Goal: Book appointment/travel/reservation

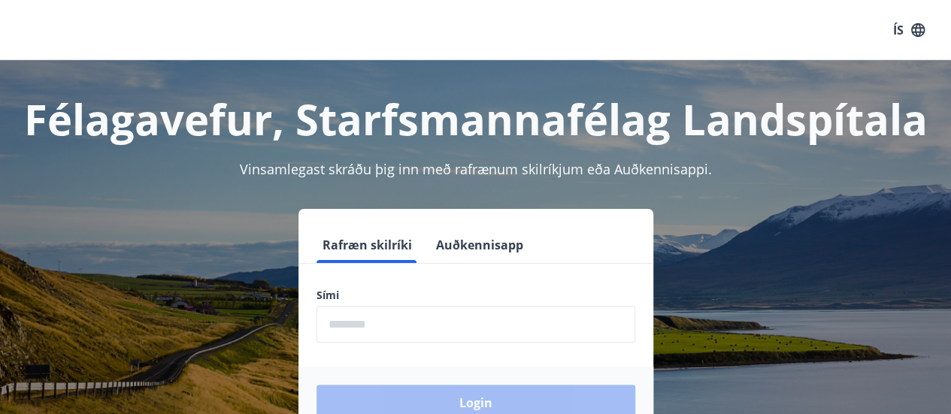
scroll to position [150, 0]
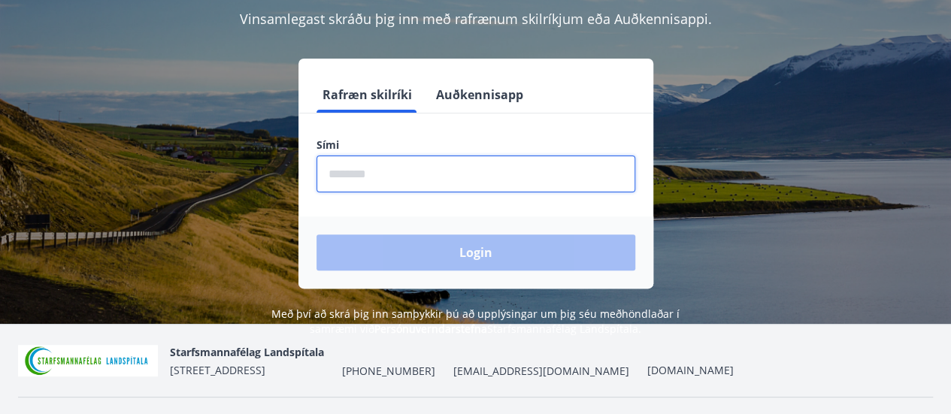
click at [375, 177] on input "phone" at bounding box center [476, 174] width 319 height 37
type input "********"
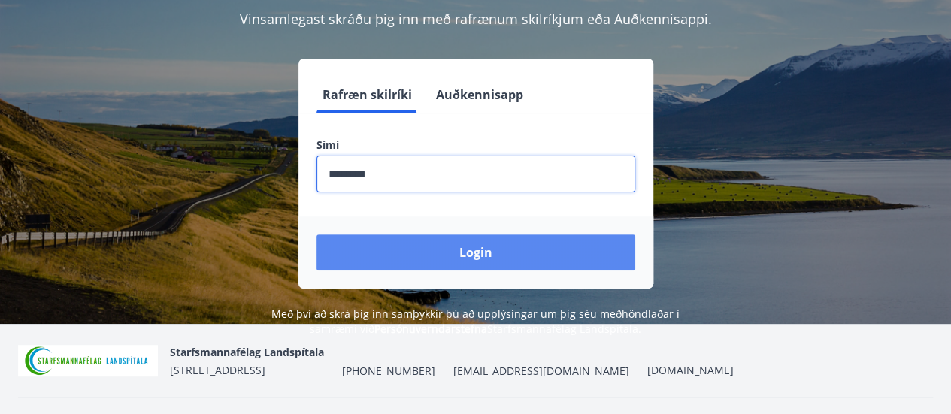
click at [460, 256] on button "Login" at bounding box center [476, 253] width 319 height 36
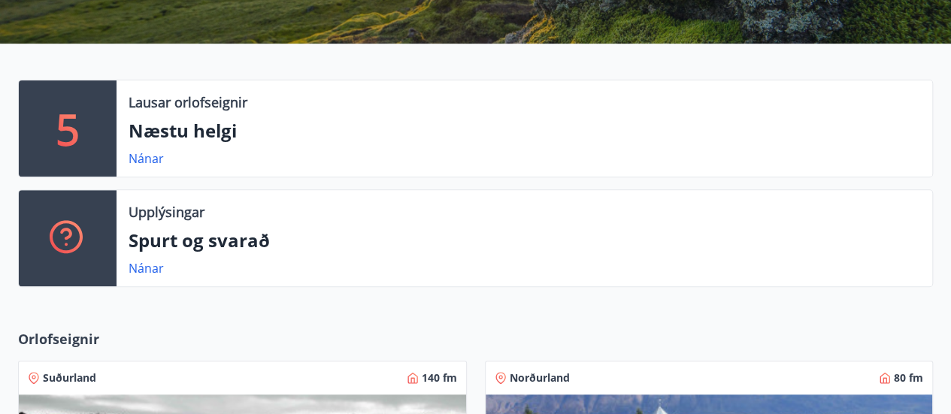
scroll to position [301, 0]
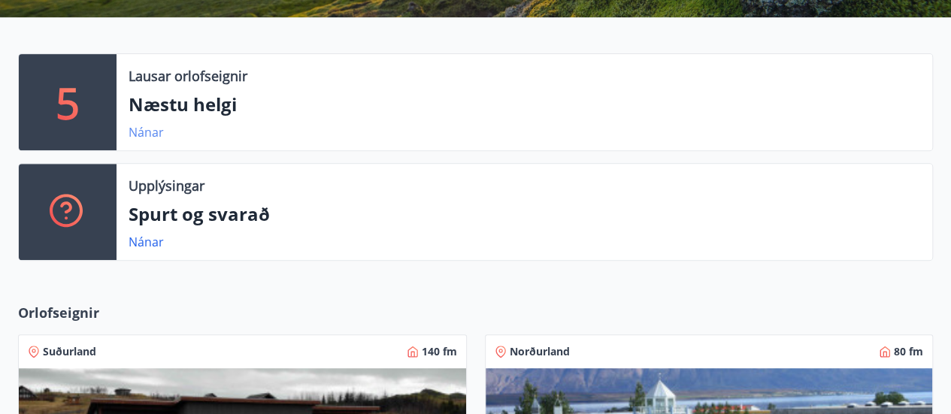
click at [153, 130] on link "Nánar" at bounding box center [146, 132] width 35 height 17
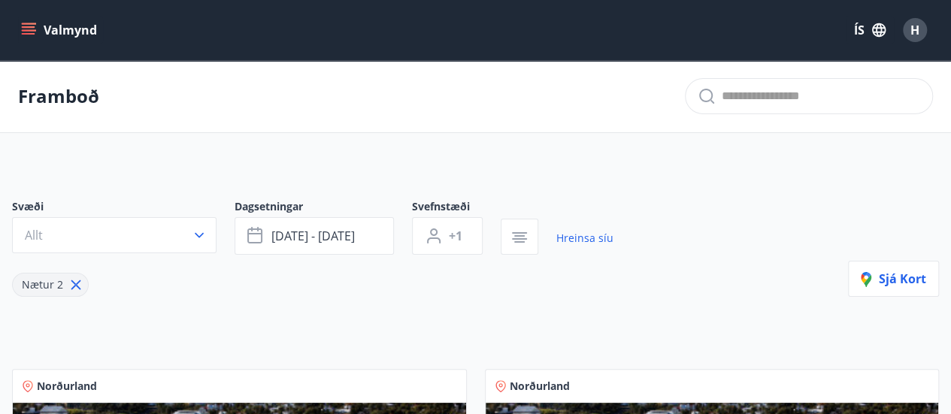
click at [50, 97] on p "Framboð" at bounding box center [58, 96] width 81 height 26
click at [34, 25] on icon "menu" at bounding box center [28, 30] width 15 height 15
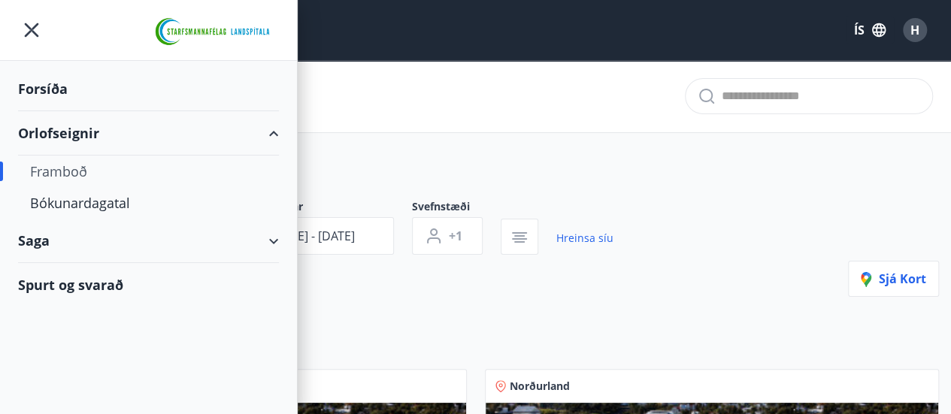
click at [74, 166] on div "Framboð" at bounding box center [148, 172] width 237 height 32
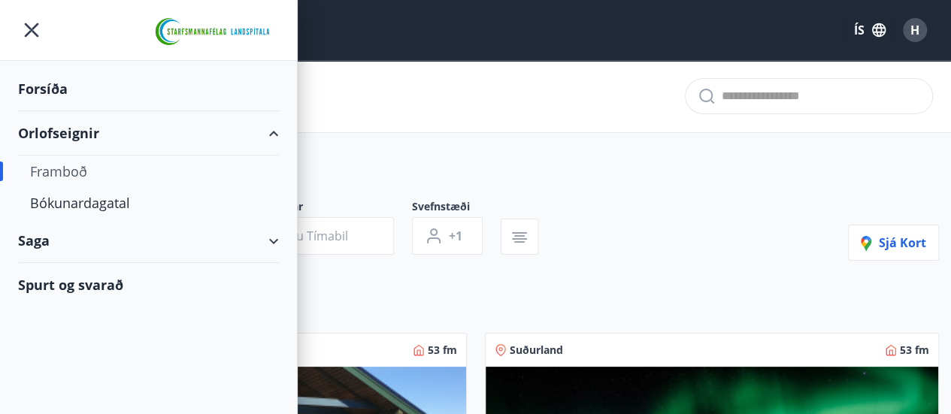
type input "*"
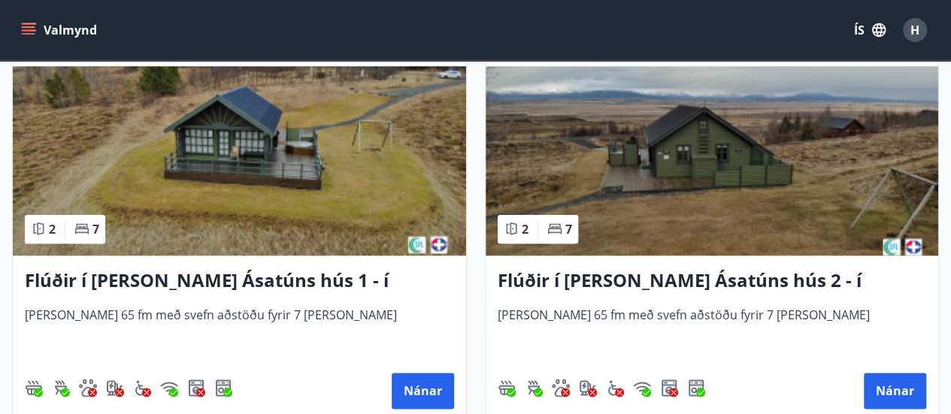
scroll to position [752, 0]
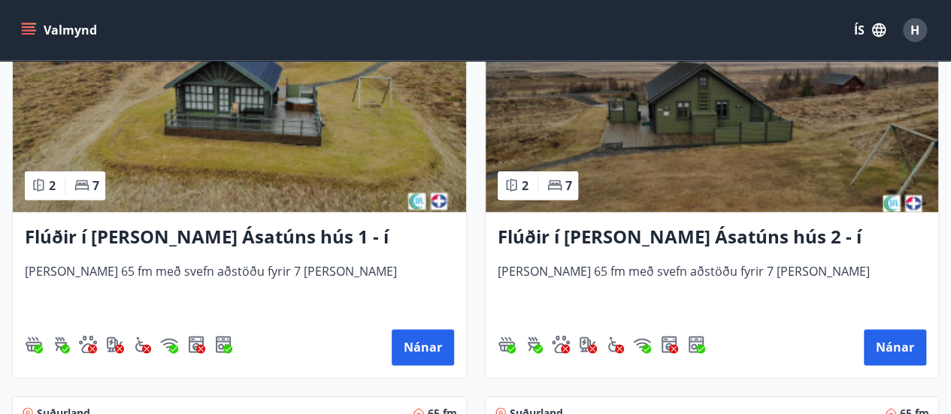
click at [232, 230] on h3 "Flúðir í [PERSON_NAME] Ásatúns hús 1 - í [GEOGRAPHIC_DATA] C" at bounding box center [239, 237] width 429 height 27
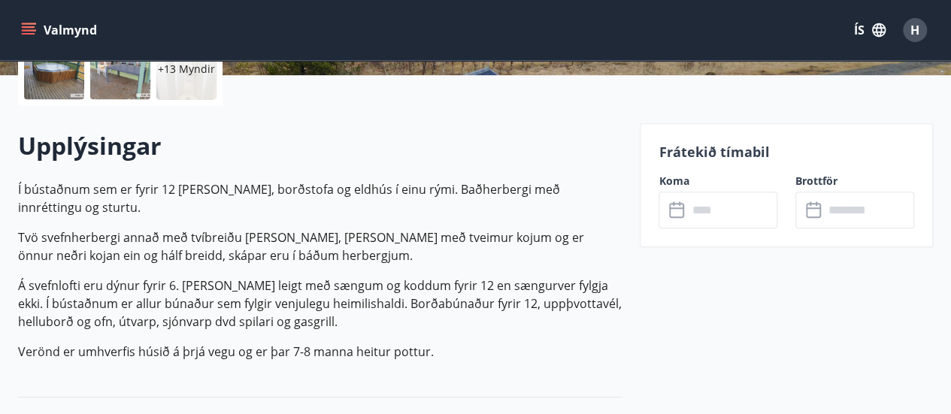
scroll to position [451, 0]
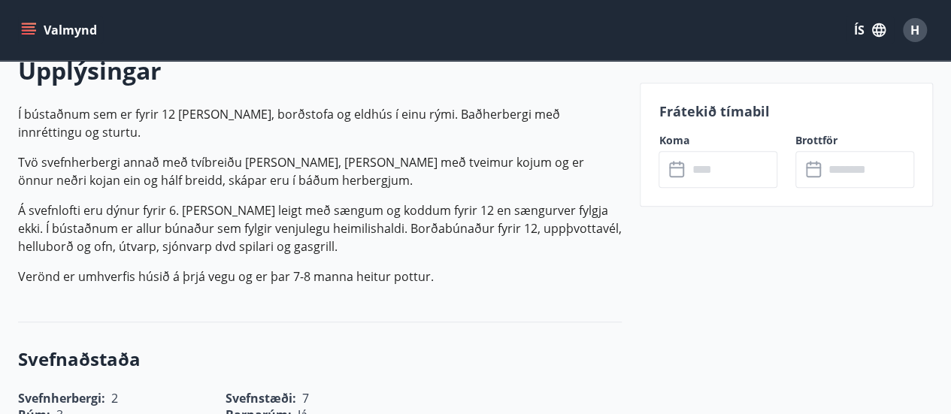
click at [690, 171] on input "text" at bounding box center [732, 169] width 90 height 37
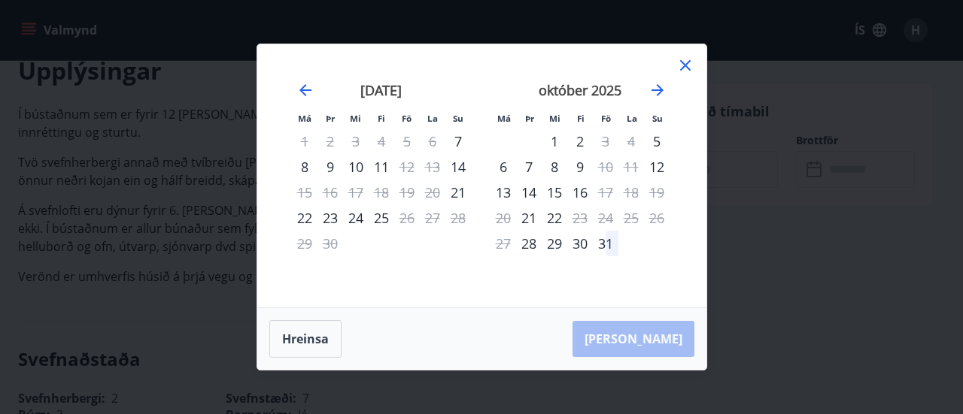
click at [683, 61] on icon at bounding box center [685, 65] width 18 height 18
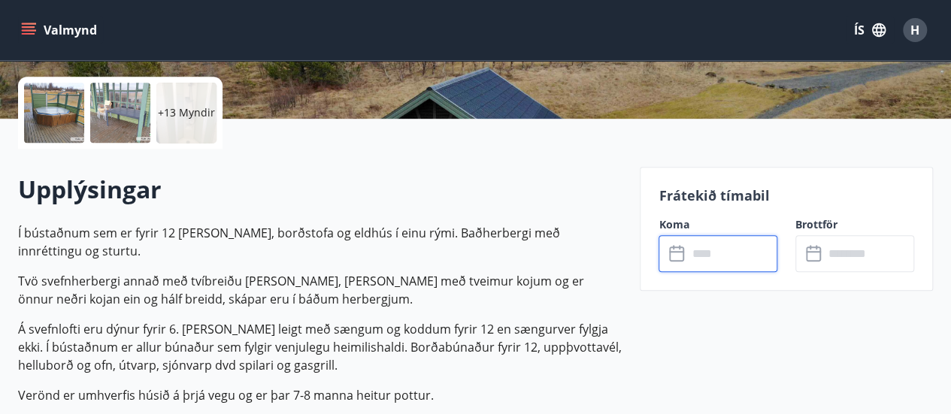
scroll to position [226, 0]
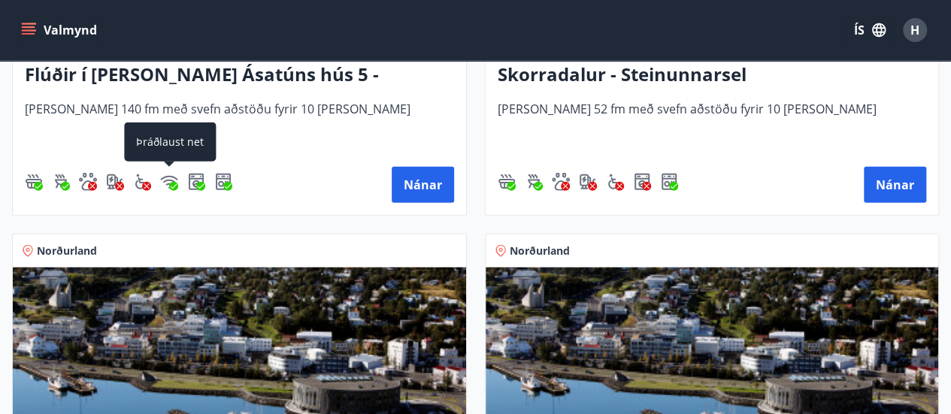
scroll to position [1580, 0]
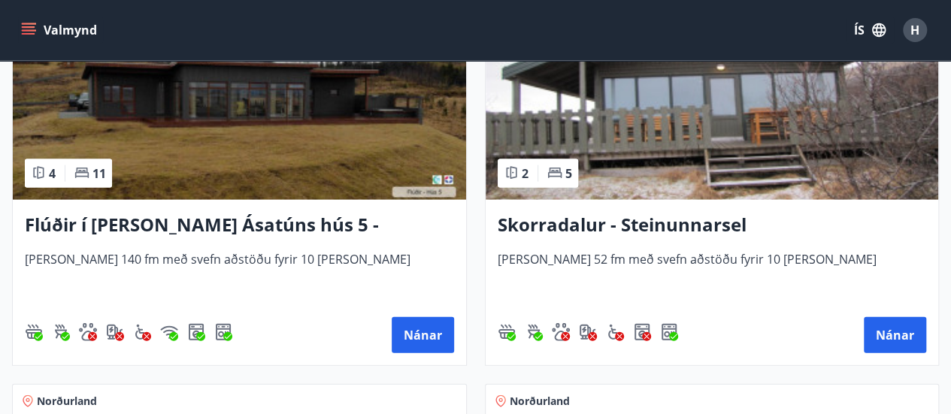
click at [184, 224] on h3 "Flúðir í [PERSON_NAME] Ásatúns hús 5 - [GEOGRAPHIC_DATA] 4" at bounding box center [239, 225] width 429 height 27
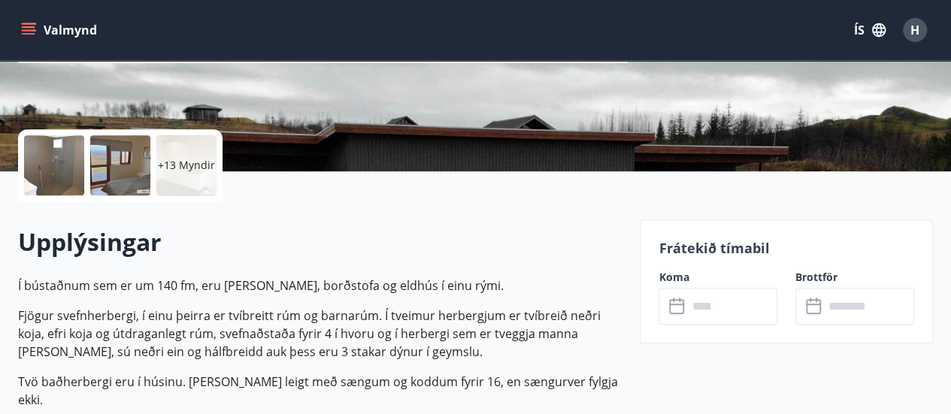
scroll to position [301, 0]
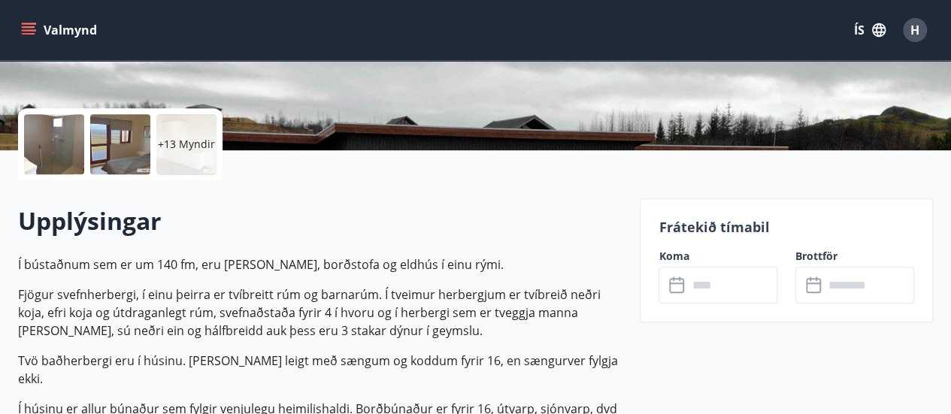
click at [690, 285] on input "text" at bounding box center [732, 285] width 90 height 37
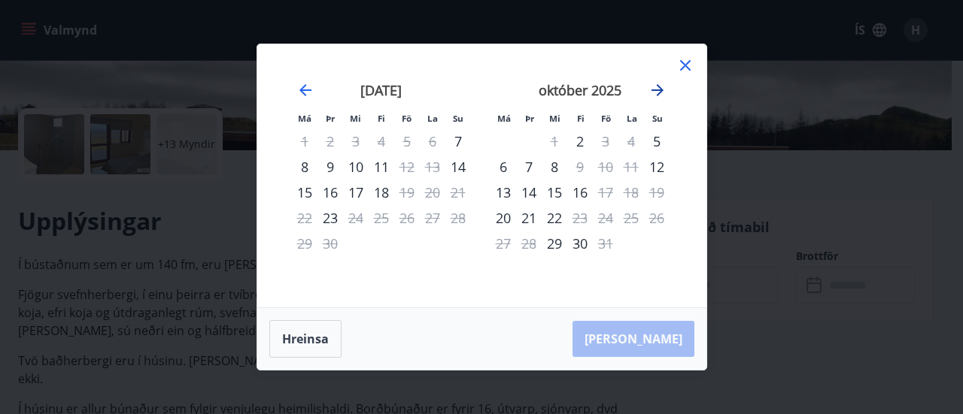
click at [660, 86] on icon "Move forward to switch to the next month." at bounding box center [657, 90] width 18 height 18
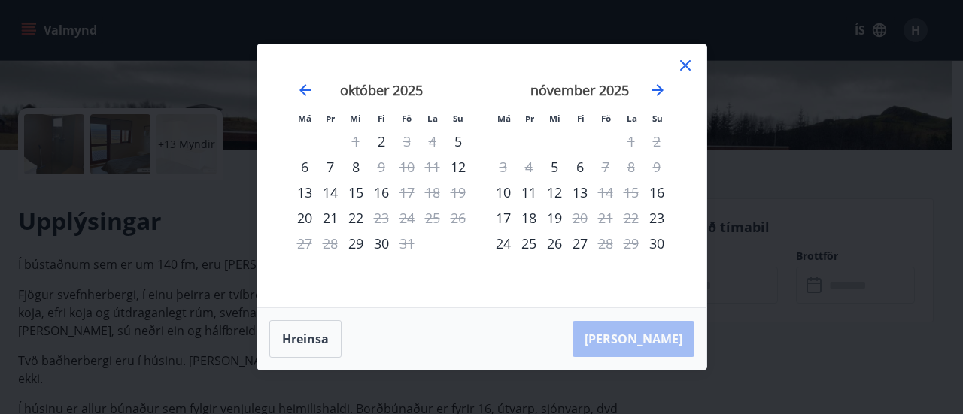
click at [680, 65] on icon at bounding box center [685, 65] width 18 height 18
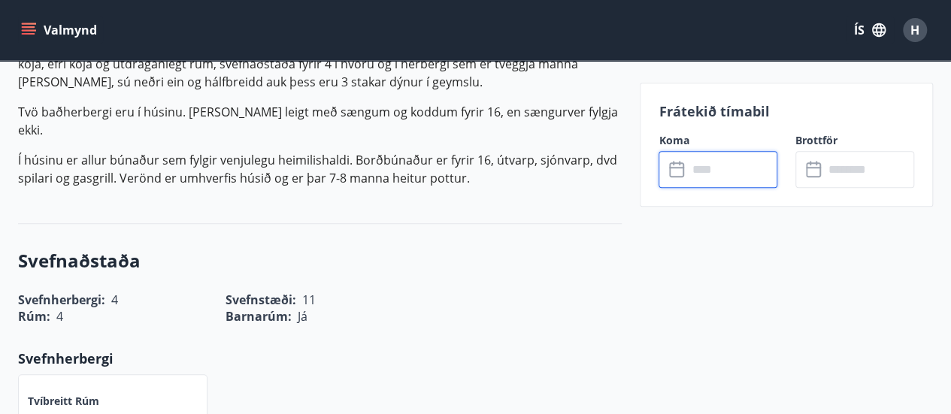
scroll to position [527, 0]
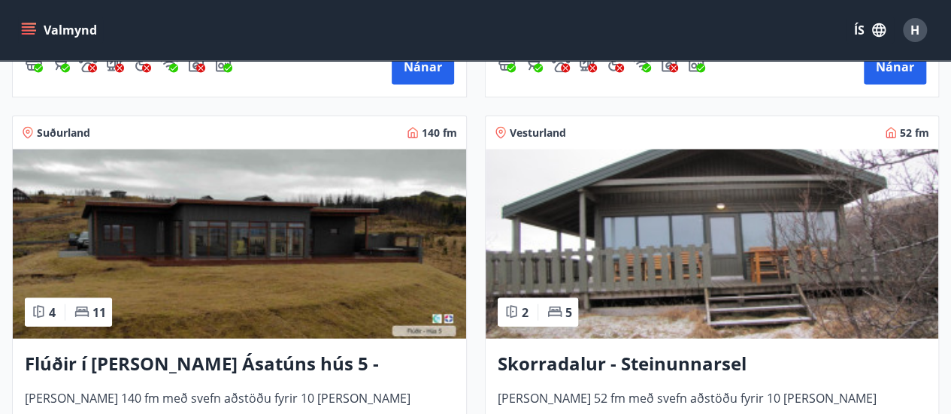
scroll to position [1580, 0]
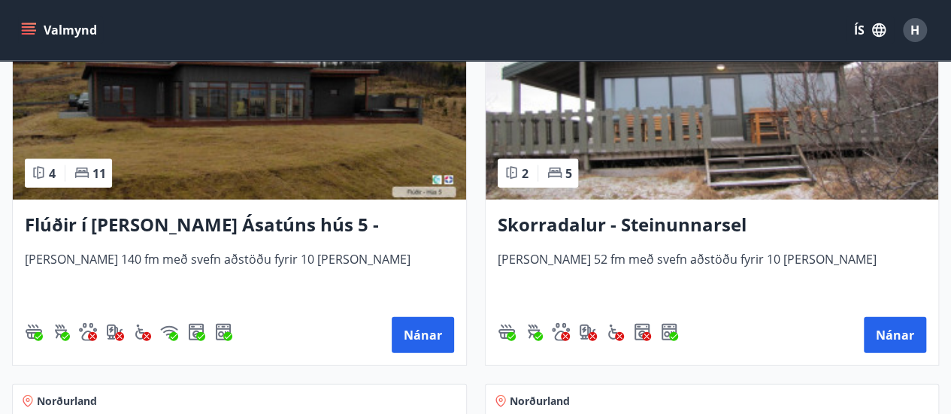
click at [638, 222] on h3 "Skorradalur - Steinunnarsel" at bounding box center [712, 225] width 429 height 27
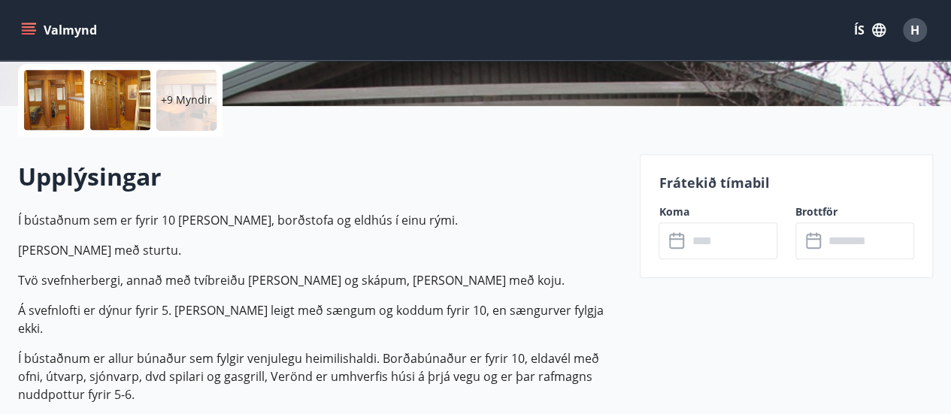
scroll to position [301, 0]
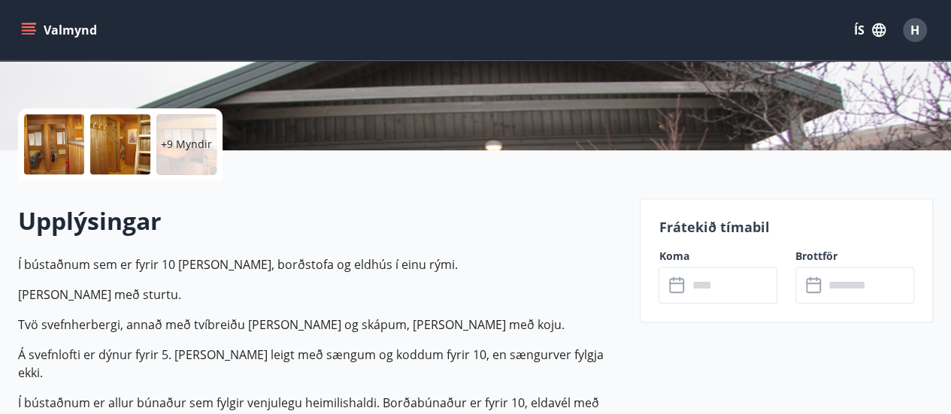
click at [52, 144] on div at bounding box center [54, 144] width 60 height 60
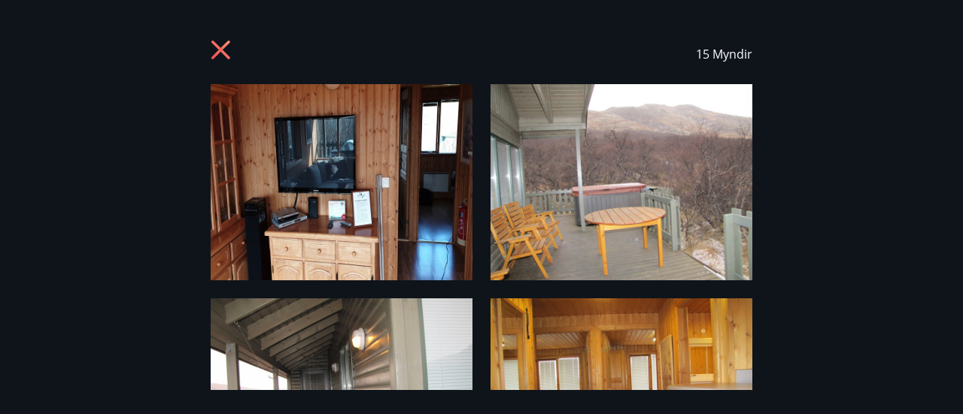
click at [301, 181] on img at bounding box center [342, 182] width 262 height 196
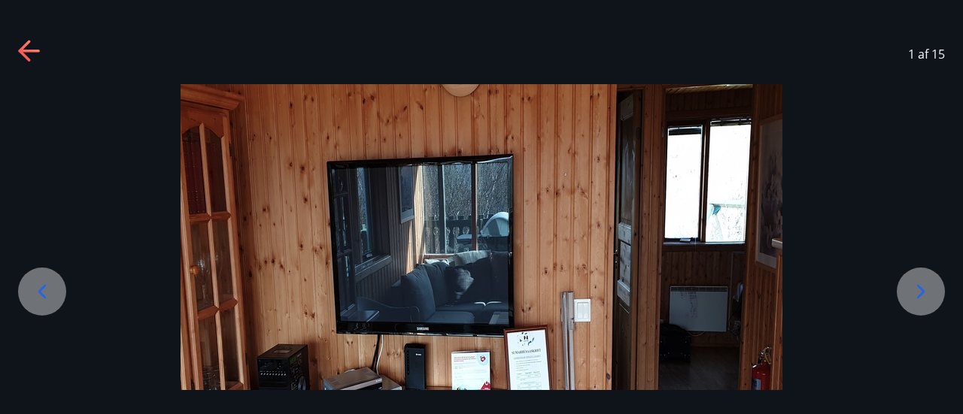
click at [933, 284] on div at bounding box center [921, 292] width 48 height 48
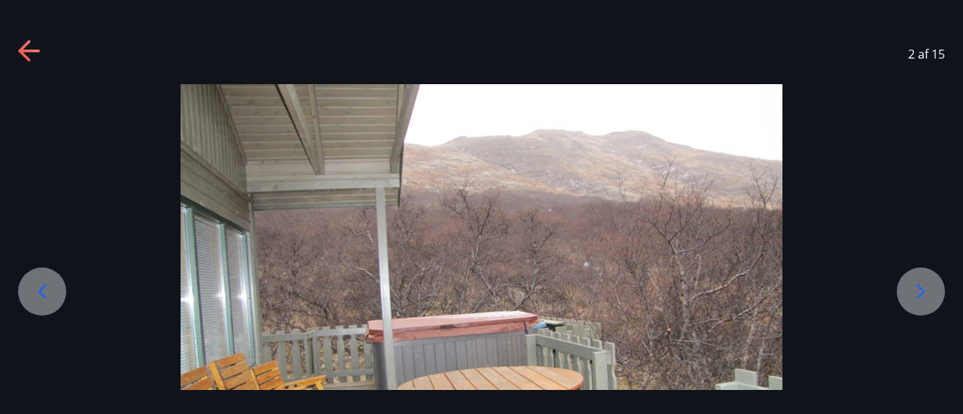
click at [933, 284] on div at bounding box center [921, 292] width 48 height 48
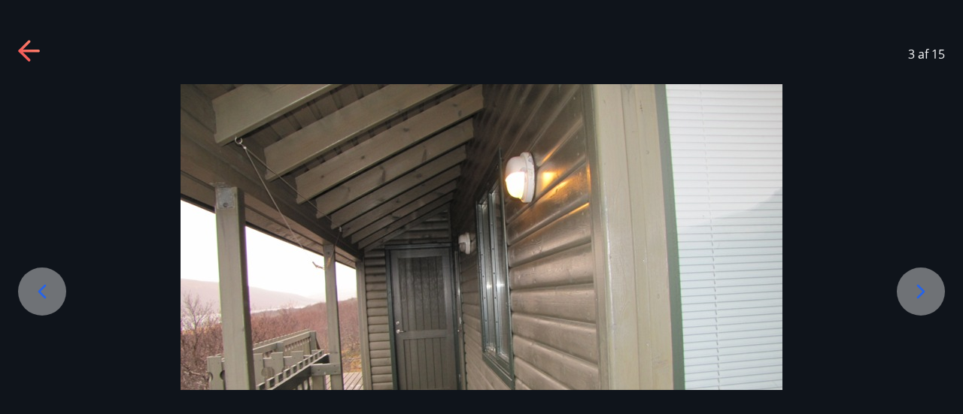
click at [933, 284] on div at bounding box center [921, 292] width 48 height 48
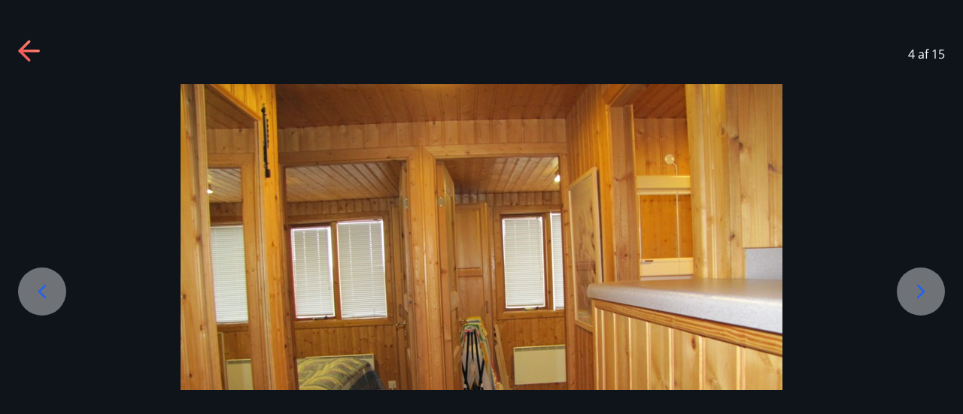
click at [933, 284] on div at bounding box center [921, 292] width 48 height 48
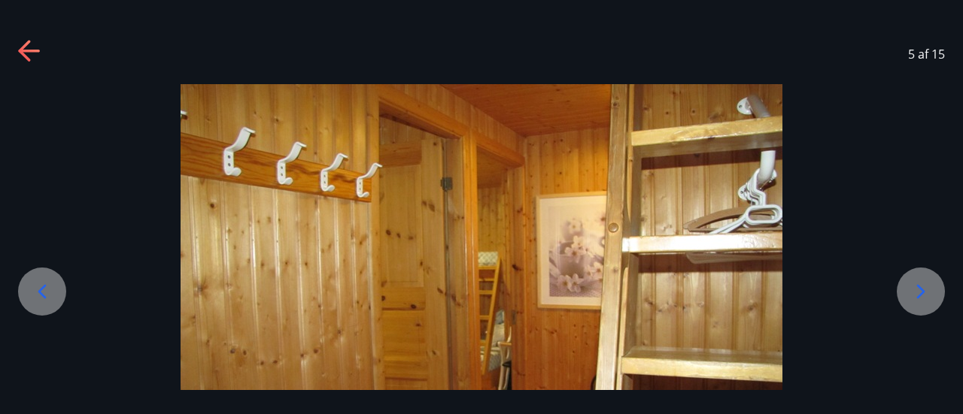
click at [933, 284] on div at bounding box center [921, 292] width 48 height 48
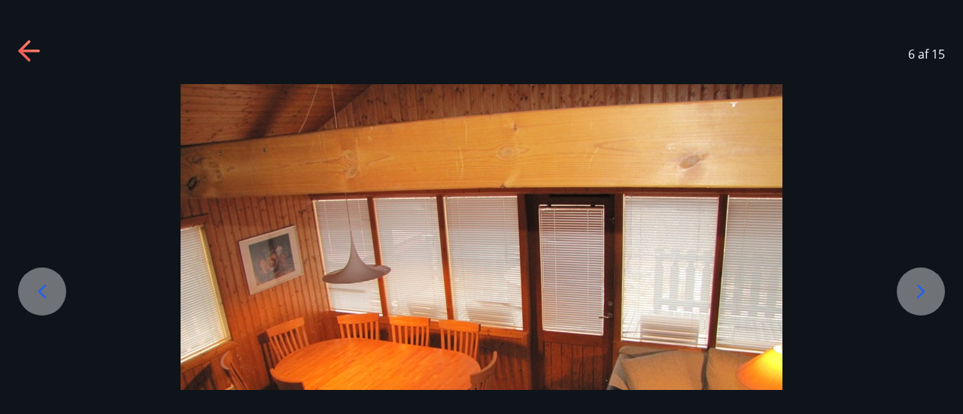
click at [933, 284] on div at bounding box center [921, 292] width 48 height 48
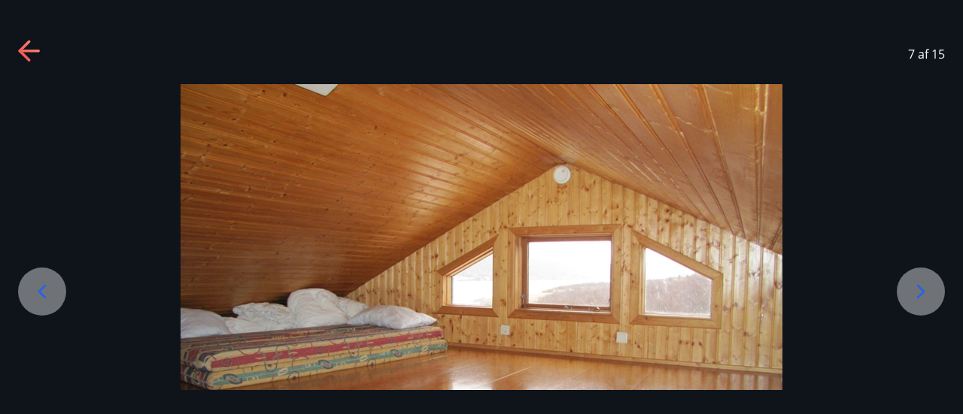
click at [933, 284] on div at bounding box center [921, 292] width 48 height 48
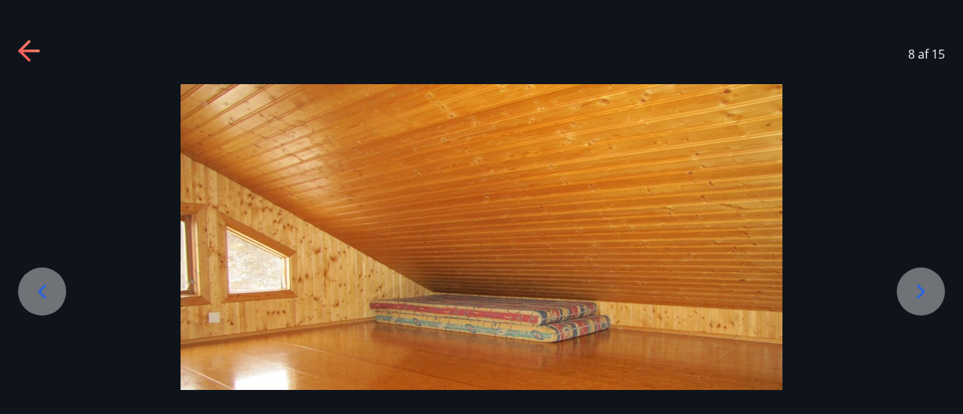
click at [933, 284] on div at bounding box center [921, 292] width 48 height 48
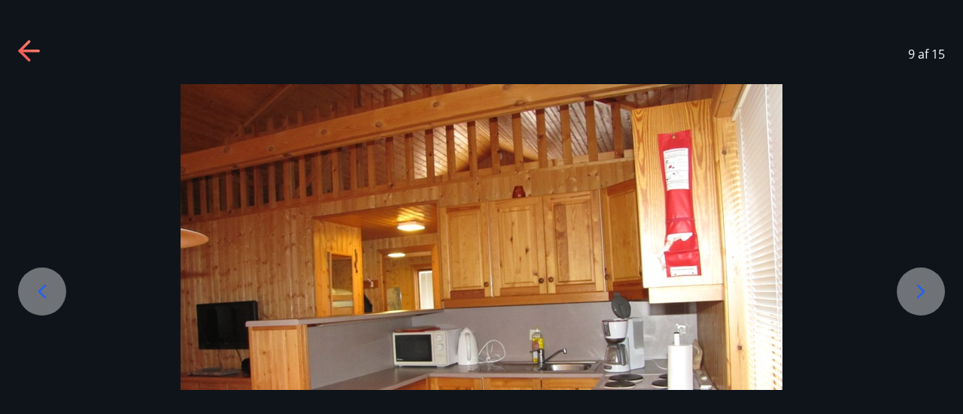
click at [933, 284] on div at bounding box center [921, 292] width 48 height 48
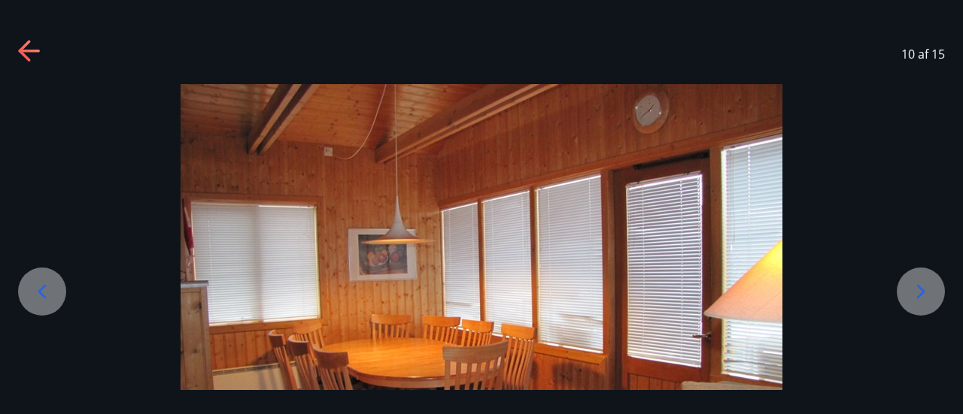
click at [933, 284] on div at bounding box center [921, 292] width 48 height 48
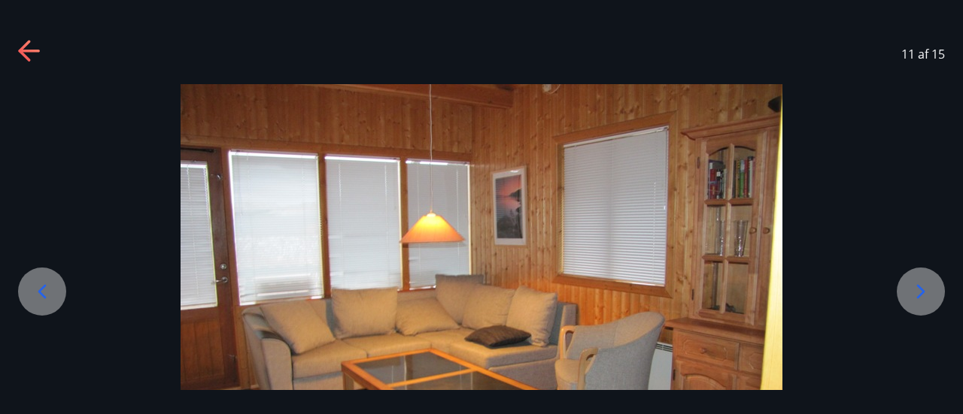
click at [933, 284] on div at bounding box center [921, 292] width 48 height 48
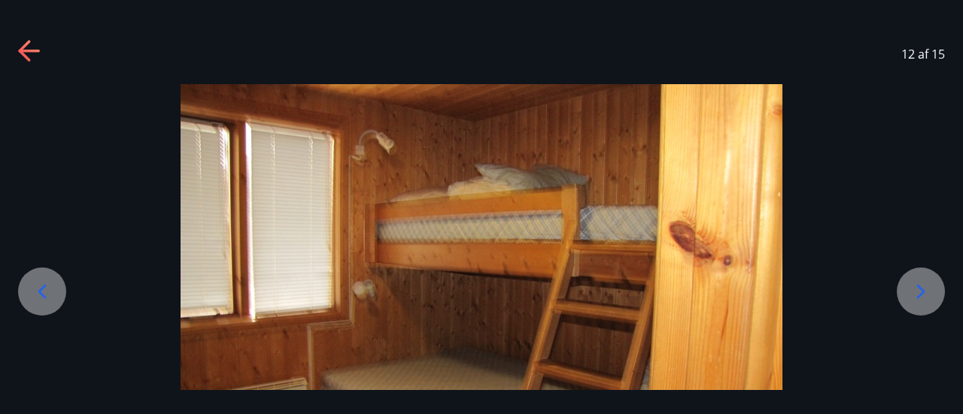
click at [933, 284] on div at bounding box center [921, 292] width 48 height 48
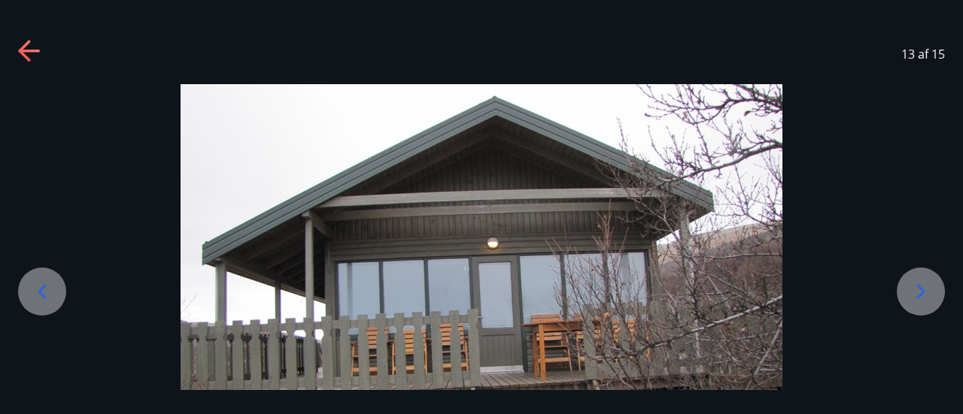
click at [909, 283] on icon at bounding box center [921, 292] width 24 height 24
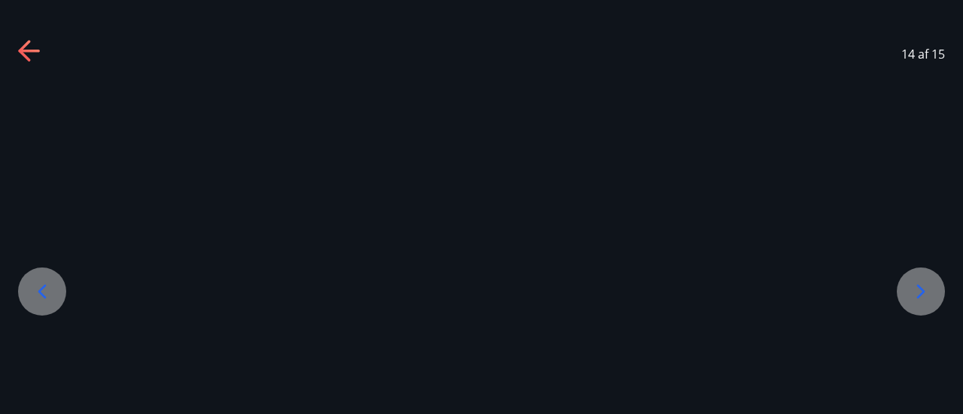
click at [909, 283] on icon at bounding box center [921, 292] width 24 height 24
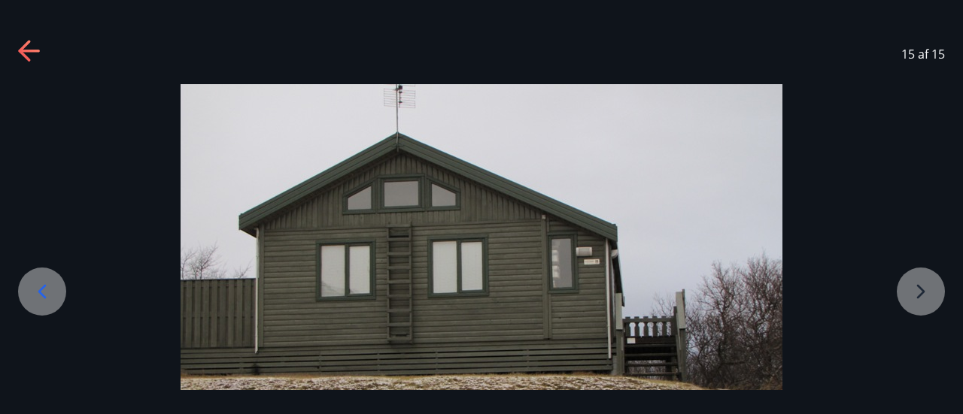
click at [23, 47] on icon at bounding box center [24, 50] width 12 height 21
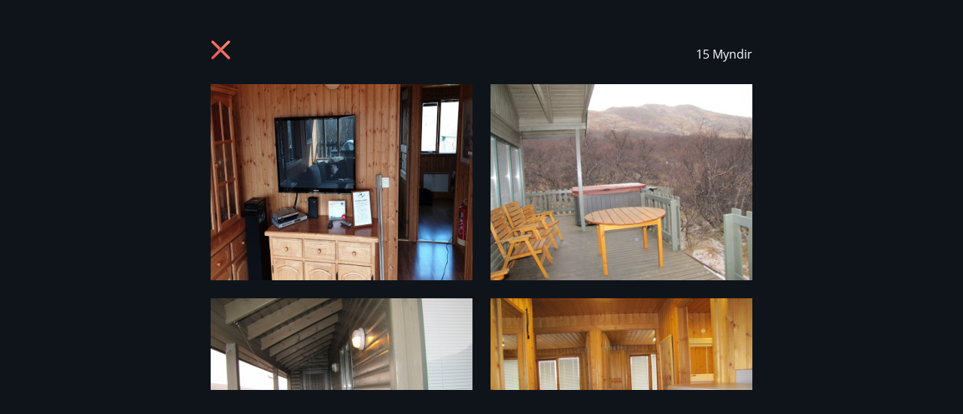
click at [220, 50] on icon at bounding box center [221, 50] width 4 height 4
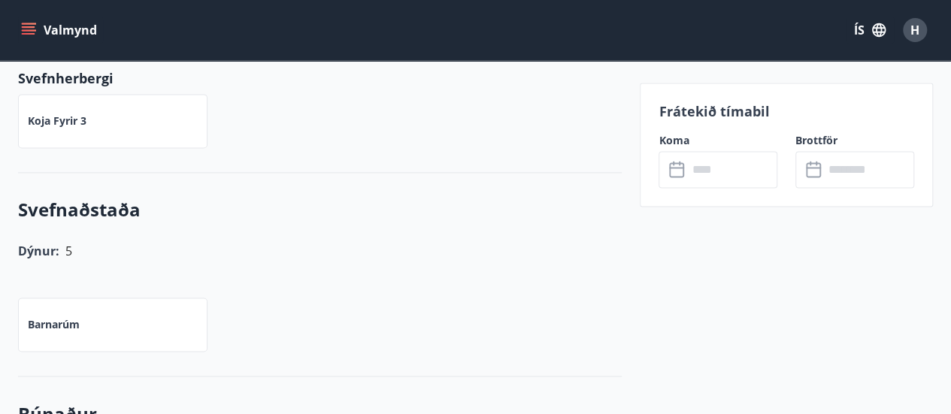
scroll to position [978, 0]
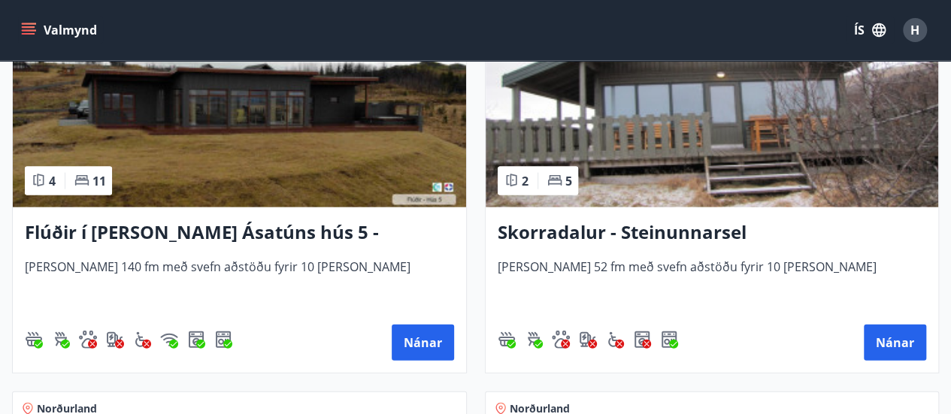
scroll to position [1655, 0]
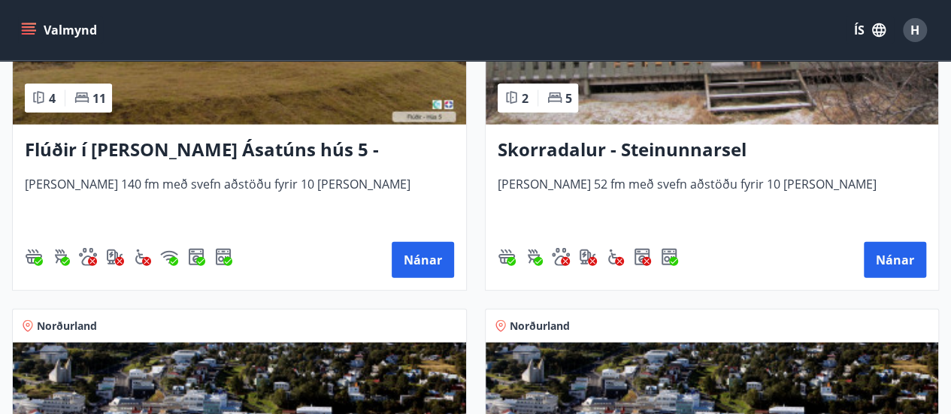
click at [596, 146] on h3 "Skorradalur - Steinunnarsel" at bounding box center [712, 150] width 429 height 27
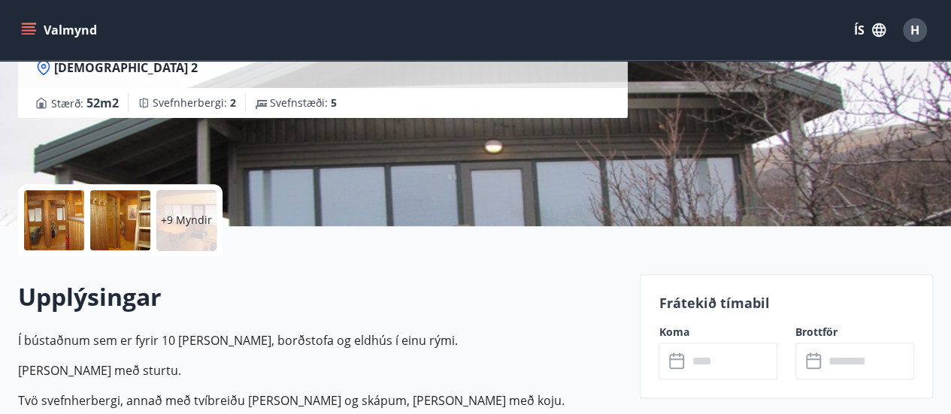
scroll to position [226, 0]
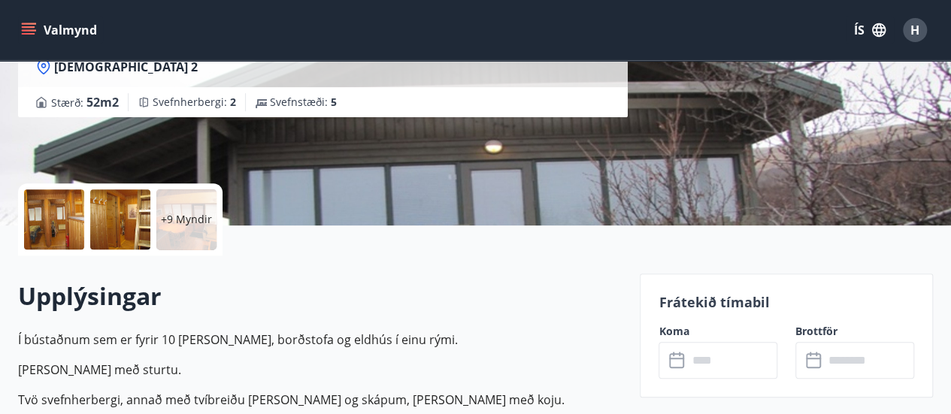
click at [446, 249] on div "+9 Myndir" at bounding box center [320, 220] width 604 height 72
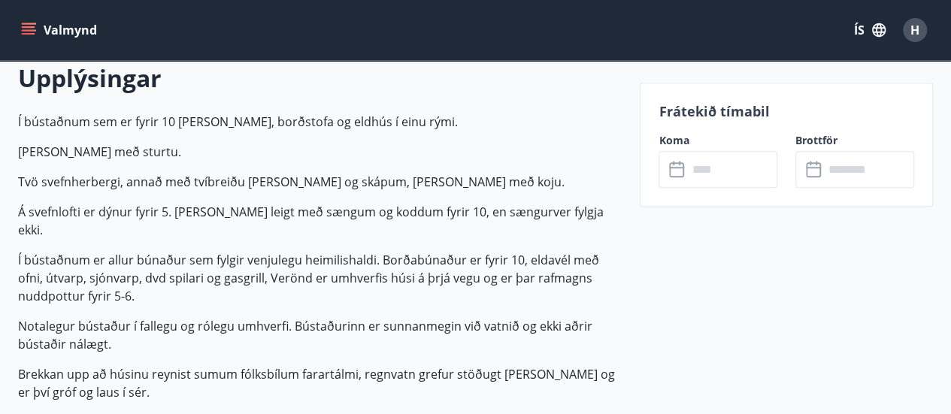
scroll to position [451, 0]
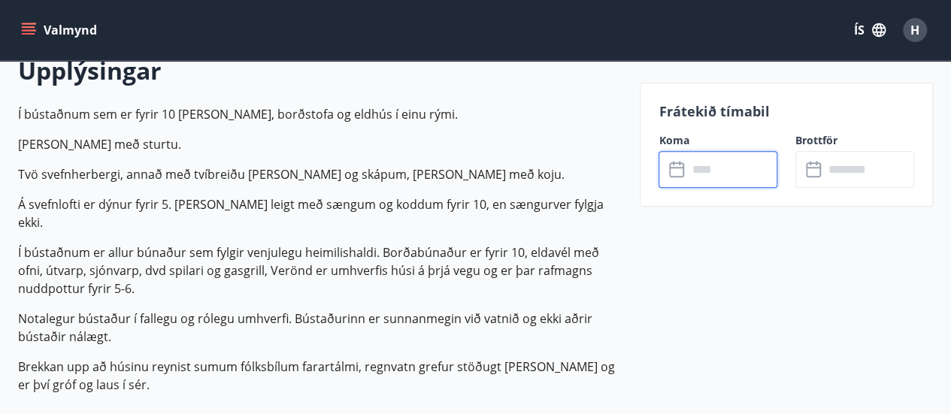
click at [711, 171] on input "text" at bounding box center [732, 169] width 90 height 37
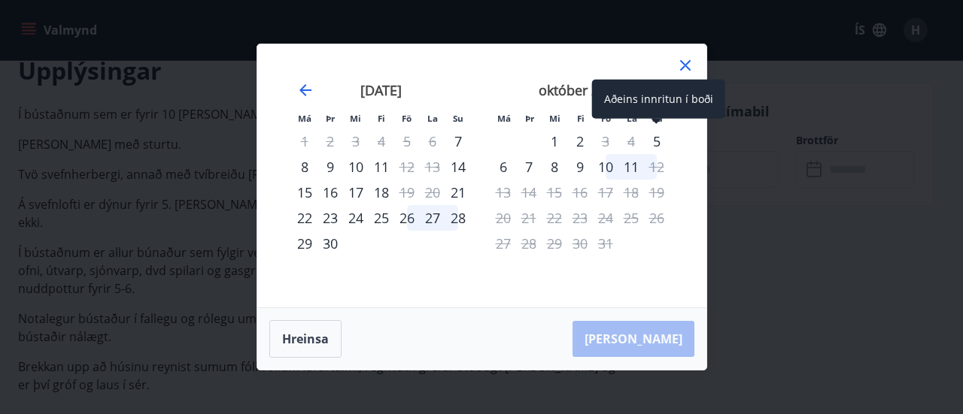
click at [654, 97] on div "Aðeins innritun í boði" at bounding box center [658, 99] width 133 height 39
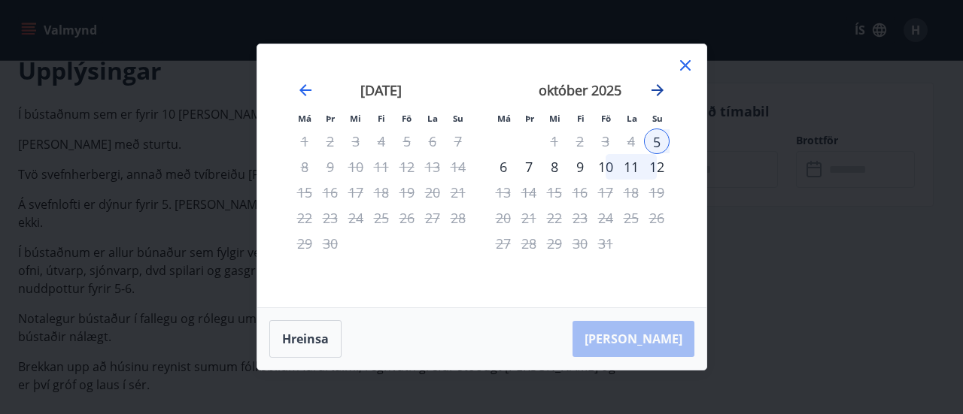
click at [654, 88] on icon "Move forward to switch to the next month." at bounding box center [657, 90] width 18 height 18
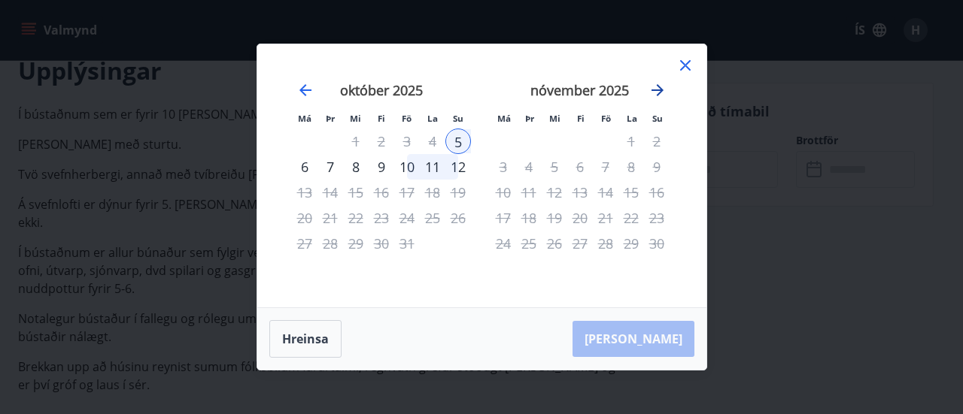
click at [656, 88] on icon "Move forward to switch to the next month." at bounding box center [657, 90] width 18 height 18
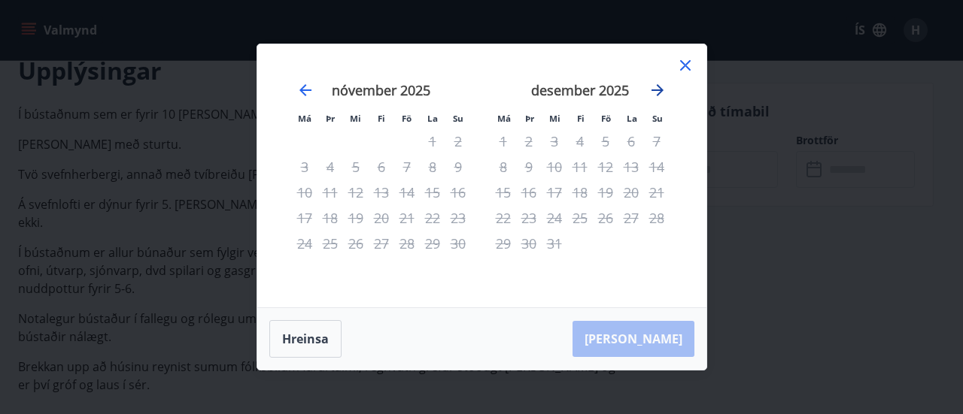
click at [656, 88] on icon "Move forward to switch to the next month." at bounding box center [657, 90] width 18 height 18
click at [311, 86] on icon "Move backward to switch to the previous month." at bounding box center [305, 90] width 18 height 18
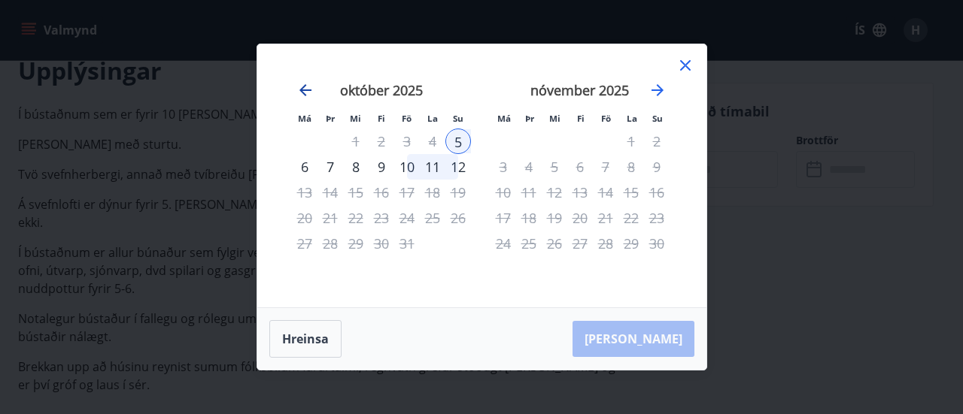
click at [308, 91] on icon "Move backward to switch to the previous month." at bounding box center [305, 90] width 12 height 12
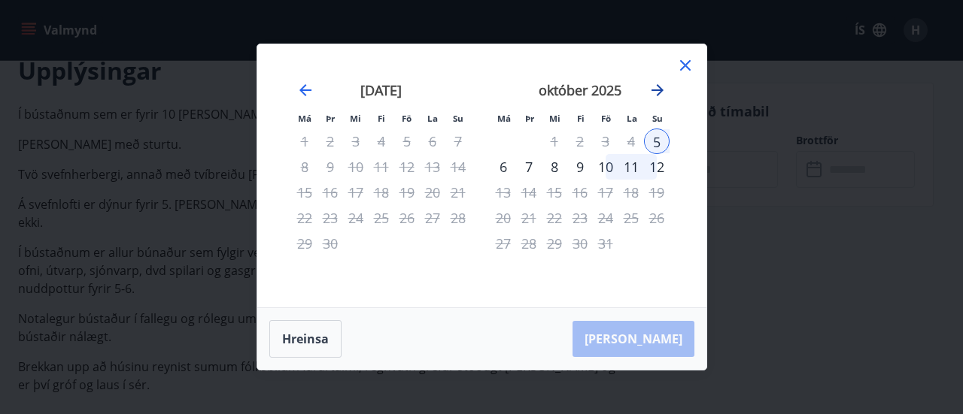
click at [655, 88] on icon "Move forward to switch to the next month." at bounding box center [657, 90] width 18 height 18
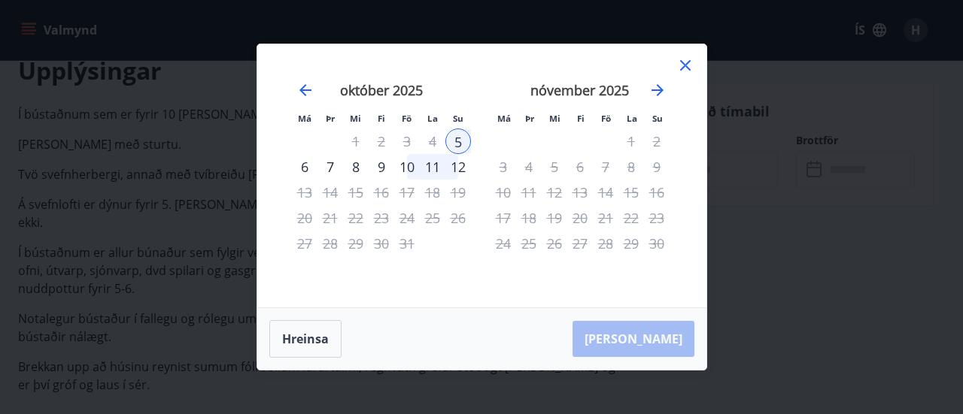
click at [681, 66] on icon at bounding box center [685, 65] width 18 height 18
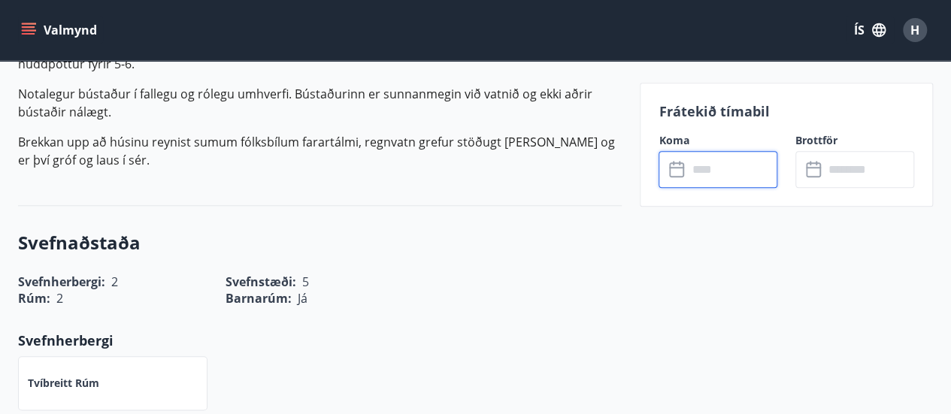
scroll to position [677, 0]
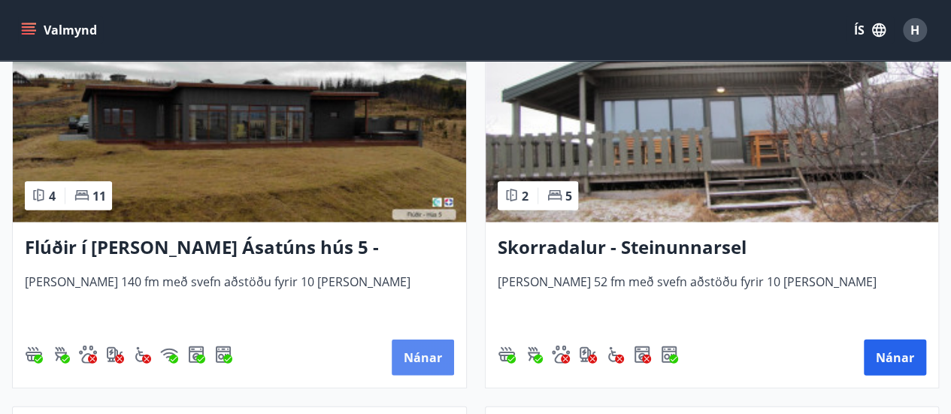
scroll to position [1655, 0]
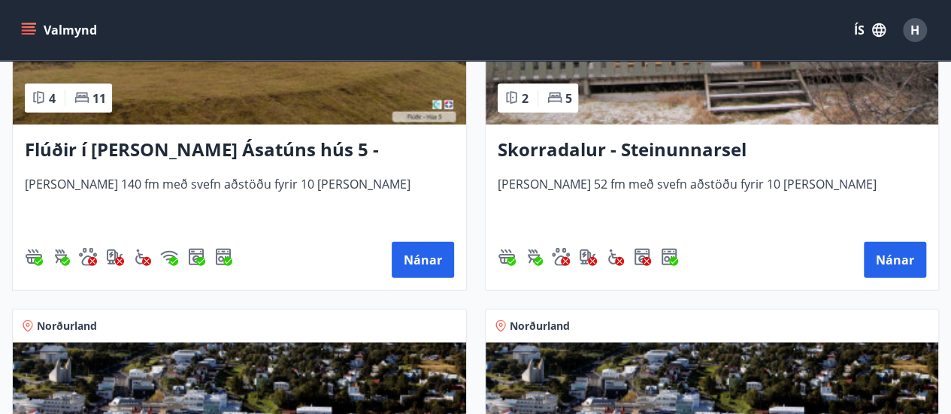
click at [332, 148] on h3 "Flúðir í [PERSON_NAME] Ásatúns hús 5 - [GEOGRAPHIC_DATA] 4" at bounding box center [239, 150] width 429 height 27
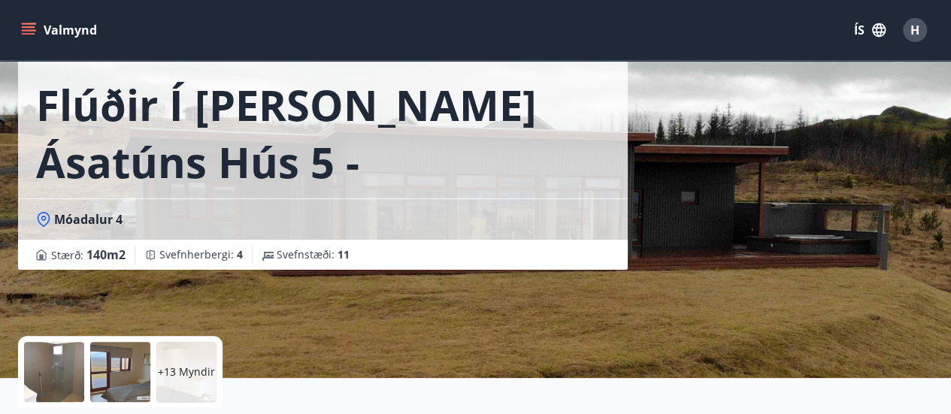
scroll to position [226, 0]
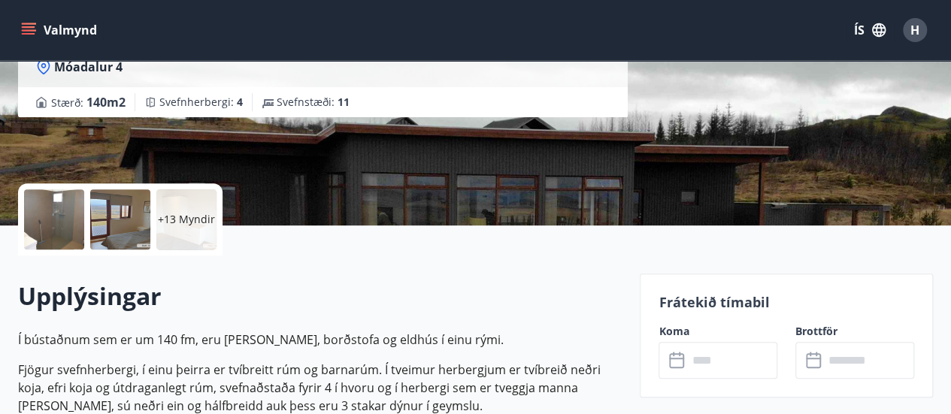
click at [718, 357] on input "text" at bounding box center [732, 360] width 90 height 37
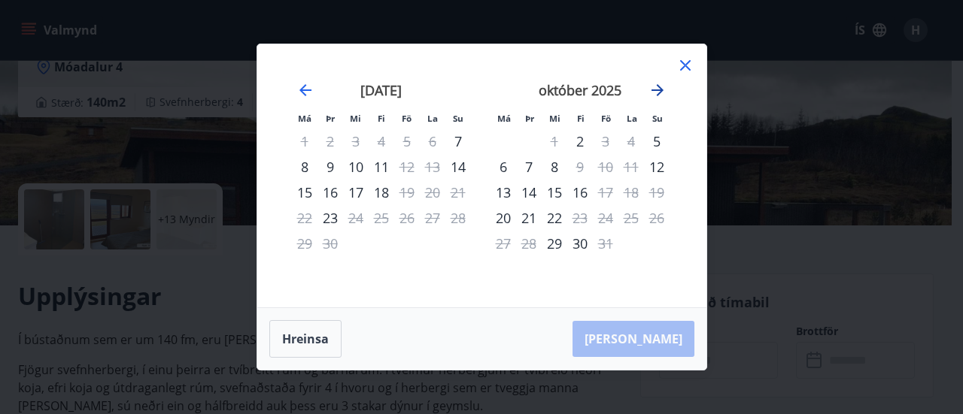
click at [660, 90] on icon "Move forward to switch to the next month." at bounding box center [657, 90] width 12 height 12
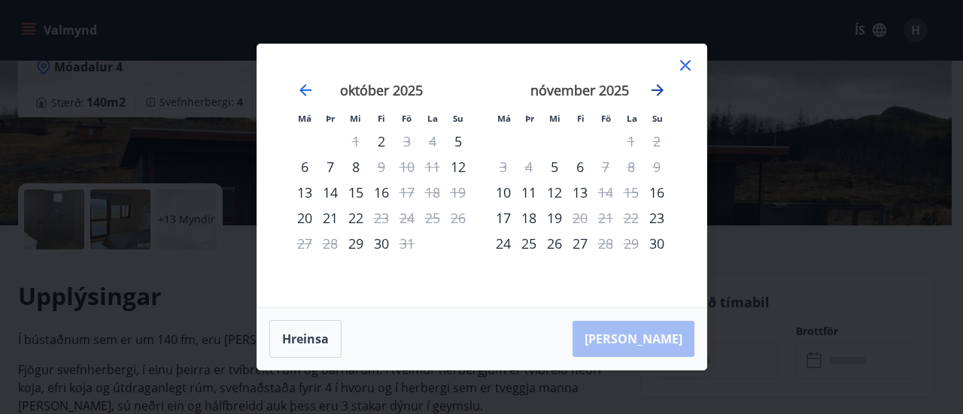
click at [651, 86] on icon "Move forward to switch to the next month." at bounding box center [657, 90] width 18 height 18
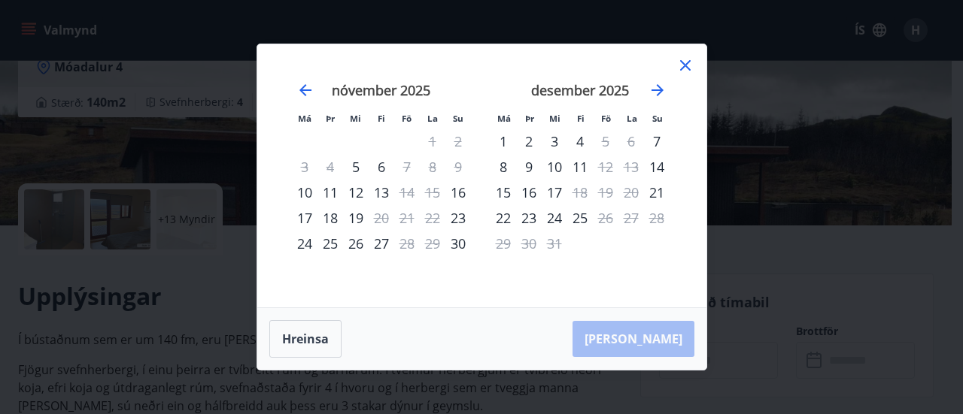
click at [687, 63] on icon at bounding box center [685, 65] width 11 height 11
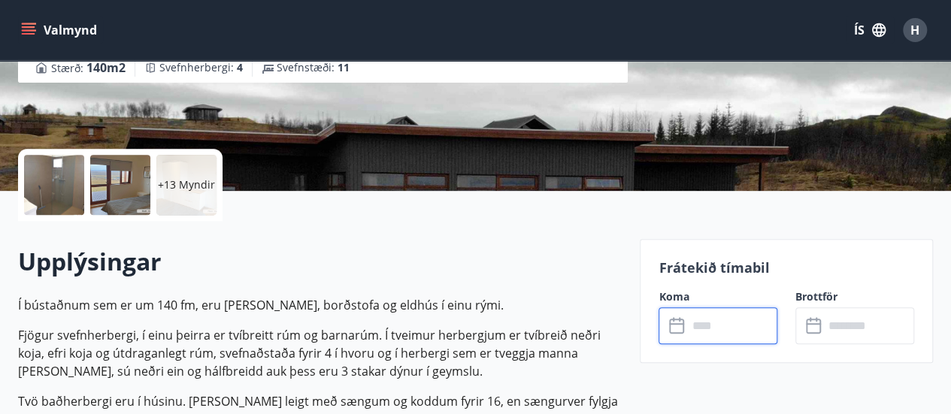
scroll to position [150, 0]
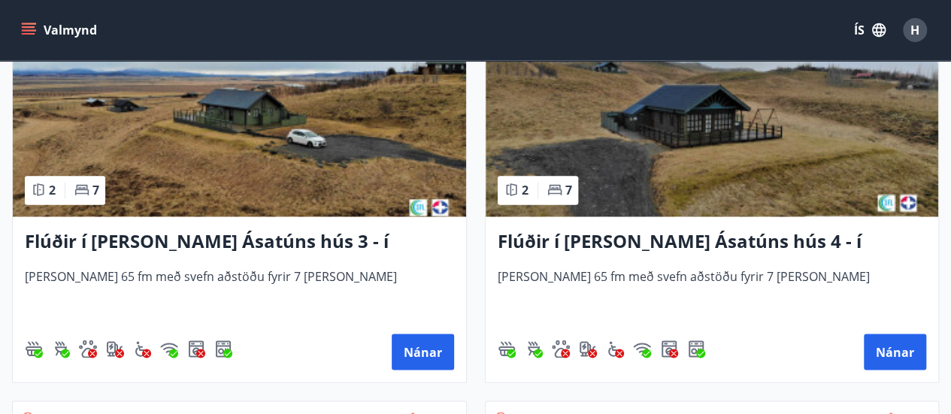
scroll to position [1128, 0]
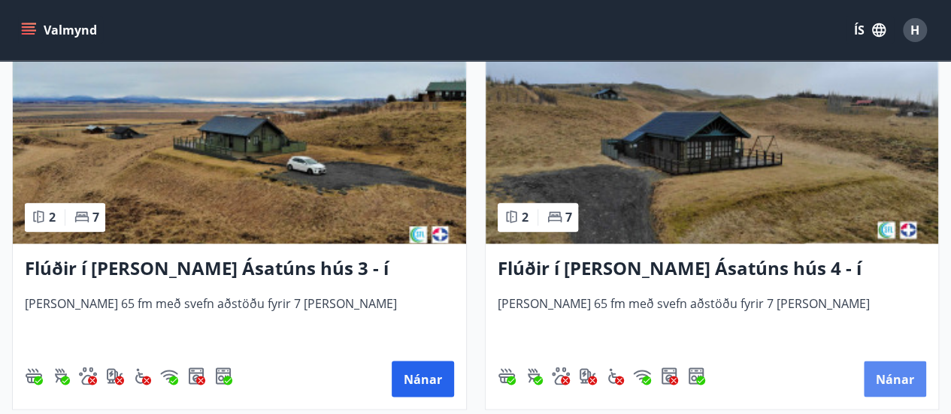
click at [903, 378] on button "Nánar" at bounding box center [895, 379] width 62 height 36
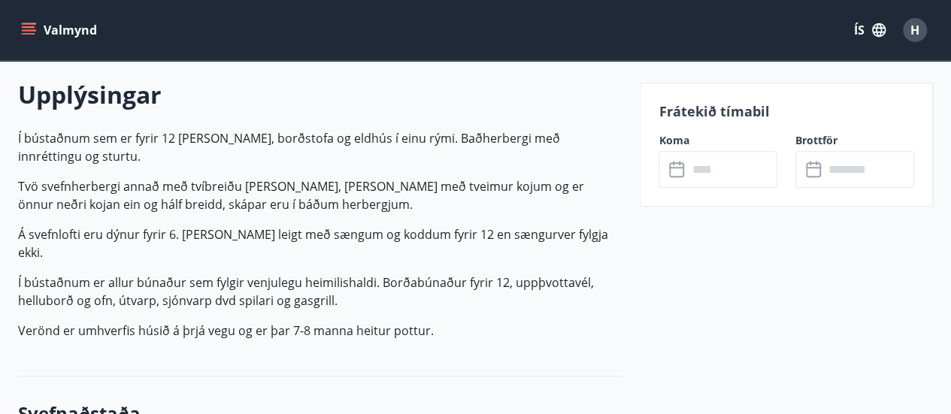
scroll to position [451, 0]
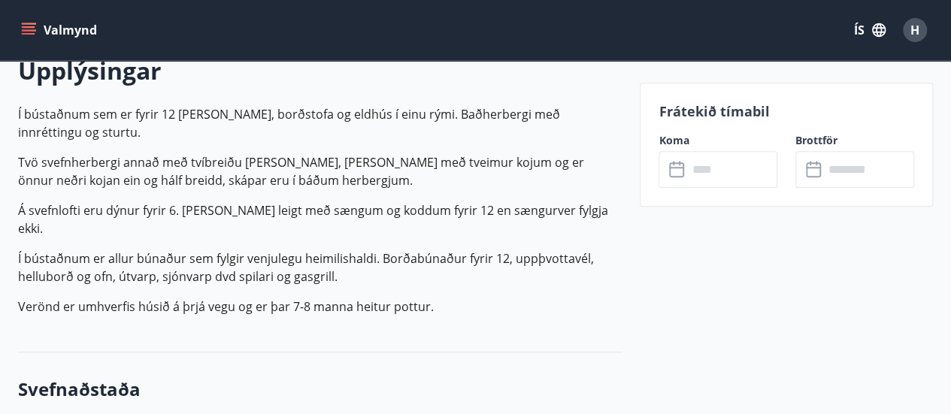
click at [700, 165] on input "text" at bounding box center [732, 169] width 90 height 37
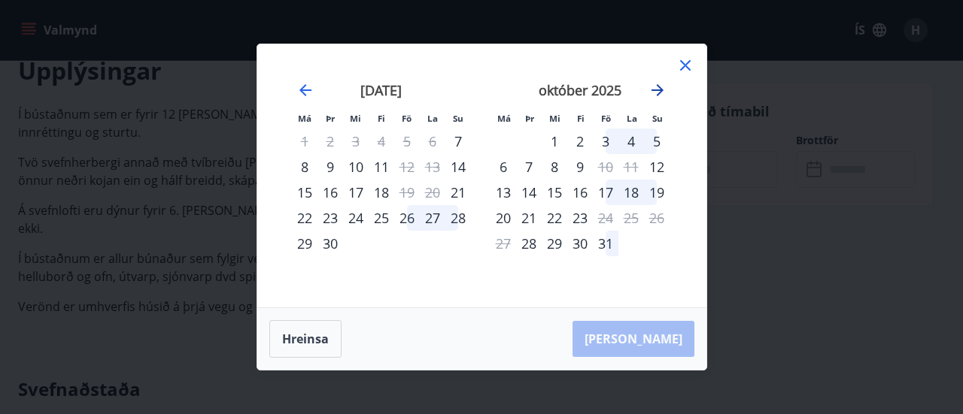
click at [651, 86] on icon "Move forward to switch to the next month." at bounding box center [657, 90] width 18 height 18
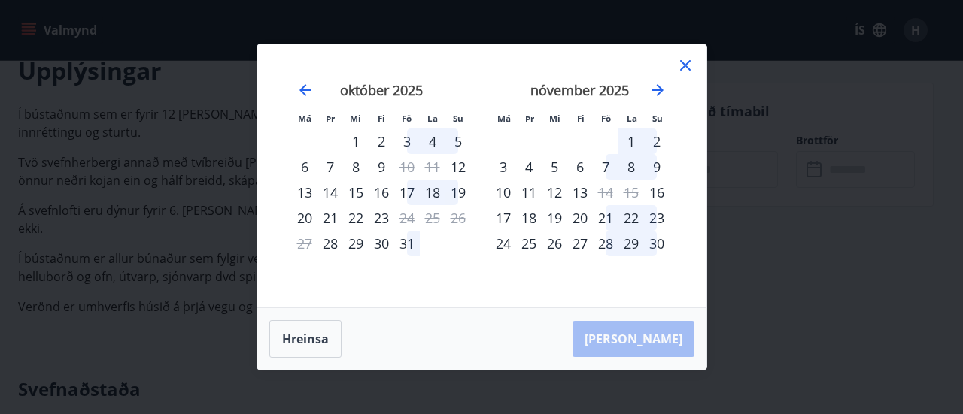
click at [502, 216] on div "17" at bounding box center [503, 218] width 26 height 26
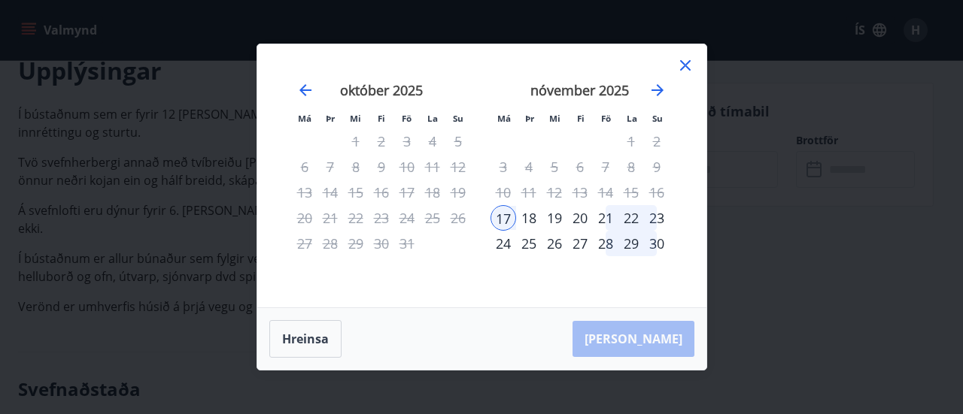
click at [651, 216] on div "23" at bounding box center [657, 218] width 26 height 26
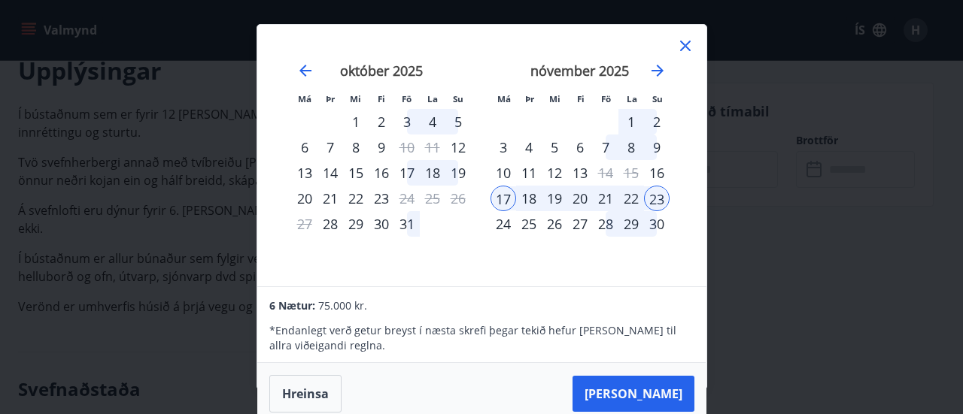
click at [511, 198] on div "17" at bounding box center [503, 199] width 26 height 26
click at [319, 393] on button "Hreinsa" at bounding box center [305, 394] width 72 height 38
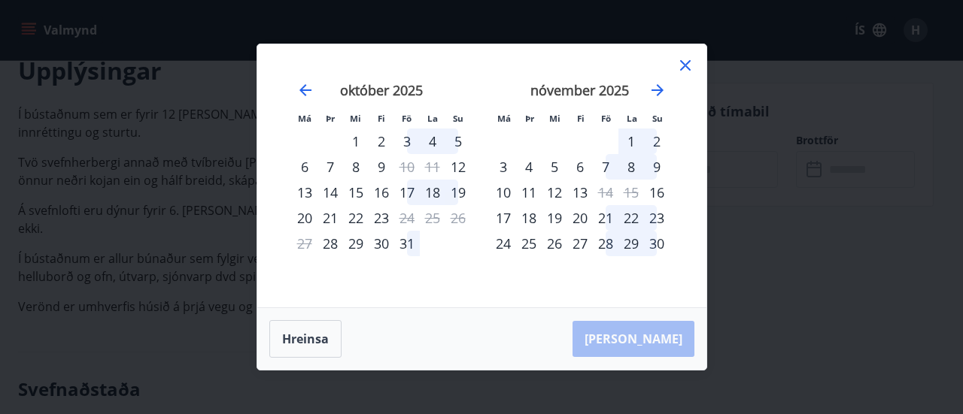
click at [581, 217] on div "20" at bounding box center [580, 218] width 26 height 26
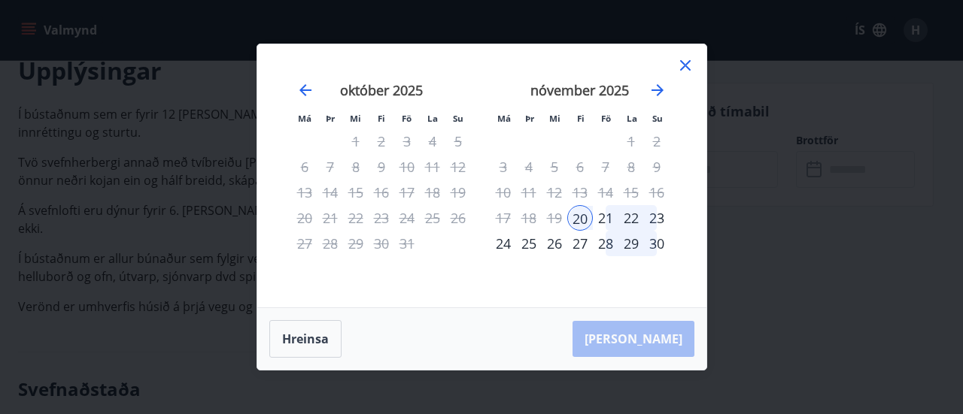
click at [664, 217] on div "23" at bounding box center [657, 218] width 26 height 26
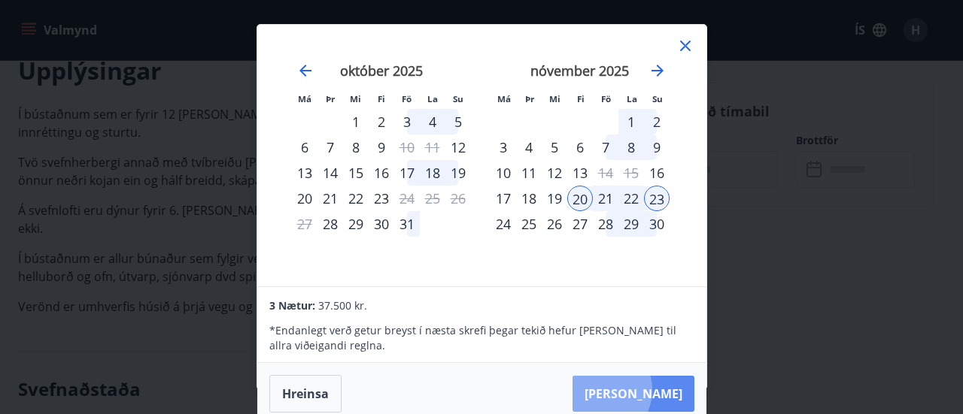
click at [647, 390] on button "[PERSON_NAME]" at bounding box center [633, 394] width 122 height 36
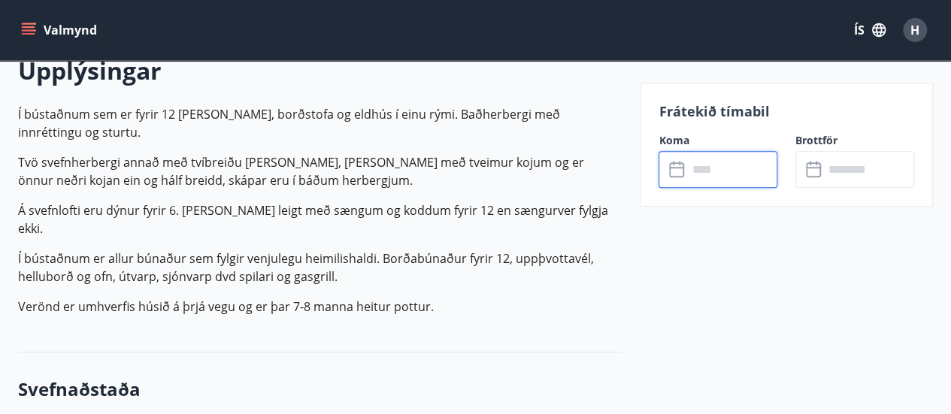
type input "******"
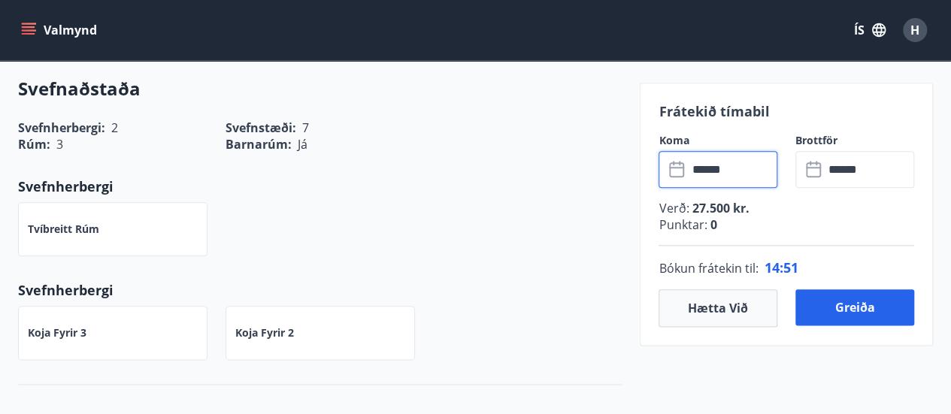
scroll to position [827, 0]
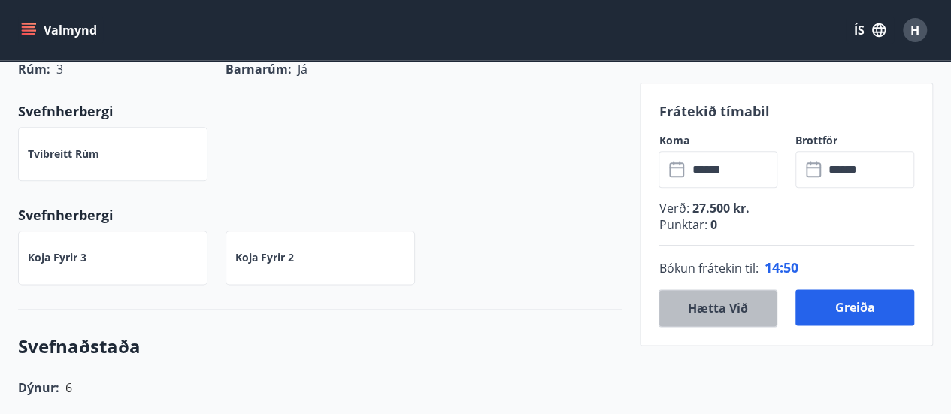
click at [709, 308] on button "Hætta við" at bounding box center [718, 309] width 119 height 38
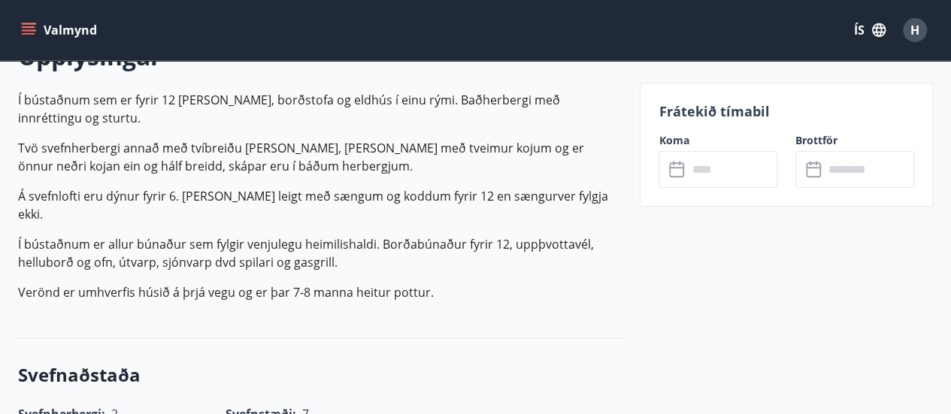
scroll to position [301, 0]
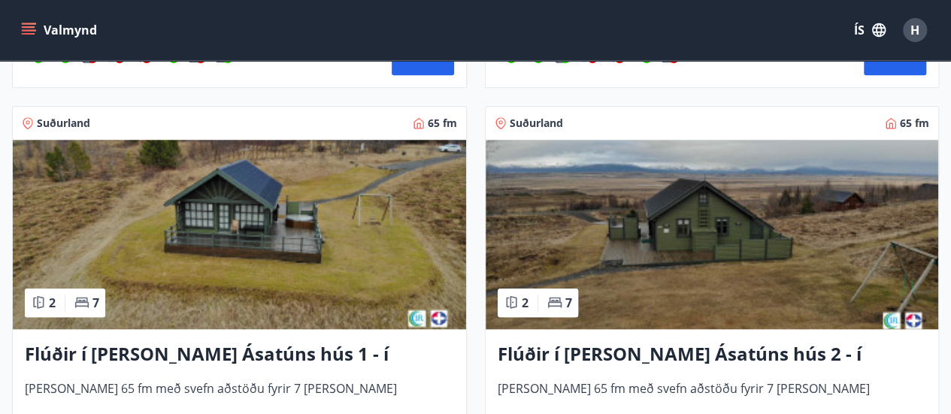
scroll to position [752, 0]
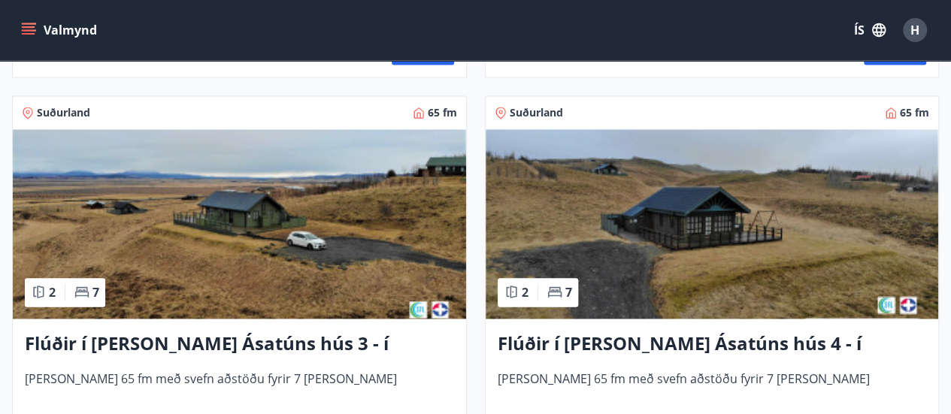
click at [231, 250] on img at bounding box center [240, 224] width 454 height 190
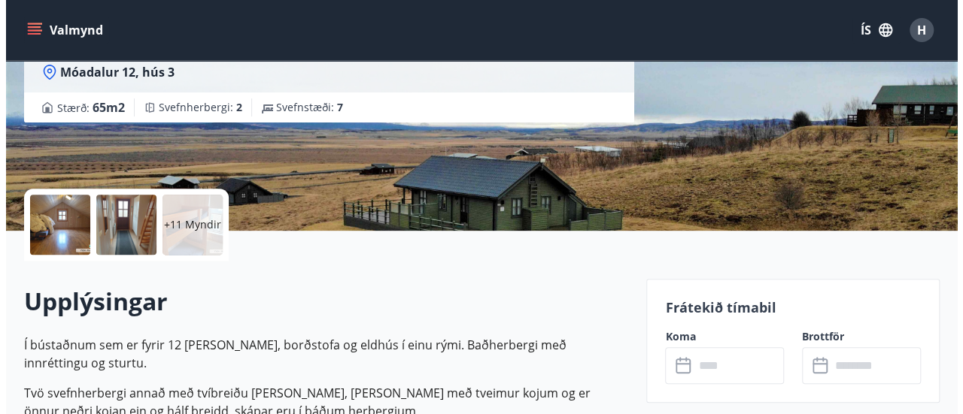
scroll to position [226, 0]
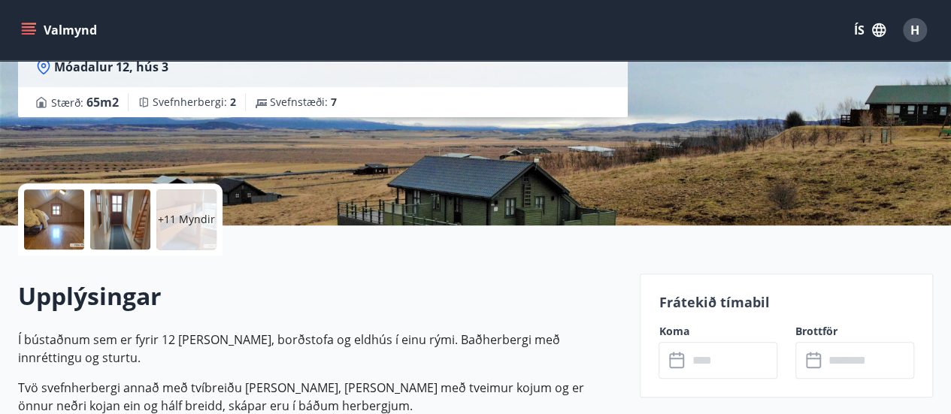
click at [64, 217] on div at bounding box center [54, 220] width 60 height 60
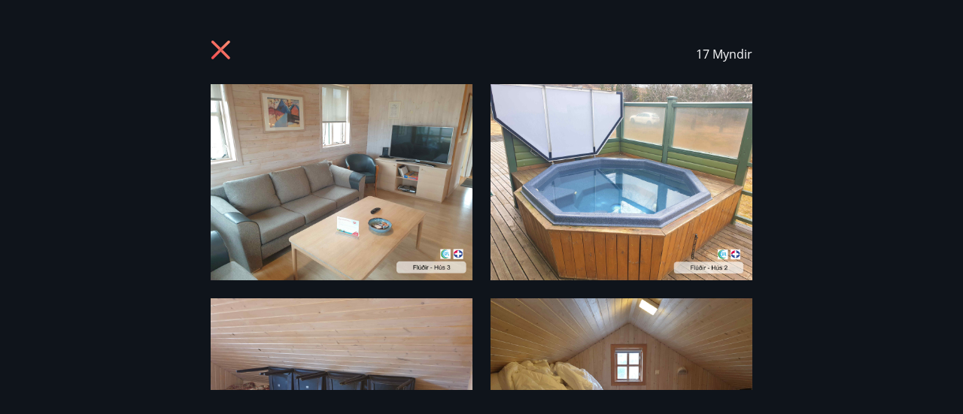
click at [356, 171] on img at bounding box center [342, 182] width 262 height 196
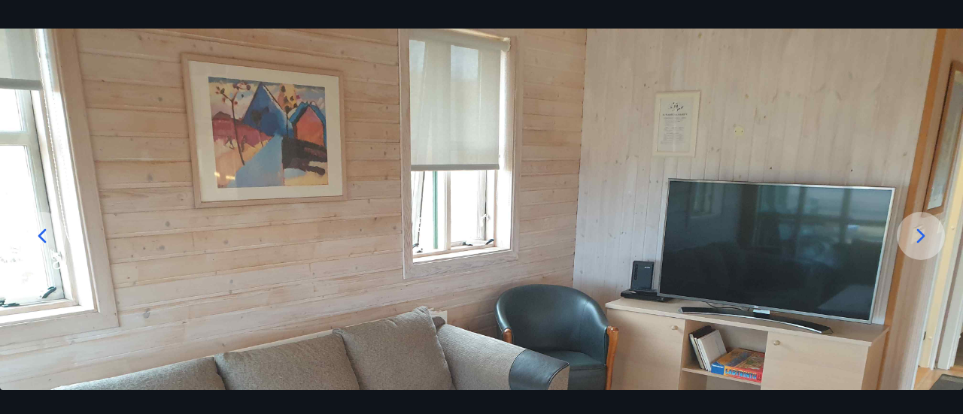
scroll to position [150, 0]
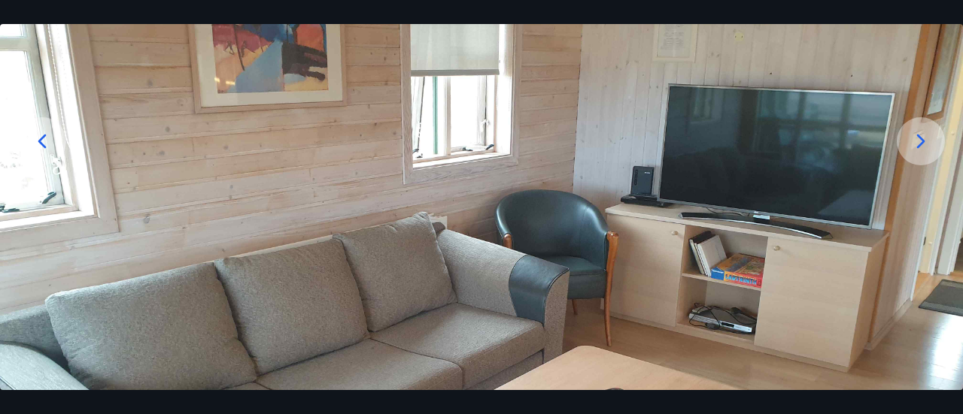
click at [919, 133] on icon at bounding box center [921, 141] width 24 height 24
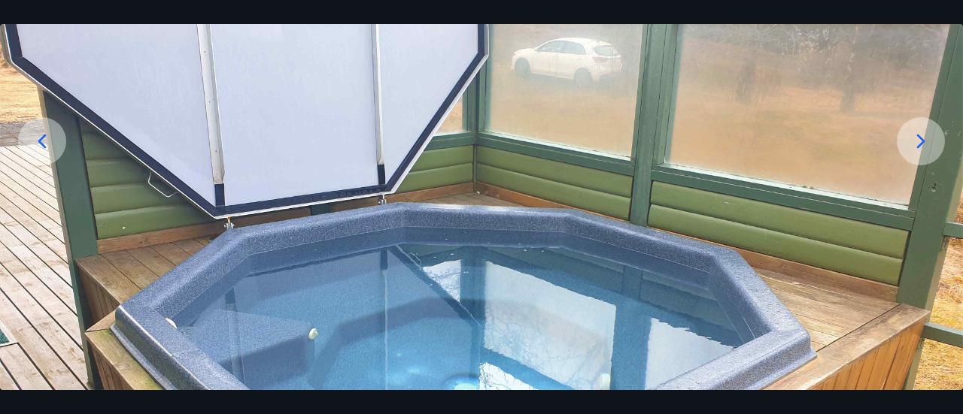
click at [920, 133] on icon at bounding box center [921, 141] width 24 height 24
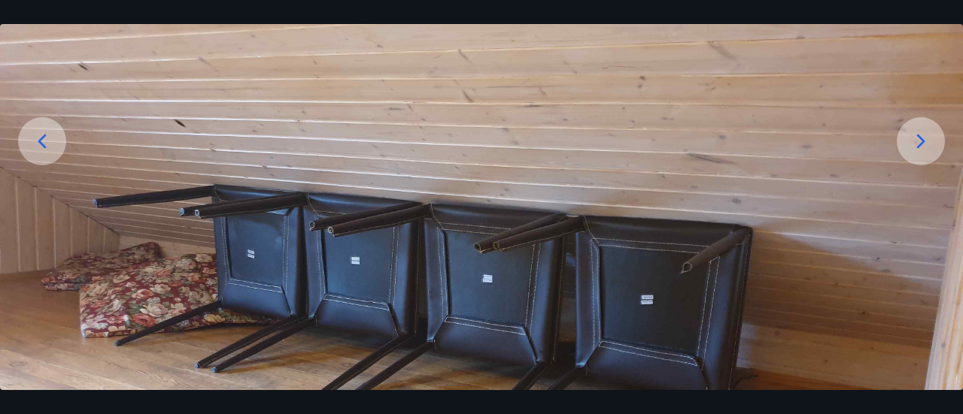
click at [920, 133] on icon at bounding box center [921, 141] width 24 height 24
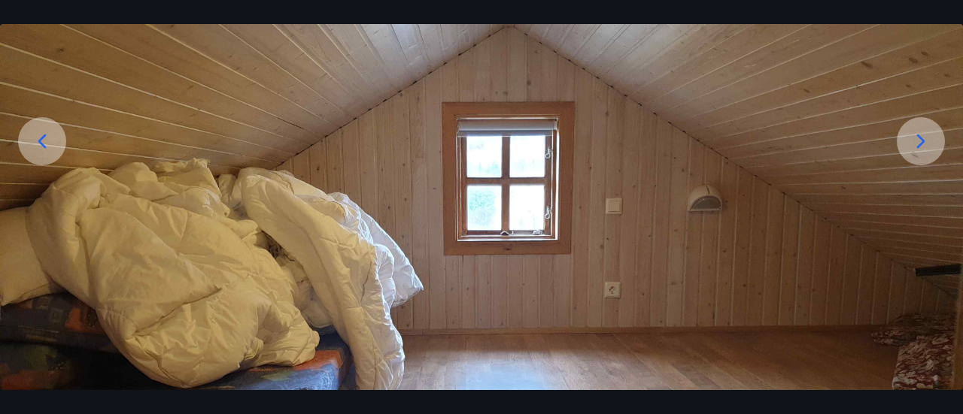
click at [920, 133] on icon at bounding box center [921, 141] width 24 height 24
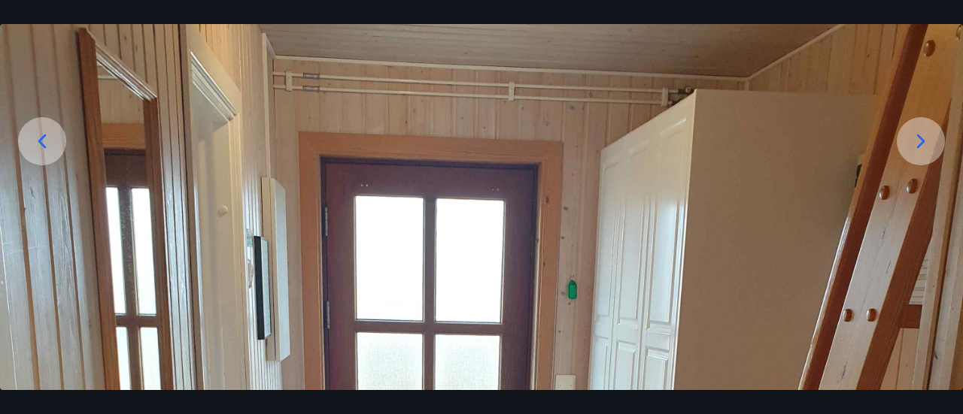
click at [920, 133] on icon at bounding box center [921, 141] width 24 height 24
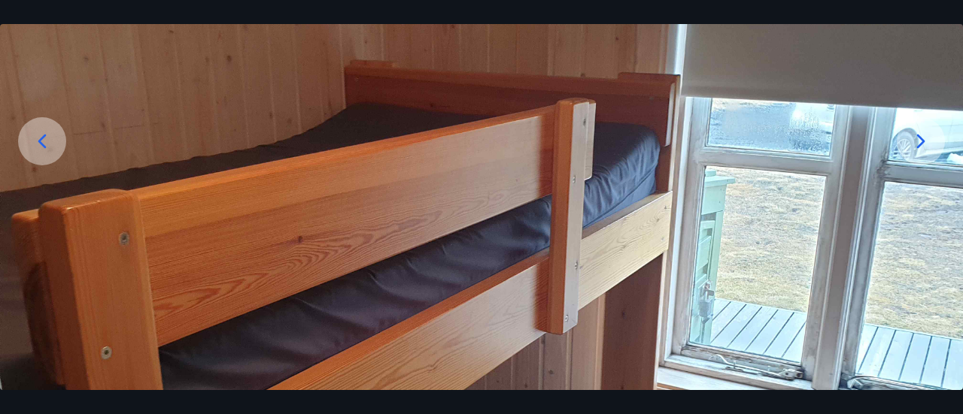
click at [920, 133] on icon at bounding box center [921, 141] width 24 height 24
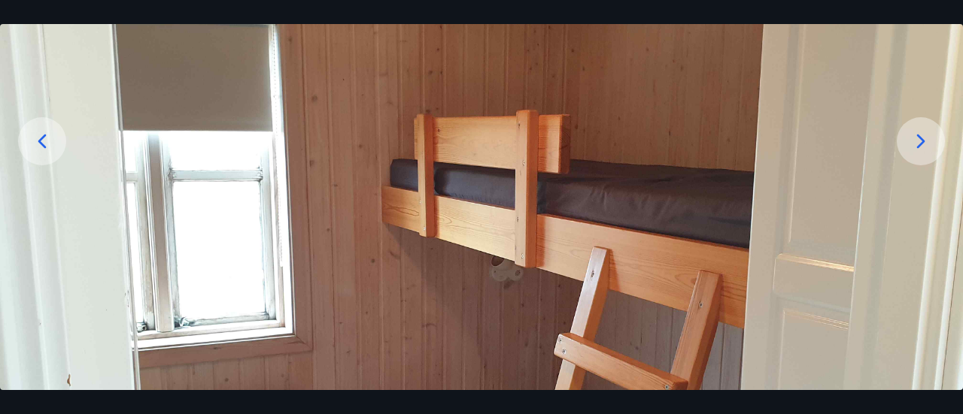
click at [920, 133] on icon at bounding box center [921, 141] width 24 height 24
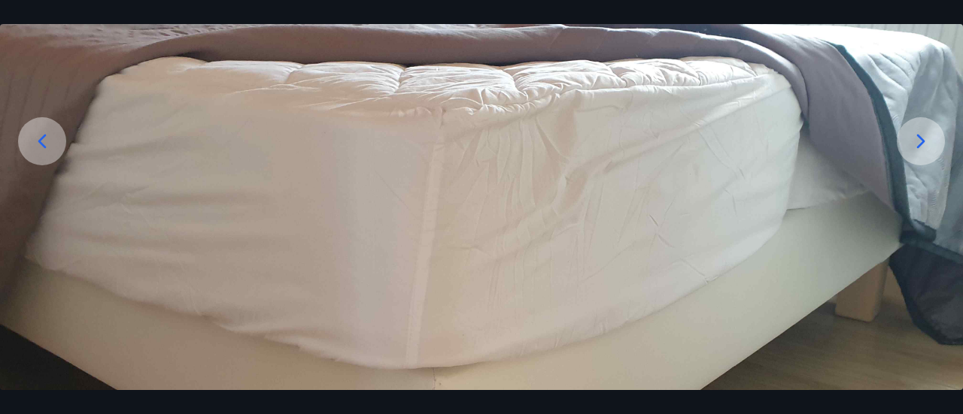
click at [920, 133] on icon at bounding box center [921, 141] width 24 height 24
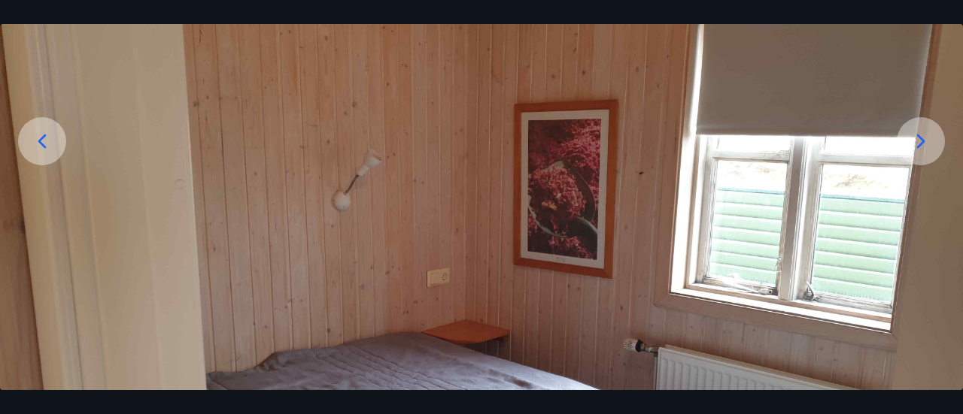
click at [920, 133] on icon at bounding box center [921, 141] width 24 height 24
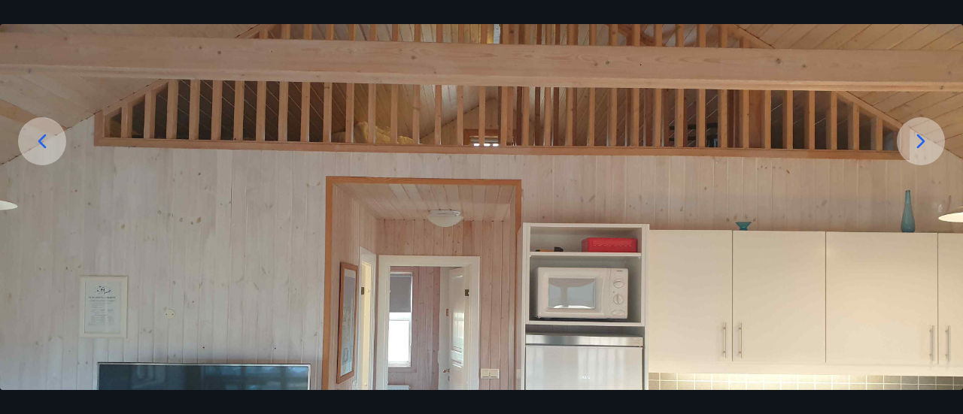
click at [920, 133] on icon at bounding box center [921, 141] width 24 height 24
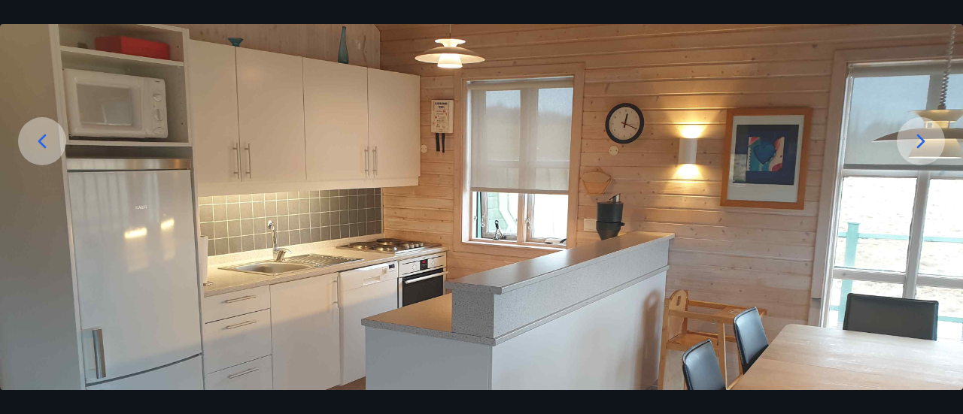
click at [920, 133] on icon at bounding box center [921, 141] width 24 height 24
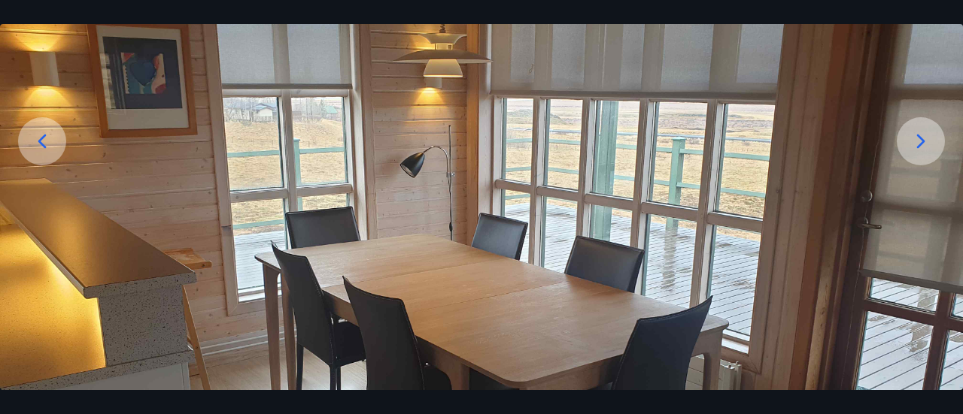
click at [40, 141] on icon at bounding box center [42, 141] width 8 height 14
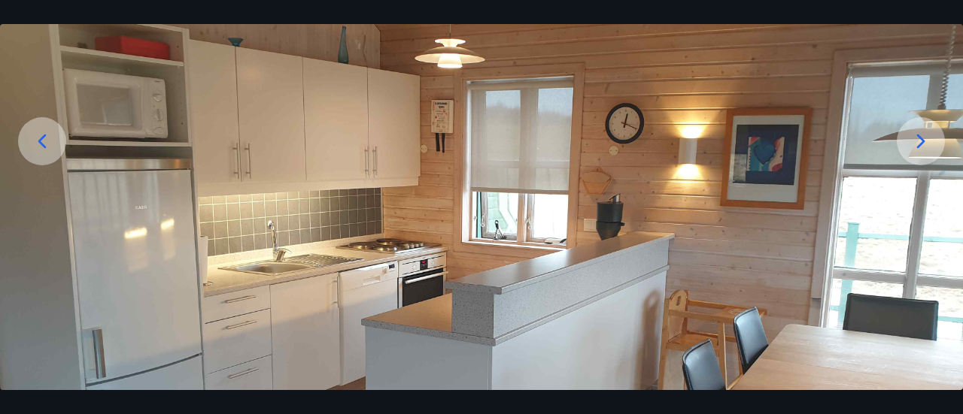
click at [916, 139] on icon at bounding box center [921, 141] width 24 height 24
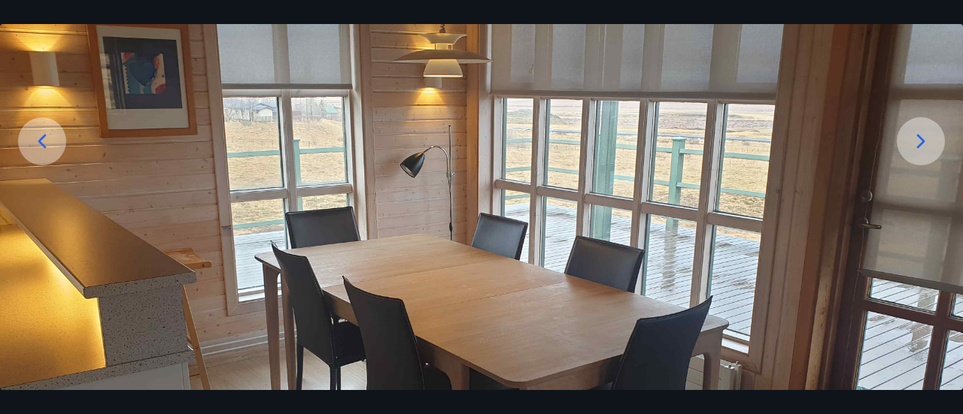
click at [36, 123] on div at bounding box center [42, 141] width 48 height 48
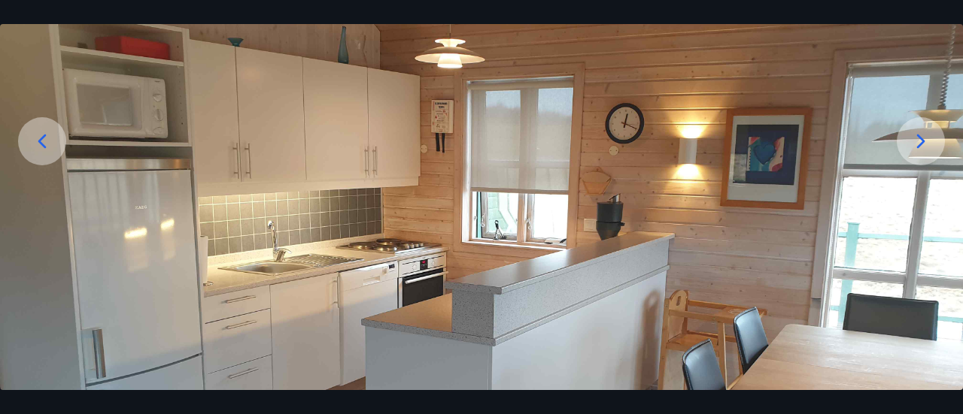
click at [909, 145] on icon at bounding box center [921, 141] width 24 height 24
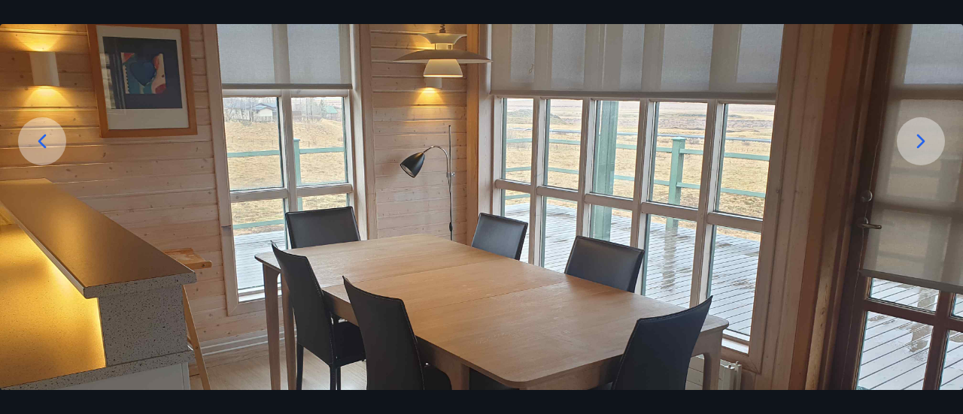
click at [910, 144] on icon at bounding box center [921, 141] width 24 height 24
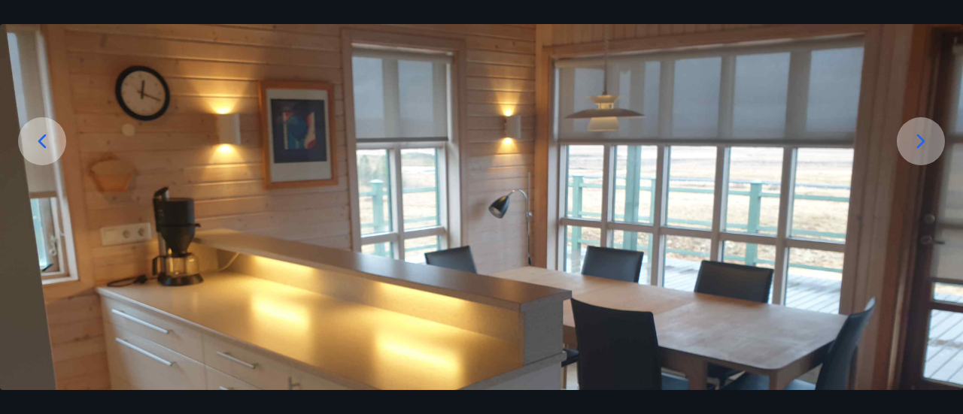
click at [910, 144] on icon at bounding box center [921, 141] width 24 height 24
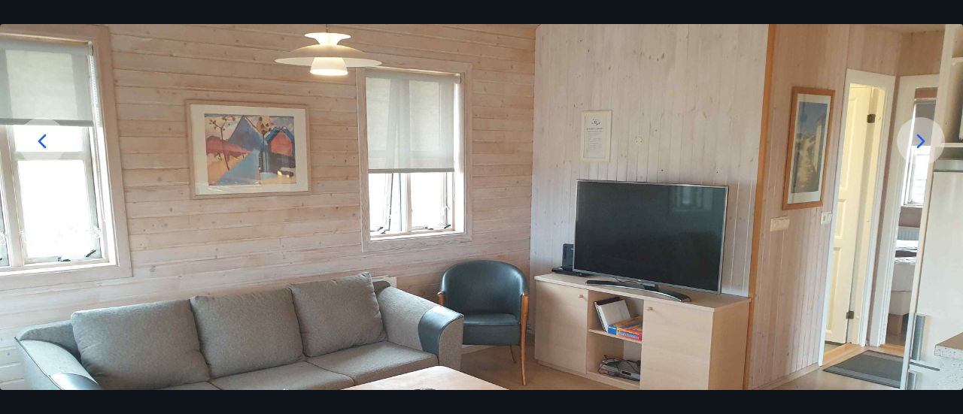
click at [910, 144] on icon at bounding box center [921, 141] width 24 height 24
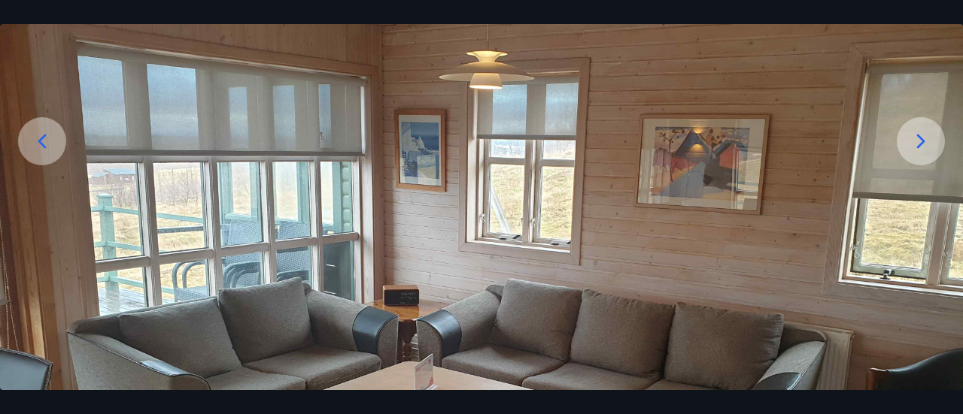
click at [910, 144] on icon at bounding box center [921, 141] width 24 height 24
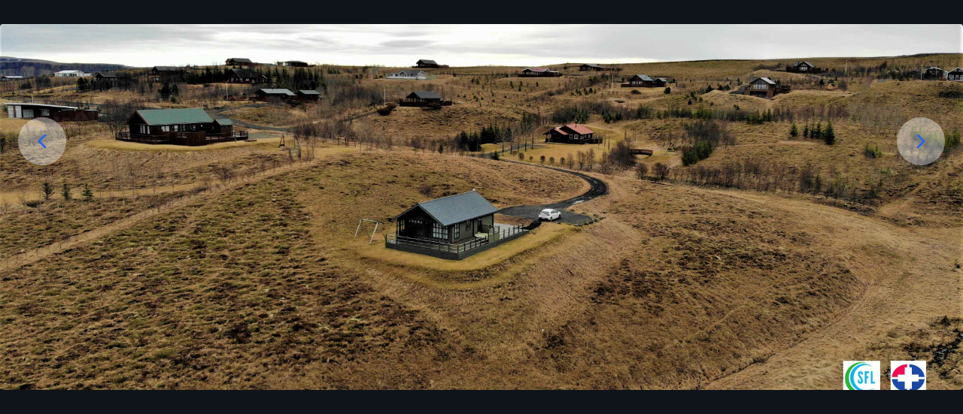
click at [925, 137] on icon at bounding box center [921, 141] width 24 height 24
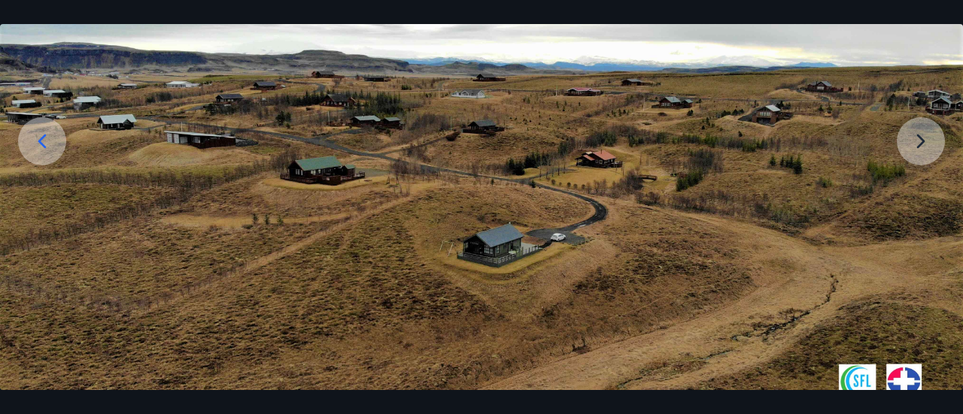
click at [924, 138] on img at bounding box center [481, 205] width 963 height 542
click at [921, 139] on img at bounding box center [481, 205] width 963 height 542
click at [917, 139] on img at bounding box center [481, 205] width 963 height 542
click at [918, 142] on img at bounding box center [481, 205] width 963 height 542
click at [918, 141] on img at bounding box center [481, 205] width 963 height 542
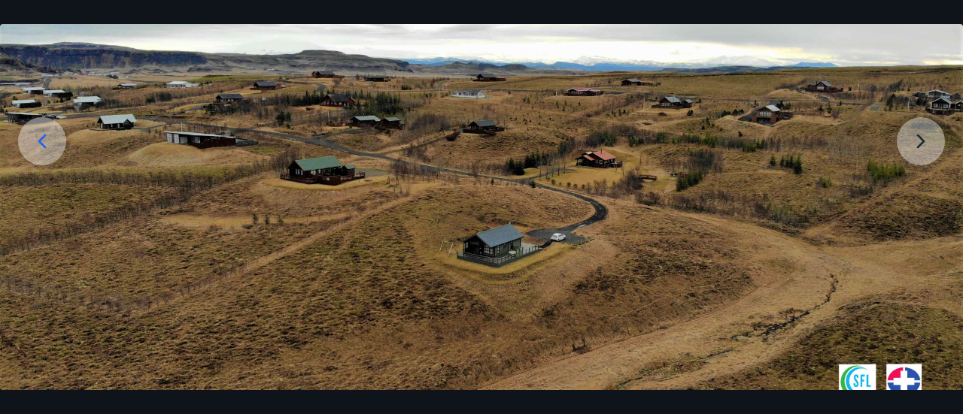
click at [918, 141] on img at bounding box center [481, 205] width 963 height 542
click at [44, 137] on icon at bounding box center [42, 141] width 8 height 14
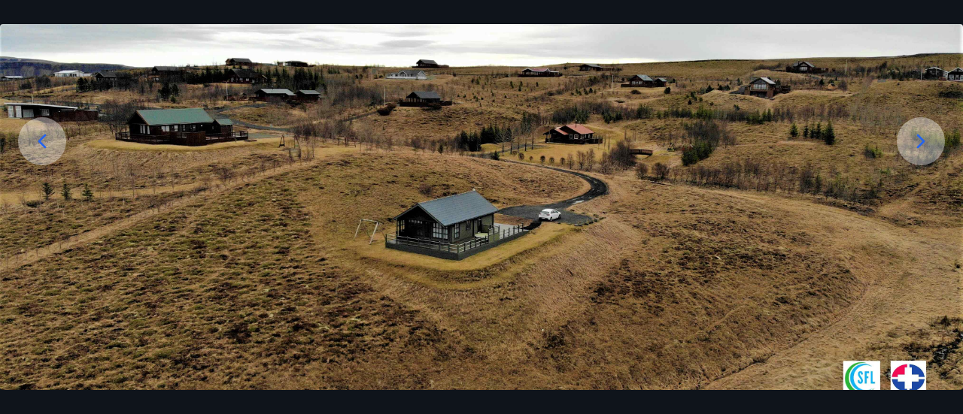
click at [44, 135] on icon at bounding box center [42, 141] width 24 height 24
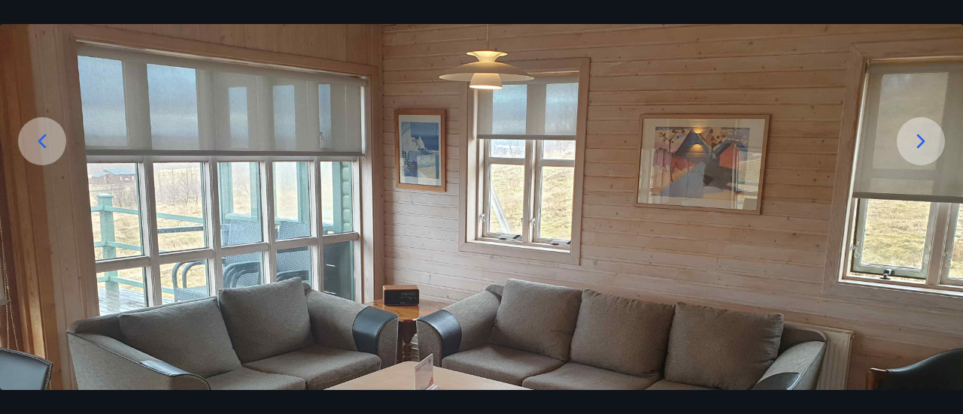
click at [44, 135] on icon at bounding box center [42, 141] width 24 height 24
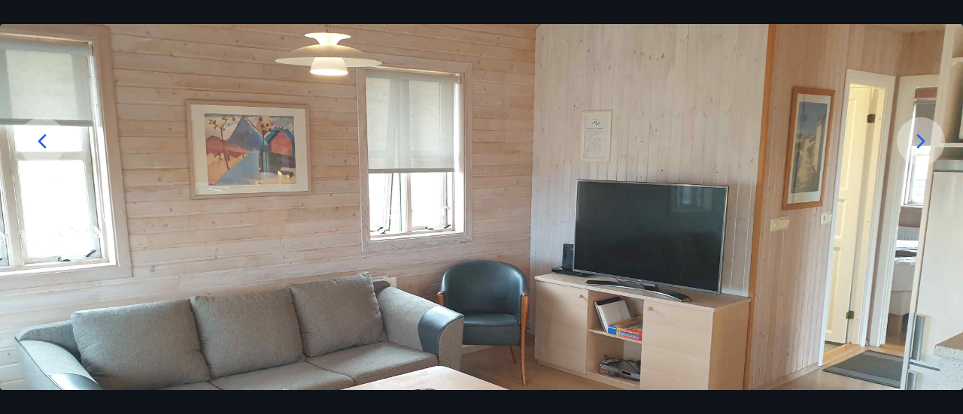
click at [44, 135] on icon at bounding box center [42, 141] width 24 height 24
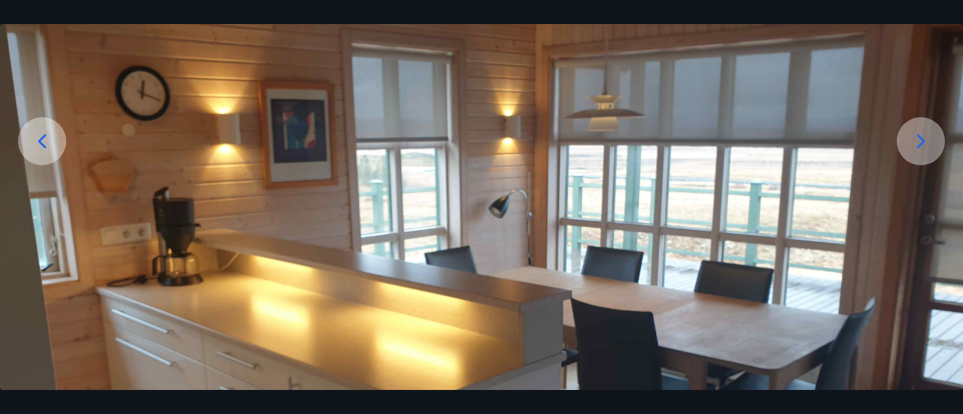
click at [44, 135] on icon at bounding box center [42, 141] width 24 height 24
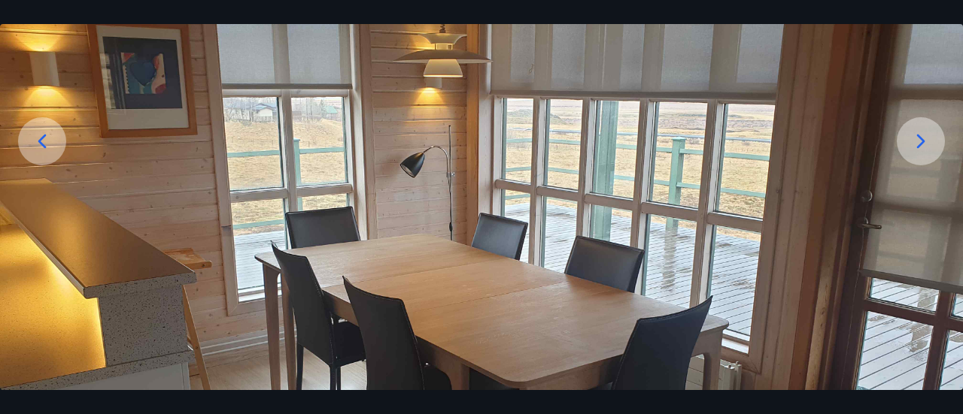
click at [44, 135] on icon at bounding box center [42, 141] width 24 height 24
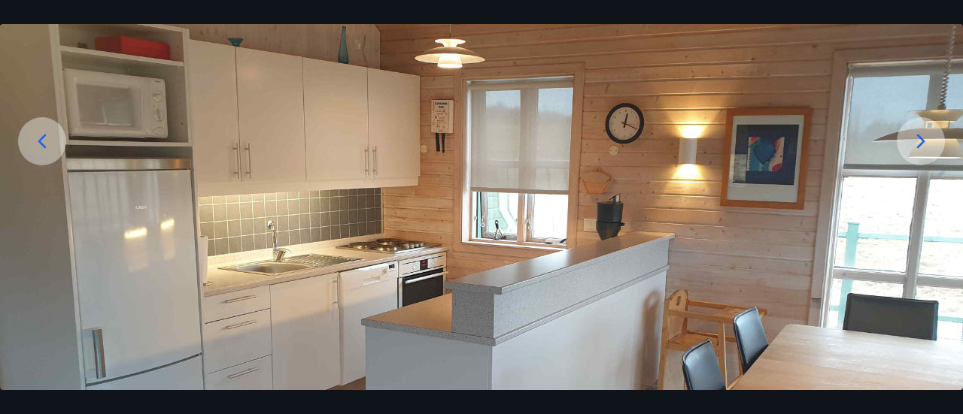
click at [44, 135] on icon at bounding box center [42, 141] width 24 height 24
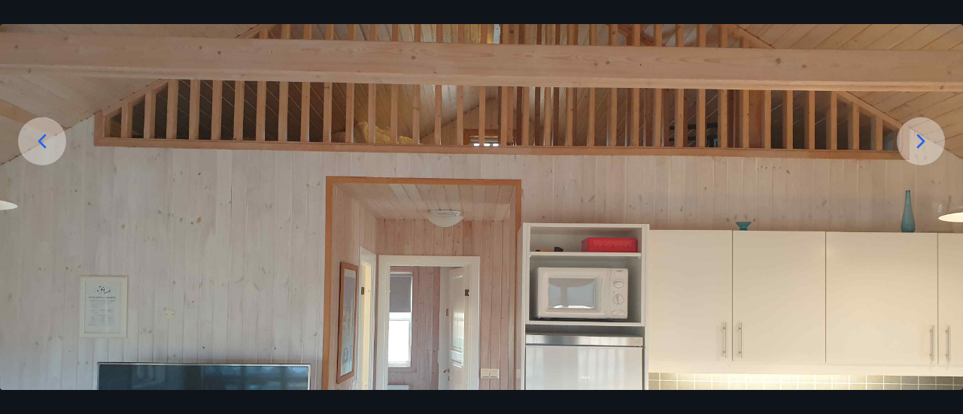
click at [44, 135] on icon at bounding box center [42, 141] width 24 height 24
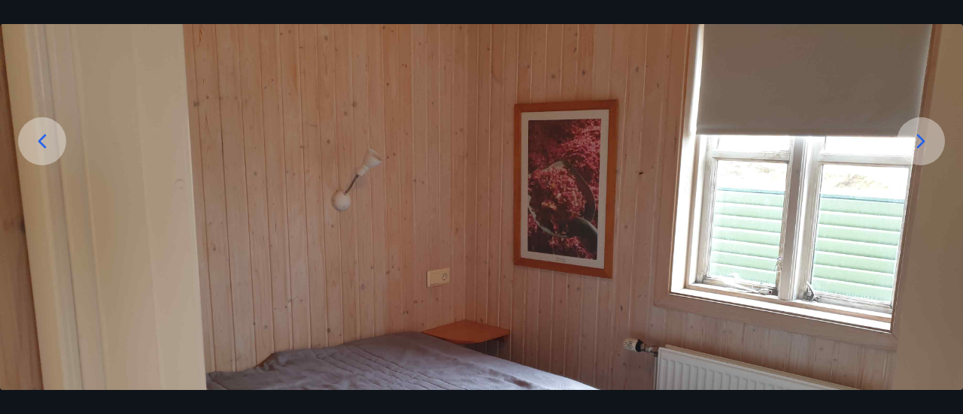
click at [44, 135] on icon at bounding box center [42, 141] width 24 height 24
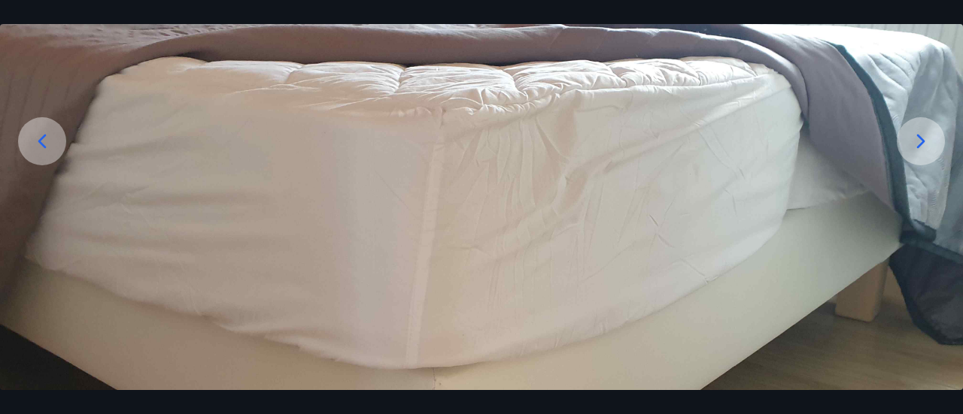
click at [44, 135] on icon at bounding box center [42, 141] width 24 height 24
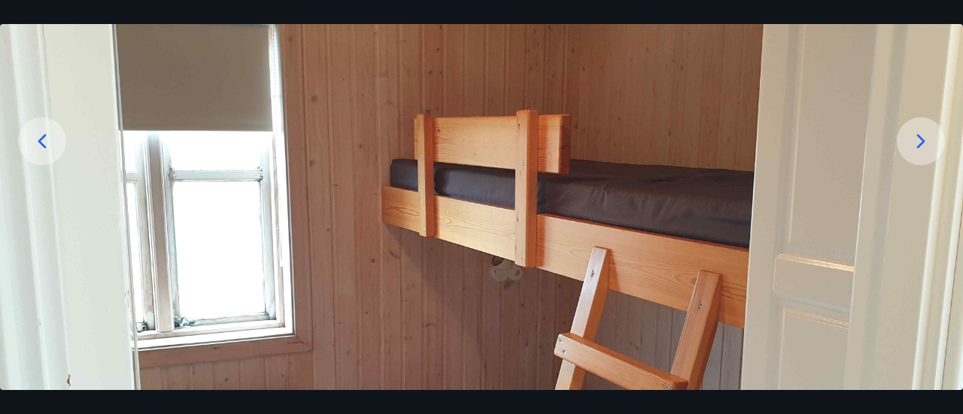
click at [44, 135] on icon at bounding box center [42, 141] width 24 height 24
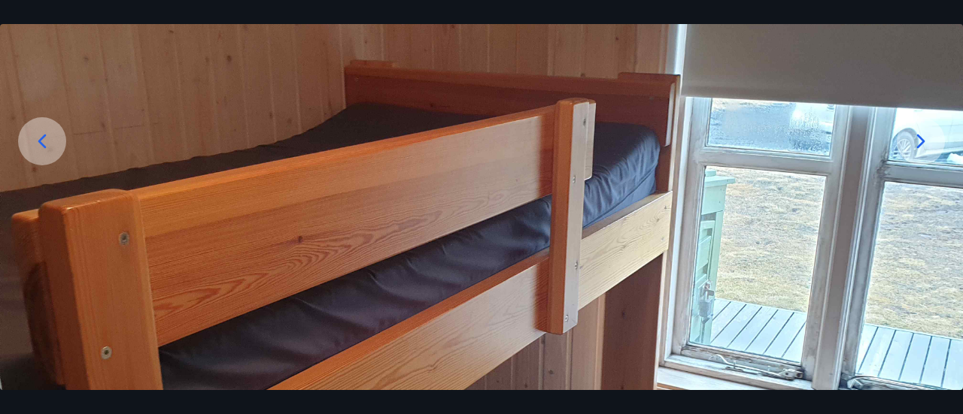
click at [44, 135] on icon at bounding box center [42, 141] width 24 height 24
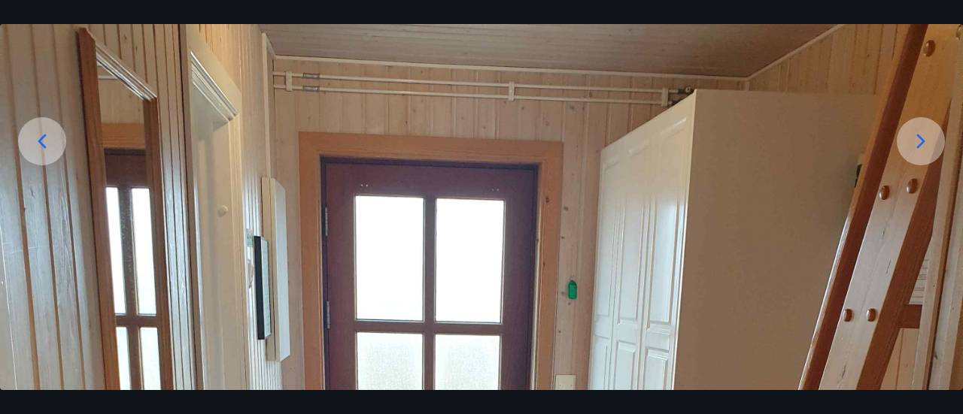
click at [44, 135] on icon at bounding box center [42, 141] width 24 height 24
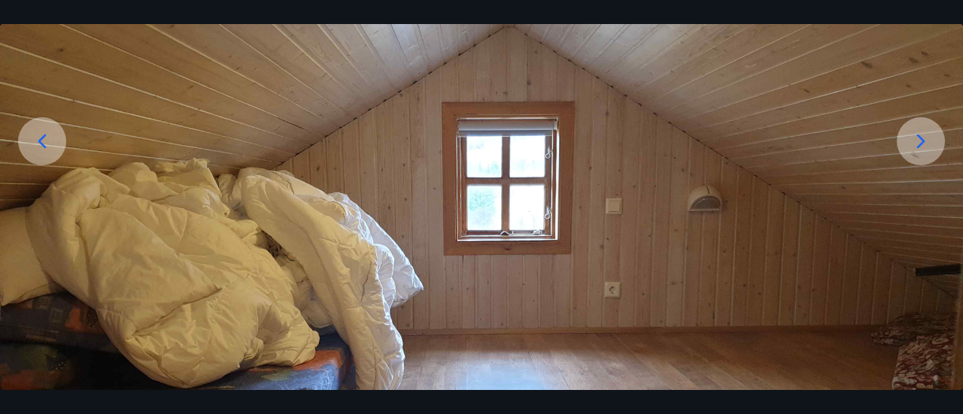
click at [44, 135] on icon at bounding box center [42, 141] width 24 height 24
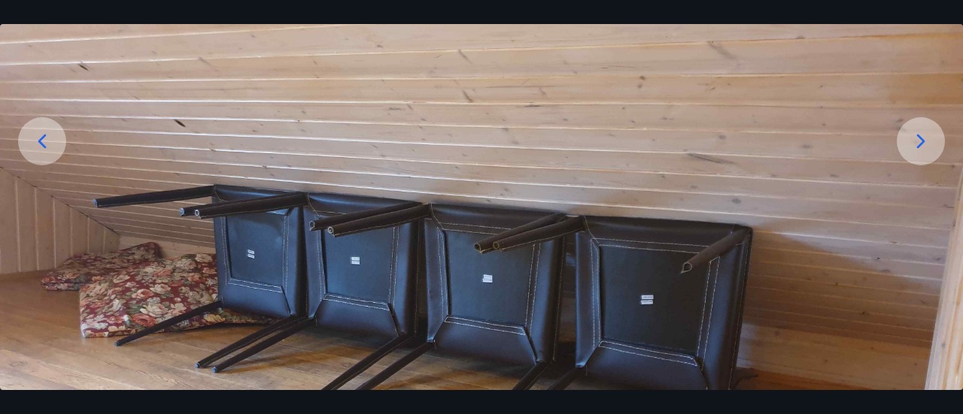
click at [44, 135] on icon at bounding box center [42, 141] width 24 height 24
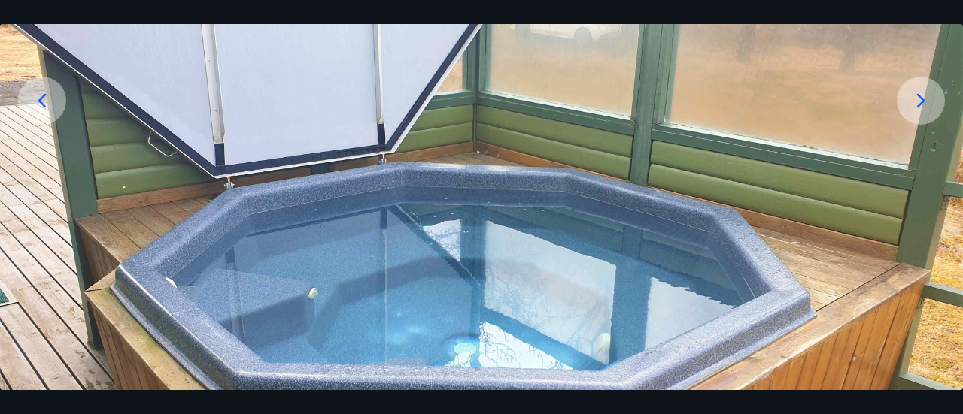
scroll to position [190, 0]
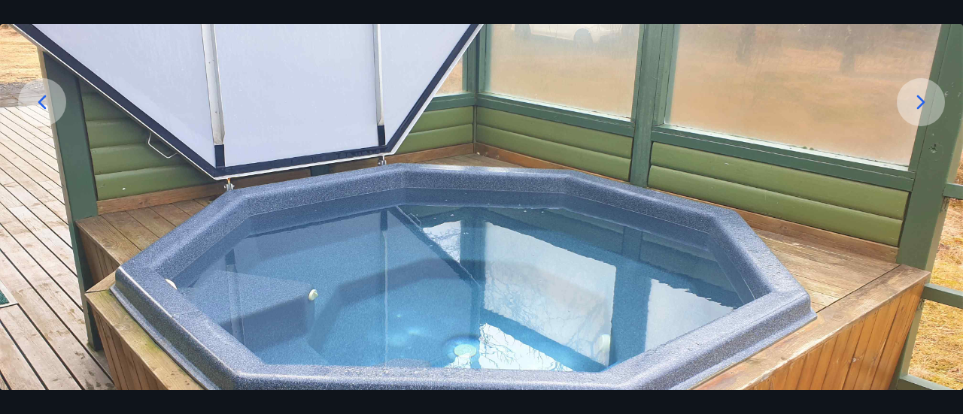
click at [42, 100] on icon at bounding box center [42, 102] width 8 height 14
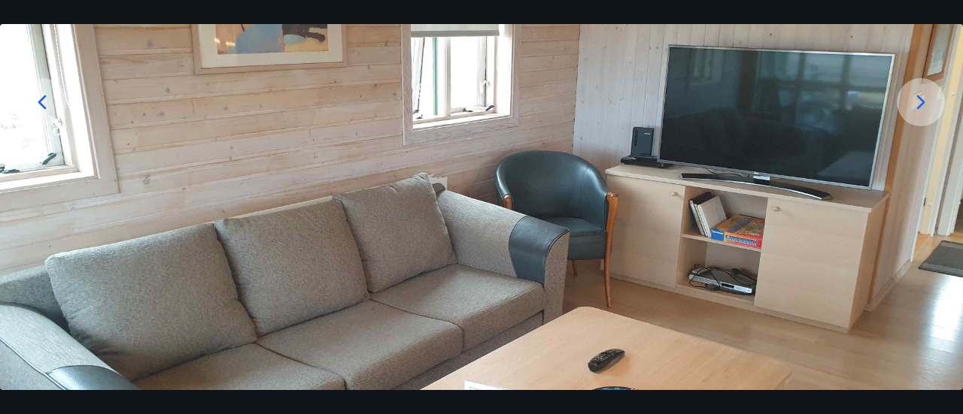
click at [42, 100] on icon at bounding box center [42, 102] width 8 height 14
click at [40, 86] on div at bounding box center [42, 102] width 48 height 48
click at [42, 99] on icon at bounding box center [42, 102] width 8 height 14
click at [45, 99] on icon at bounding box center [42, 102] width 24 height 24
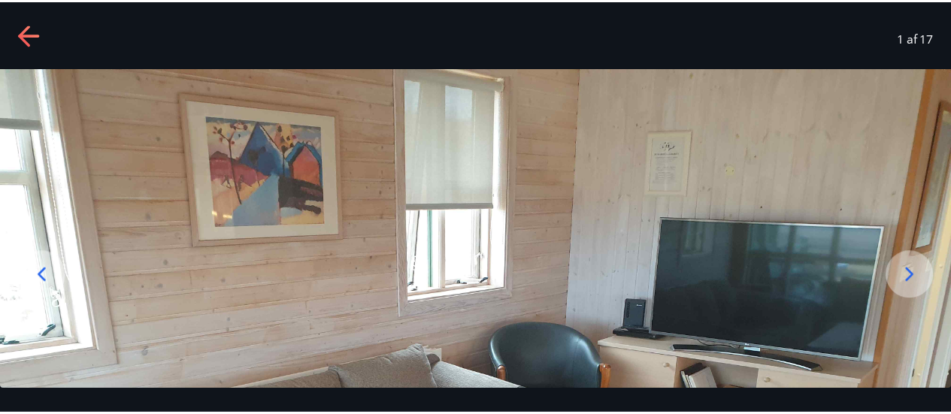
scroll to position [0, 0]
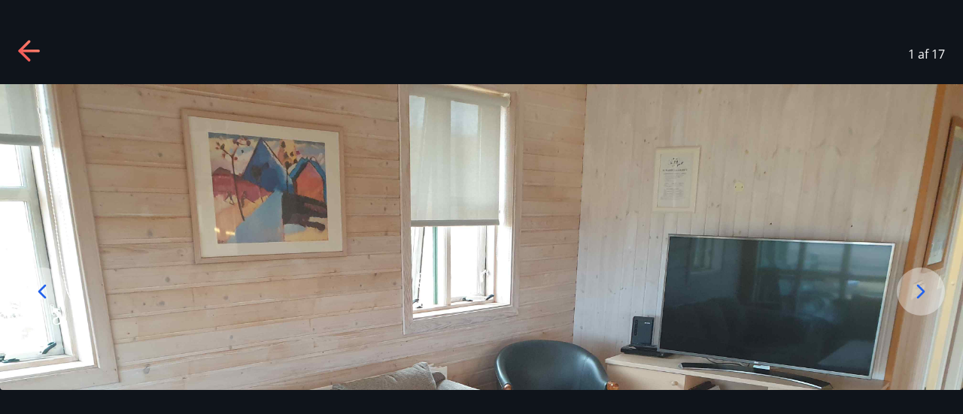
click at [27, 47] on icon at bounding box center [30, 52] width 24 height 24
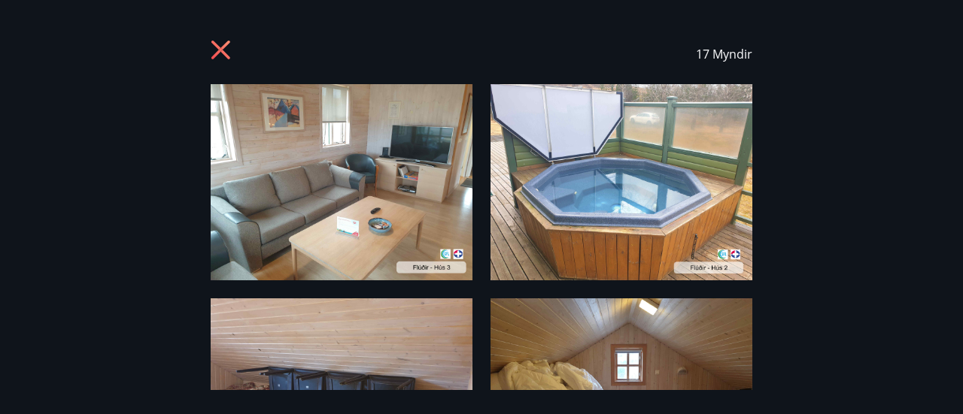
click at [214, 59] on icon at bounding box center [223, 52] width 24 height 24
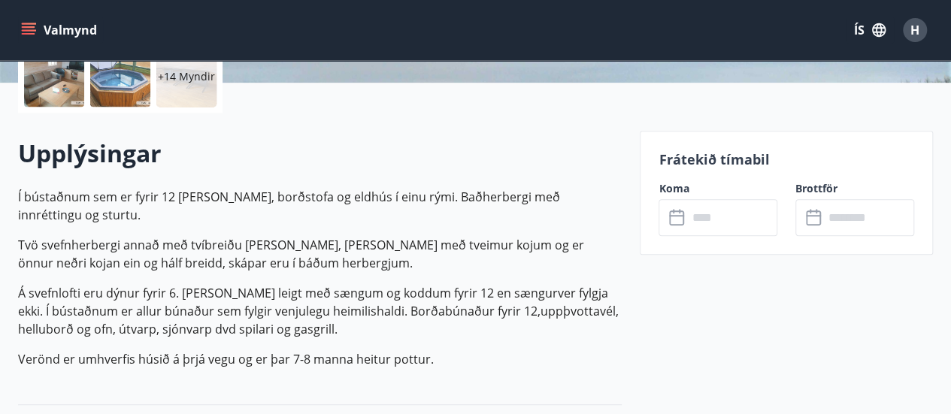
scroll to position [451, 0]
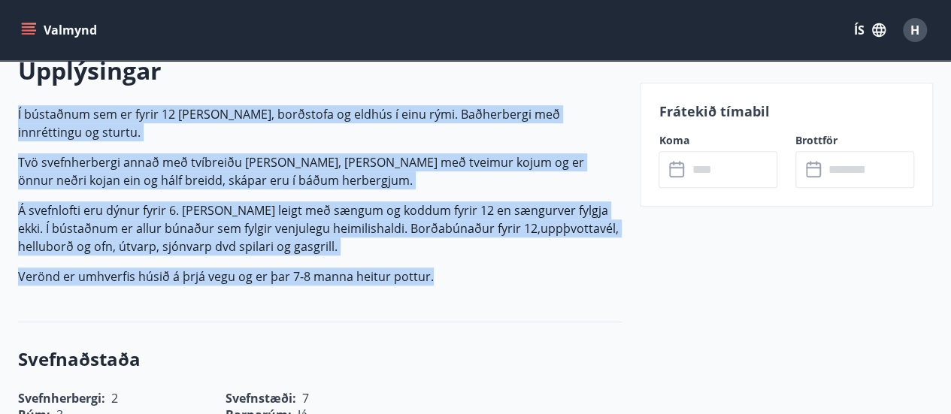
drag, startPoint x: 14, startPoint y: 105, endPoint x: 439, endPoint y: 286, distance: 462.0
copy p "Í bústaðnum sem er fyrir 12 [PERSON_NAME], borðstofa og eldhús í einu rými. Bað…"
click at [416, 269] on p "Verönd er umhverfis húsið á þrjá vegu og er þar 7-8 manna heitur pottur." at bounding box center [320, 277] width 604 height 18
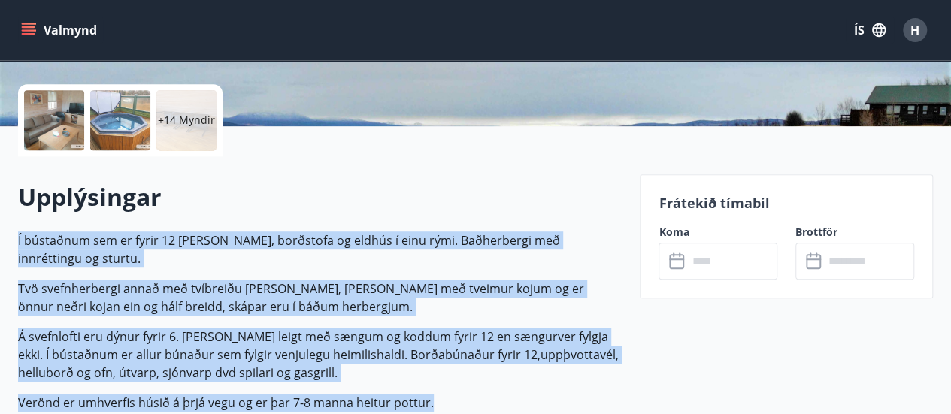
scroll to position [301, 0]
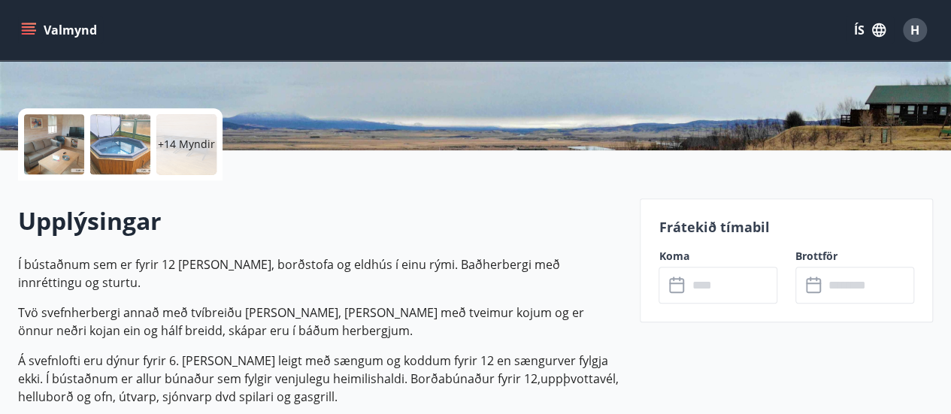
click at [715, 272] on input "text" at bounding box center [732, 285] width 90 height 37
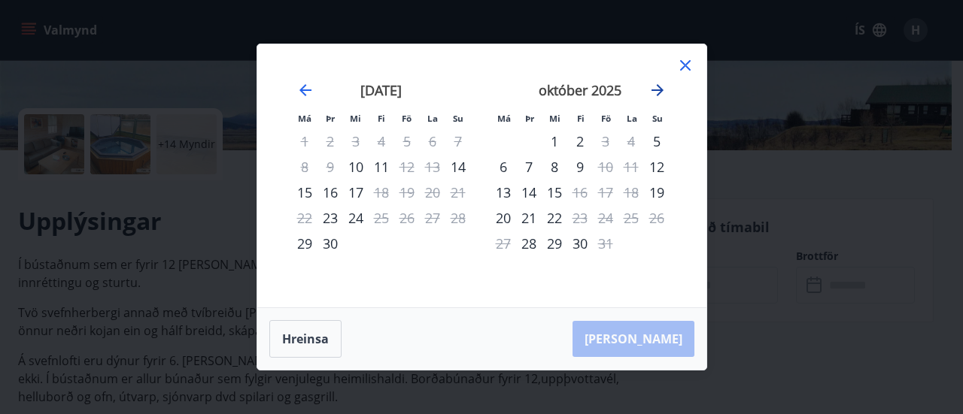
click at [657, 86] on icon "Move forward to switch to the next month." at bounding box center [657, 90] width 18 height 18
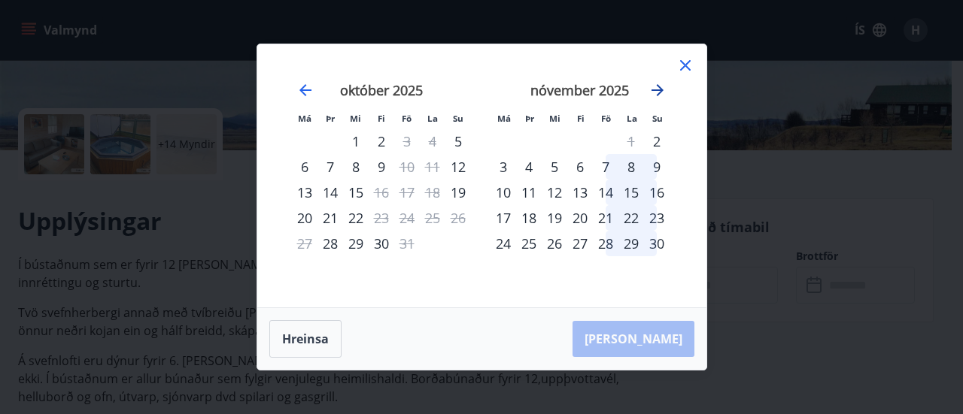
click at [657, 86] on icon "Move forward to switch to the next month." at bounding box center [657, 90] width 18 height 18
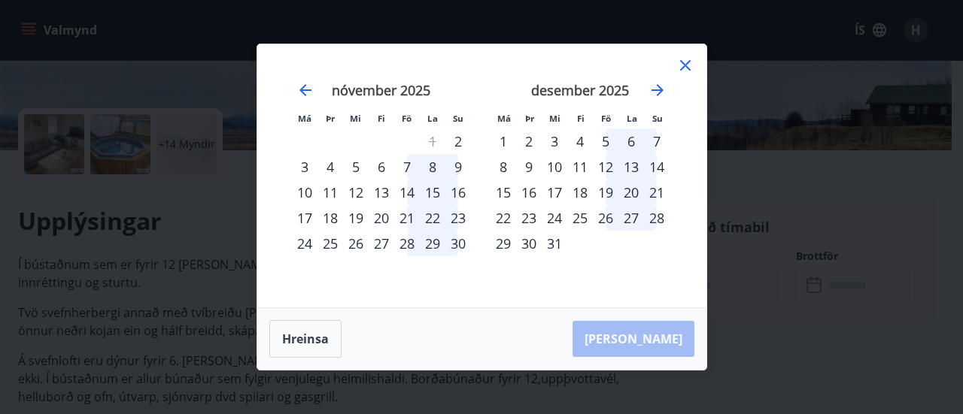
click at [579, 166] on div "11" at bounding box center [580, 167] width 26 height 26
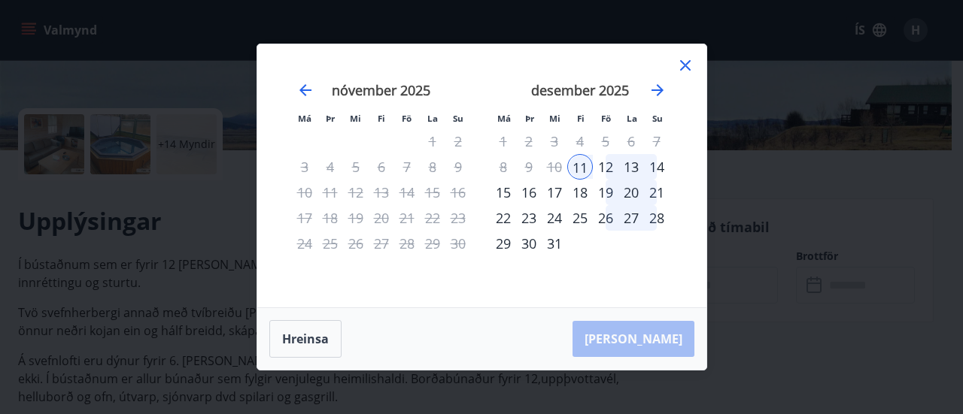
click at [657, 166] on div "14" at bounding box center [657, 167] width 26 height 26
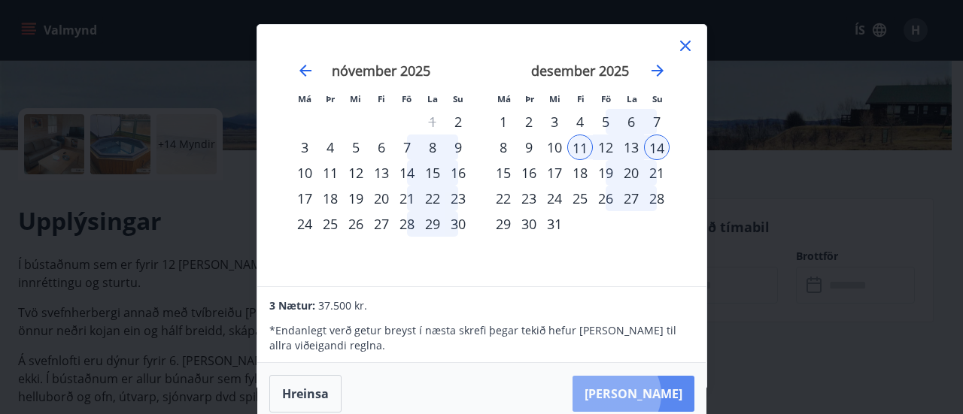
click at [662, 394] on button "[PERSON_NAME]" at bounding box center [633, 394] width 122 height 36
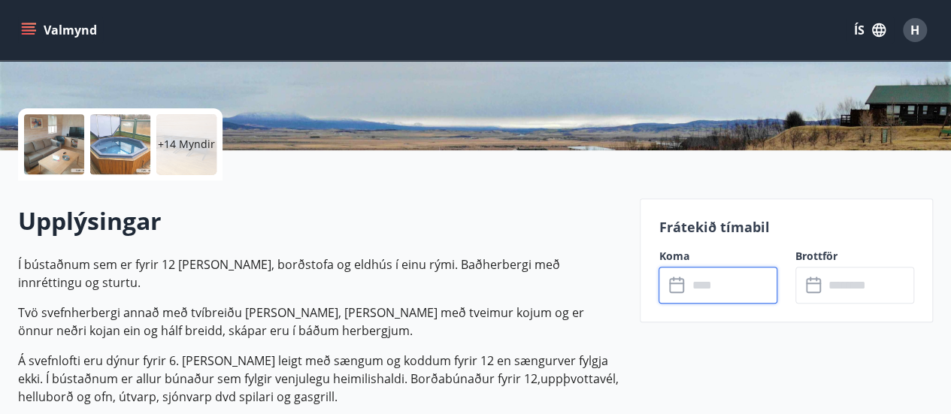
type input "******"
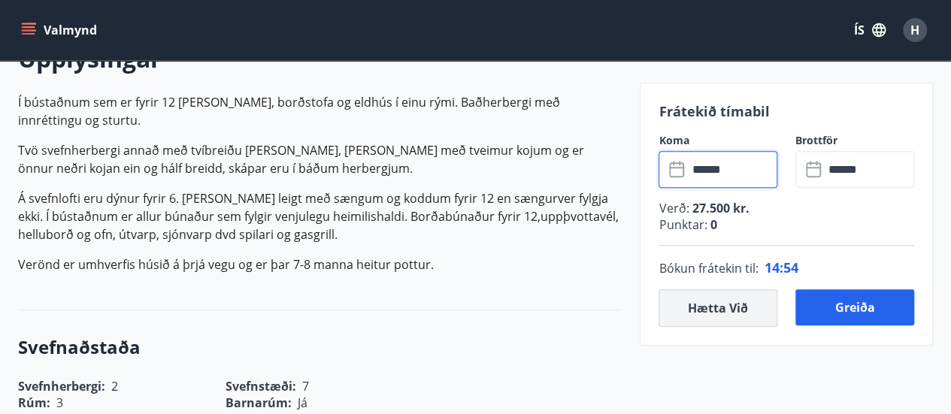
scroll to position [527, 0]
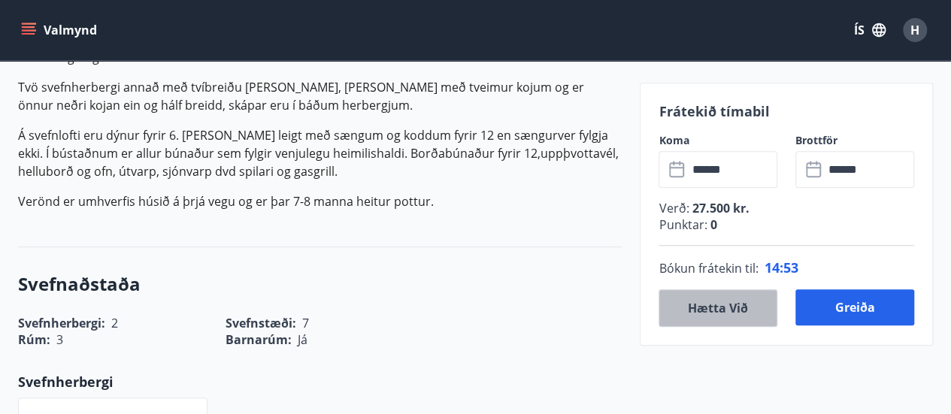
click at [709, 306] on button "Hætta við" at bounding box center [718, 309] width 119 height 38
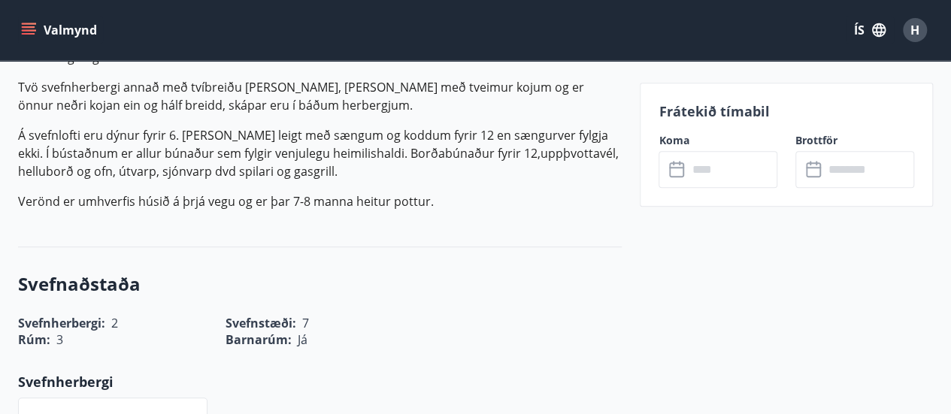
click at [710, 174] on input "text" at bounding box center [732, 169] width 90 height 37
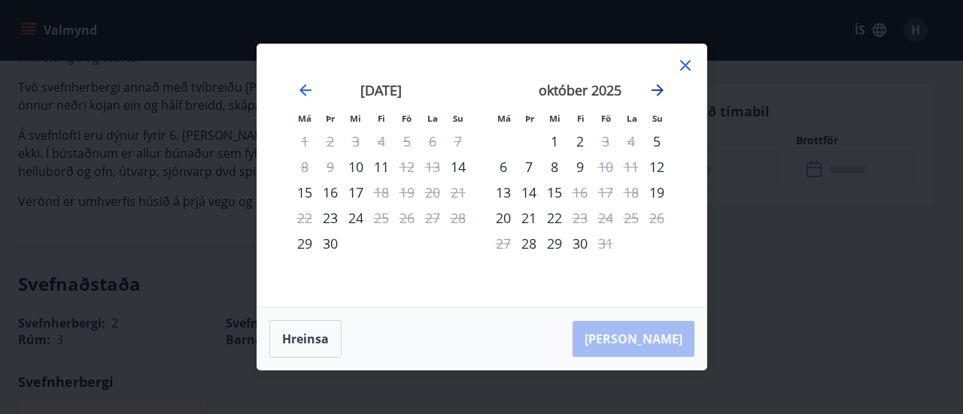
click at [660, 93] on icon "Move forward to switch to the next month." at bounding box center [657, 90] width 12 height 12
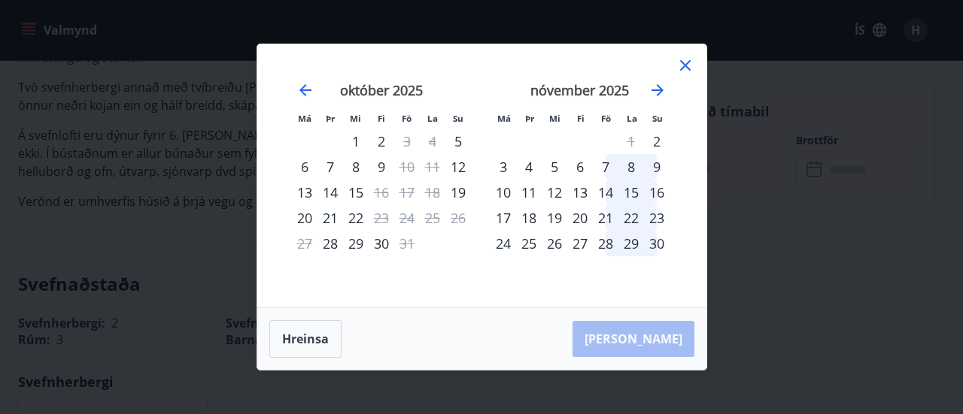
click at [582, 244] on div "27" at bounding box center [580, 244] width 26 height 26
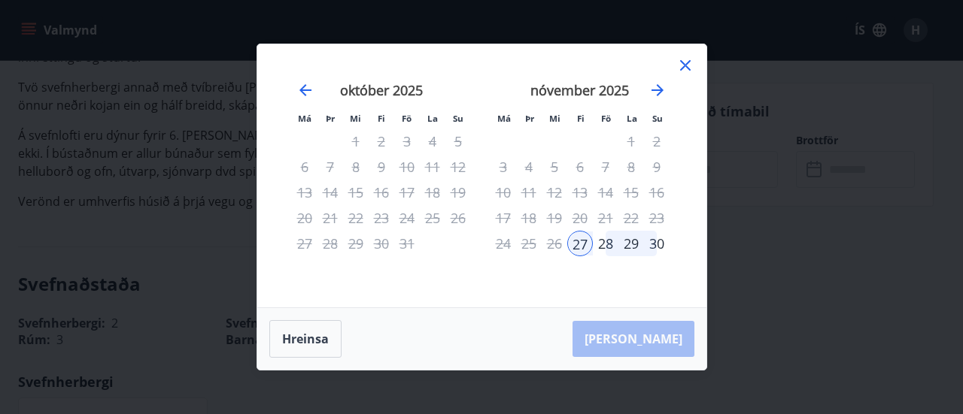
click at [659, 241] on div "30" at bounding box center [657, 244] width 26 height 26
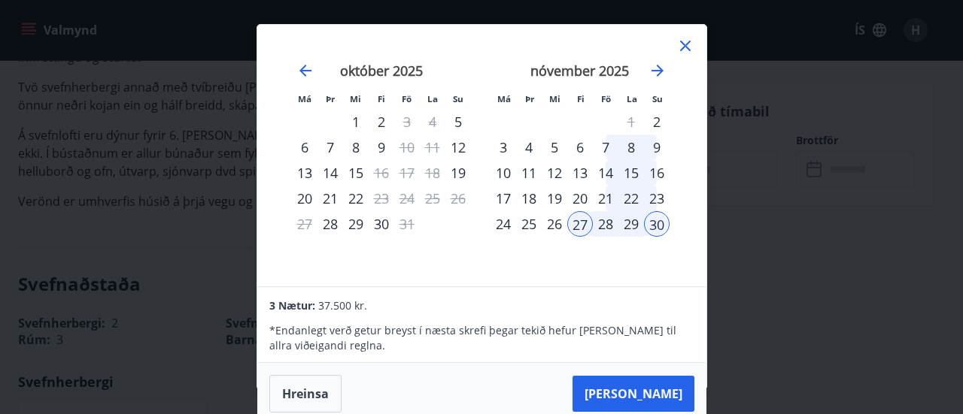
click at [604, 220] on div "28" at bounding box center [606, 224] width 26 height 26
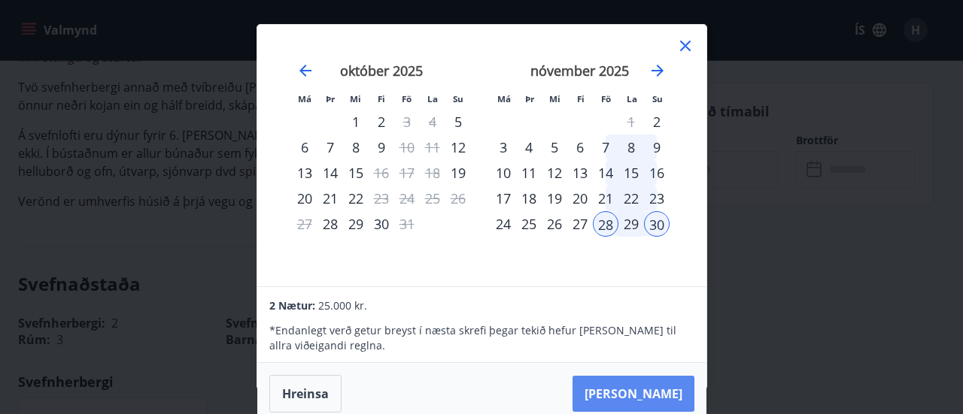
click at [660, 390] on button "[PERSON_NAME]" at bounding box center [633, 394] width 122 height 36
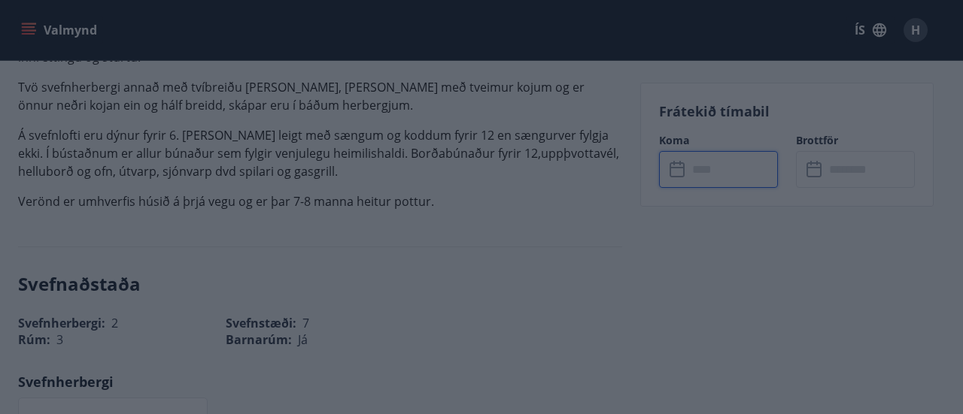
type input "******"
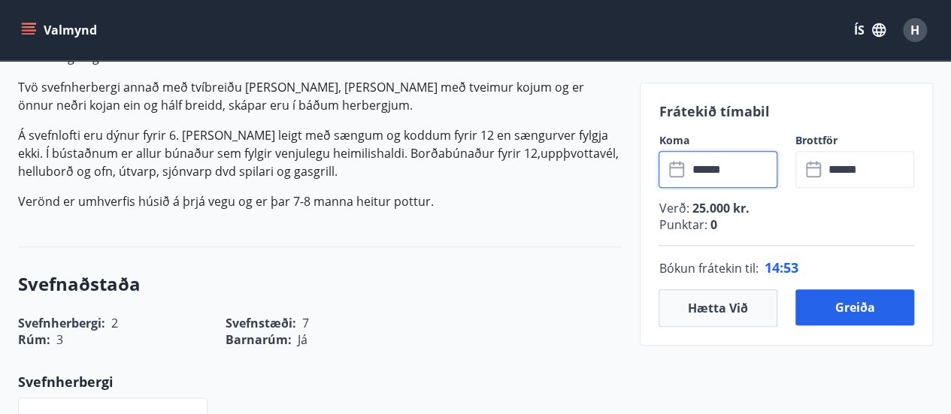
click at [706, 173] on input "******" at bounding box center [732, 169] width 90 height 37
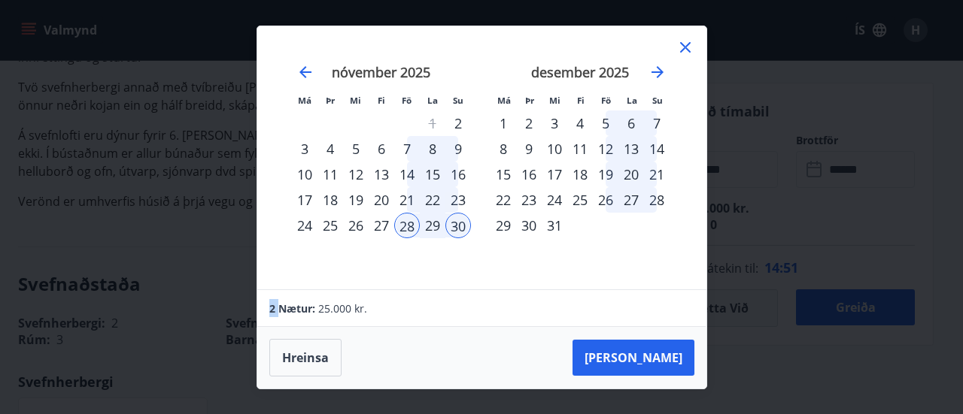
click at [384, 221] on div "27" at bounding box center [382, 226] width 26 height 26
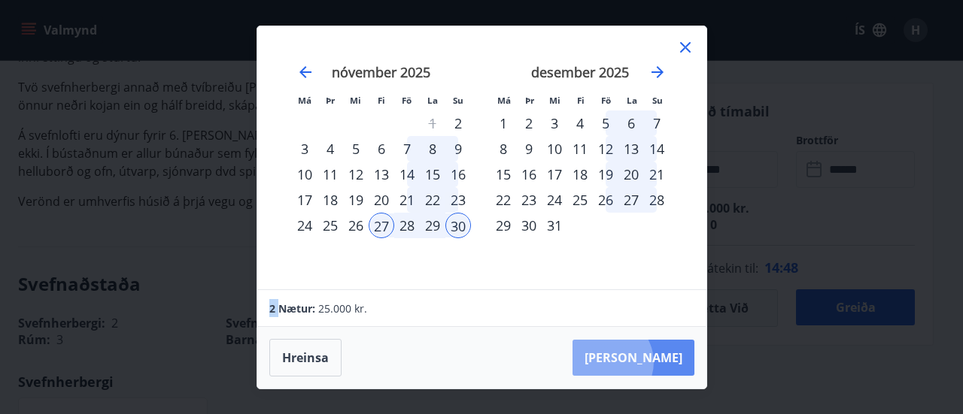
click at [653, 362] on button "[PERSON_NAME]" at bounding box center [633, 358] width 122 height 36
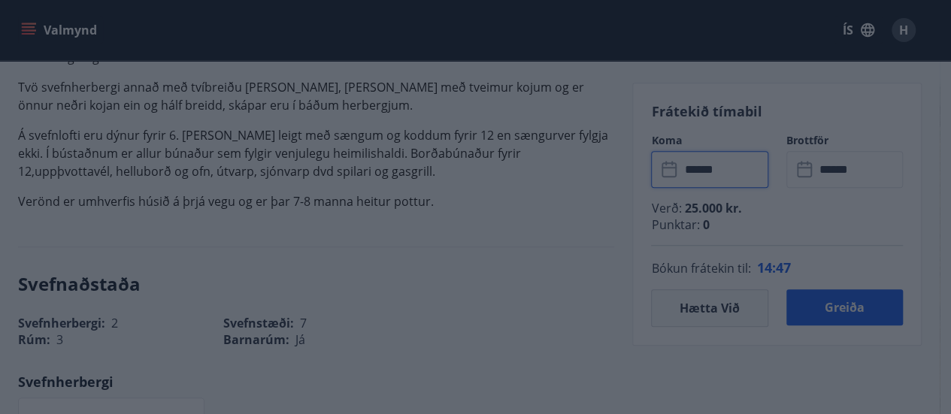
type input "******"
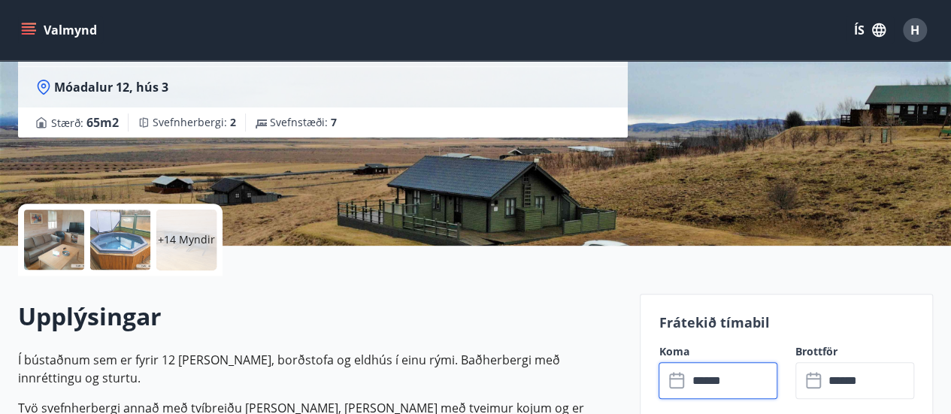
scroll to position [376, 0]
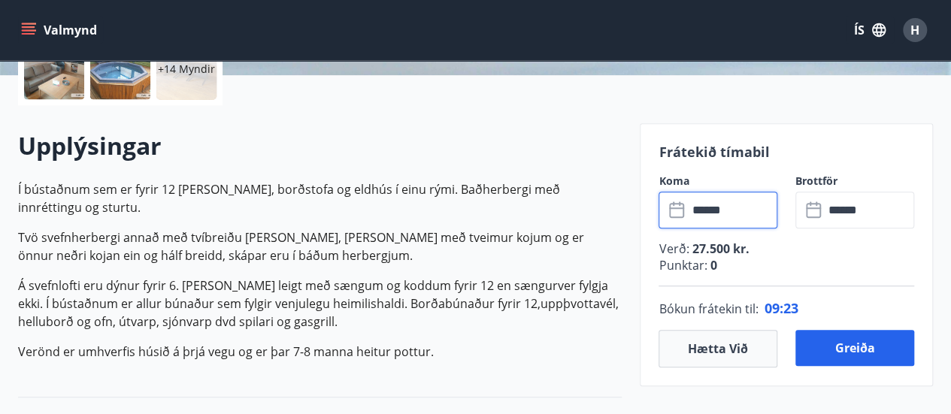
click at [702, 210] on input "******" at bounding box center [732, 210] width 90 height 37
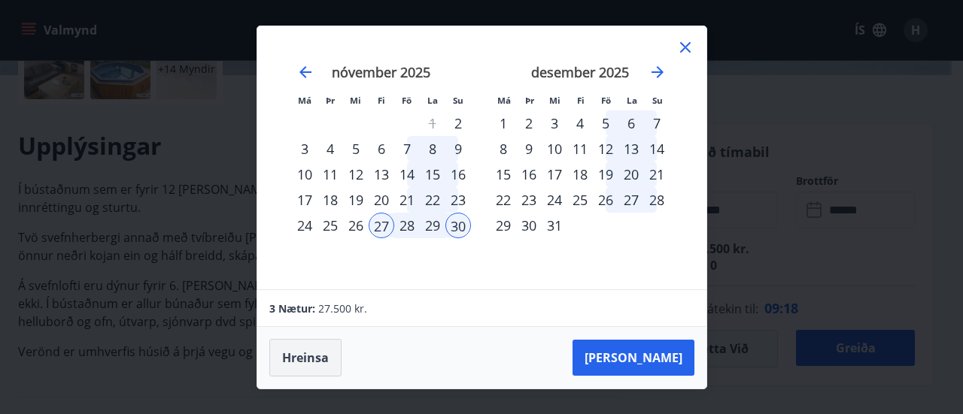
click at [315, 350] on button "Hreinsa" at bounding box center [305, 358] width 72 height 38
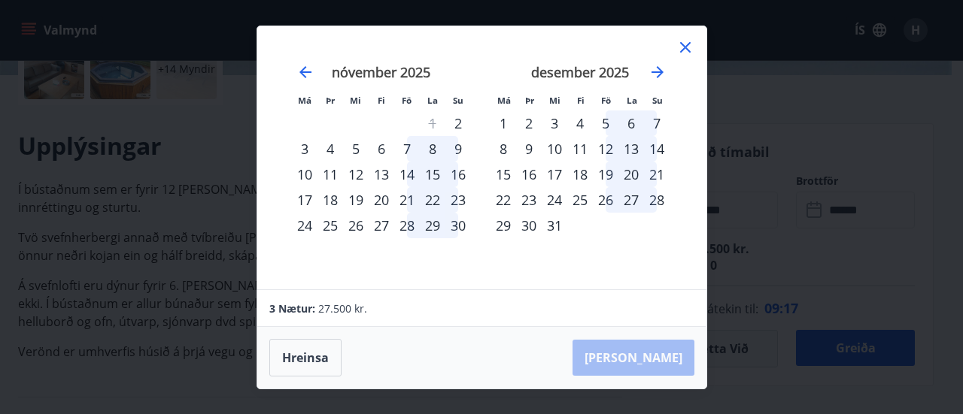
click at [922, 217] on div "Má Þr Mi Fi Fö La Su Má Þr Mi Fi Fö La Su [DATE] 1 2 3 4 5 6 7 8 9 10 11 12 13 …" at bounding box center [481, 207] width 963 height 414
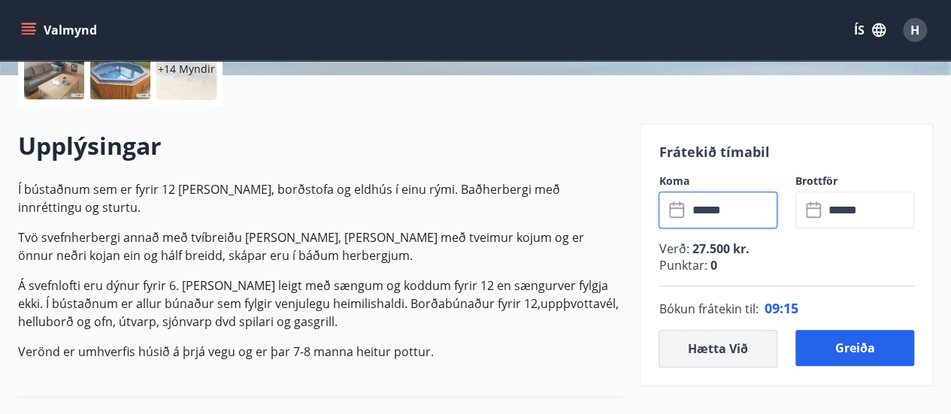
click at [723, 354] on button "Hætta við" at bounding box center [718, 349] width 119 height 38
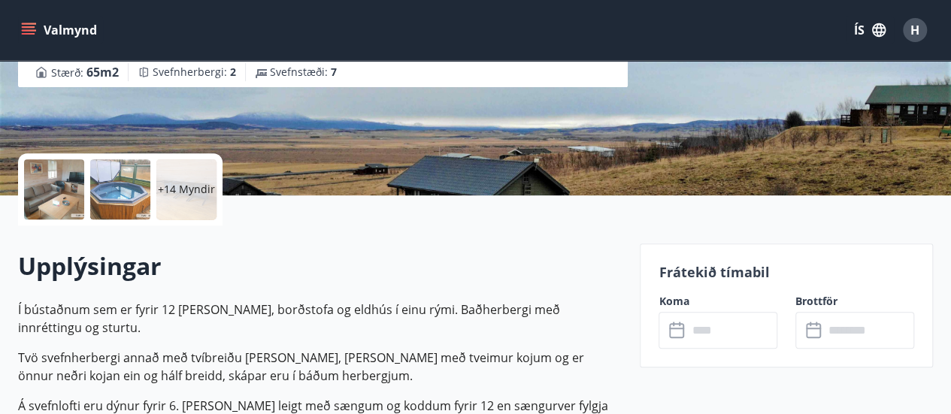
scroll to position [150, 0]
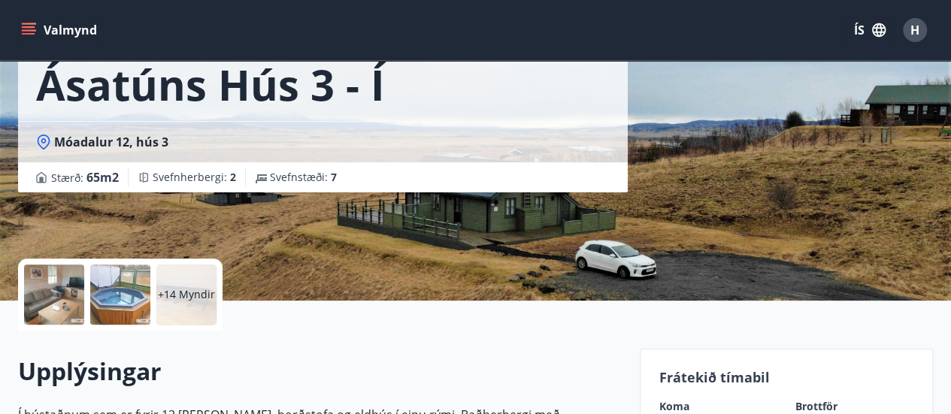
click at [26, 20] on button "Valmynd" at bounding box center [60, 30] width 85 height 27
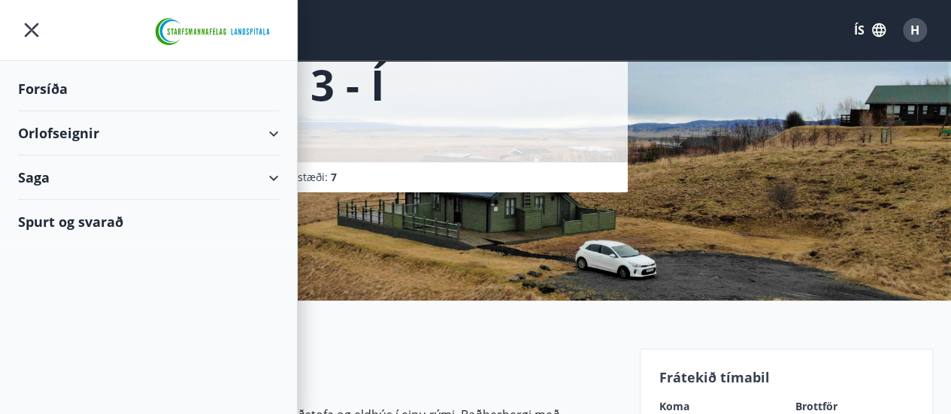
click at [57, 129] on div "Orlofseignir" at bounding box center [148, 133] width 261 height 44
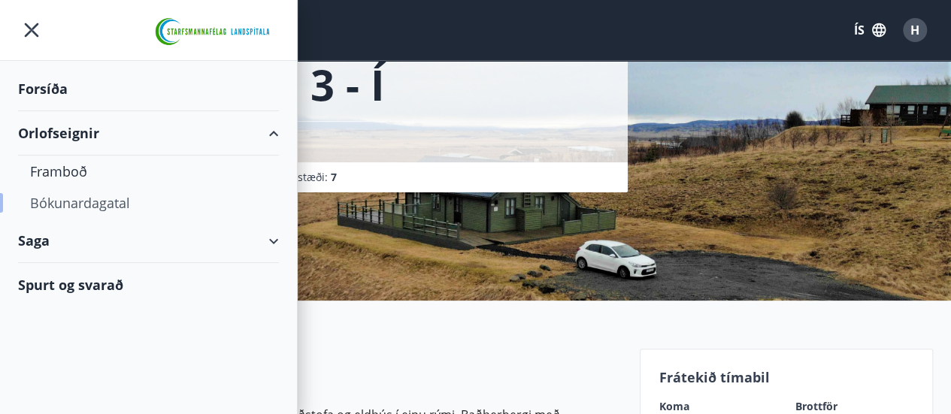
click at [93, 199] on div "Bókunardagatal" at bounding box center [148, 203] width 237 height 32
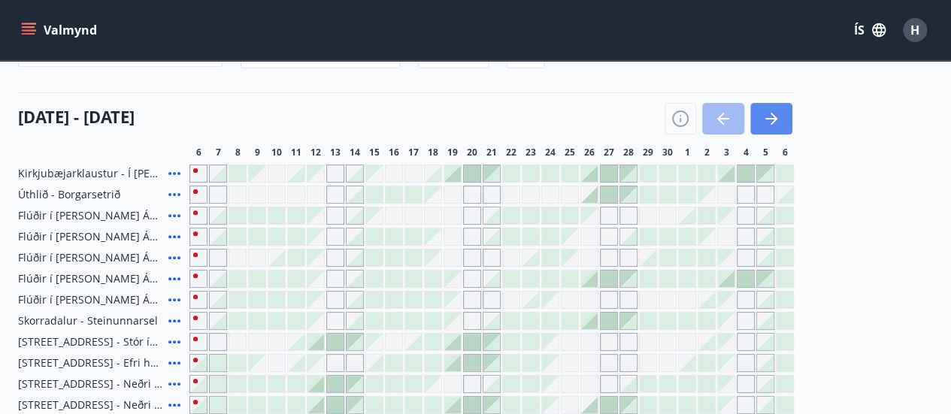
click at [775, 106] on button "button" at bounding box center [772, 119] width 42 height 32
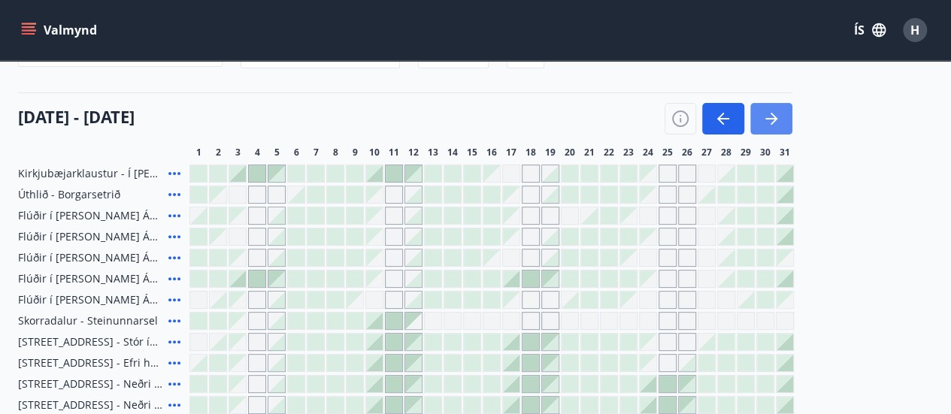
click at [775, 108] on button "button" at bounding box center [772, 119] width 42 height 32
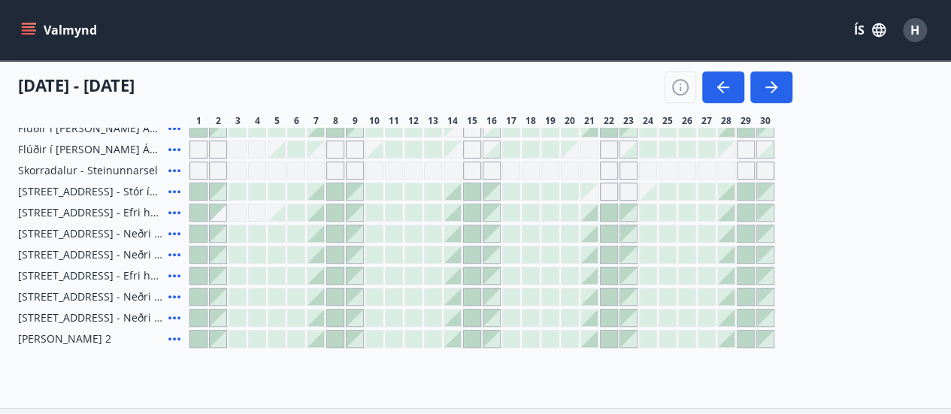
scroll to position [226, 0]
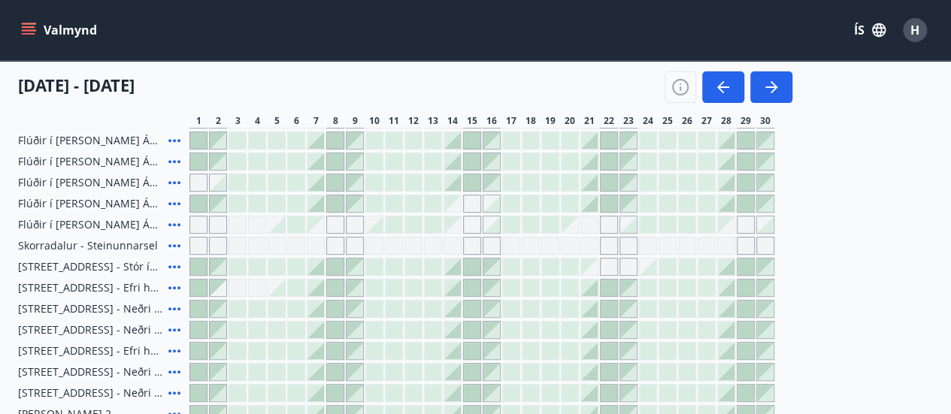
click at [433, 204] on div at bounding box center [433, 204] width 17 height 17
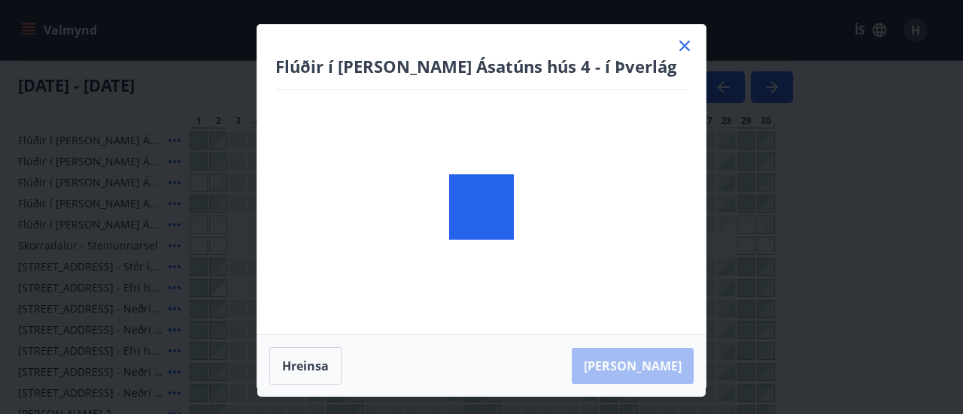
click at [429, 199] on div at bounding box center [481, 207] width 448 height 365
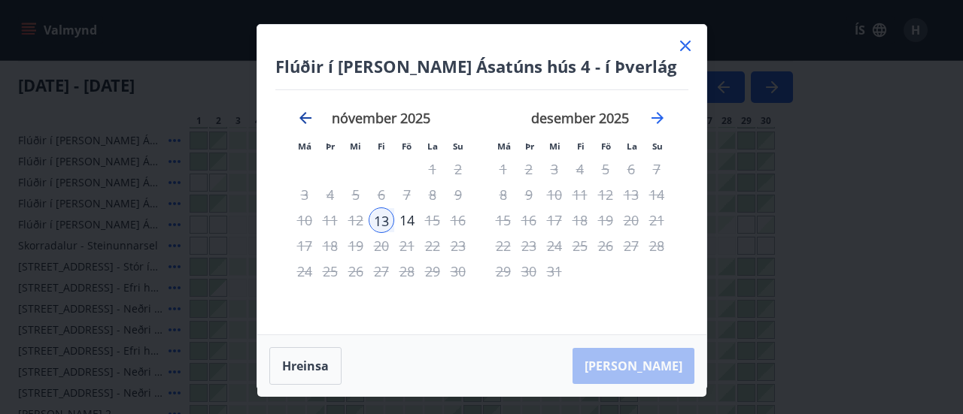
click at [305, 115] on icon "Move backward to switch to the previous month." at bounding box center [305, 118] width 18 height 18
click at [689, 41] on icon at bounding box center [685, 46] width 11 height 11
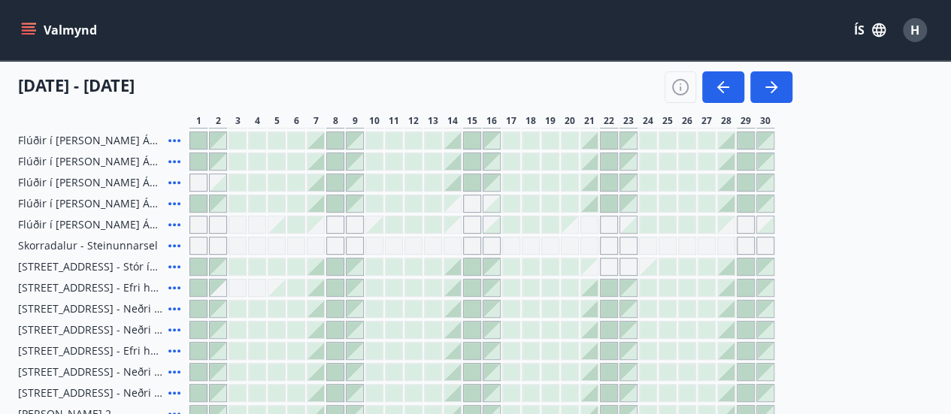
click at [682, 41] on div "Valmynd ÍS H" at bounding box center [475, 30] width 915 height 36
click at [429, 181] on div at bounding box center [433, 182] width 17 height 17
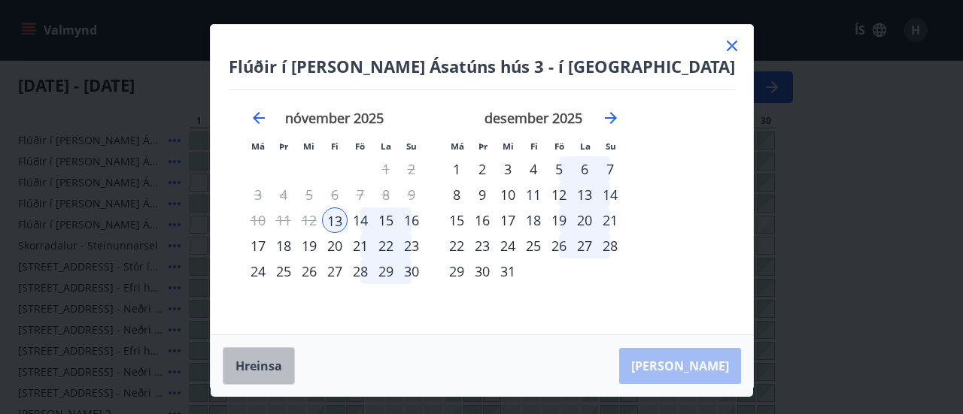
click at [295, 366] on button "Hreinsa" at bounding box center [259, 366] width 72 height 38
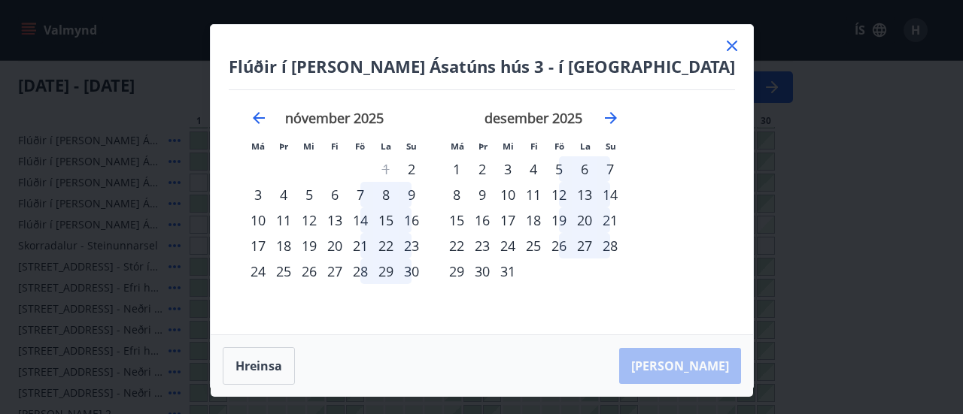
click at [727, 44] on icon at bounding box center [732, 46] width 11 height 11
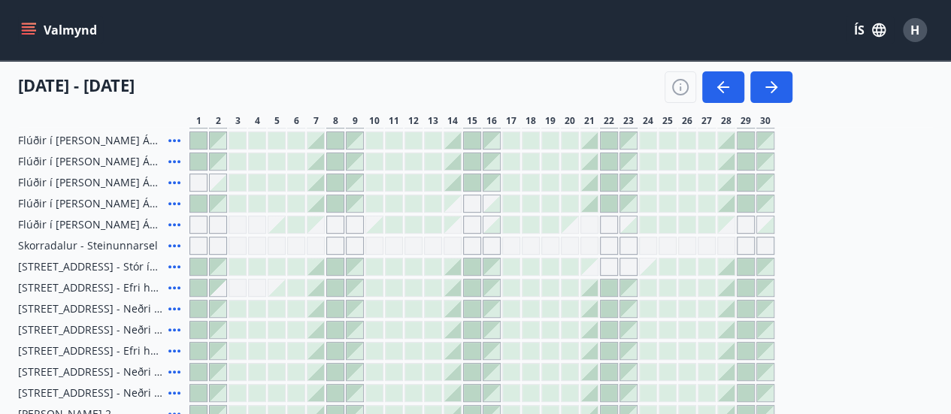
click at [686, 44] on div "Valmynd ÍS H" at bounding box center [475, 30] width 915 height 36
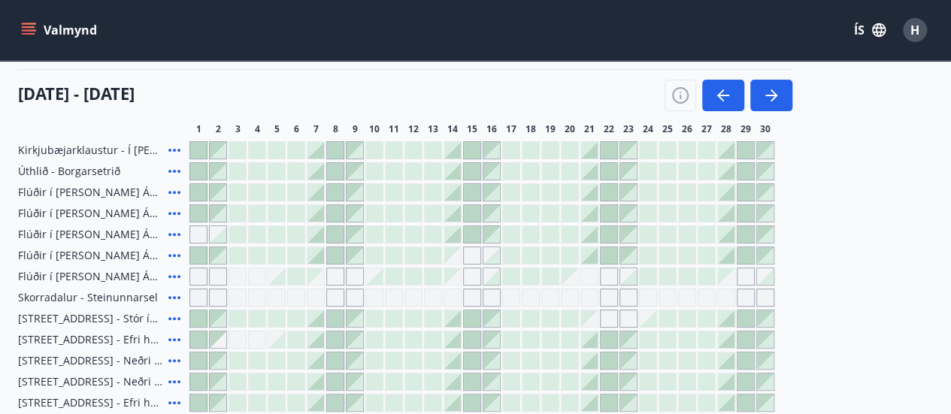
scroll to position [150, 0]
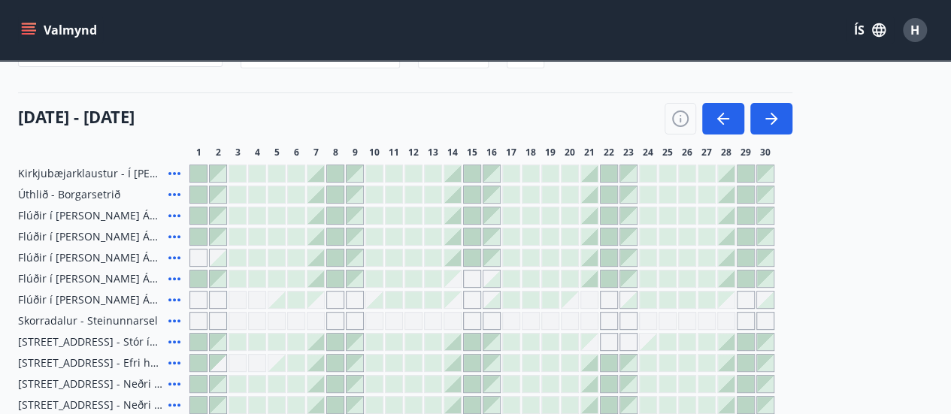
click at [59, 20] on button "Valmynd" at bounding box center [60, 30] width 85 height 27
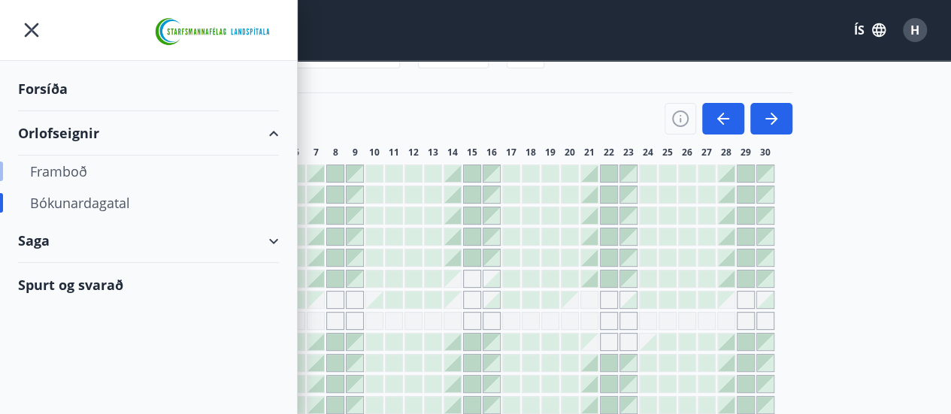
click at [54, 165] on div "Framboð" at bounding box center [148, 172] width 237 height 32
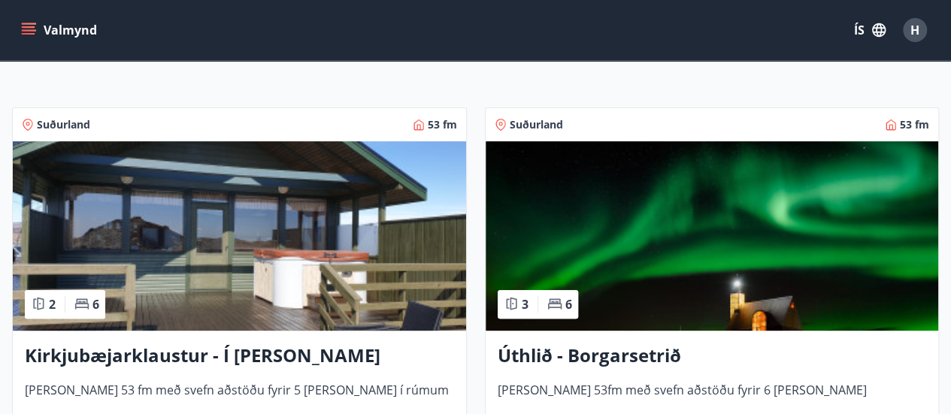
scroll to position [376, 0]
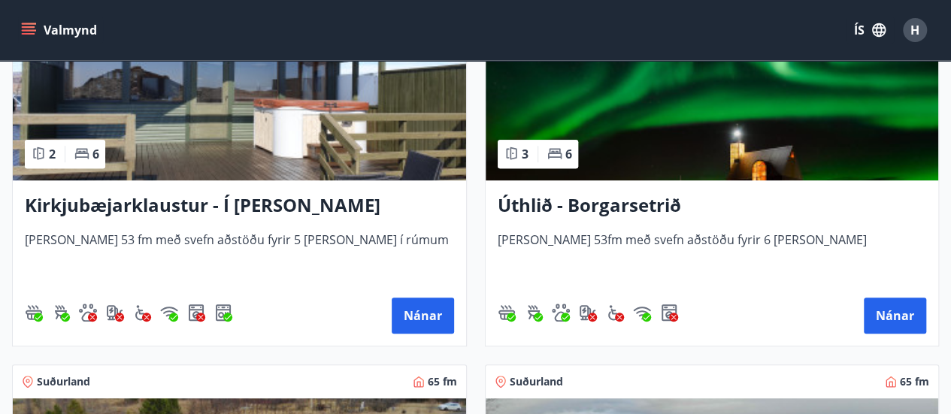
click at [606, 201] on h3 "Úthlið - Borgarsetrið" at bounding box center [712, 206] width 429 height 27
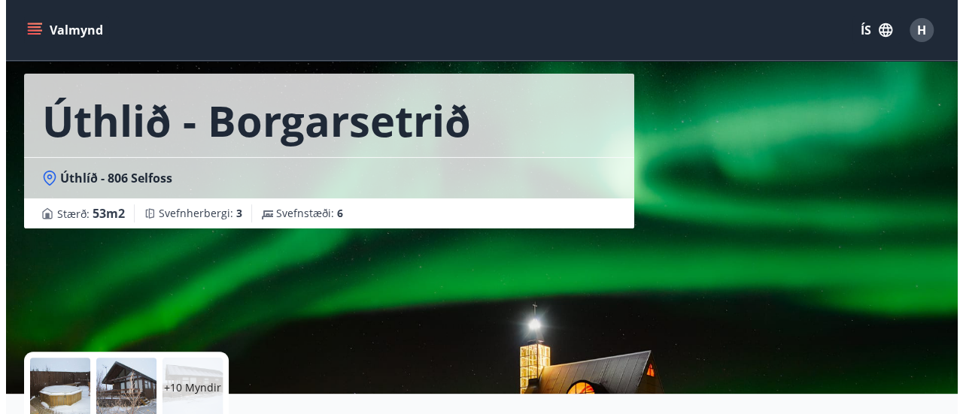
scroll to position [150, 0]
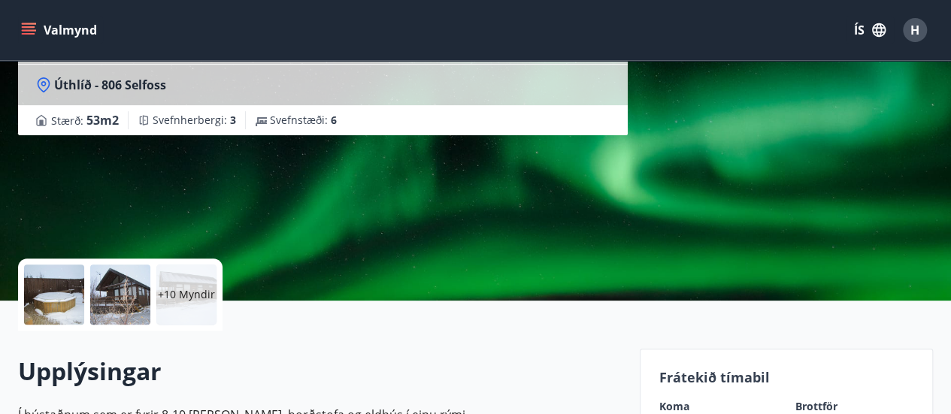
click at [60, 291] on div at bounding box center [54, 295] width 60 height 60
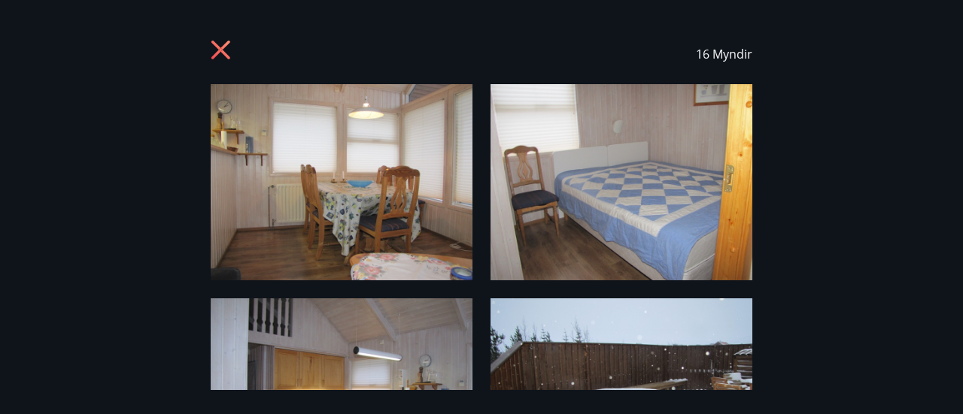
click at [308, 175] on img at bounding box center [342, 182] width 262 height 196
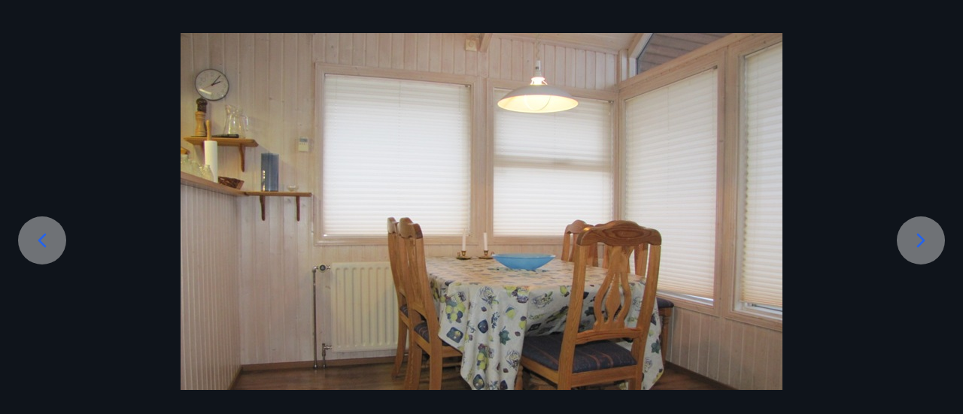
scroll to position [75, 0]
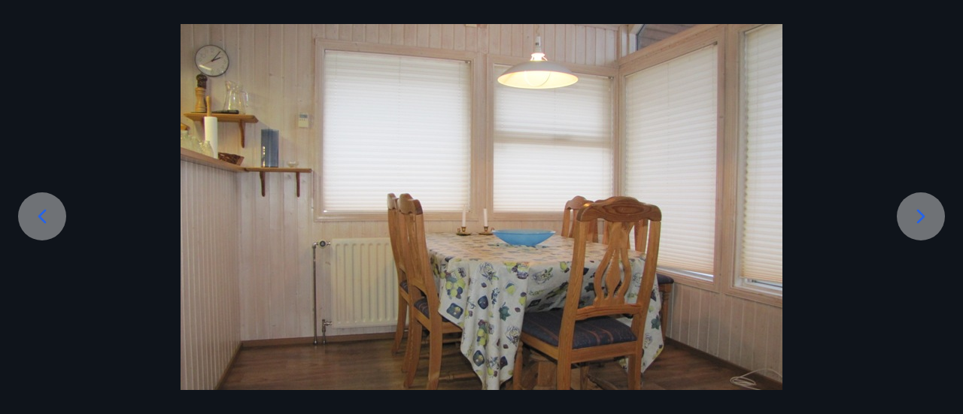
click at [921, 214] on icon at bounding box center [921, 216] width 8 height 14
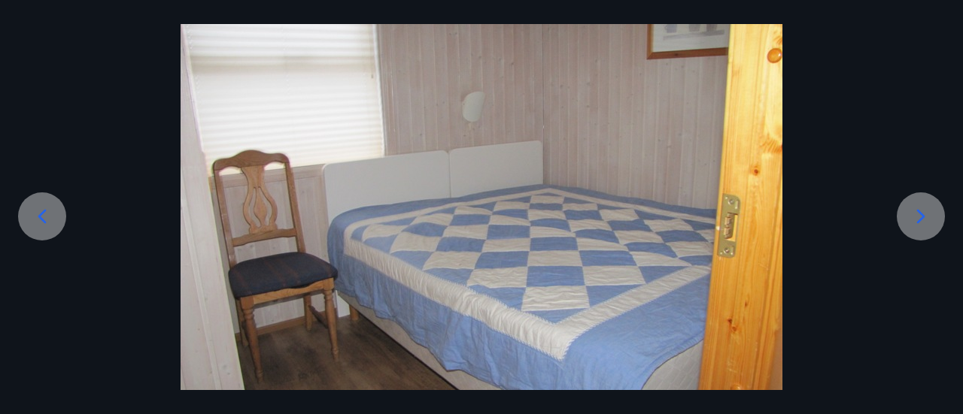
click at [921, 214] on icon at bounding box center [921, 216] width 8 height 14
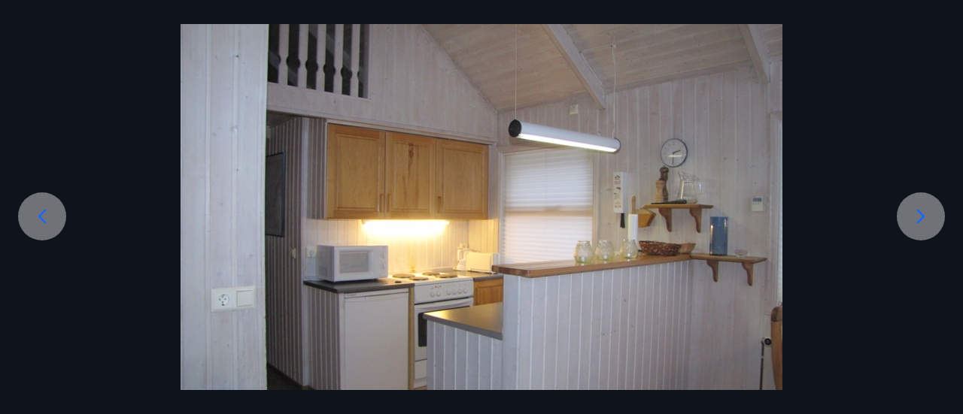
click at [921, 214] on icon at bounding box center [921, 216] width 8 height 14
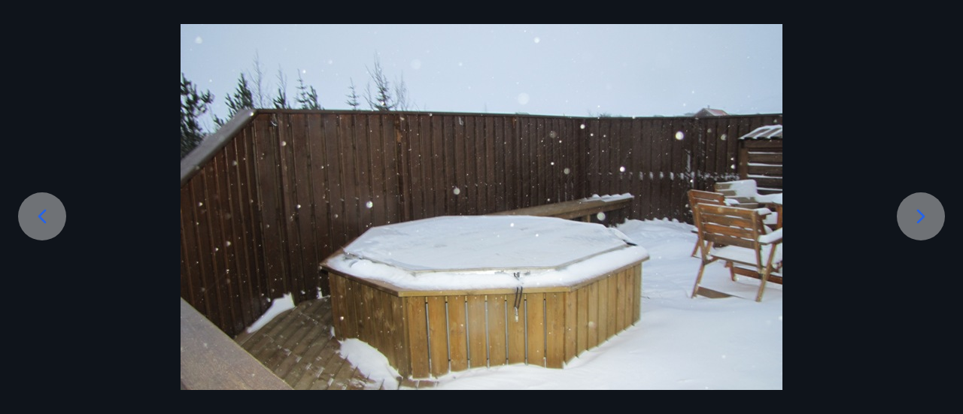
click at [921, 214] on icon at bounding box center [921, 216] width 8 height 14
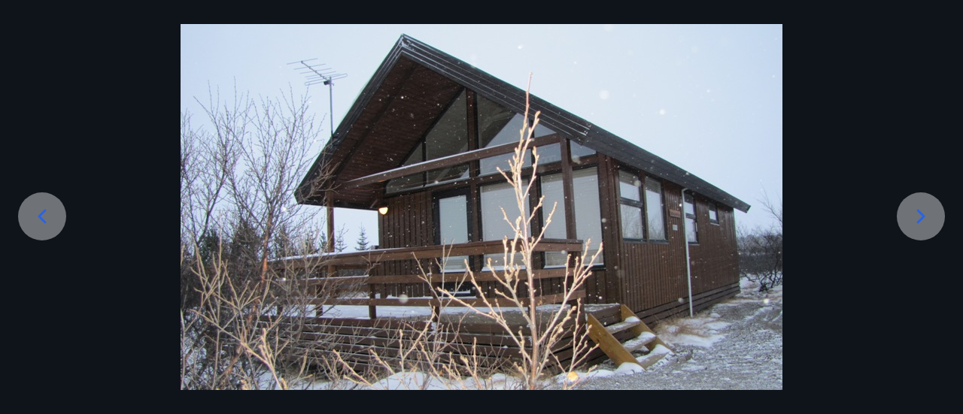
click at [921, 214] on icon at bounding box center [921, 216] width 8 height 14
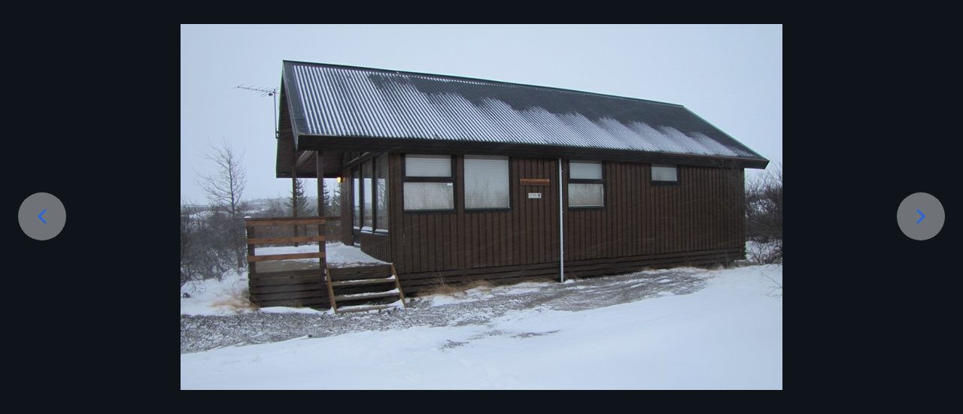
click at [921, 214] on icon at bounding box center [921, 216] width 8 height 14
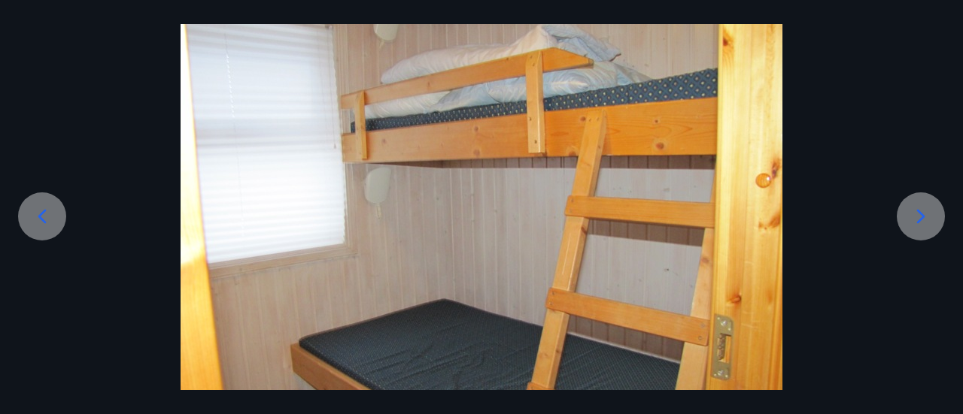
click at [921, 214] on icon at bounding box center [921, 216] width 8 height 14
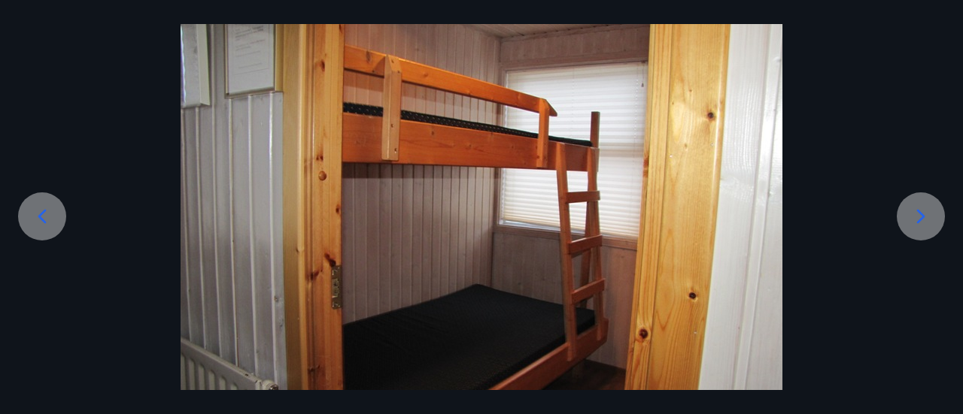
click at [921, 214] on icon at bounding box center [921, 216] width 8 height 14
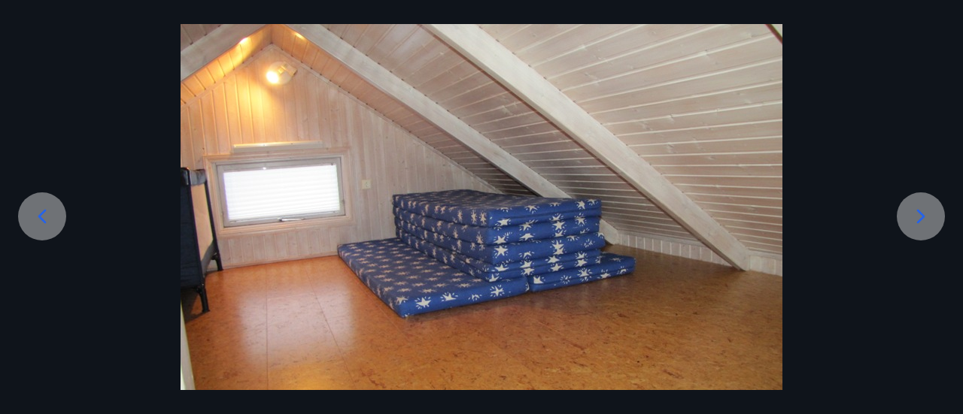
click at [921, 214] on icon at bounding box center [921, 216] width 8 height 14
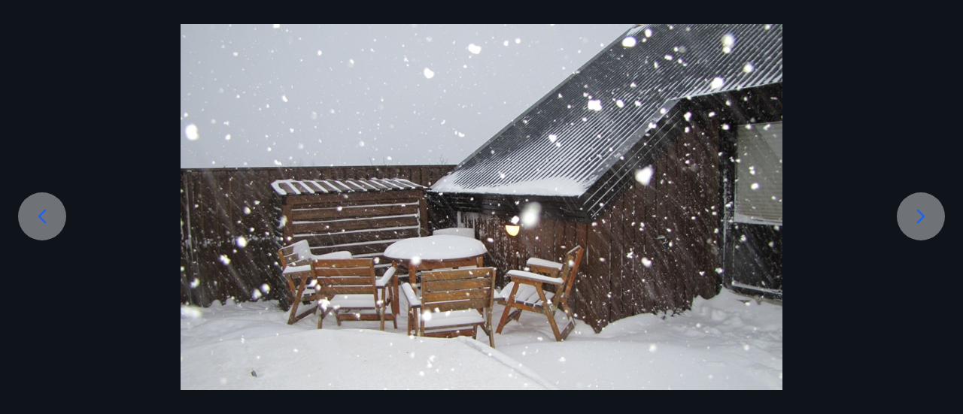
click at [921, 214] on icon at bounding box center [921, 216] width 8 height 14
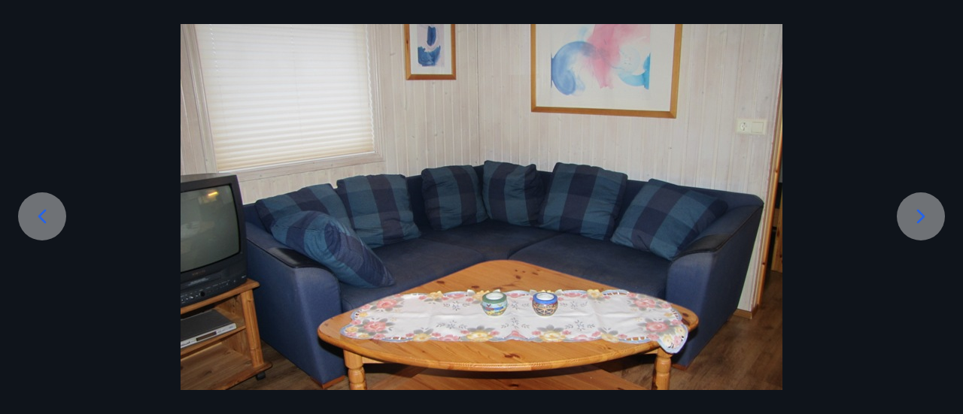
click at [921, 214] on icon at bounding box center [921, 216] width 8 height 14
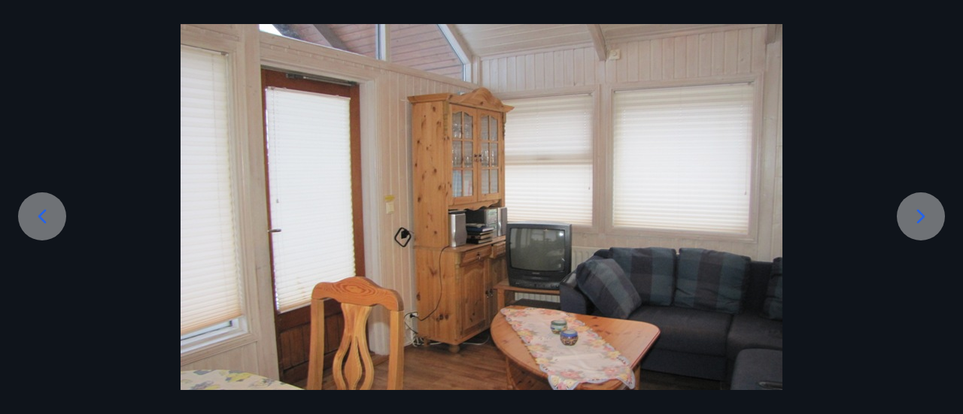
click at [921, 214] on icon at bounding box center [921, 216] width 8 height 14
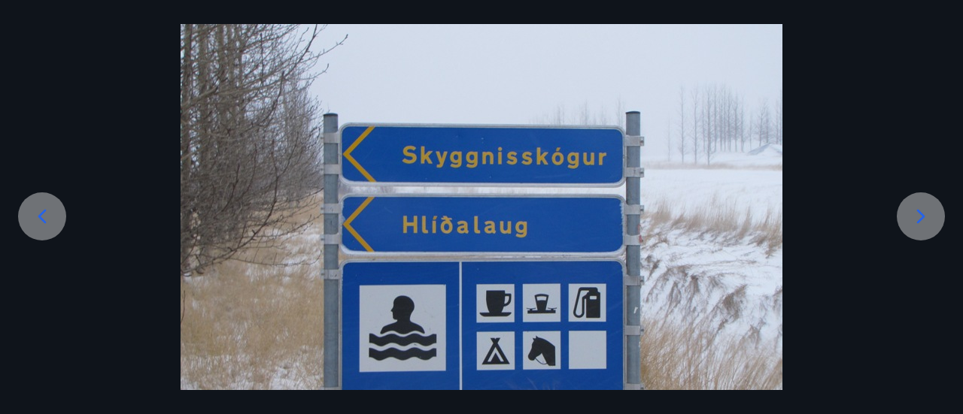
click at [921, 214] on icon at bounding box center [921, 216] width 8 height 14
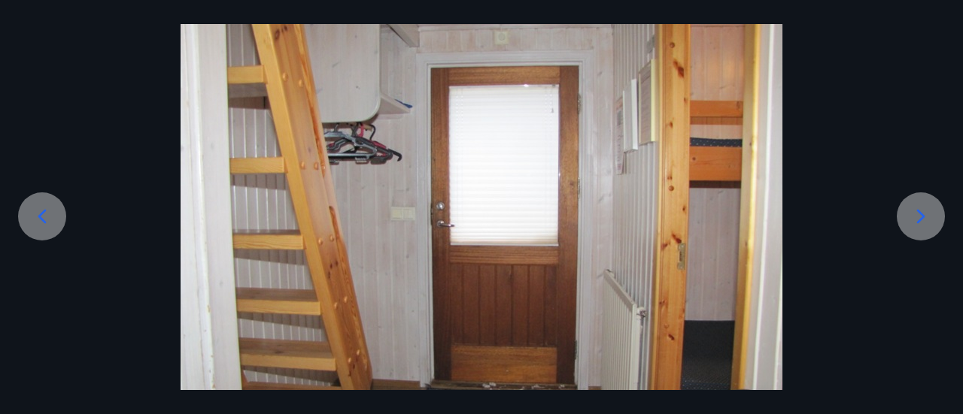
click at [921, 214] on icon at bounding box center [921, 216] width 8 height 14
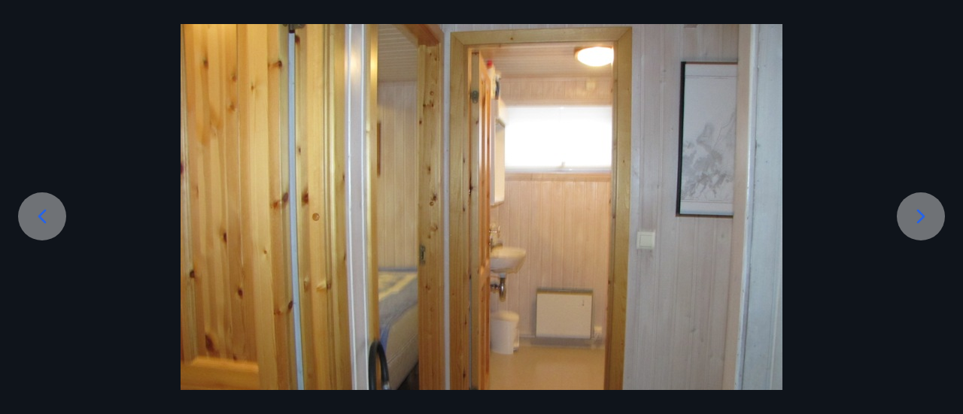
click at [921, 214] on icon at bounding box center [921, 216] width 8 height 14
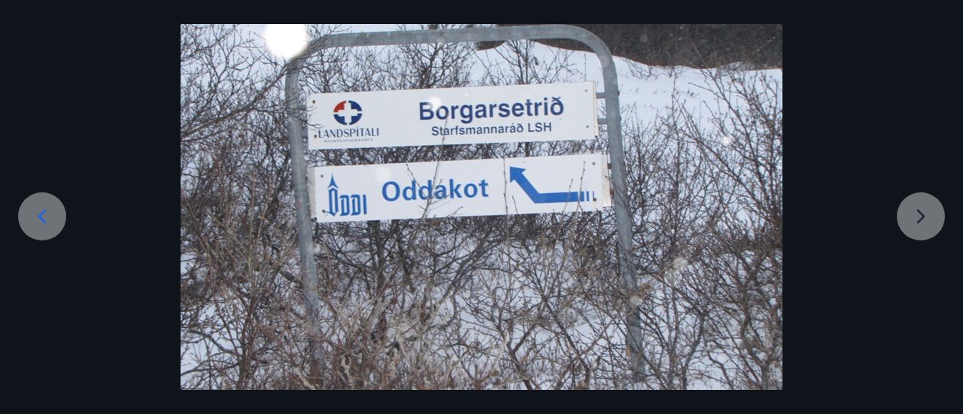
click at [921, 214] on div at bounding box center [481, 234] width 963 height 451
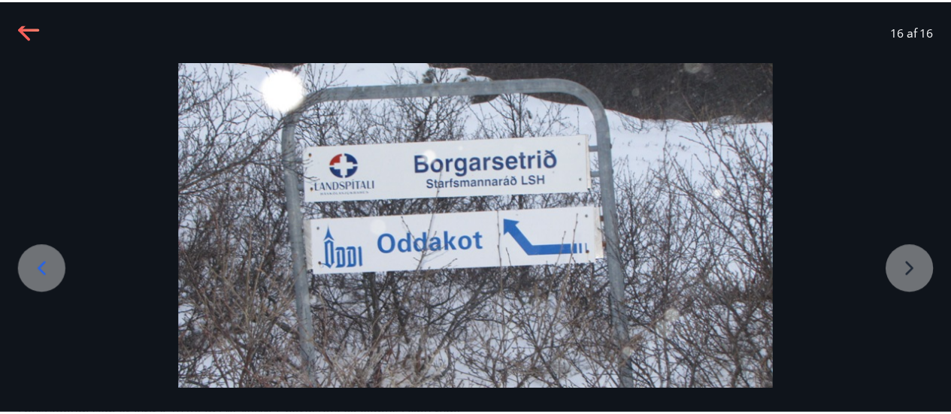
scroll to position [0, 0]
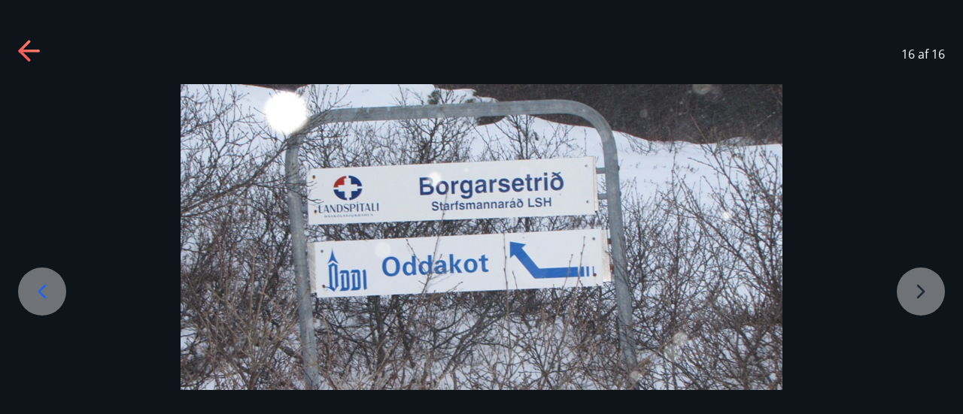
click at [20, 49] on icon at bounding box center [24, 50] width 12 height 21
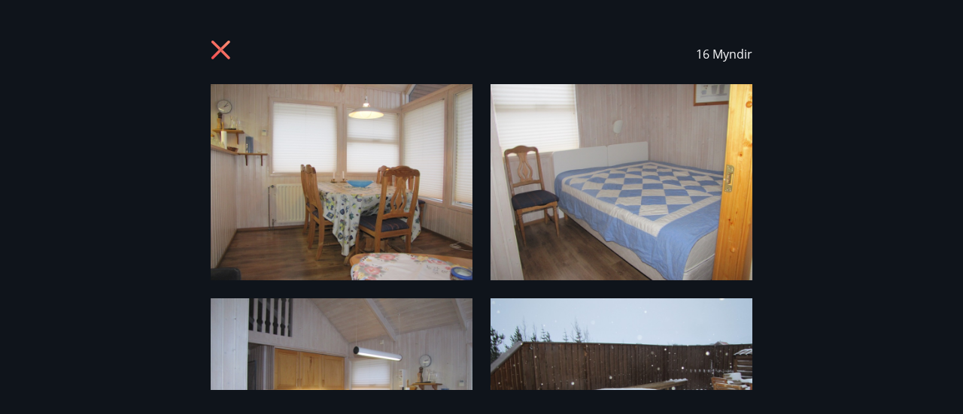
click at [218, 46] on icon at bounding box center [223, 52] width 24 height 24
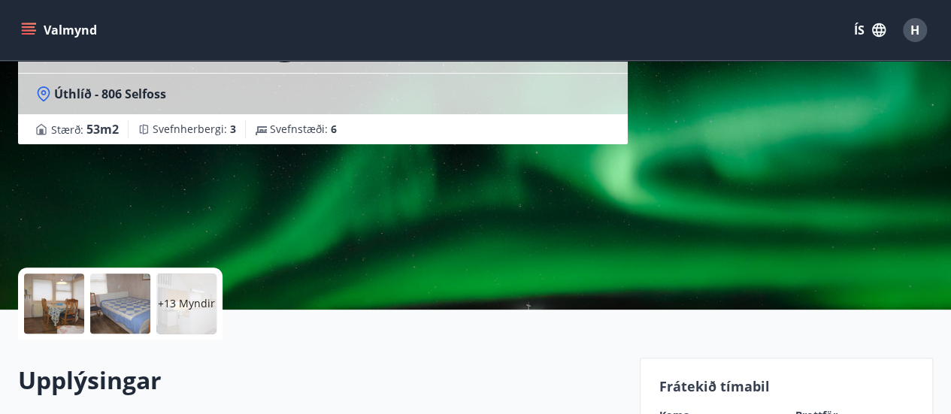
scroll to position [75, 0]
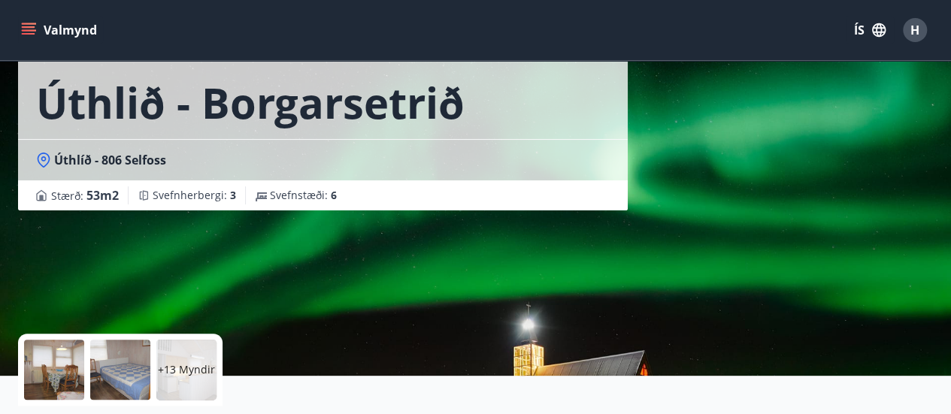
click at [50, 29] on button "Valmynd" at bounding box center [60, 30] width 85 height 27
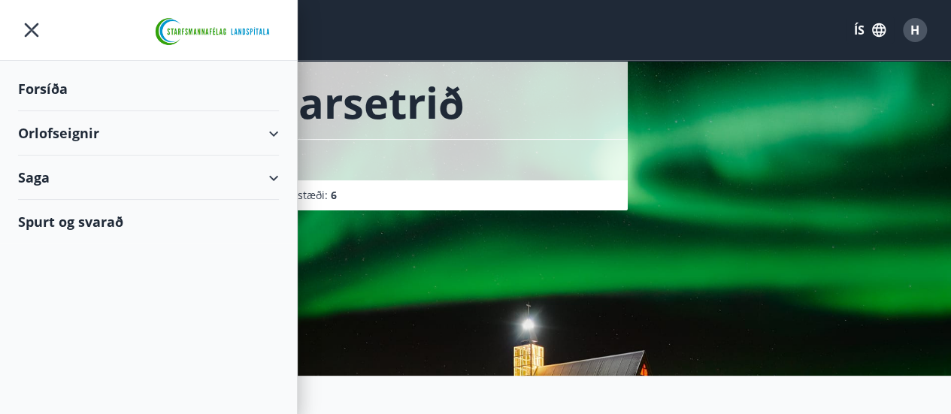
click at [47, 132] on div "Orlofseignir" at bounding box center [148, 133] width 261 height 44
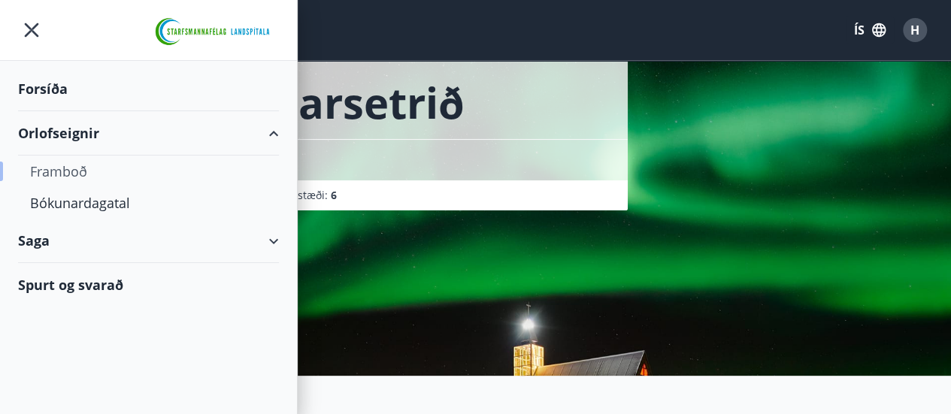
click at [58, 165] on div "Framboð" at bounding box center [148, 172] width 237 height 32
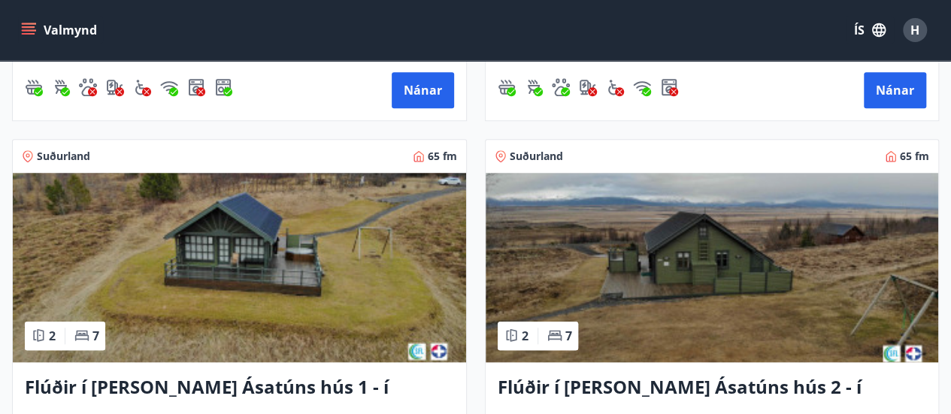
scroll to position [602, 0]
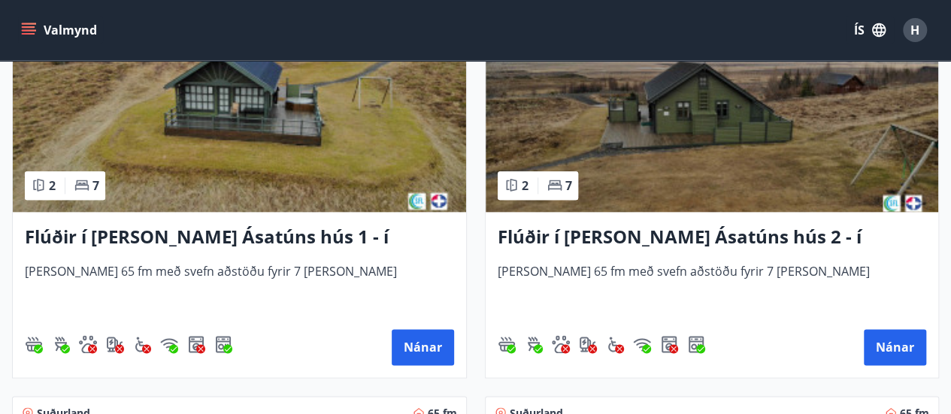
click at [307, 102] on img at bounding box center [240, 118] width 454 height 190
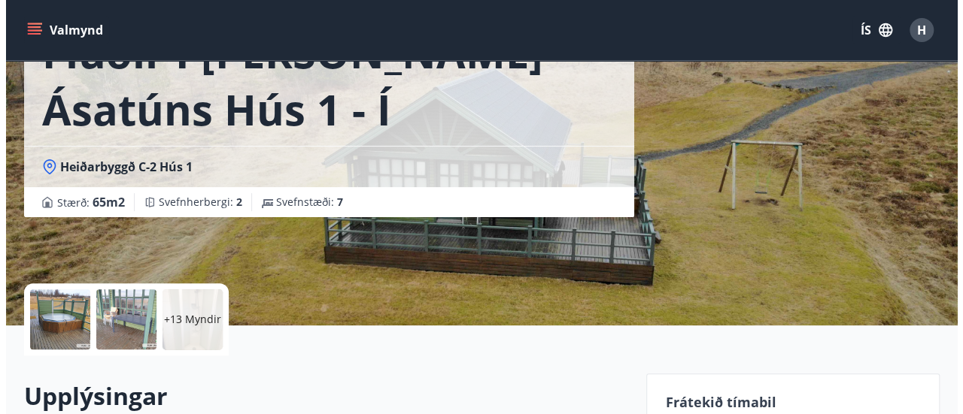
scroll to position [226, 0]
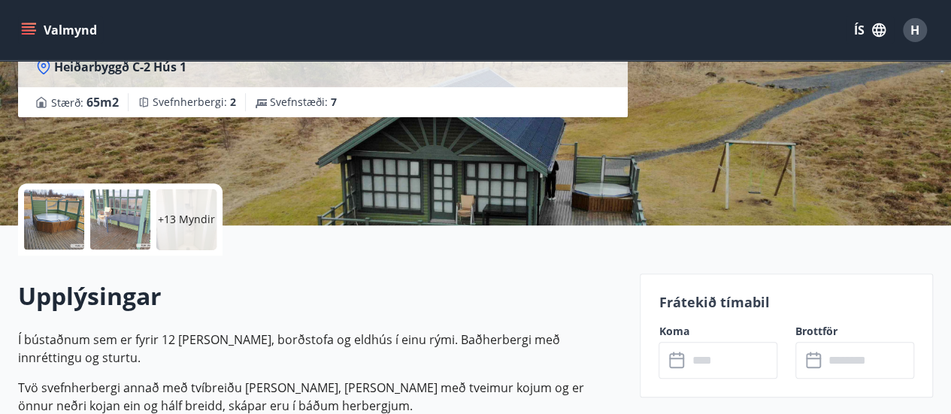
click at [44, 202] on div at bounding box center [54, 220] width 60 height 60
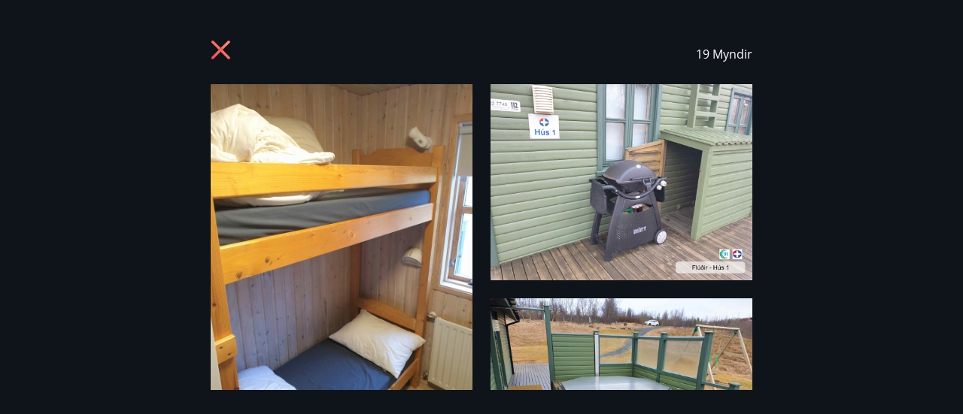
click at [305, 181] on img at bounding box center [342, 258] width 262 height 349
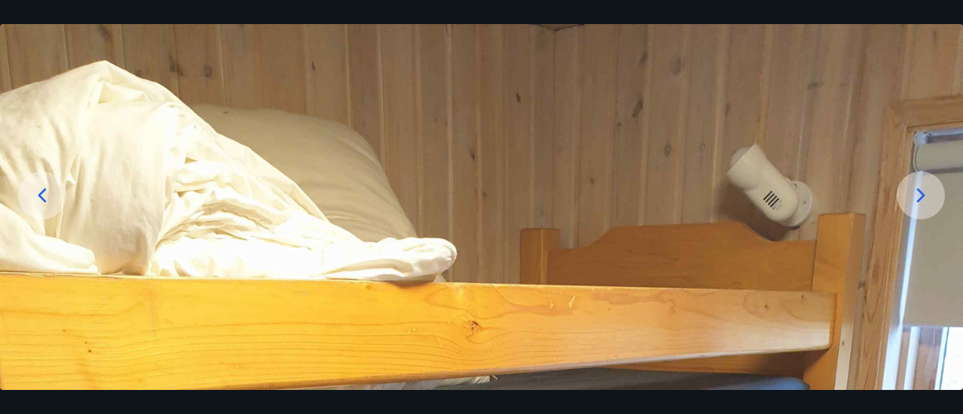
scroll to position [150, 0]
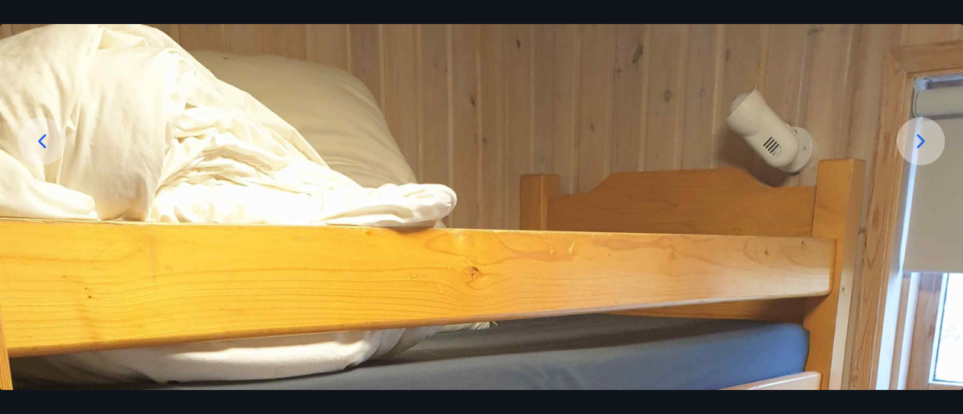
click at [918, 145] on icon at bounding box center [921, 141] width 8 height 14
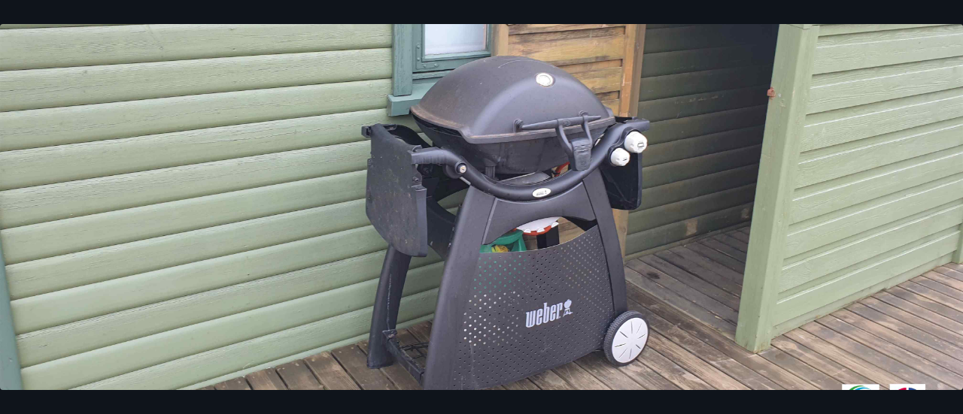
scroll to position [190, 0]
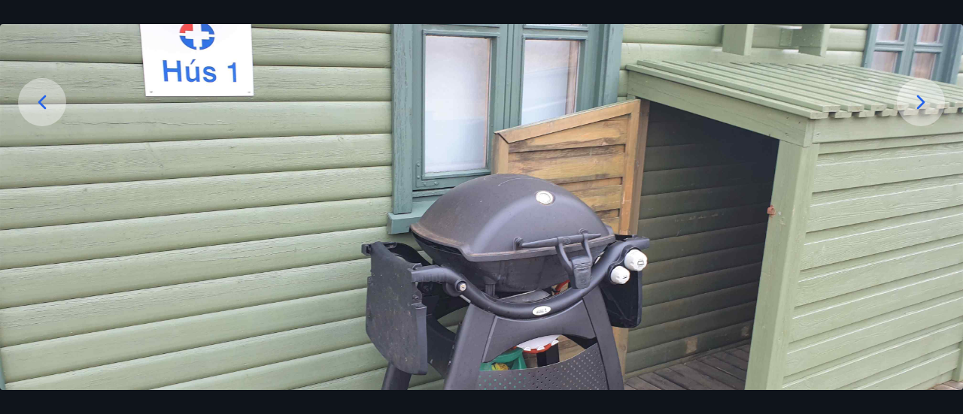
click at [912, 101] on icon at bounding box center [921, 102] width 24 height 24
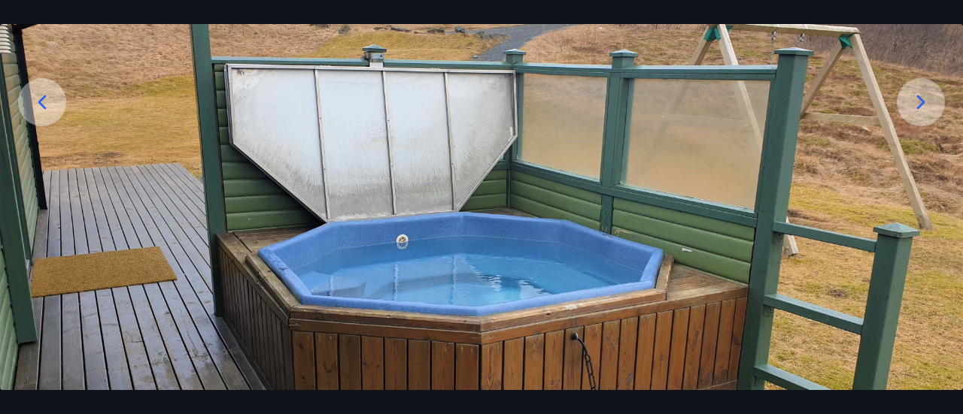
click at [912, 101] on icon at bounding box center [921, 102] width 24 height 24
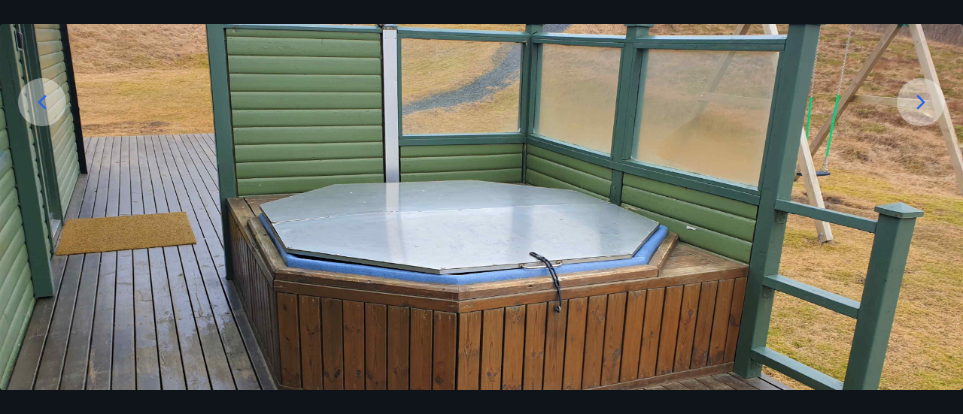
click at [912, 101] on icon at bounding box center [921, 102] width 24 height 24
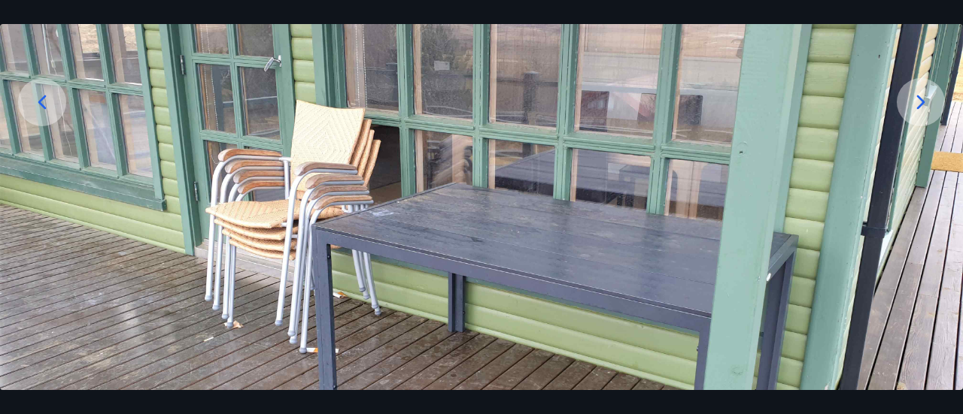
click at [912, 101] on icon at bounding box center [921, 102] width 24 height 24
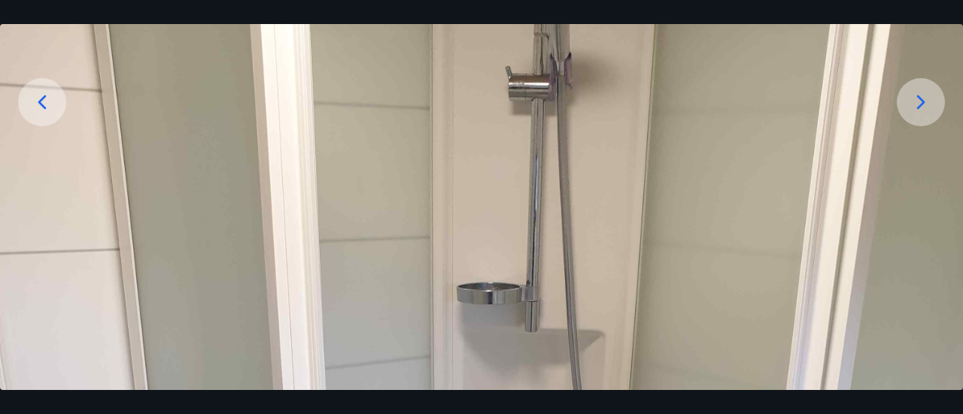
click at [912, 101] on icon at bounding box center [921, 102] width 24 height 24
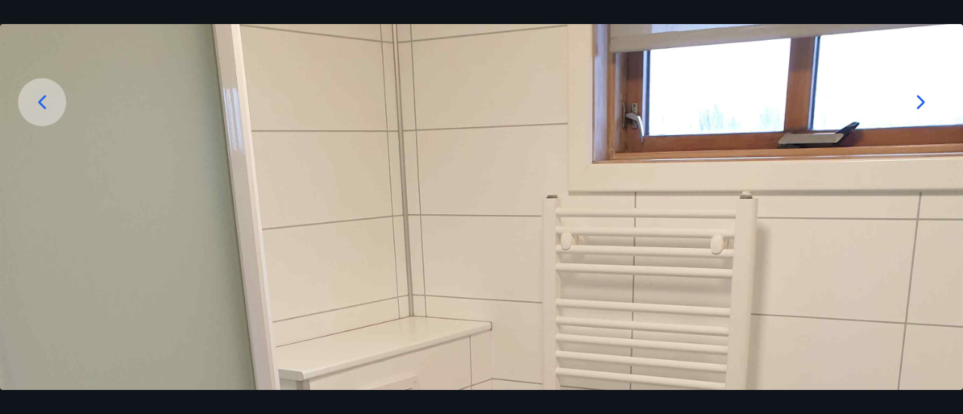
click at [912, 101] on icon at bounding box center [921, 102] width 24 height 24
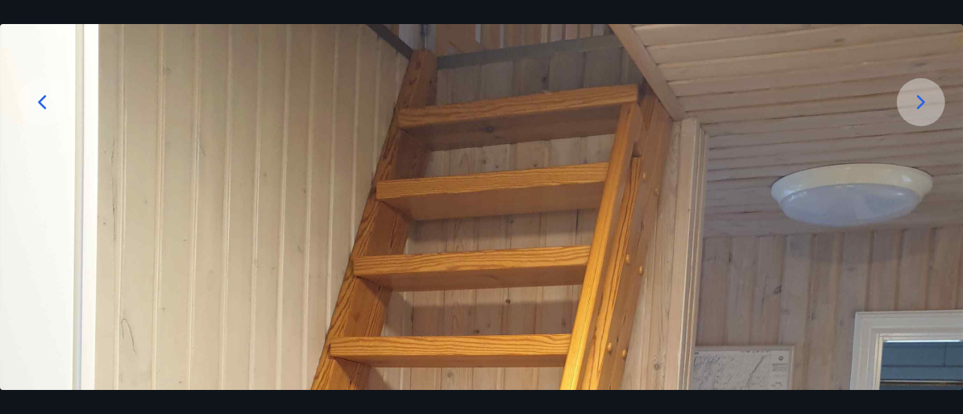
click at [912, 101] on icon at bounding box center [921, 102] width 24 height 24
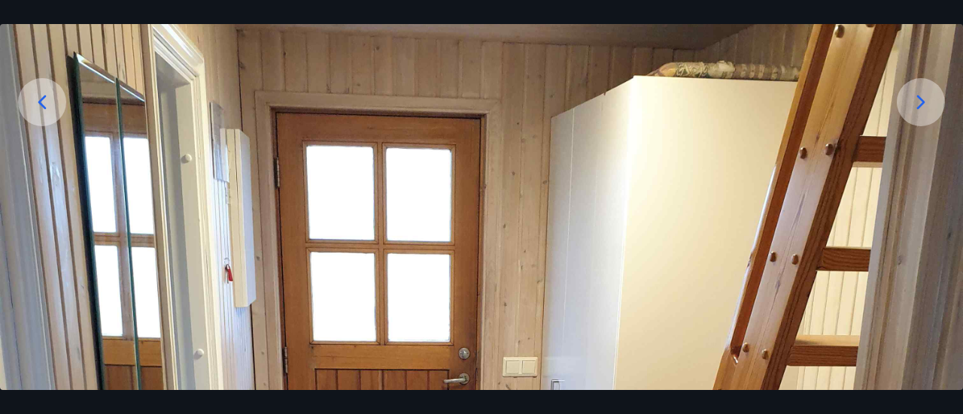
click at [907, 106] on div at bounding box center [921, 102] width 48 height 48
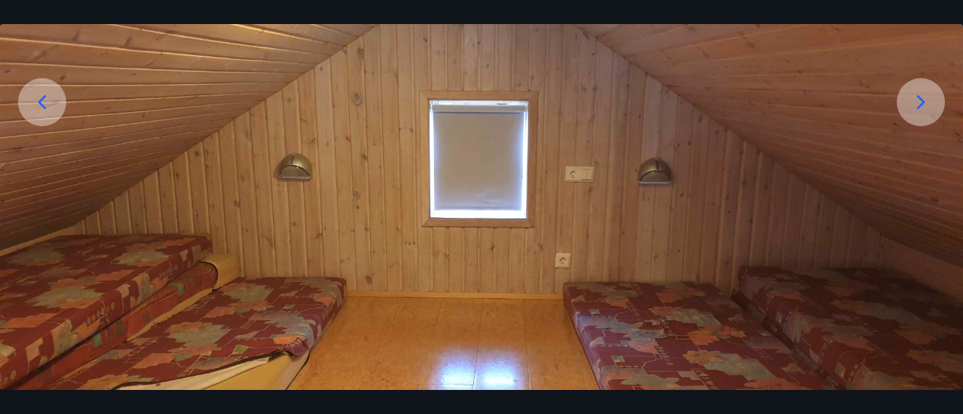
click at [909, 102] on icon at bounding box center [921, 102] width 24 height 24
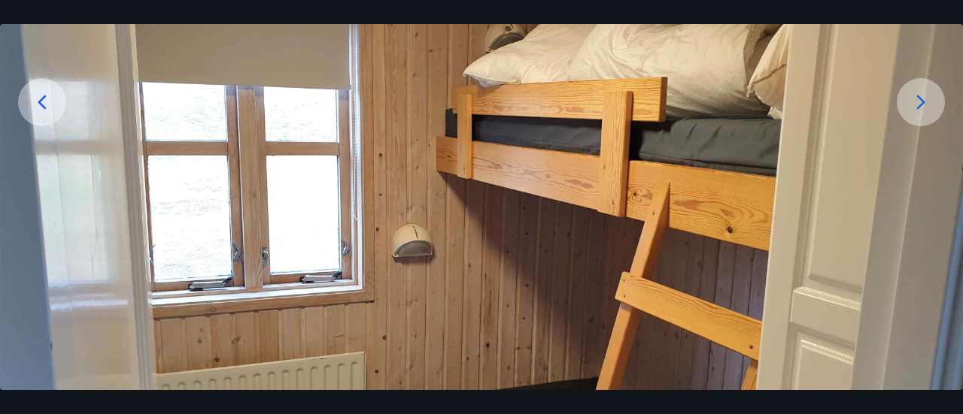
click at [910, 100] on icon at bounding box center [921, 102] width 24 height 24
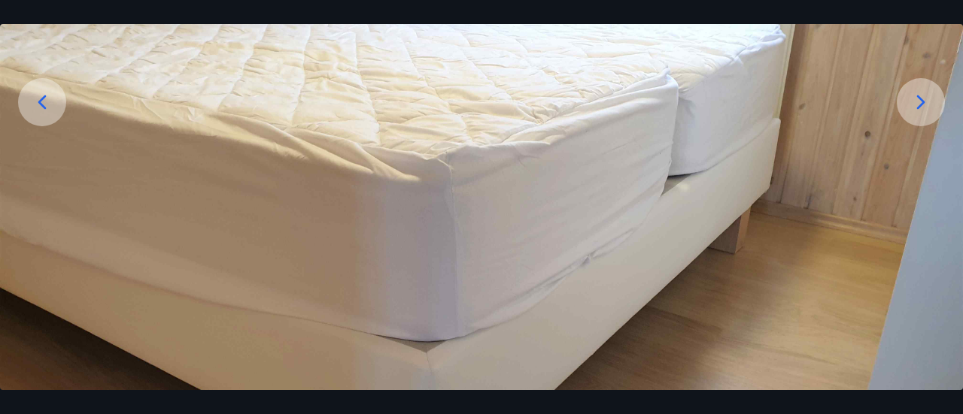
click at [910, 100] on icon at bounding box center [921, 102] width 24 height 24
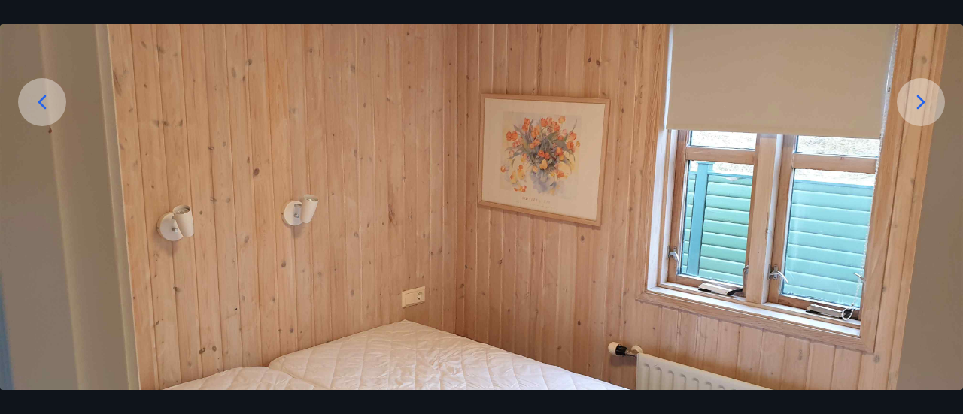
click at [910, 100] on icon at bounding box center [921, 102] width 24 height 24
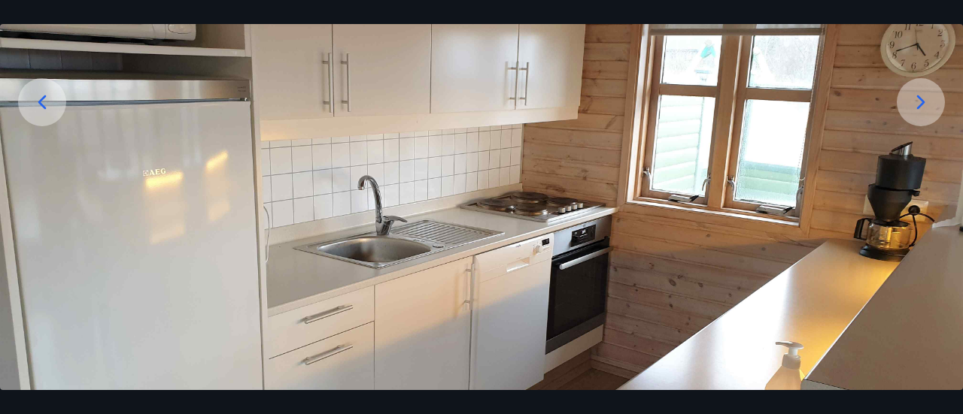
click at [921, 95] on icon at bounding box center [921, 102] width 24 height 24
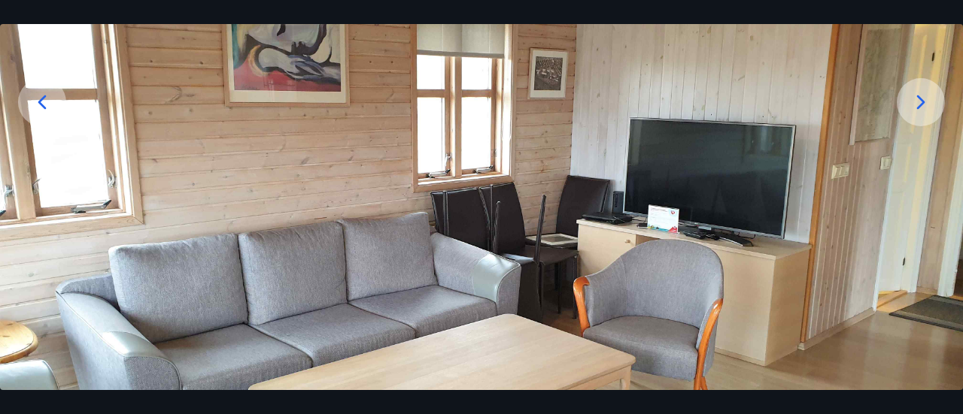
click at [922, 95] on icon at bounding box center [921, 102] width 24 height 24
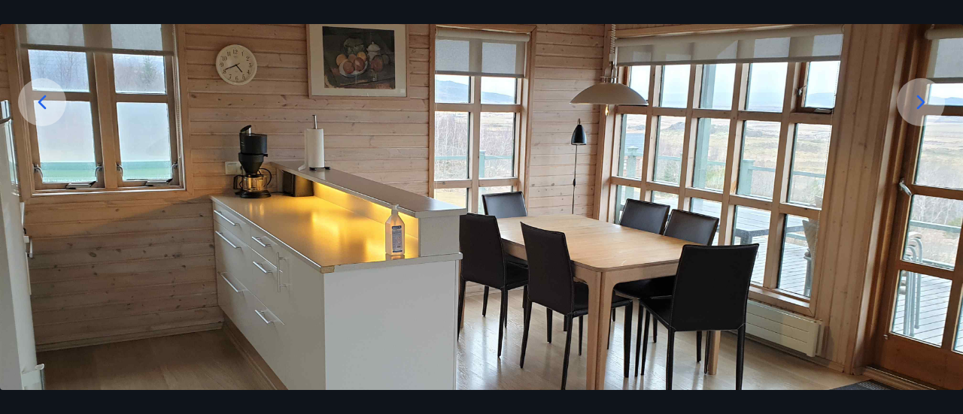
click at [922, 95] on icon at bounding box center [921, 102] width 24 height 24
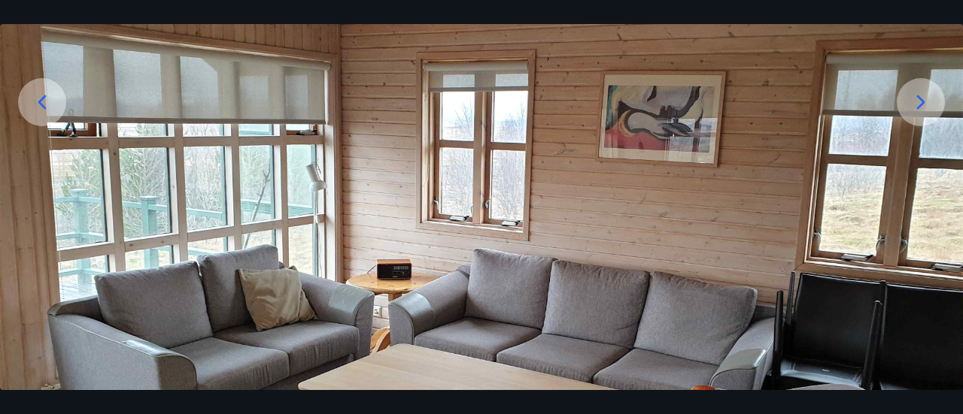
click at [922, 95] on icon at bounding box center [921, 102] width 24 height 24
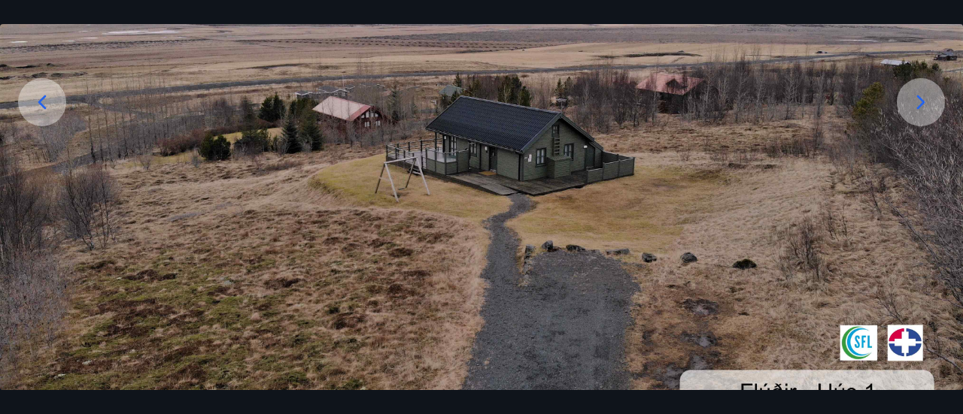
click at [928, 103] on icon at bounding box center [921, 102] width 24 height 24
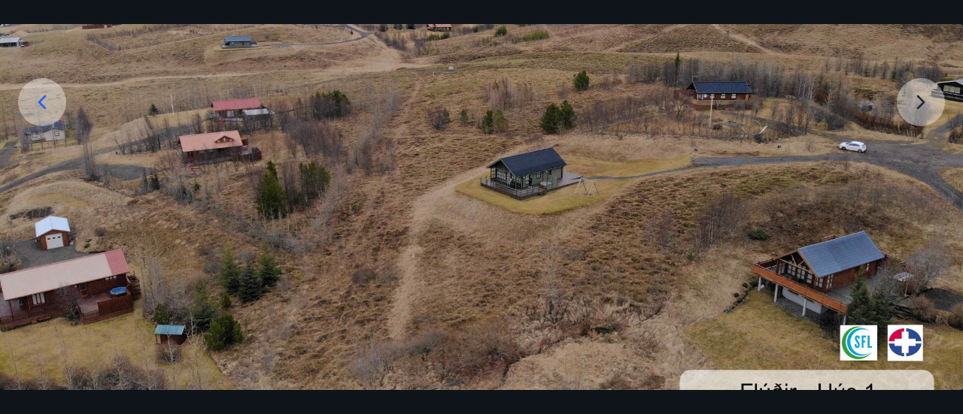
click at [919, 105] on img at bounding box center [481, 166] width 963 height 542
click at [916, 101] on img at bounding box center [481, 166] width 963 height 542
click at [915, 106] on img at bounding box center [481, 166] width 963 height 542
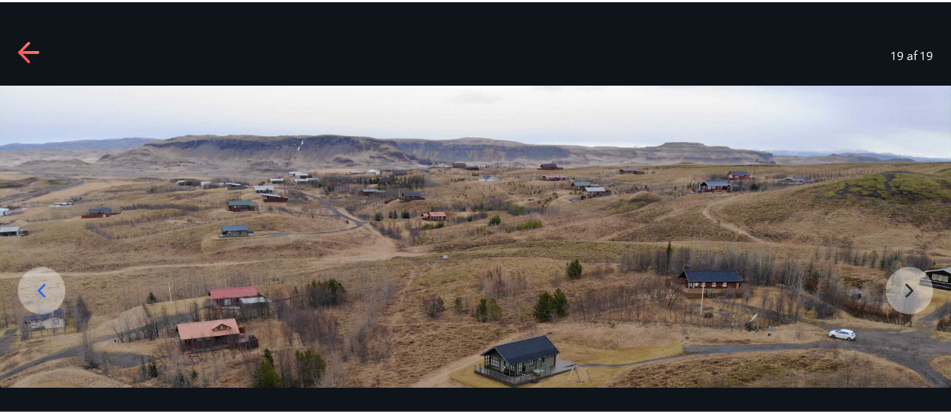
scroll to position [0, 0]
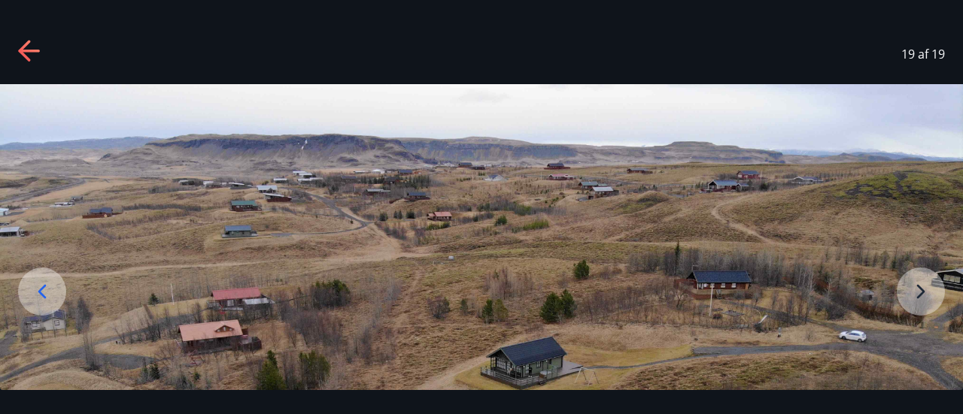
click at [27, 46] on icon at bounding box center [30, 52] width 24 height 24
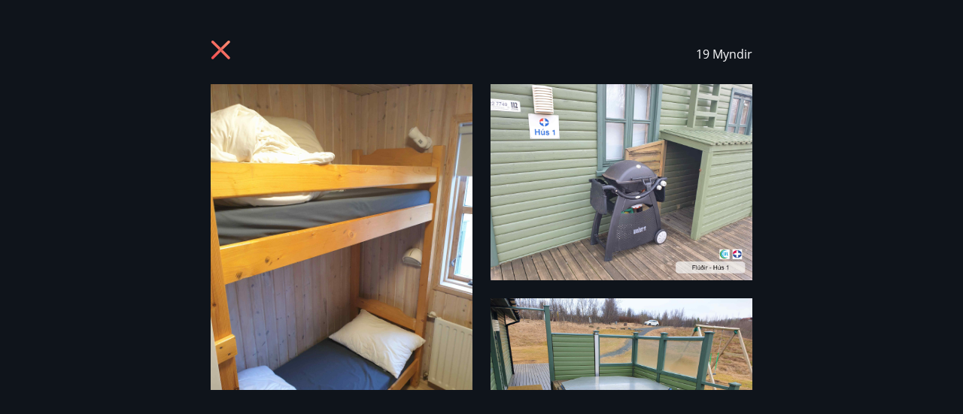
click at [209, 48] on div "19 Myndir" at bounding box center [481, 54] width 927 height 60
click at [232, 43] on icon at bounding box center [223, 52] width 24 height 24
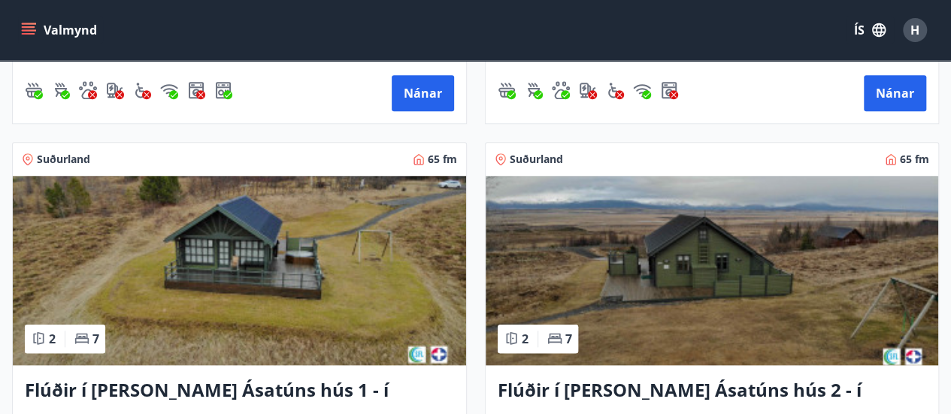
scroll to position [752, 0]
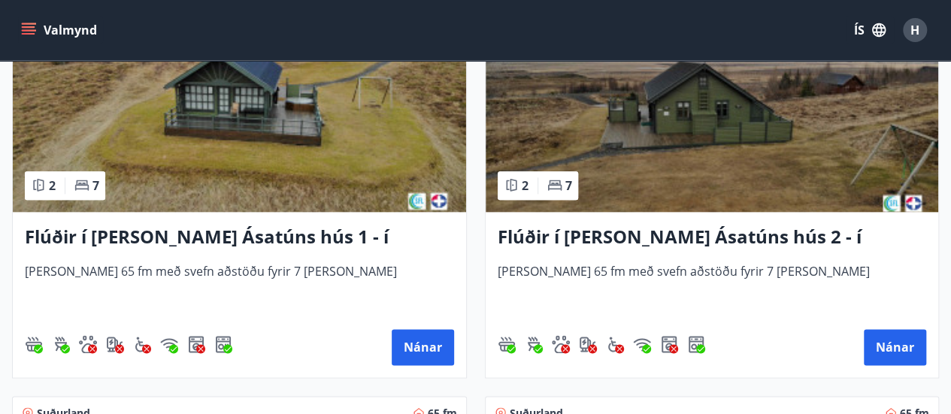
click at [622, 141] on img at bounding box center [713, 118] width 454 height 190
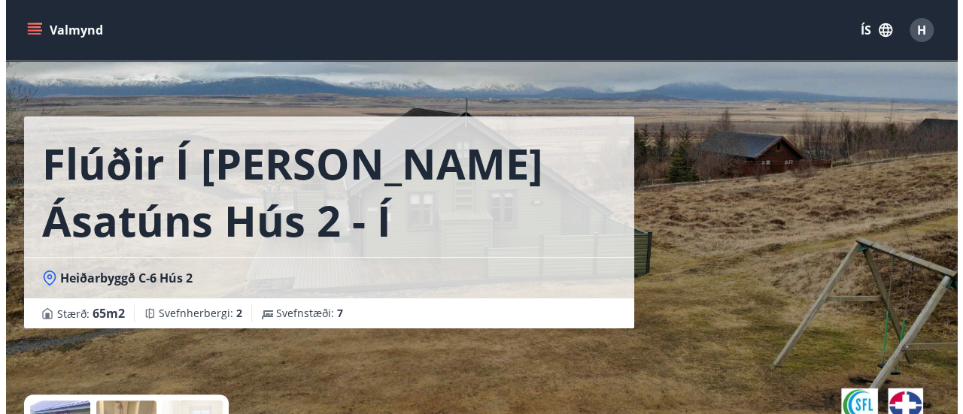
scroll to position [226, 0]
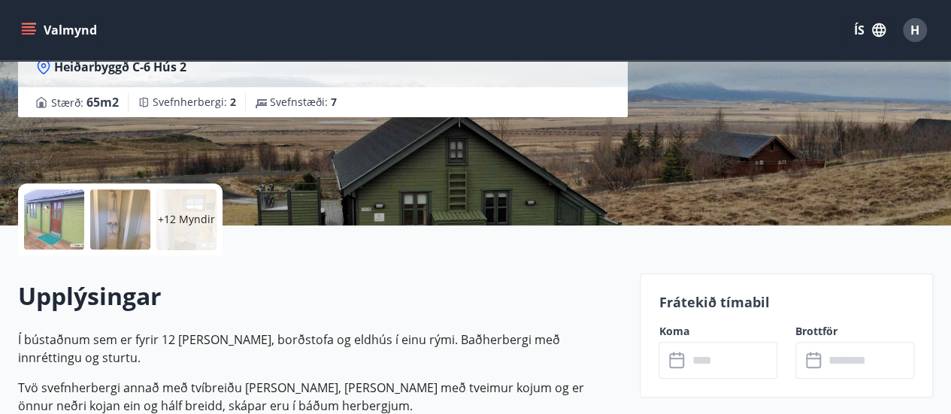
click at [62, 210] on div at bounding box center [54, 220] width 60 height 60
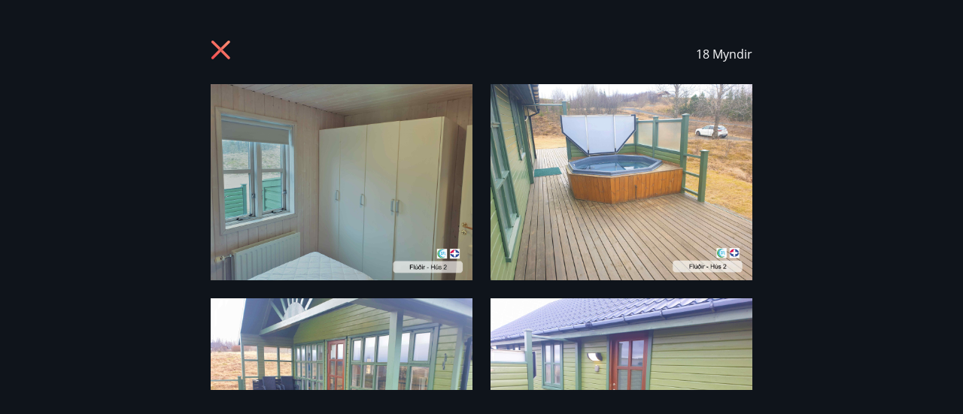
click at [335, 180] on img at bounding box center [342, 182] width 262 height 196
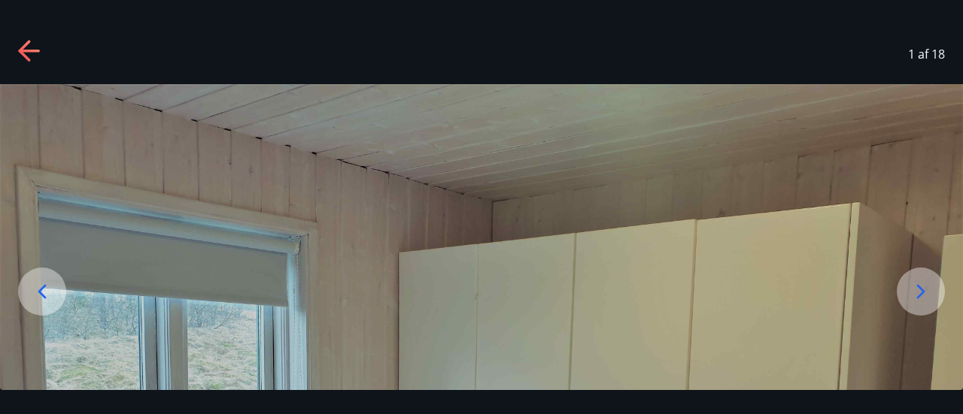
click at [920, 286] on icon at bounding box center [921, 292] width 24 height 24
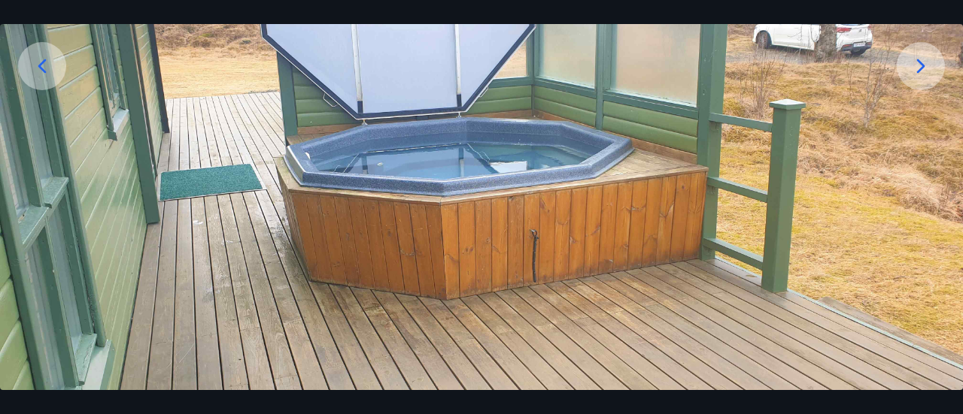
scroll to position [75, 0]
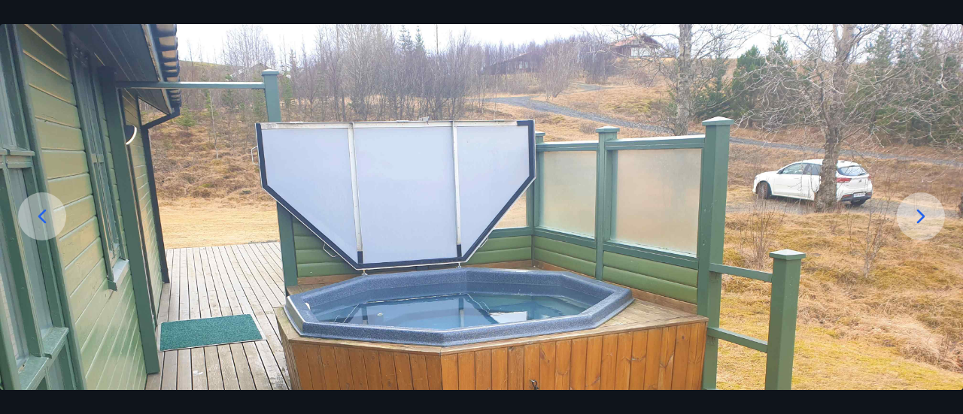
click at [916, 211] on icon at bounding box center [921, 217] width 24 height 24
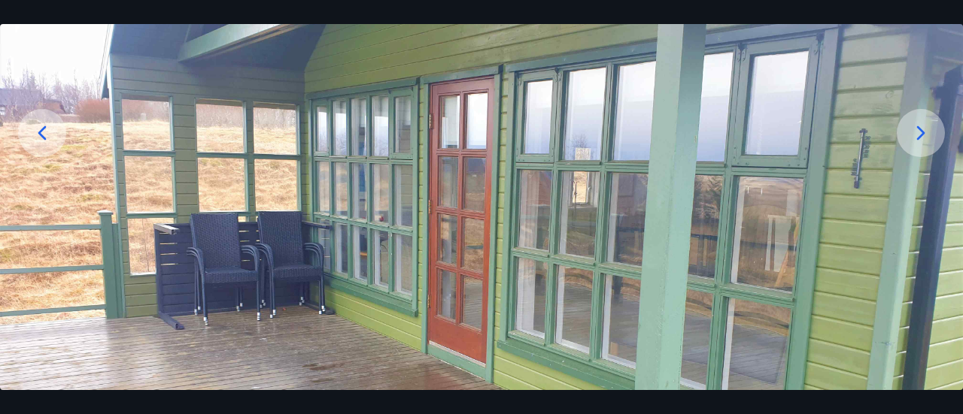
scroll to position [150, 0]
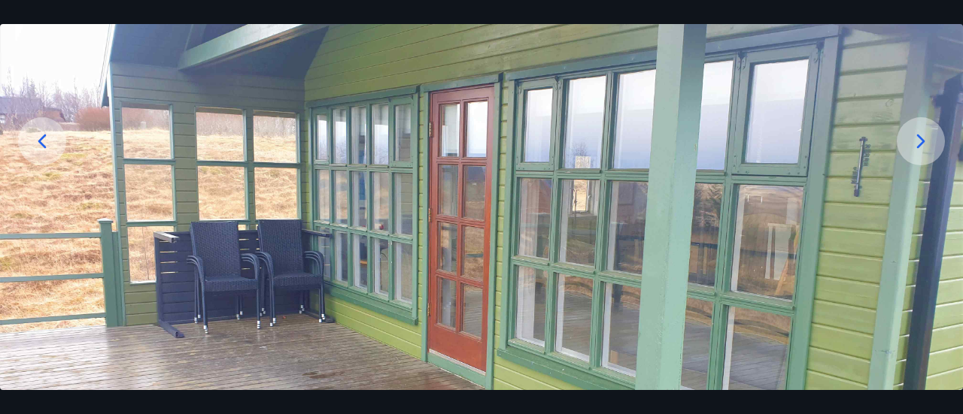
click at [919, 141] on icon at bounding box center [921, 141] width 24 height 24
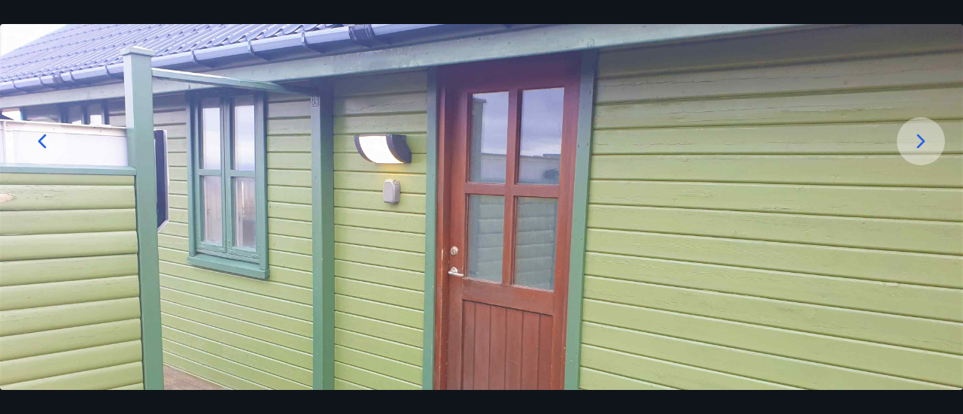
click at [909, 143] on icon at bounding box center [921, 141] width 24 height 24
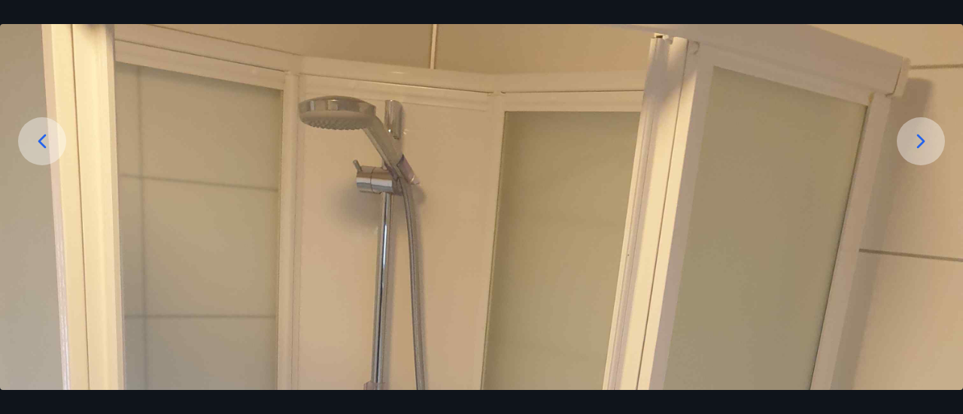
click at [919, 138] on icon at bounding box center [921, 141] width 8 height 14
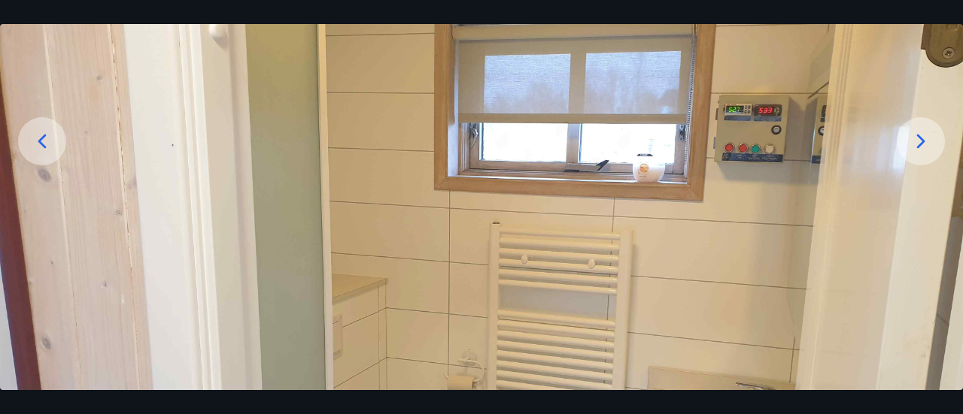
click at [919, 138] on icon at bounding box center [921, 141] width 8 height 14
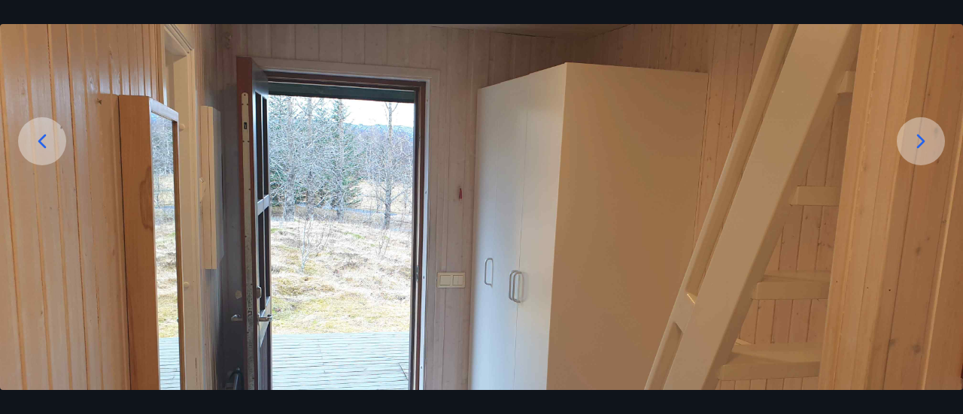
click at [915, 138] on icon at bounding box center [921, 141] width 24 height 24
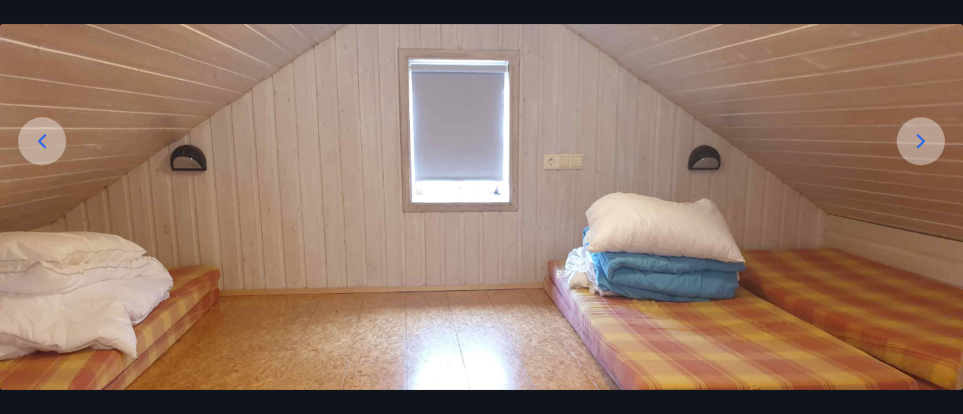
click at [915, 138] on icon at bounding box center [921, 141] width 24 height 24
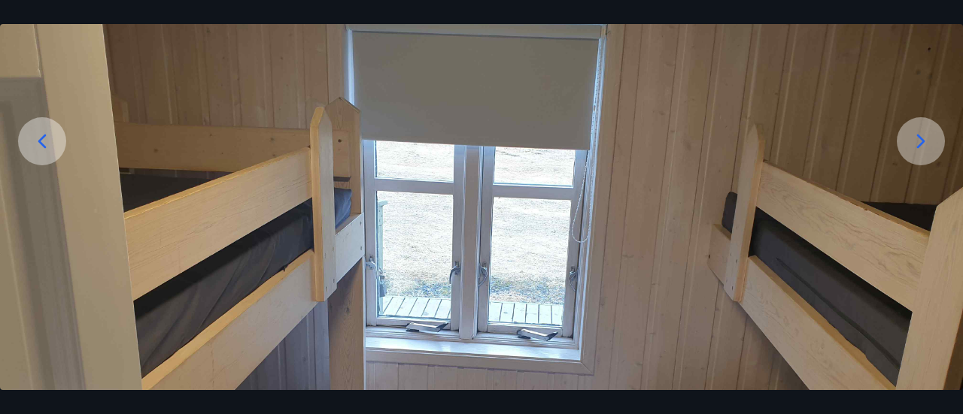
click at [915, 138] on icon at bounding box center [921, 141] width 24 height 24
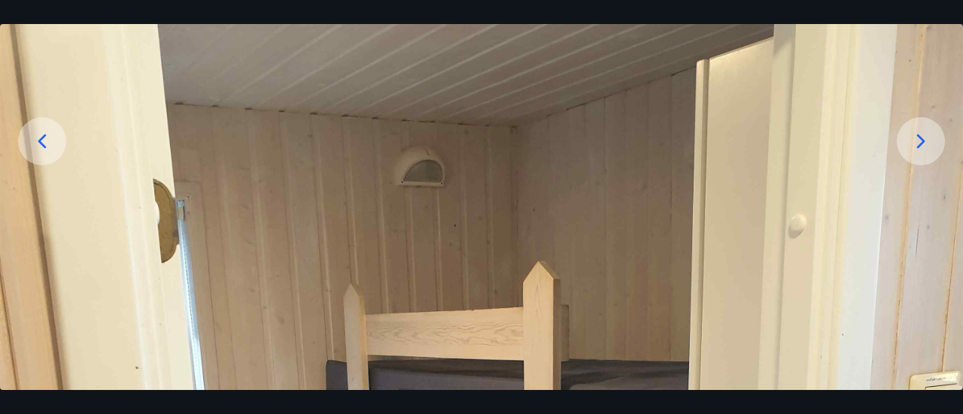
click at [915, 138] on icon at bounding box center [921, 141] width 24 height 24
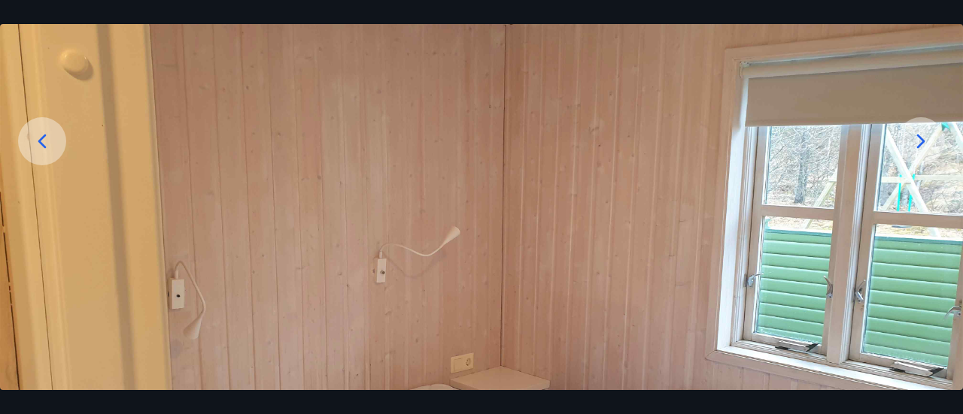
click at [915, 138] on icon at bounding box center [921, 141] width 24 height 24
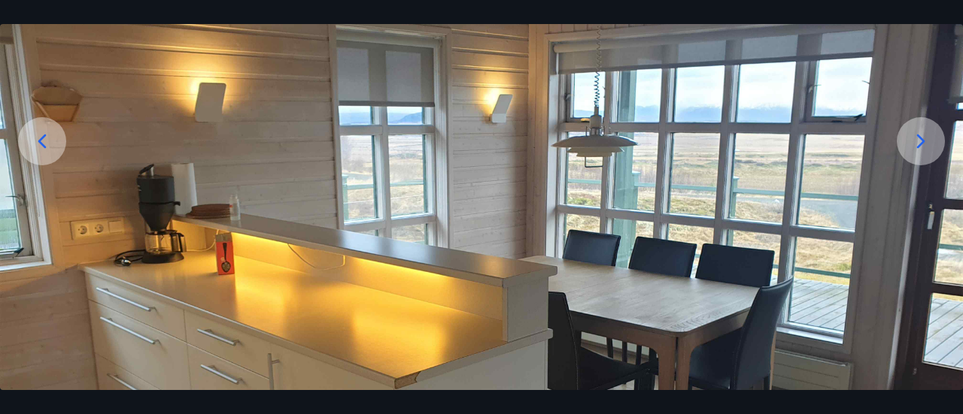
click at [915, 138] on icon at bounding box center [921, 141] width 24 height 24
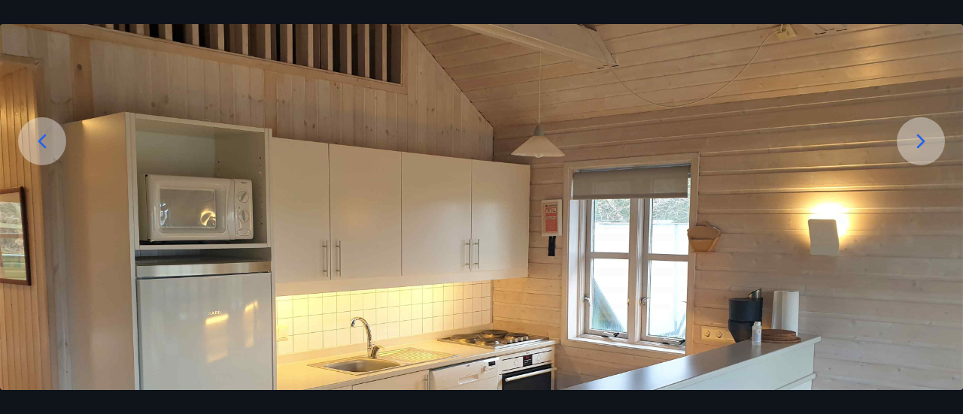
click at [915, 138] on icon at bounding box center [921, 141] width 24 height 24
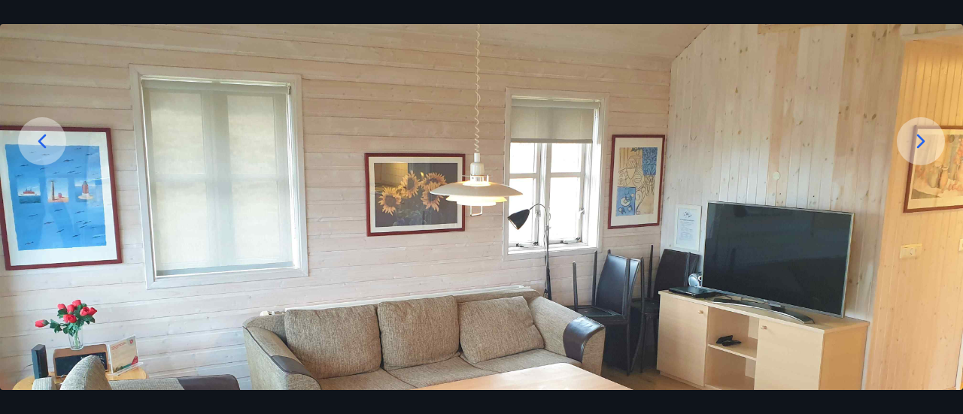
click at [915, 138] on icon at bounding box center [921, 141] width 24 height 24
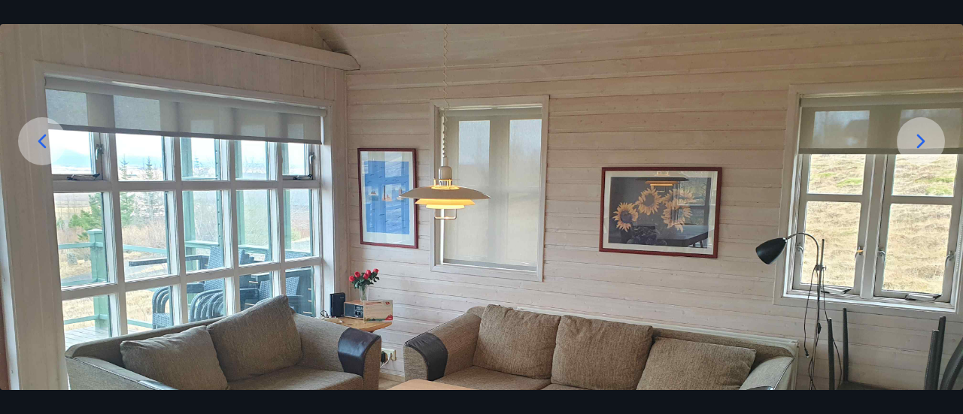
click at [915, 138] on icon at bounding box center [921, 141] width 24 height 24
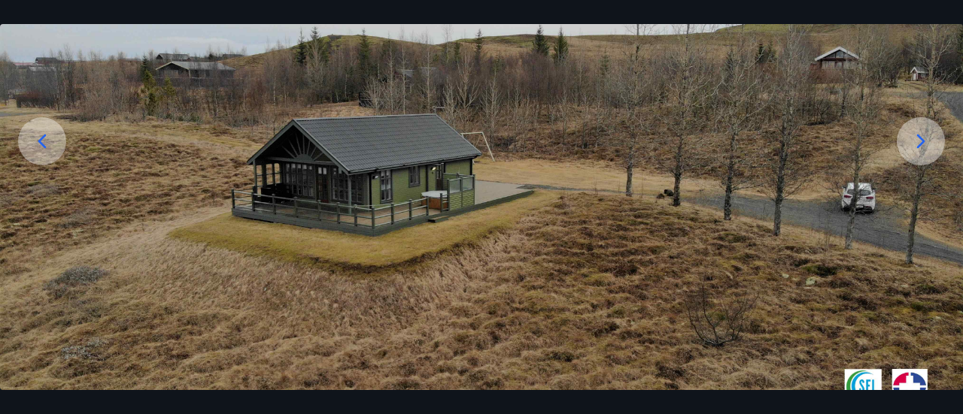
click at [928, 133] on icon at bounding box center [921, 141] width 24 height 24
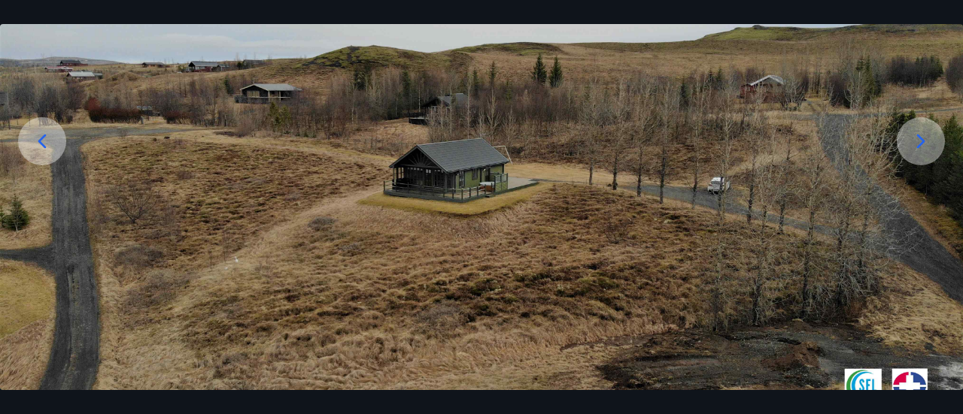
click at [928, 133] on icon at bounding box center [921, 141] width 24 height 24
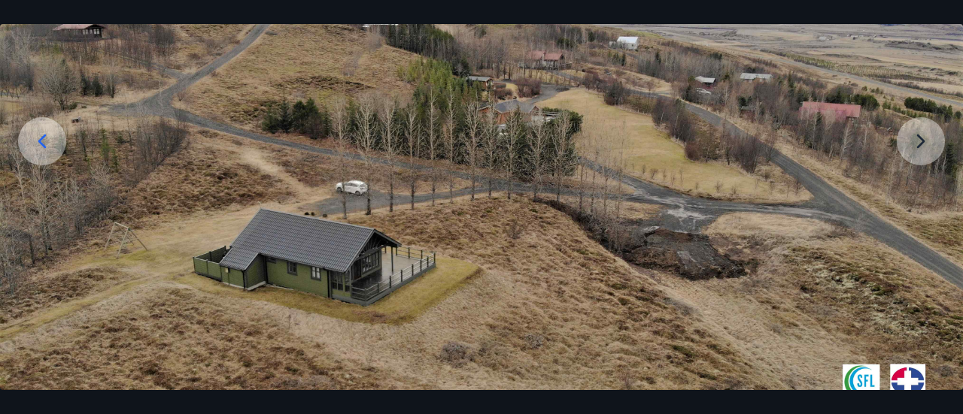
click at [921, 138] on img at bounding box center [481, 205] width 963 height 542
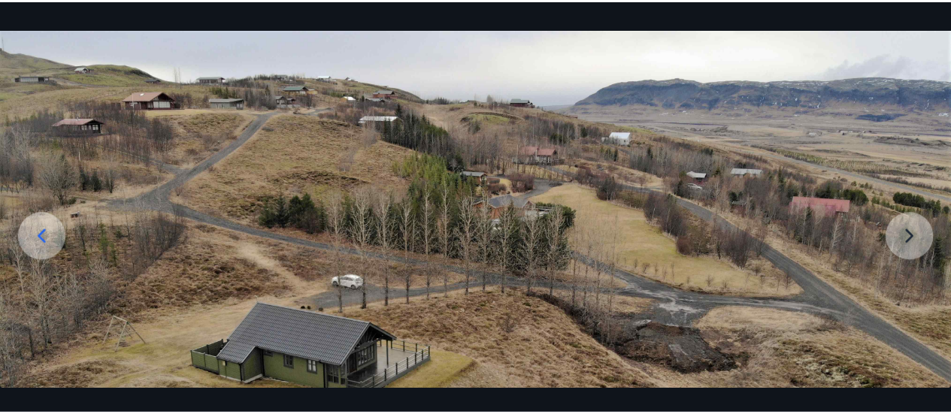
scroll to position [0, 0]
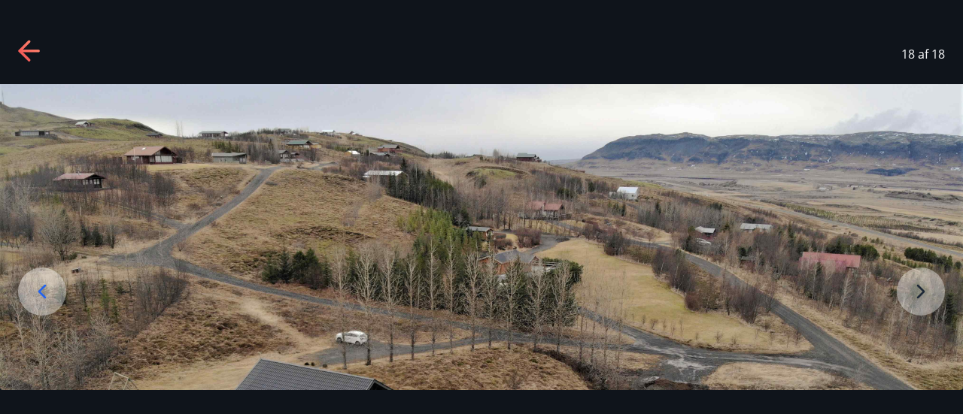
click at [27, 45] on icon at bounding box center [24, 50] width 12 height 21
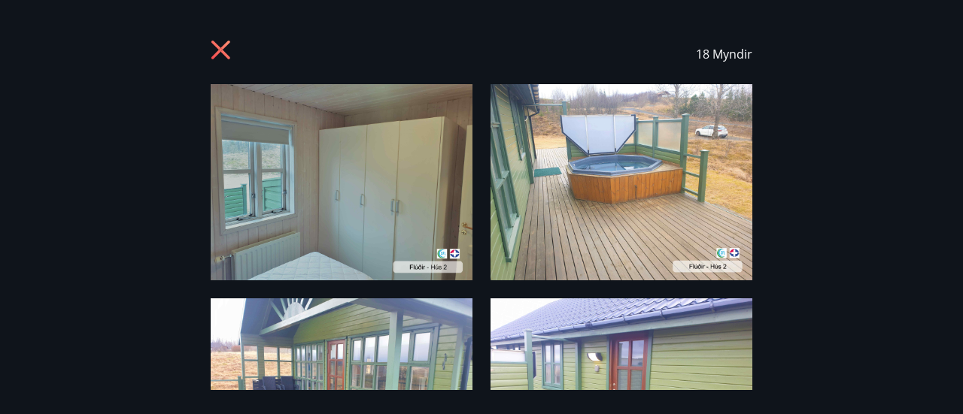
click at [223, 47] on icon at bounding box center [220, 50] width 19 height 19
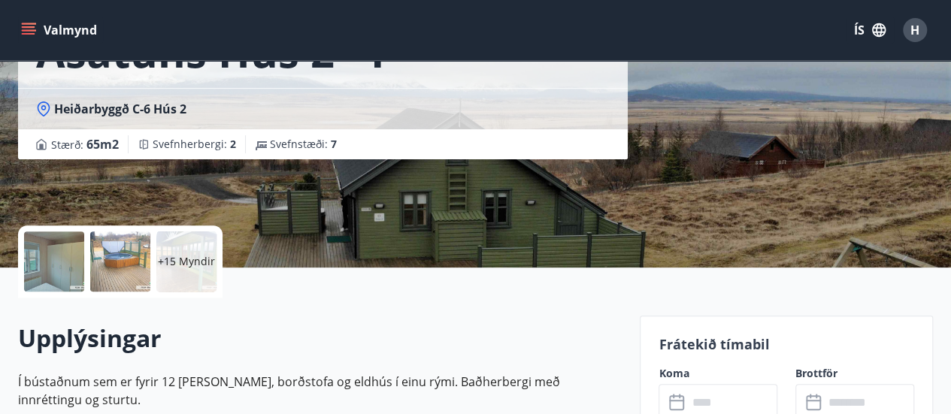
scroll to position [150, 0]
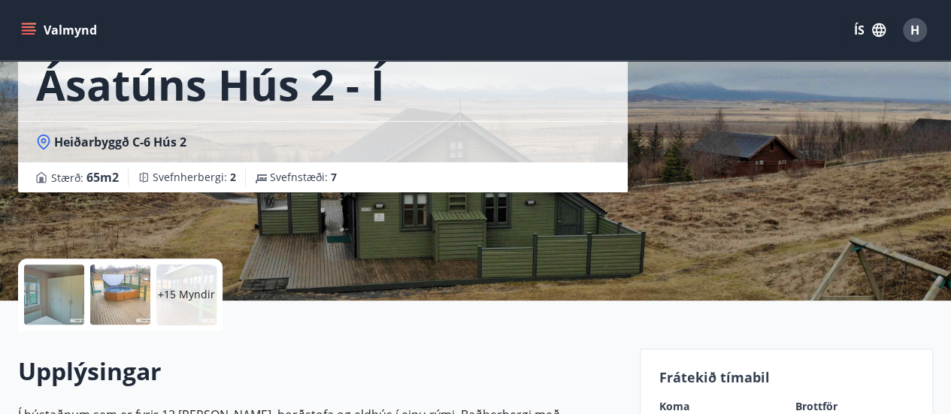
scroll to position [105, 0]
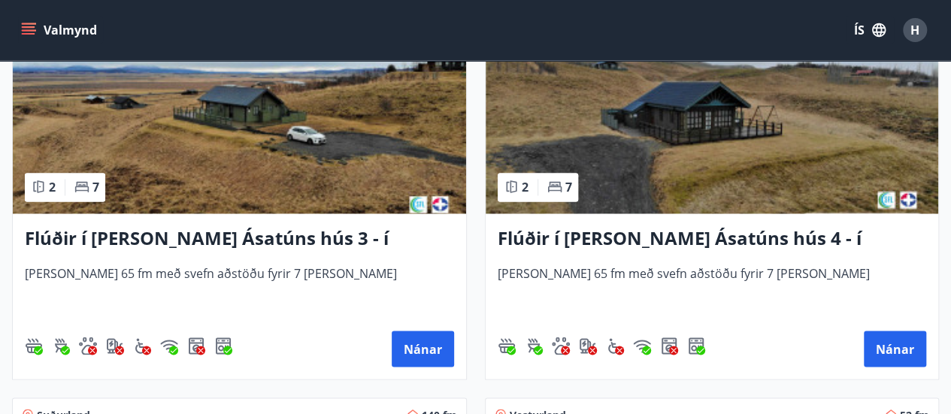
click at [159, 162] on img at bounding box center [240, 119] width 454 height 190
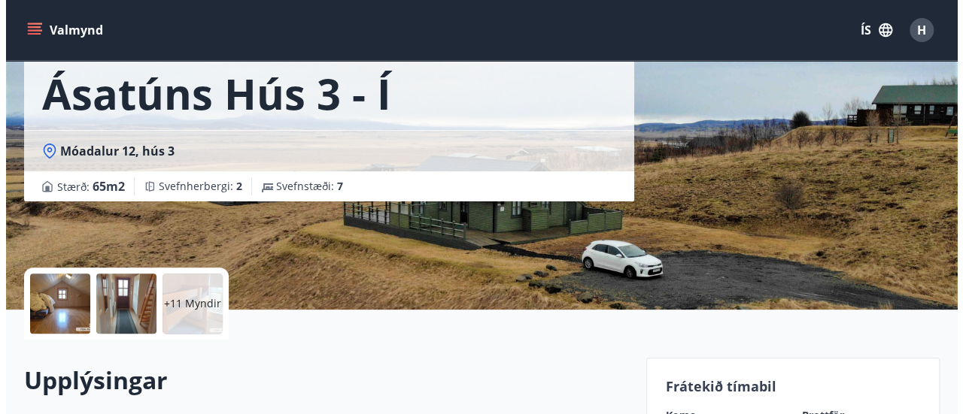
scroll to position [226, 0]
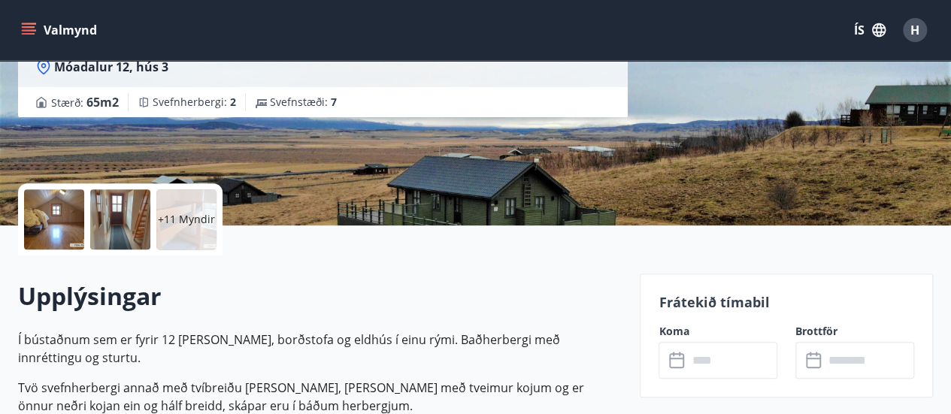
click at [59, 205] on div at bounding box center [54, 220] width 60 height 60
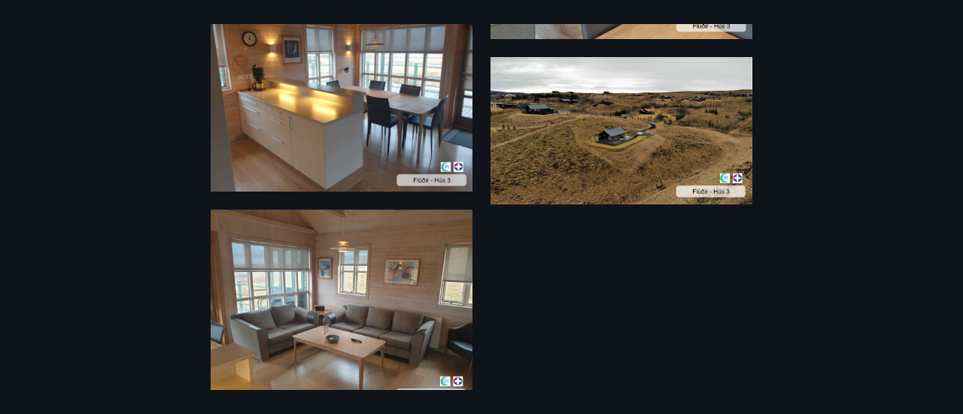
scroll to position [1504, 0]
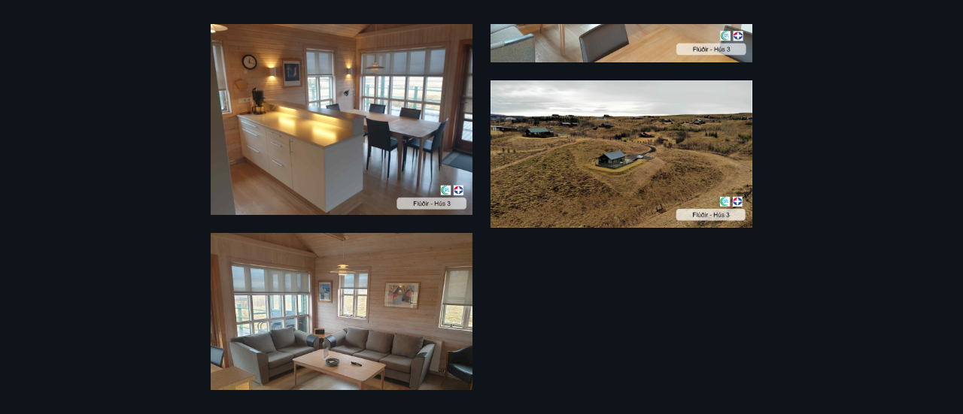
click at [569, 154] on img at bounding box center [621, 153] width 262 height 147
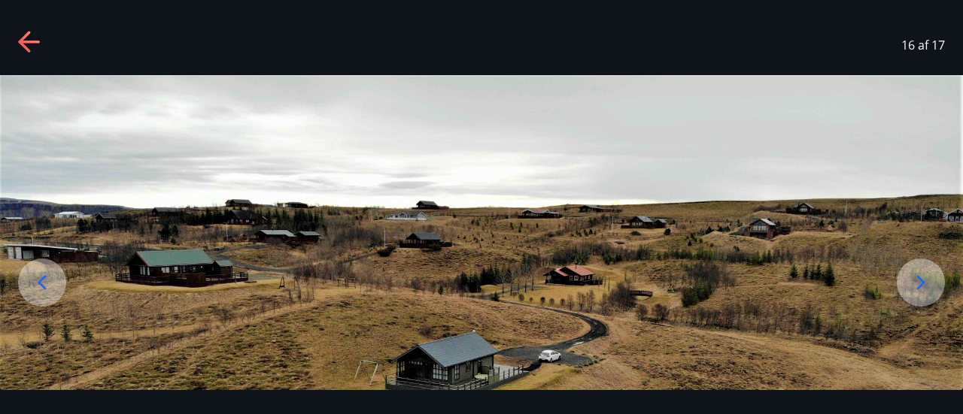
scroll to position [159, 0]
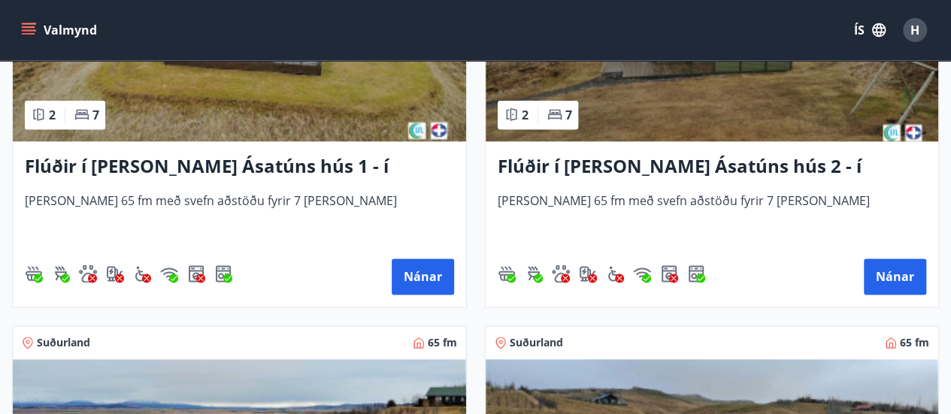
scroll to position [1128, 0]
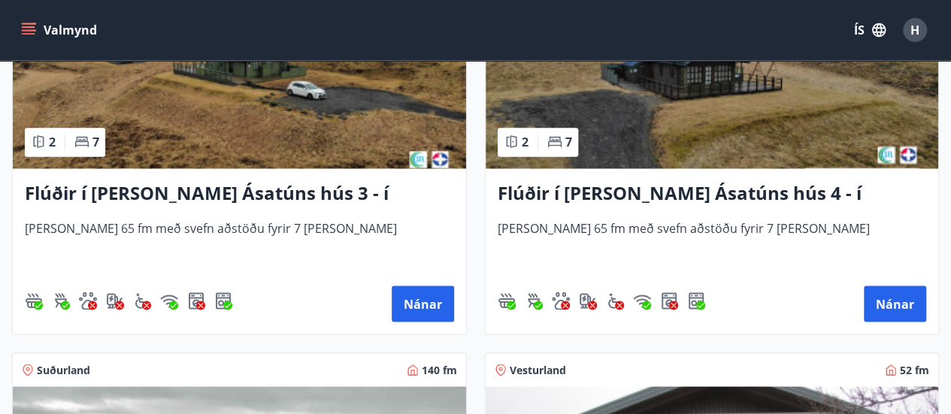
click at [718, 86] on img at bounding box center [713, 74] width 454 height 190
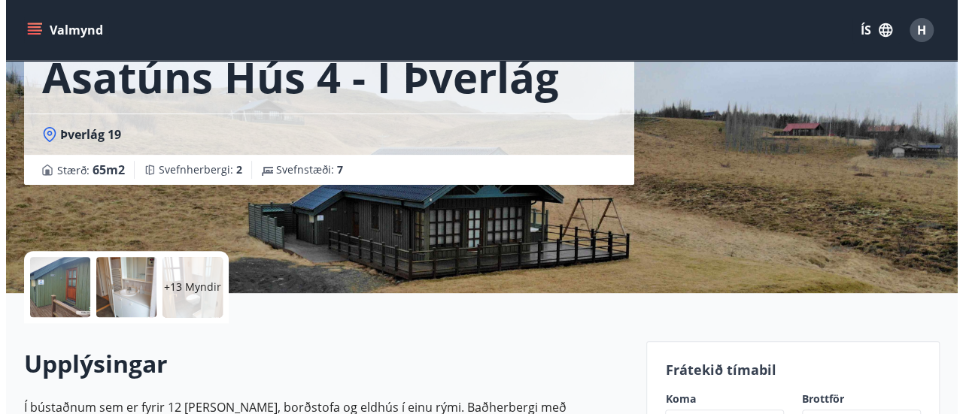
scroll to position [226, 0]
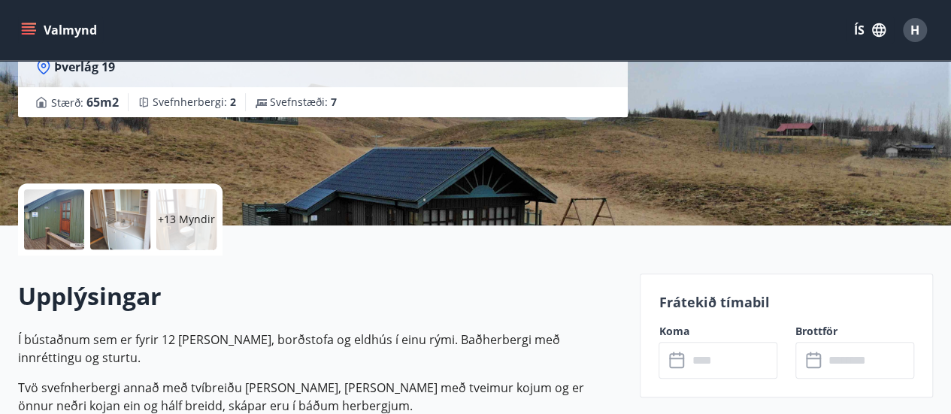
click at [45, 208] on div at bounding box center [54, 220] width 60 height 60
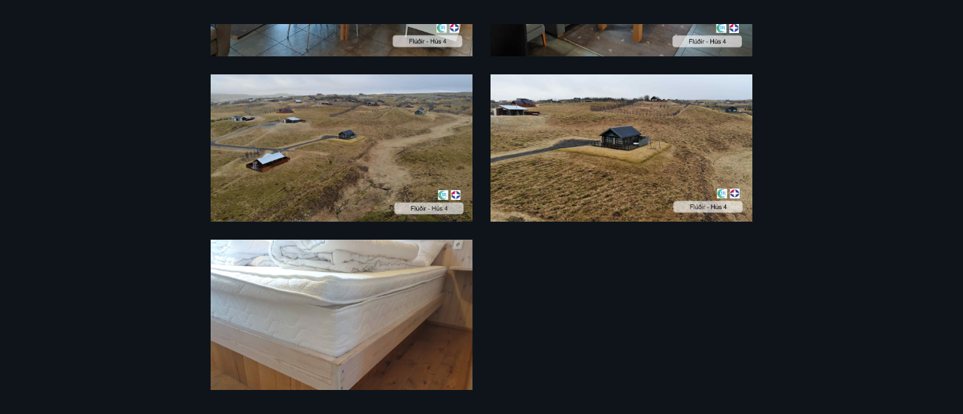
scroll to position [2031, 0]
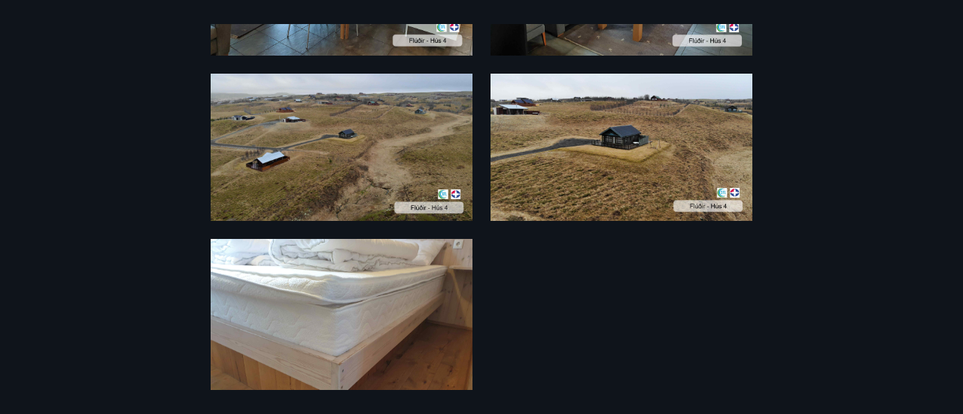
click at [275, 118] on img at bounding box center [342, 147] width 262 height 147
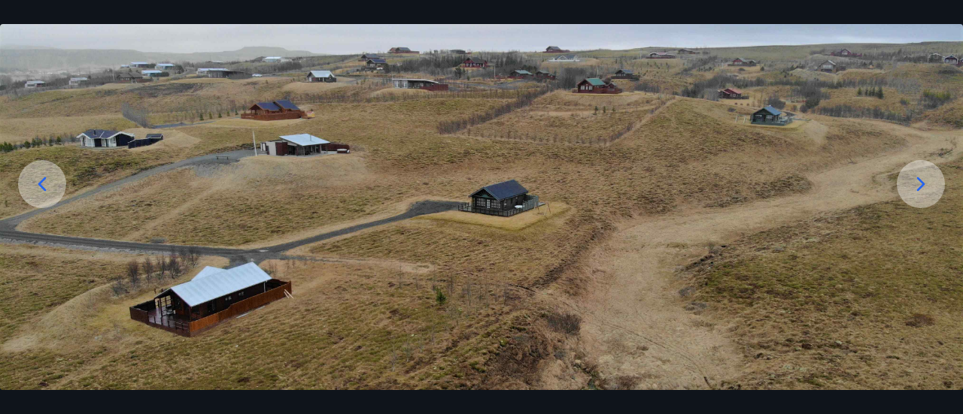
scroll to position [75, 0]
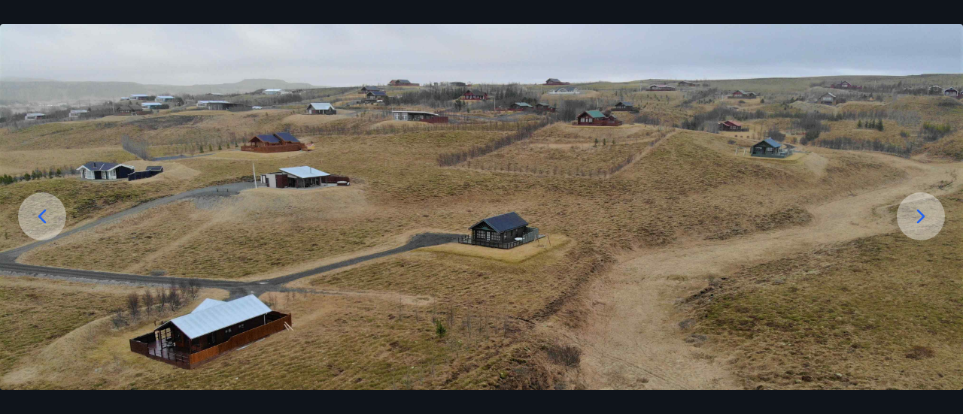
click at [917, 210] on icon at bounding box center [921, 216] width 8 height 14
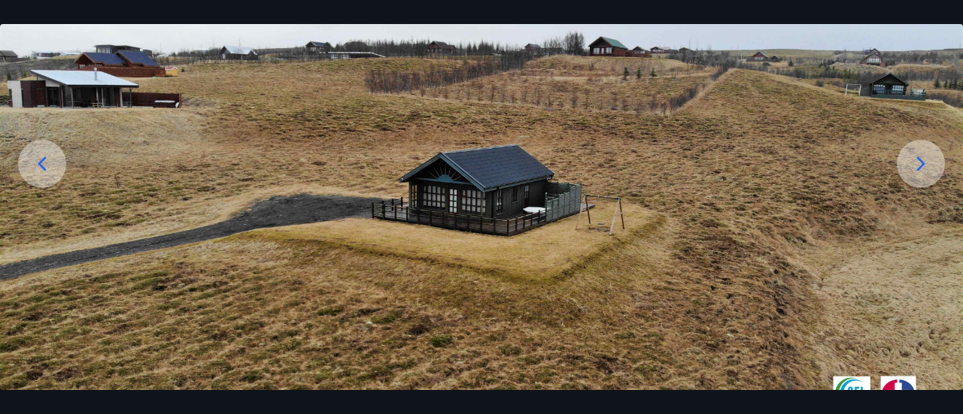
scroll to position [9, 0]
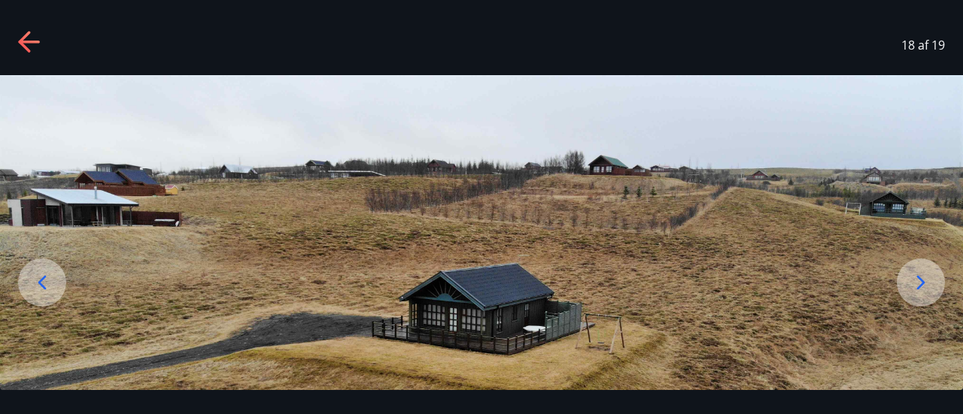
click at [913, 292] on icon at bounding box center [921, 283] width 24 height 24
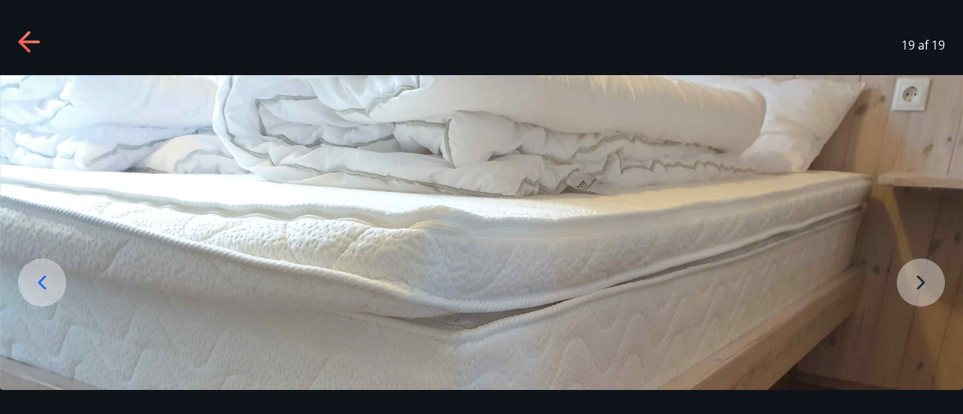
click at [24, 24] on div "19 af 19" at bounding box center [481, 45] width 963 height 60
click at [26, 38] on icon at bounding box center [30, 43] width 24 height 24
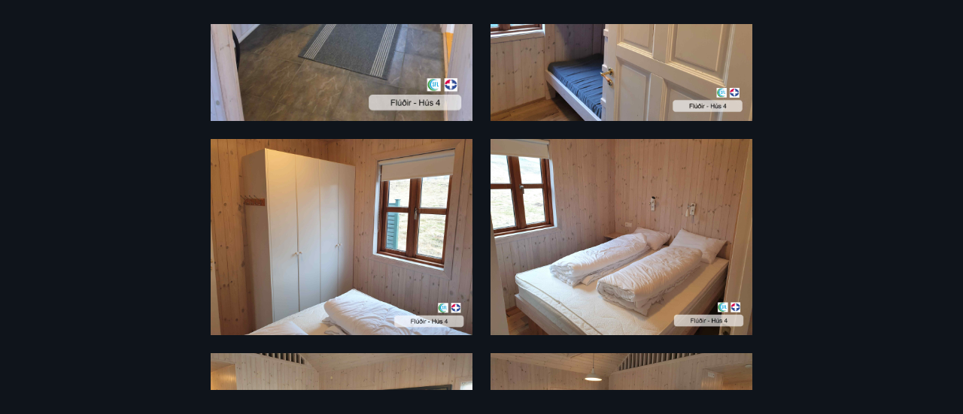
scroll to position [1178, 0]
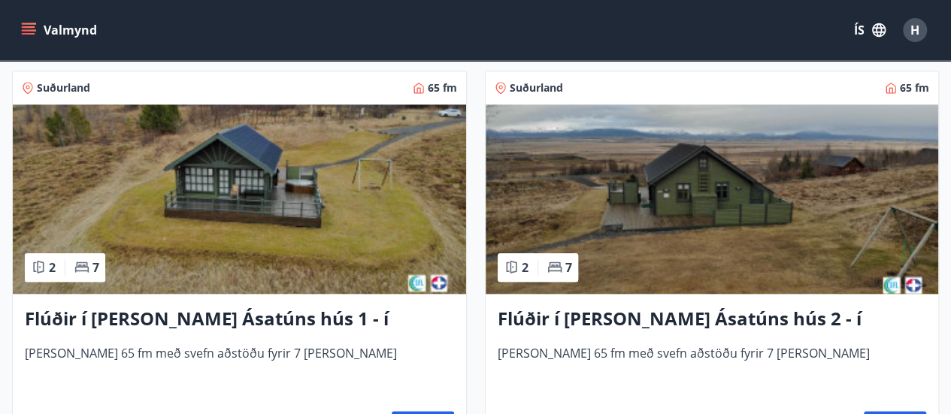
scroll to position [677, 0]
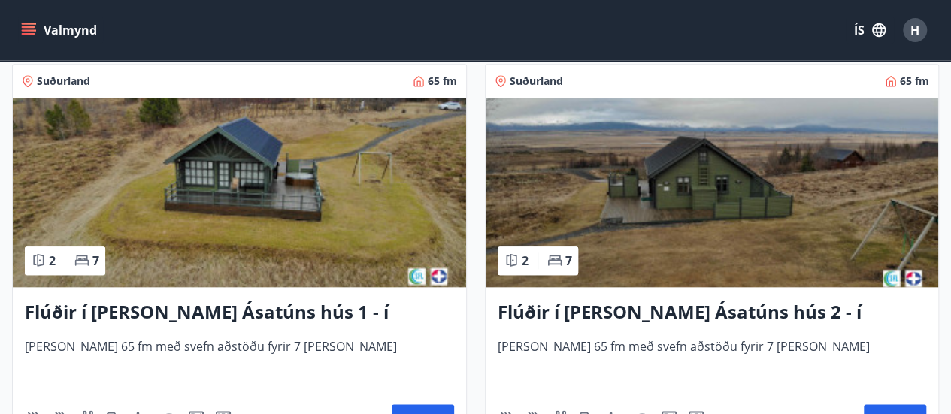
click at [733, 231] on img at bounding box center [713, 193] width 454 height 190
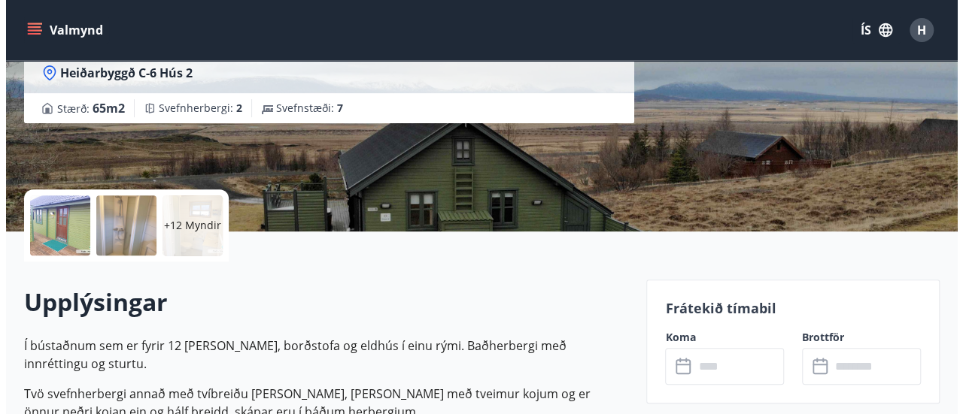
scroll to position [301, 0]
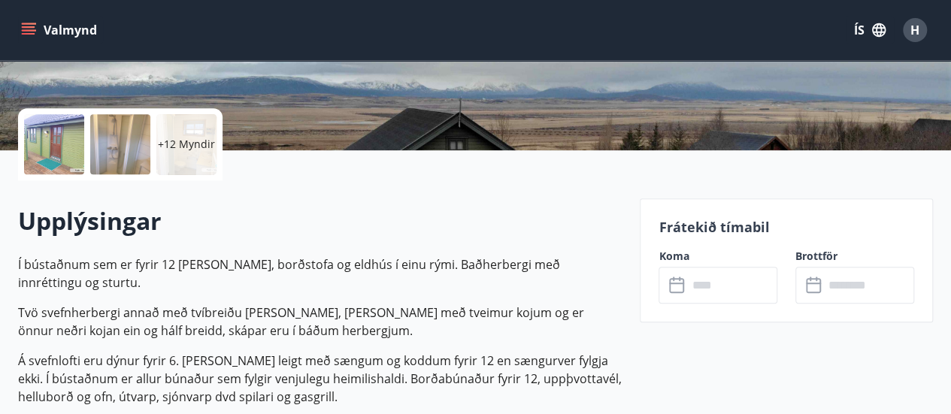
click at [68, 141] on div at bounding box center [54, 144] width 60 height 60
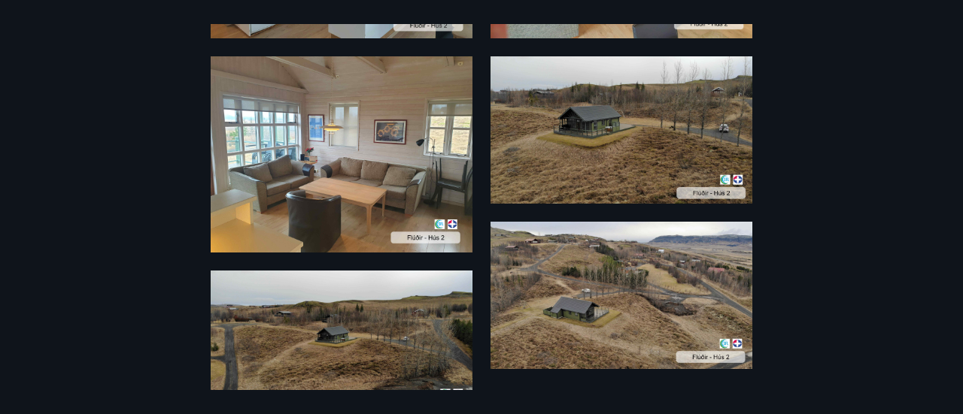
scroll to position [1713, 0]
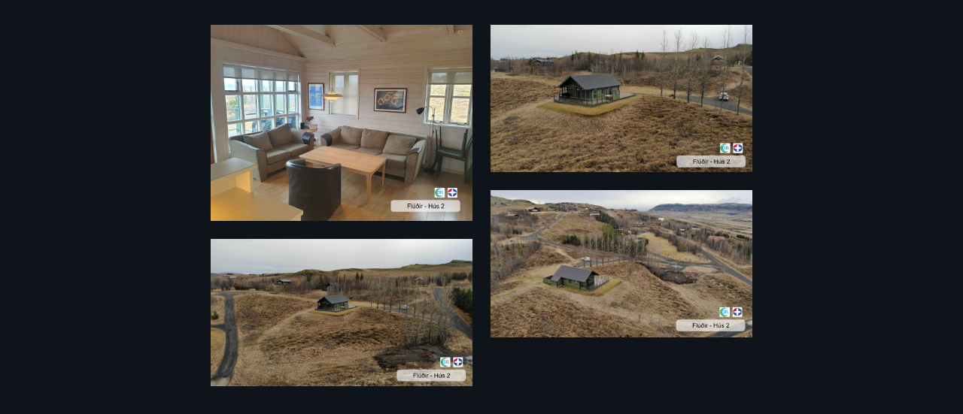
click at [605, 97] on img at bounding box center [621, 98] width 262 height 147
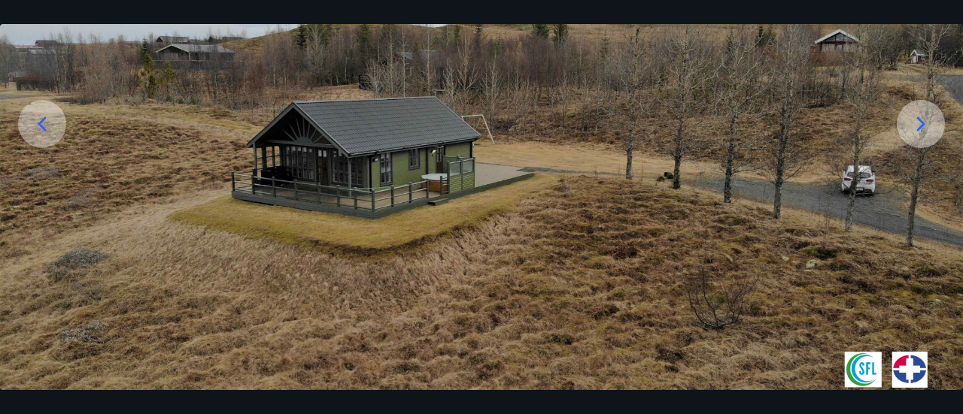
scroll to position [226, 0]
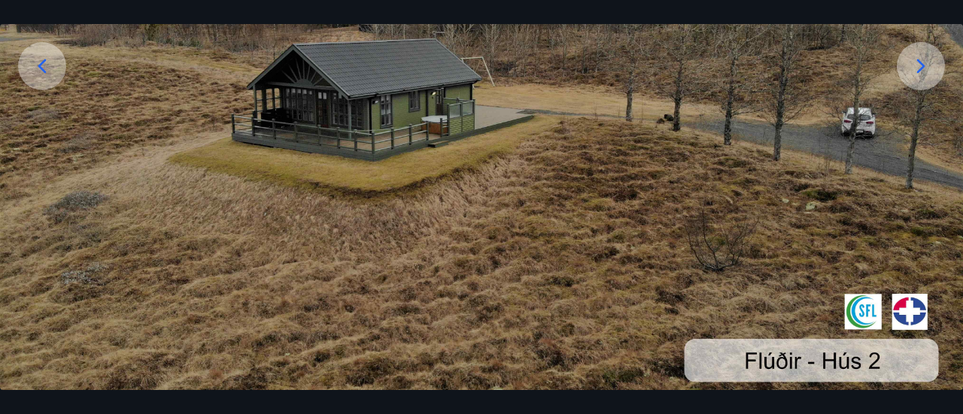
click at [920, 78] on div at bounding box center [921, 66] width 48 height 48
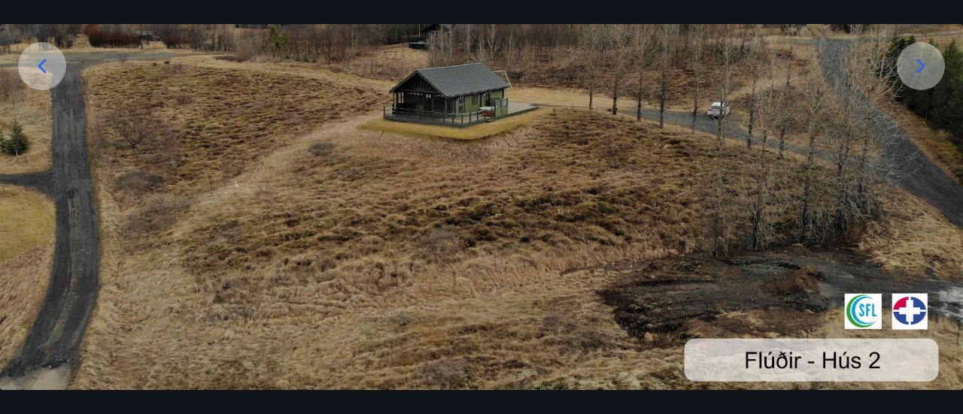
click at [925, 61] on icon at bounding box center [921, 66] width 24 height 24
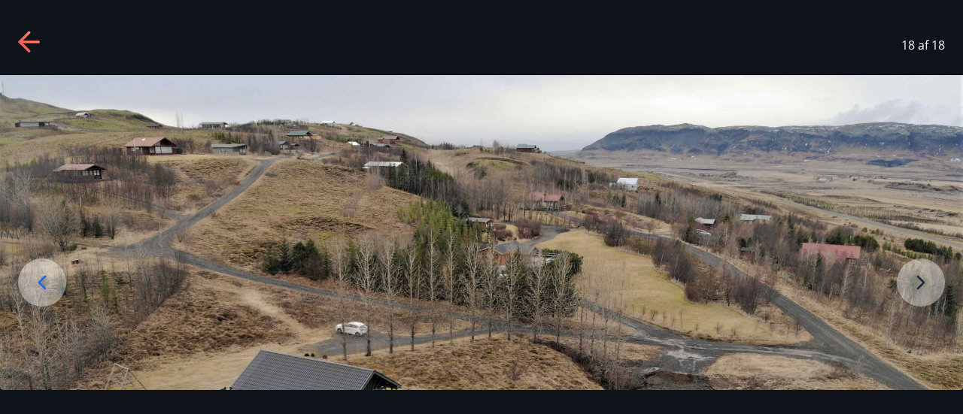
scroll to position [235, 0]
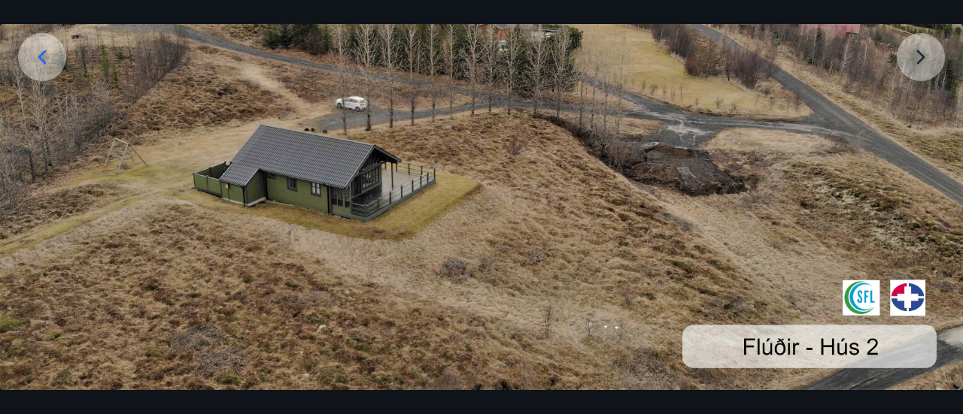
click at [34, 56] on icon at bounding box center [42, 57] width 24 height 24
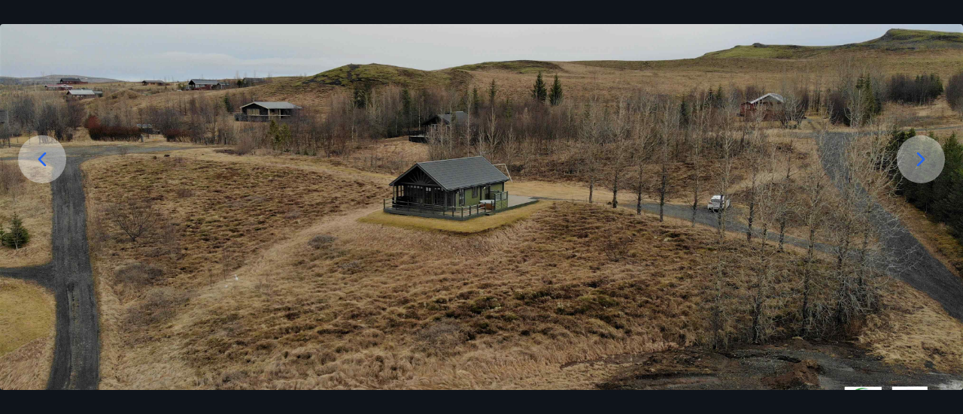
scroll to position [0, 0]
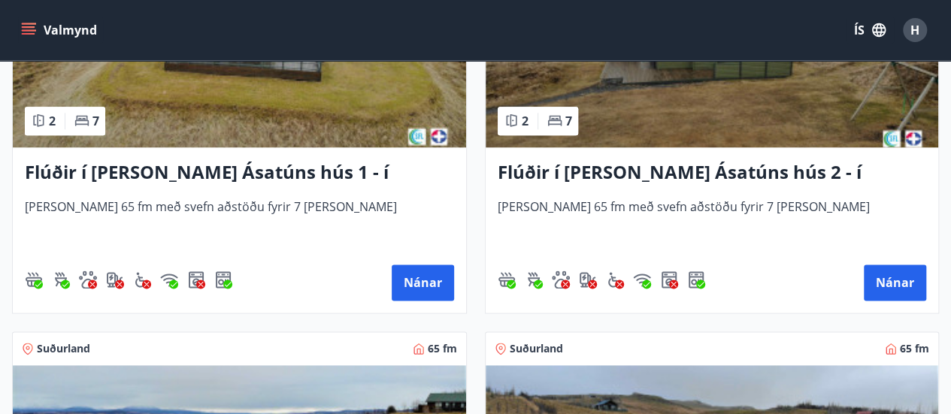
scroll to position [827, 0]
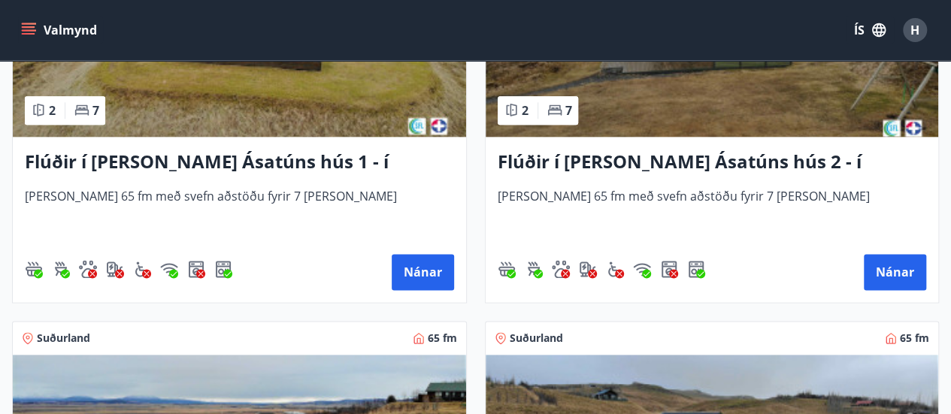
click at [221, 88] on img at bounding box center [240, 42] width 454 height 190
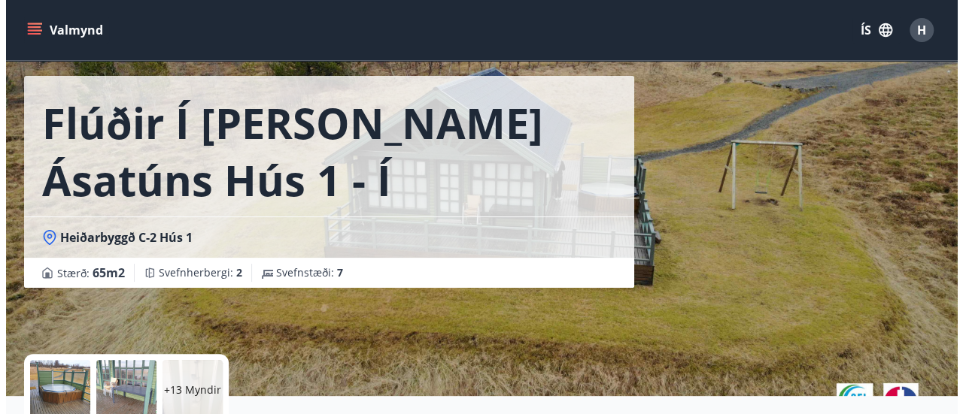
scroll to position [150, 0]
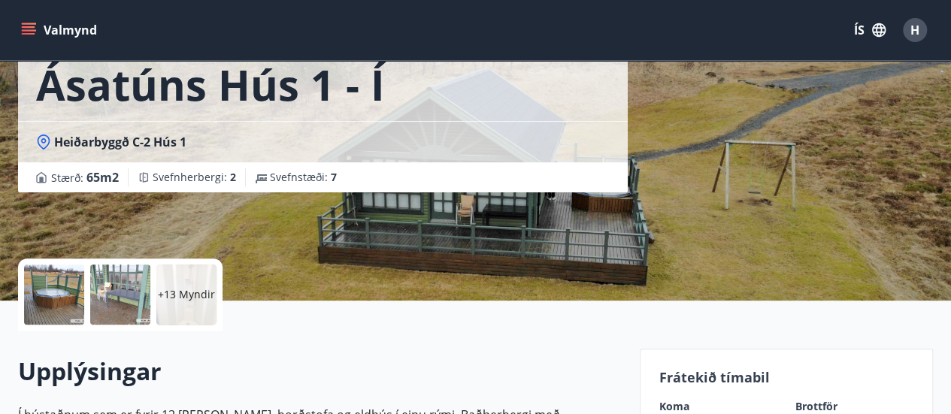
click at [68, 292] on div at bounding box center [54, 295] width 60 height 60
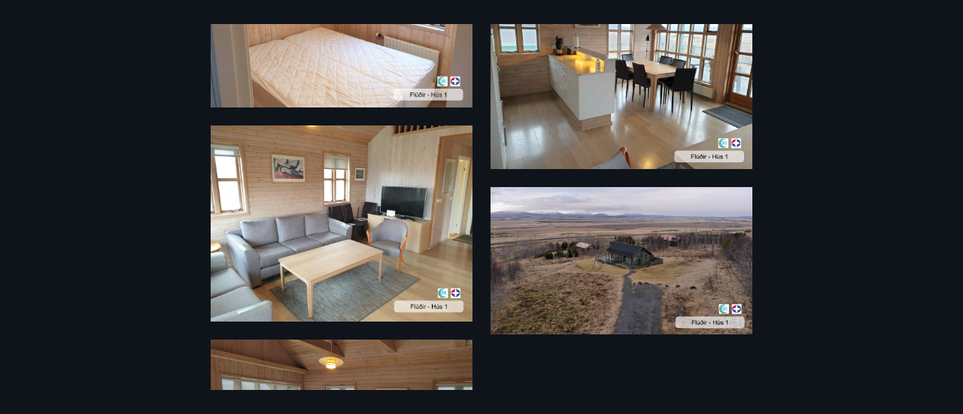
scroll to position [2106, 0]
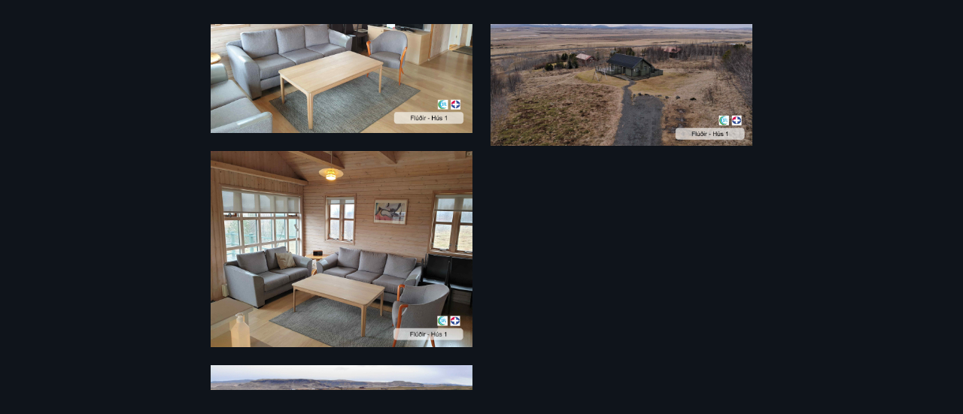
click at [633, 79] on img at bounding box center [621, 71] width 262 height 147
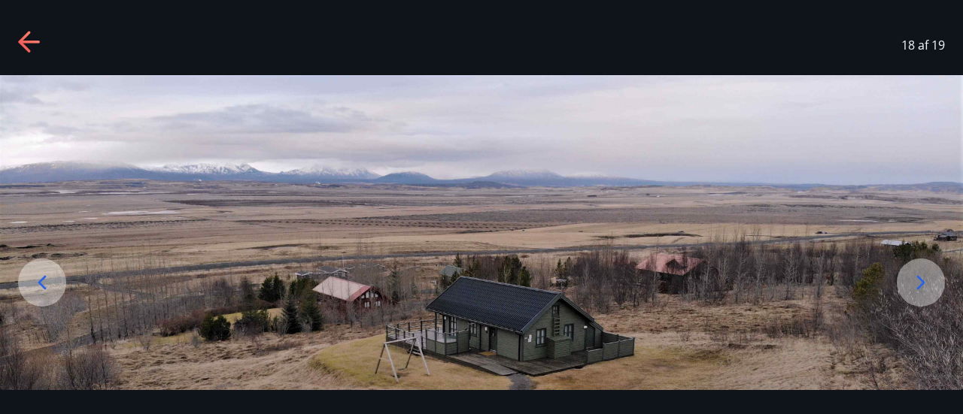
scroll to position [84, 0]
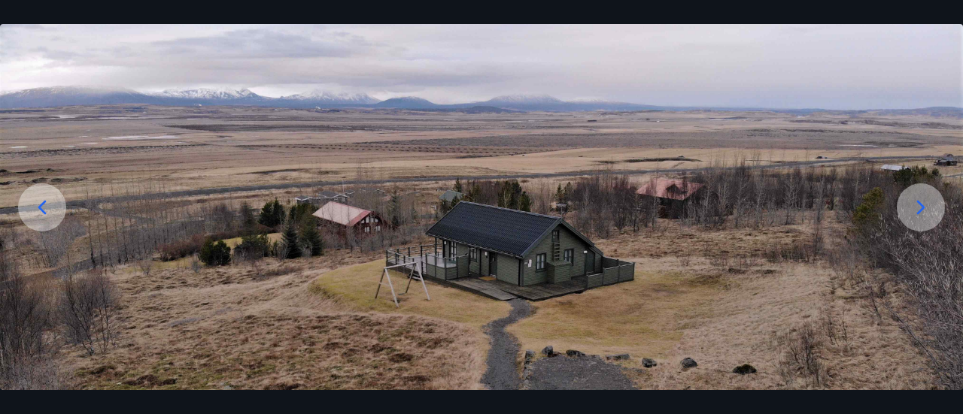
click at [915, 203] on icon at bounding box center [921, 208] width 24 height 24
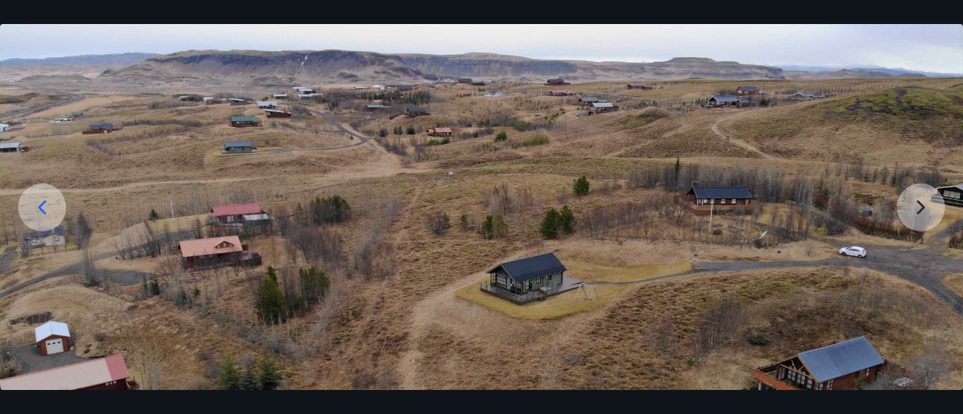
click at [916, 199] on img at bounding box center [481, 271] width 963 height 542
click at [915, 199] on img at bounding box center [481, 271] width 963 height 542
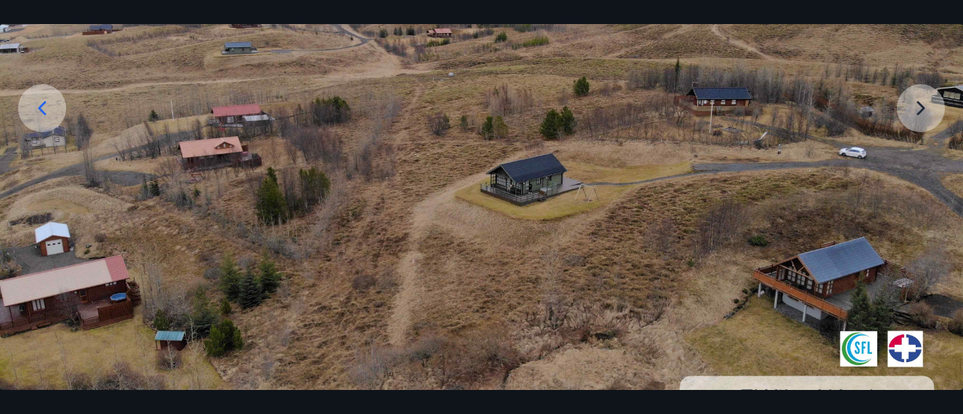
scroll to position [159, 0]
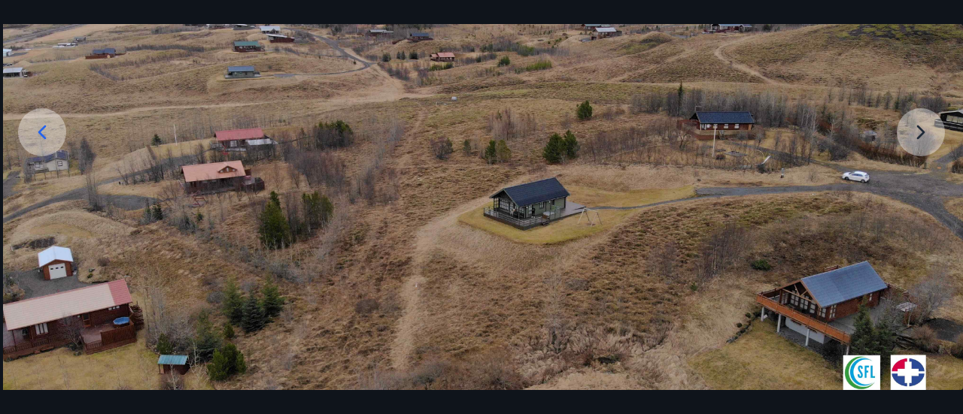
click at [927, 126] on img at bounding box center [484, 196] width 963 height 542
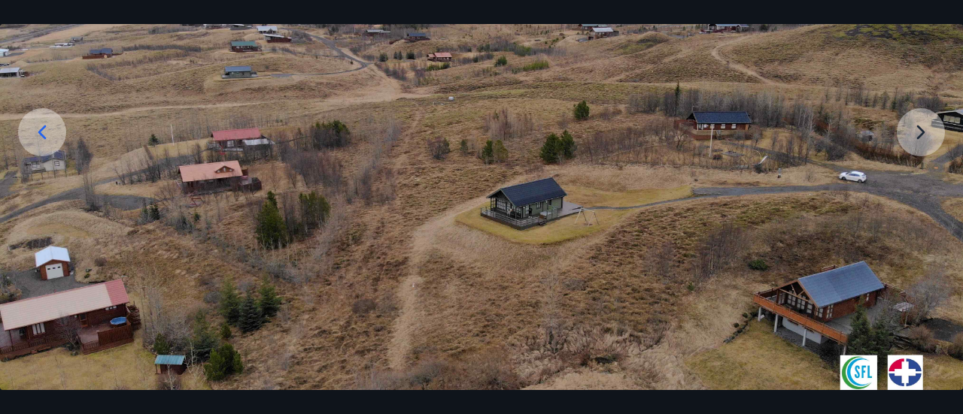
click at [36, 121] on icon at bounding box center [42, 132] width 24 height 24
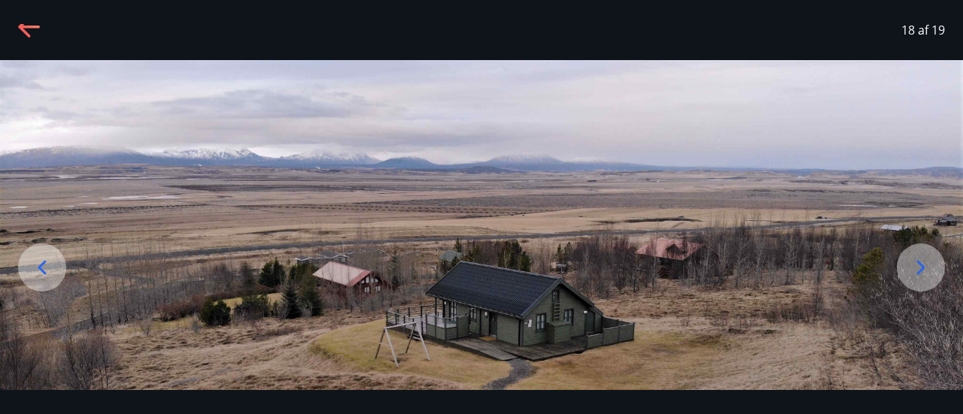
scroll to position [9, 0]
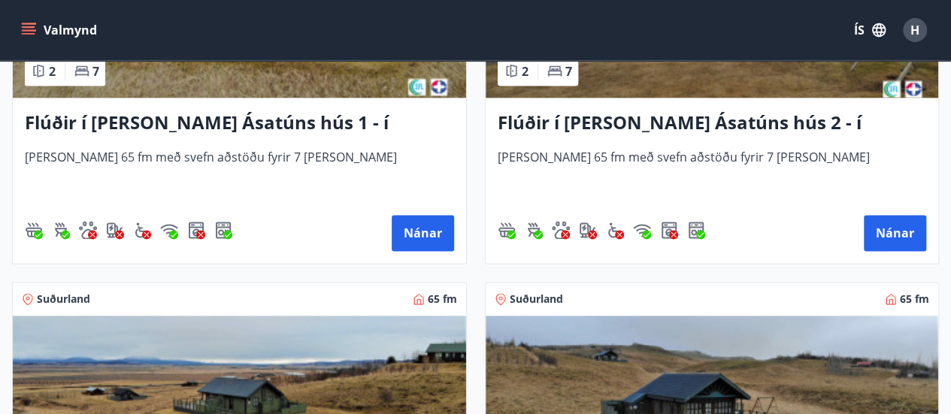
scroll to position [1053, 0]
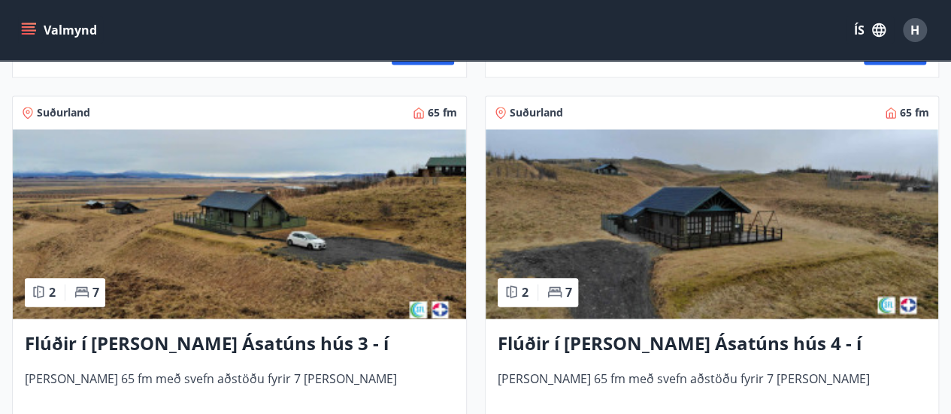
click at [224, 213] on img at bounding box center [240, 224] width 454 height 190
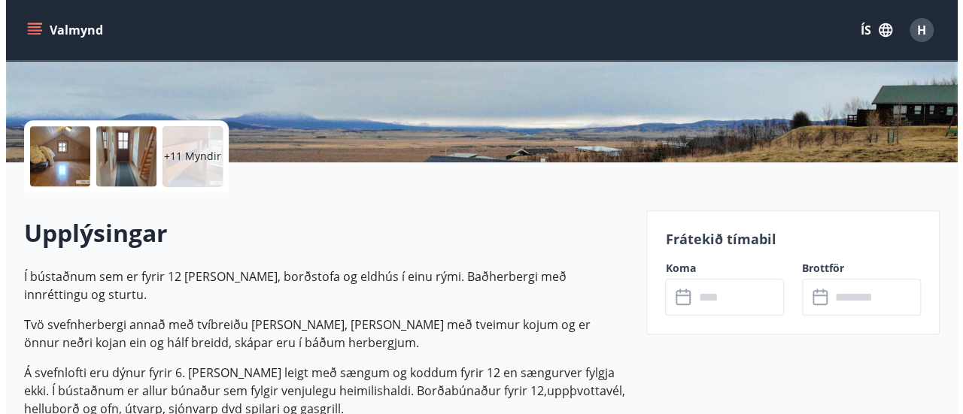
scroll to position [301, 0]
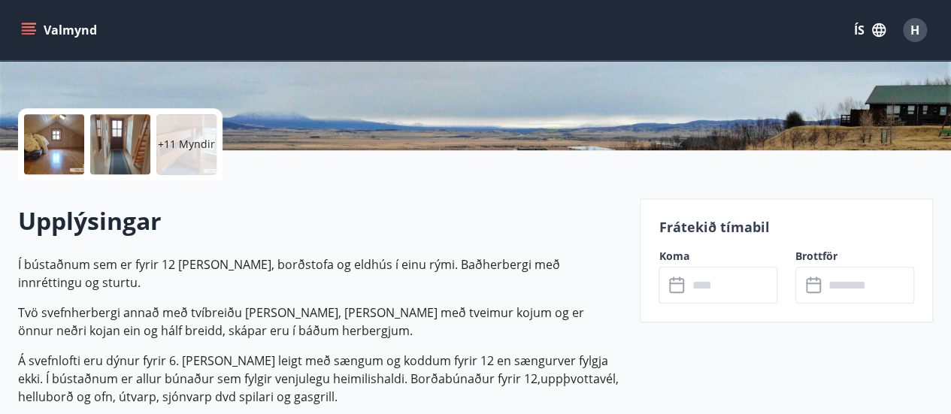
click at [142, 144] on div at bounding box center [120, 144] width 60 height 60
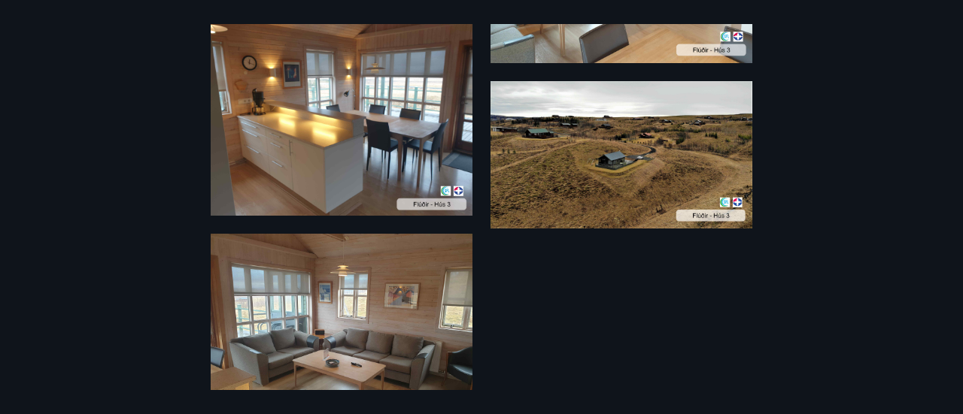
scroll to position [1504, 0]
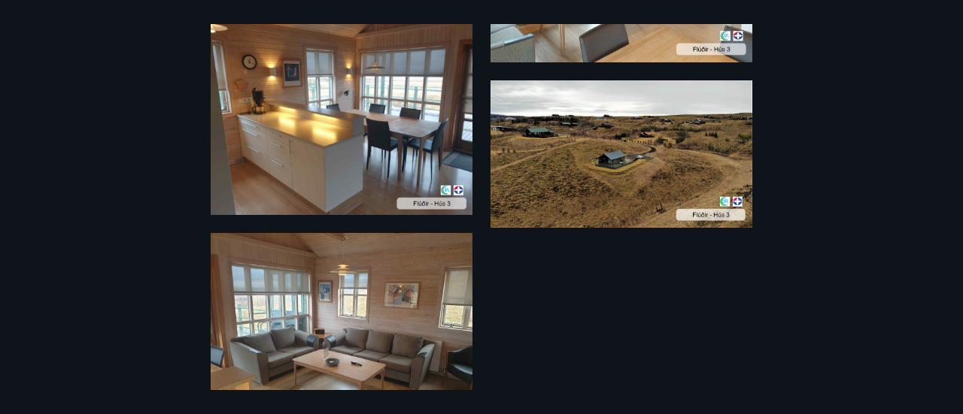
click at [567, 174] on img at bounding box center [621, 153] width 262 height 147
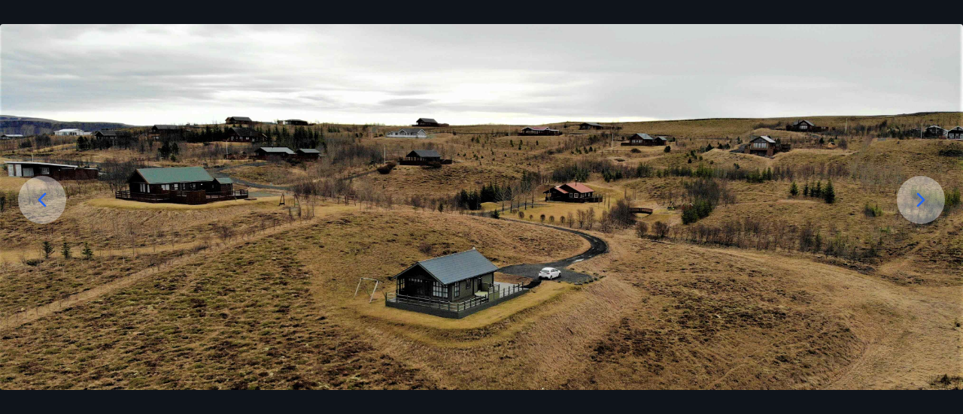
scroll to position [9, 0]
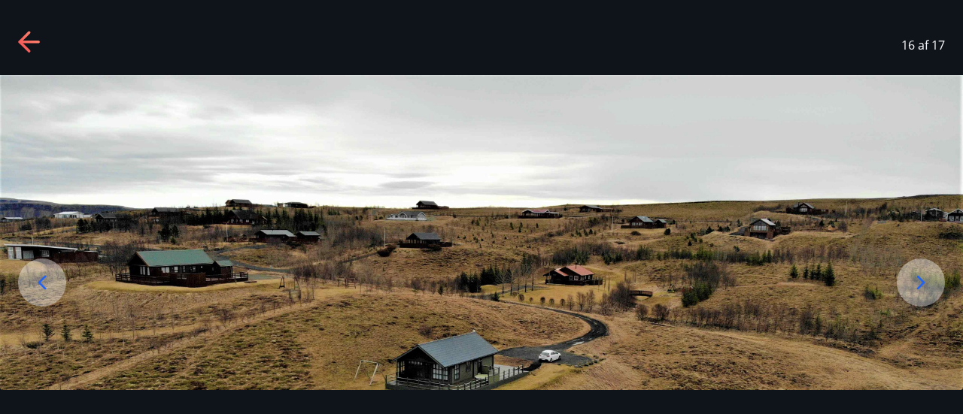
click at [913, 284] on icon at bounding box center [921, 283] width 24 height 24
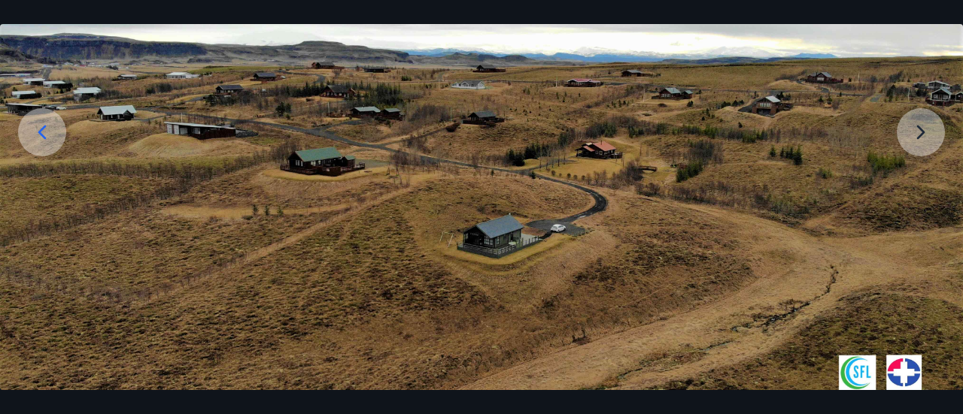
scroll to position [0, 0]
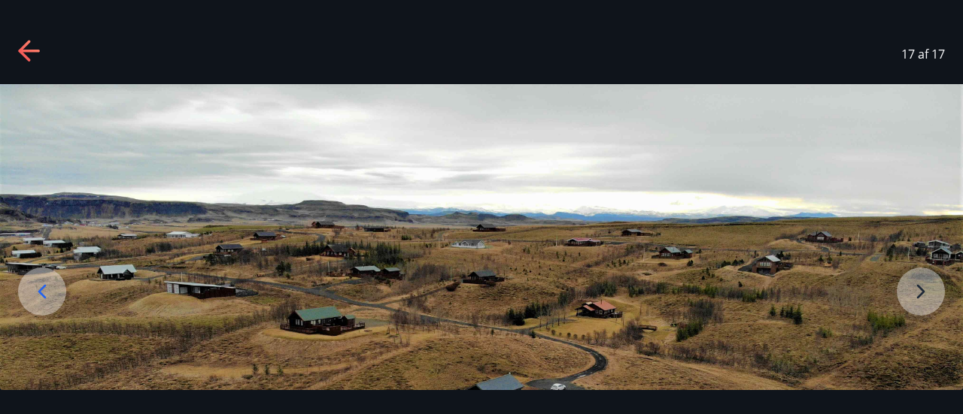
click at [24, 47] on icon at bounding box center [24, 50] width 12 height 21
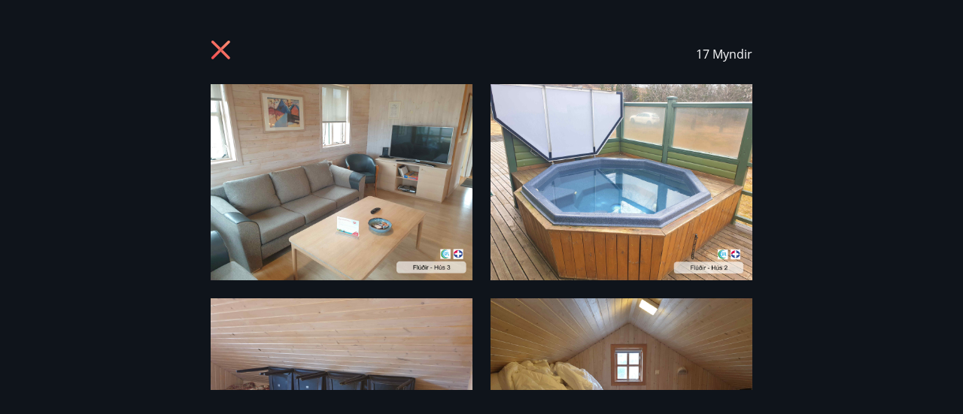
click at [223, 49] on icon at bounding box center [223, 52] width 24 height 24
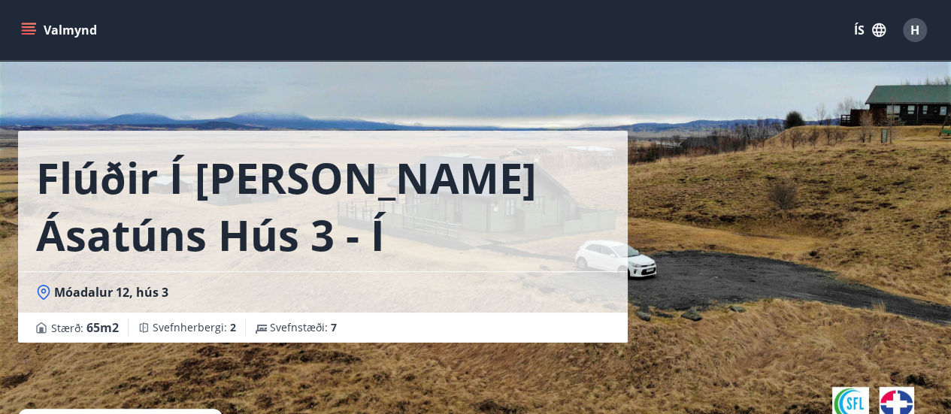
click at [29, 28] on icon "menu" at bounding box center [28, 30] width 15 height 15
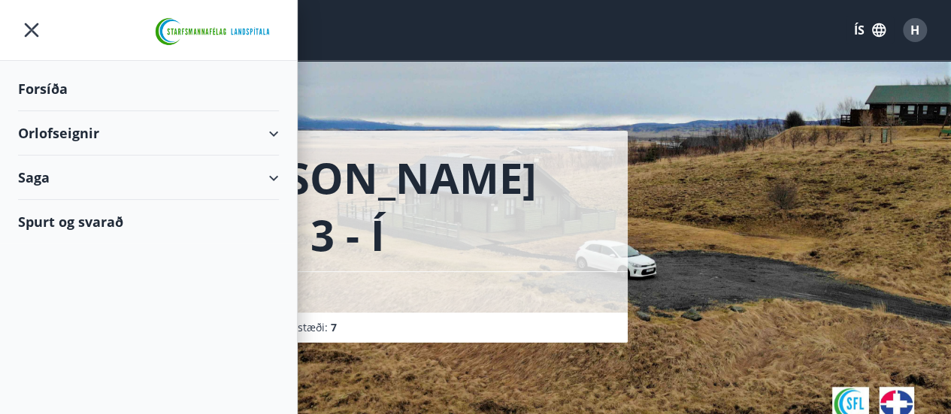
click at [59, 132] on div "Orlofseignir" at bounding box center [148, 133] width 261 height 44
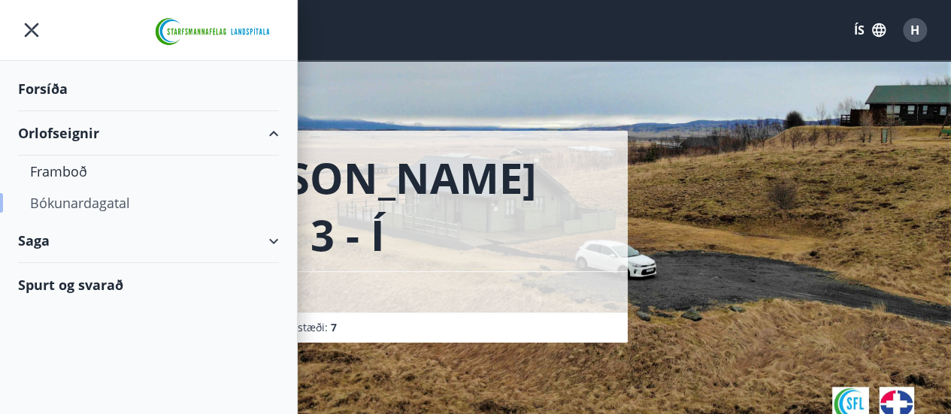
click at [78, 204] on div "Bókunardagatal" at bounding box center [148, 203] width 237 height 32
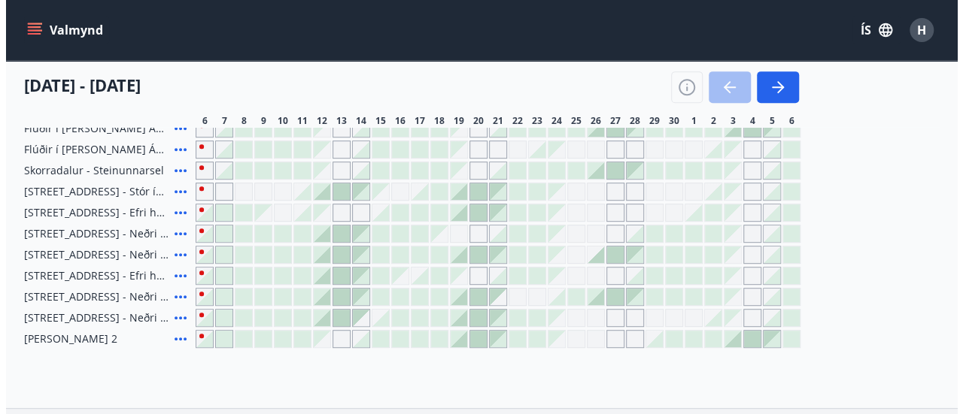
scroll to position [226, 0]
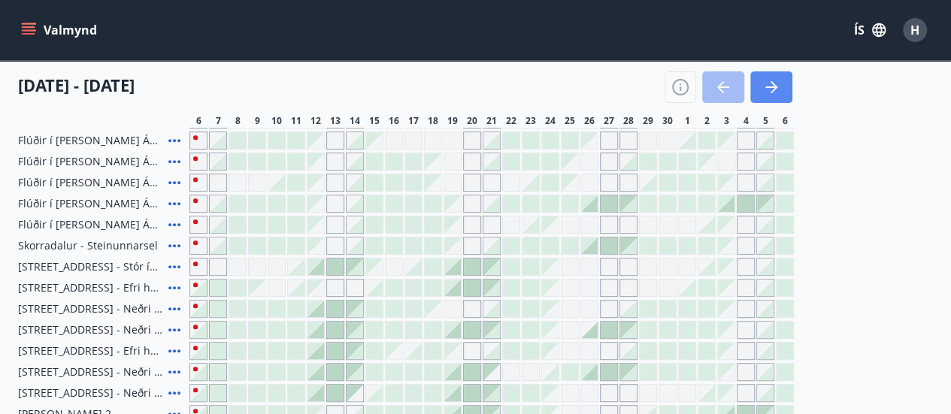
click at [770, 82] on icon "button" at bounding box center [772, 87] width 18 height 18
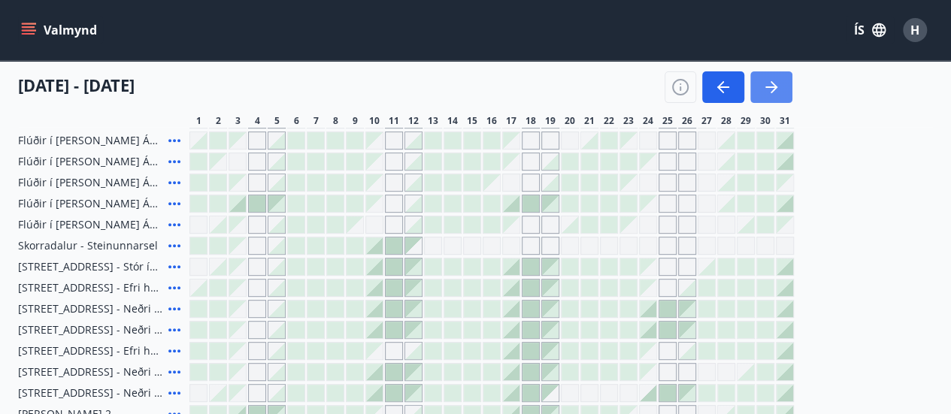
click at [773, 86] on icon "button" at bounding box center [772, 87] width 18 height 18
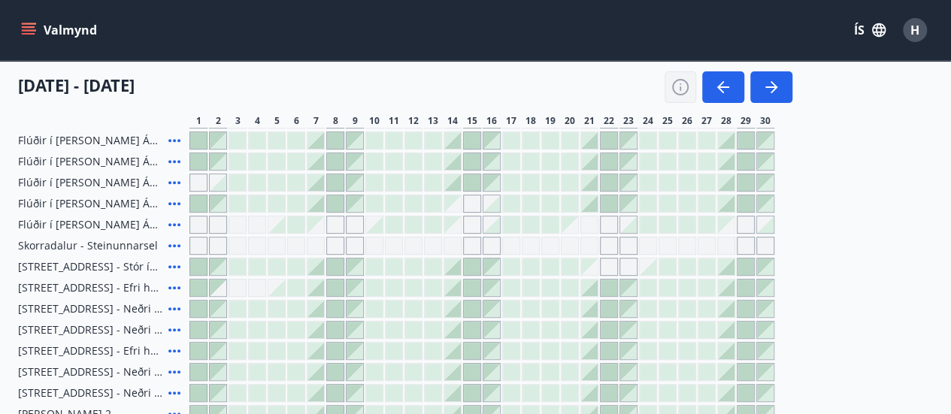
click at [678, 82] on icon "button" at bounding box center [681, 87] width 18 height 18
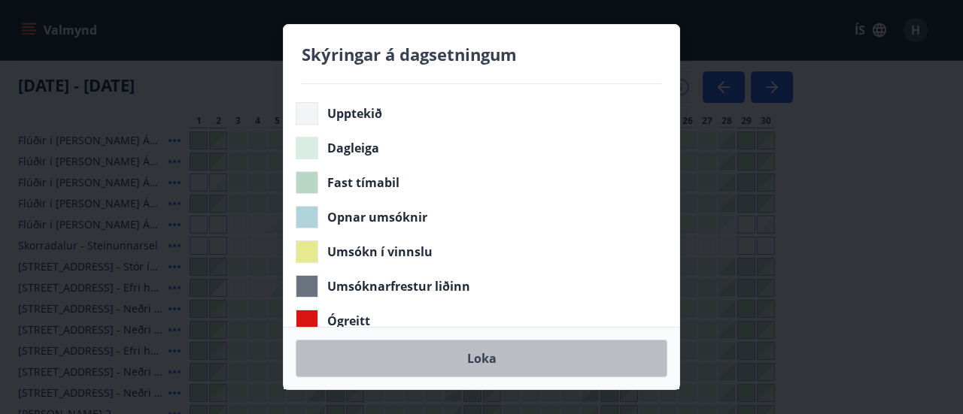
click at [492, 360] on button "Loka" at bounding box center [482, 359] width 372 height 38
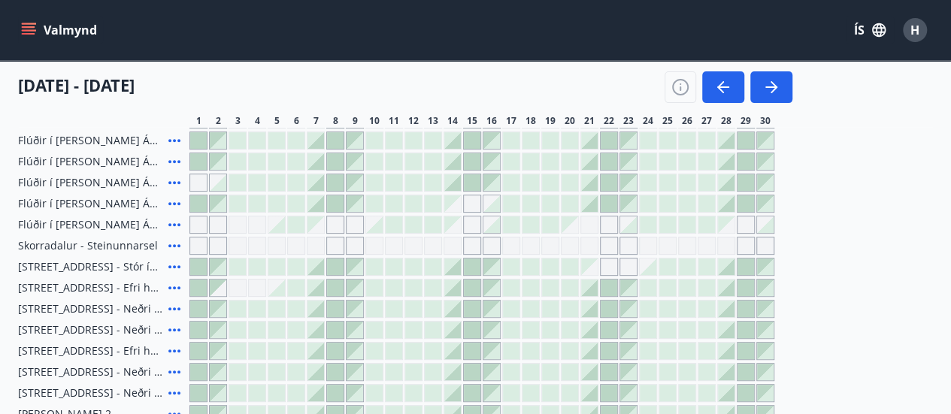
click at [433, 180] on div at bounding box center [433, 182] width 17 height 17
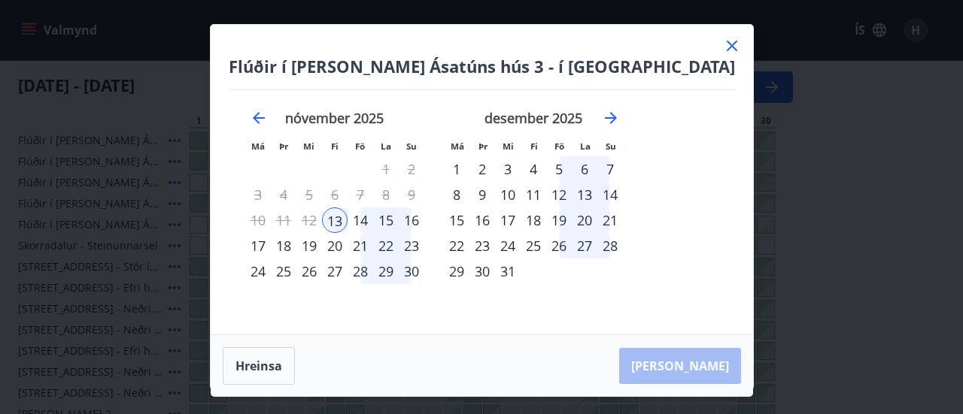
click at [271, 244] on div "17" at bounding box center [258, 246] width 26 height 26
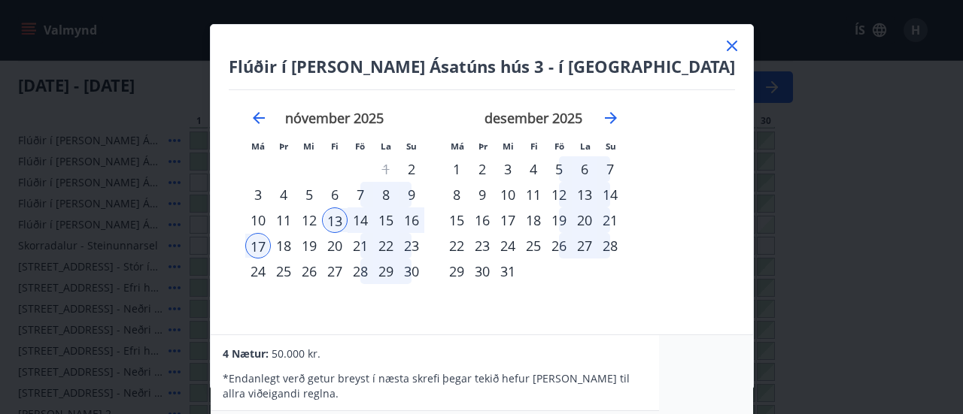
scroll to position [0, 0]
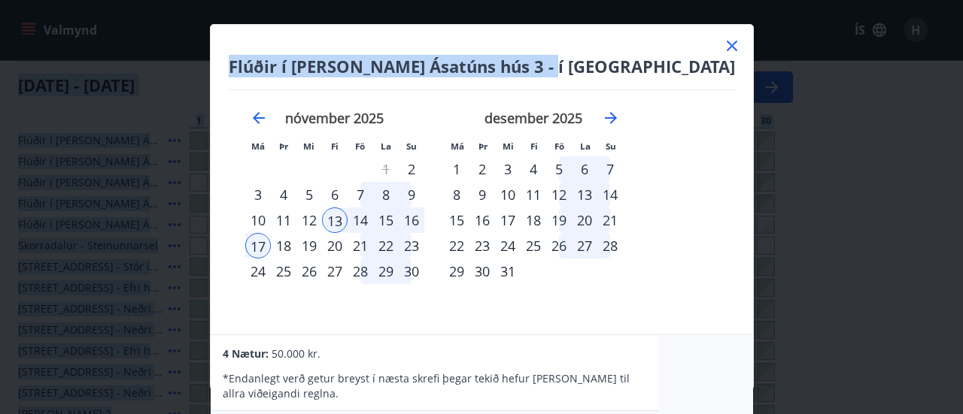
drag, startPoint x: 600, startPoint y: 50, endPoint x: 601, endPoint y: -5, distance: 54.9
click at [601, 0] on html "Valmynd ÍS H Bókunardagatal Svæði Allt Dagsetningar Veldu tímabil Svefnstæði +1…" at bounding box center [481, 190] width 963 height 833
click at [495, 308] on div "[DATE] 1 2 3 4 5 6 7 8 9 10 11 12 13 14 15 16 17 18 19 20 21 22 23 24 25 26 27 …" at bounding box center [533, 213] width 199 height 247
click at [616, 48] on div "Flúðir í [PERSON_NAME] Ásatúns hús 3 - í Móadal Má Þr Mi Fi Fö La Su Má Þr Mi F…" at bounding box center [482, 180] width 542 height 310
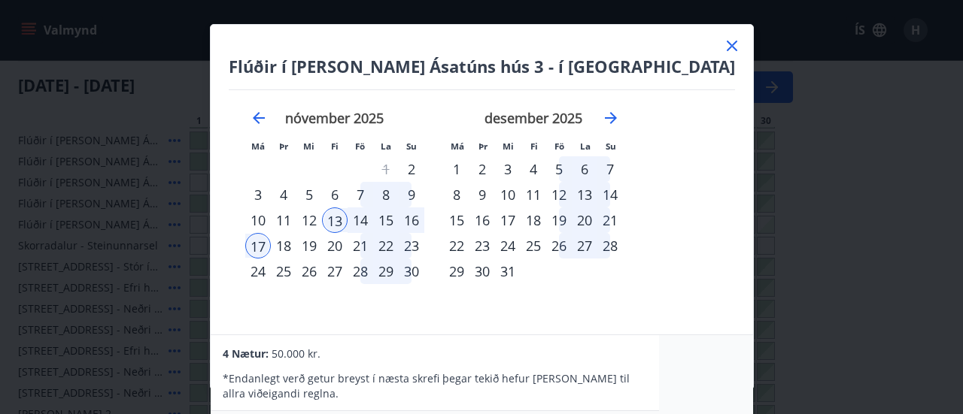
click at [918, 200] on div "Flúðir í [PERSON_NAME] Ásatúns hús 3 - í Móadal Má Þr Mi Fi Fö La Su Má Þr Mi F…" at bounding box center [481, 207] width 963 height 414
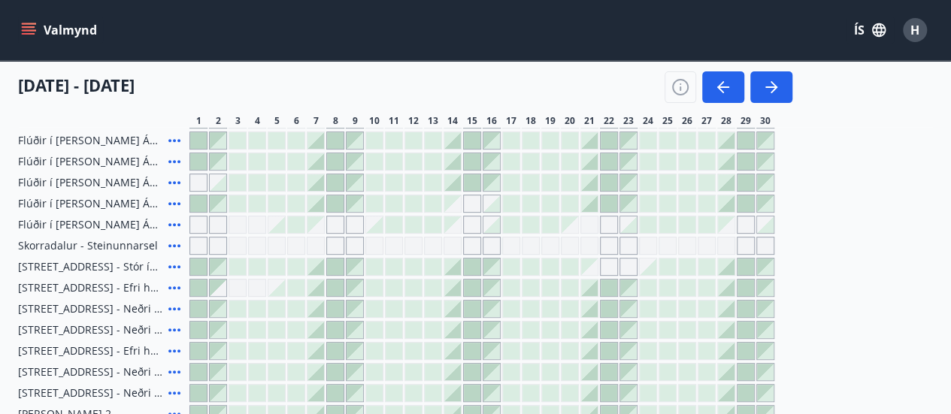
click at [687, 44] on div "Valmynd ÍS H" at bounding box center [475, 30] width 915 height 36
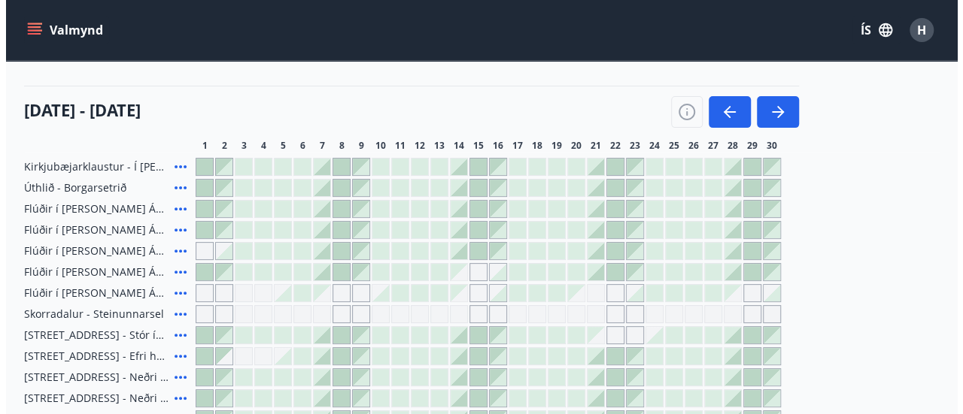
scroll to position [150, 0]
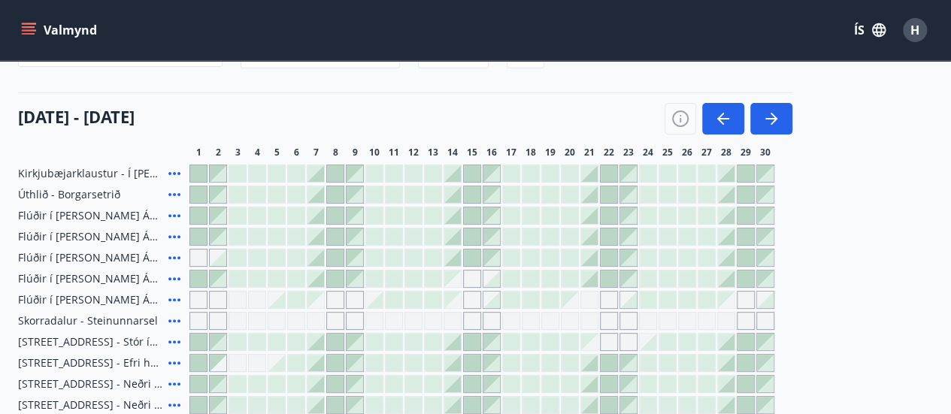
click at [434, 214] on div at bounding box center [433, 216] width 17 height 17
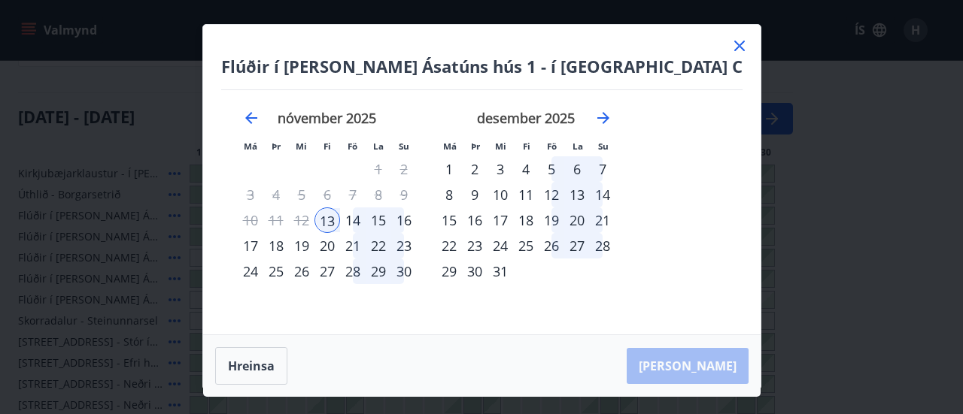
click at [263, 243] on div "17" at bounding box center [251, 246] width 26 height 26
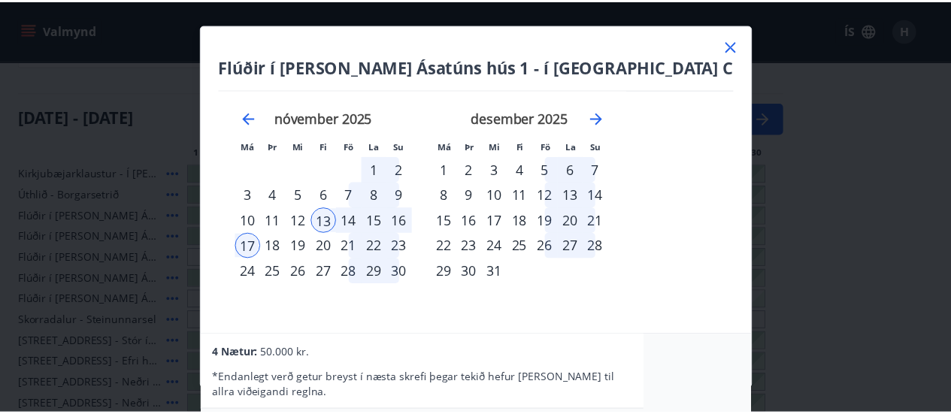
scroll to position [0, 0]
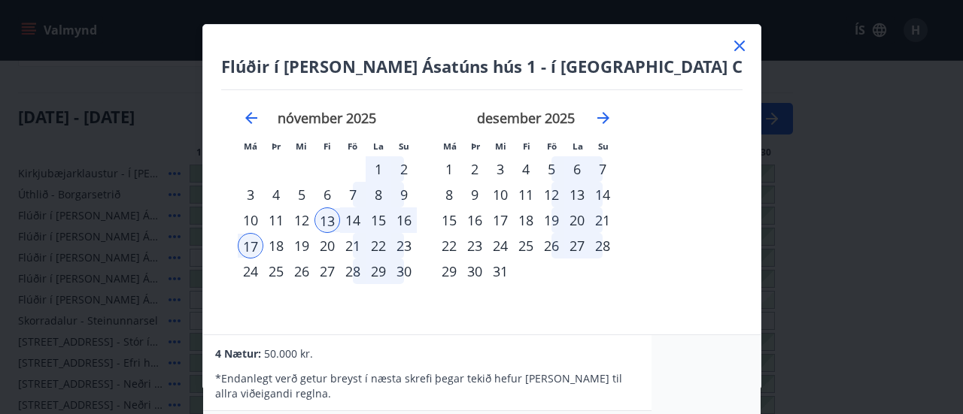
click at [417, 218] on div "16" at bounding box center [404, 221] width 26 height 26
click at [730, 40] on icon at bounding box center [739, 46] width 18 height 18
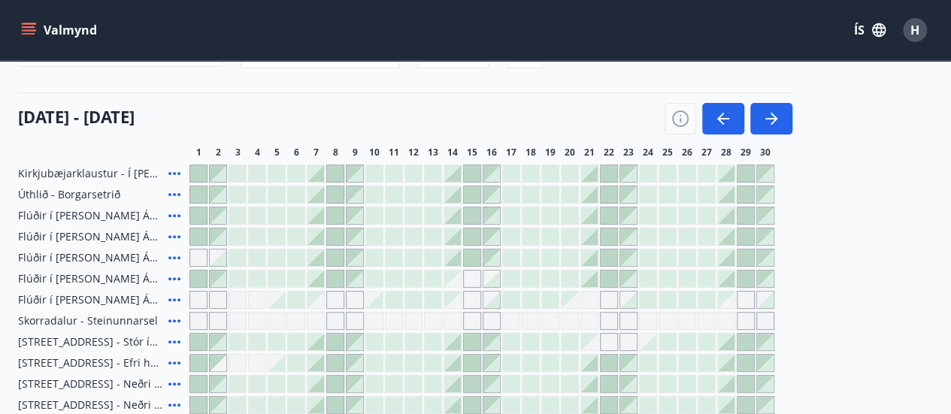
click at [684, 43] on div "Valmynd ÍS H" at bounding box center [475, 30] width 915 height 36
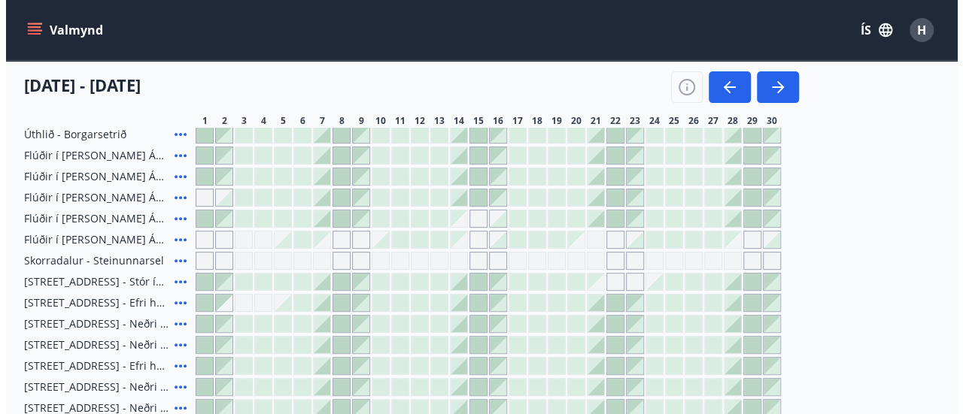
scroll to position [226, 0]
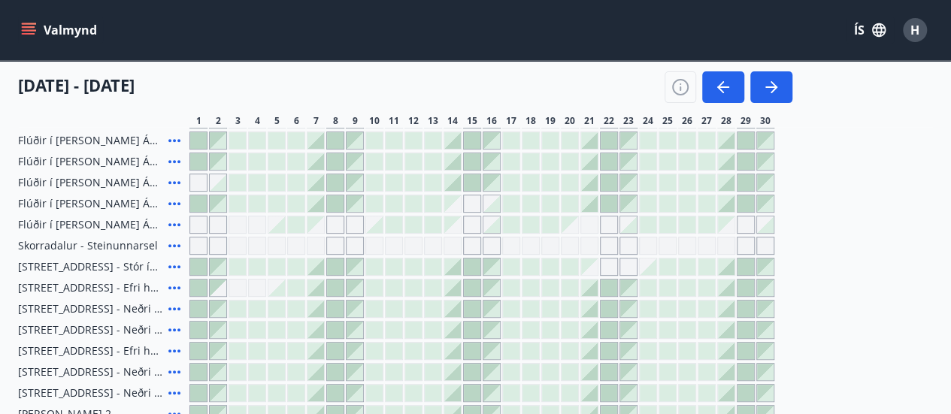
click at [432, 181] on div at bounding box center [433, 182] width 17 height 17
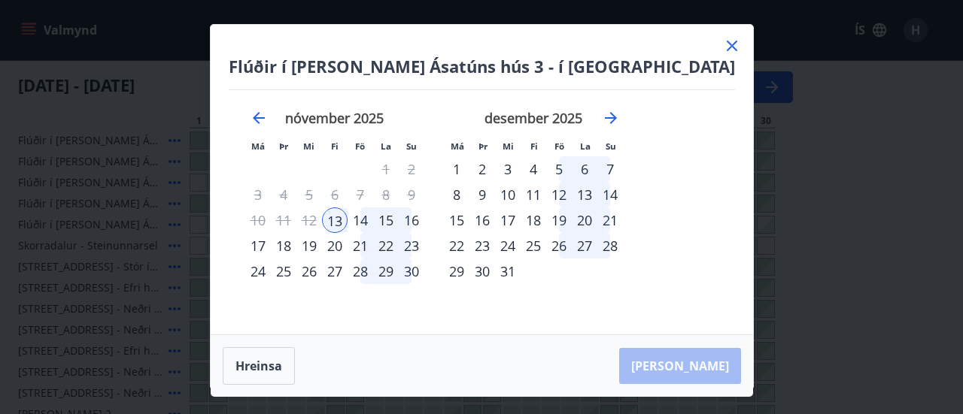
click at [322, 215] on div "12" at bounding box center [309, 221] width 26 height 26
click at [271, 247] on div "17" at bounding box center [258, 246] width 26 height 26
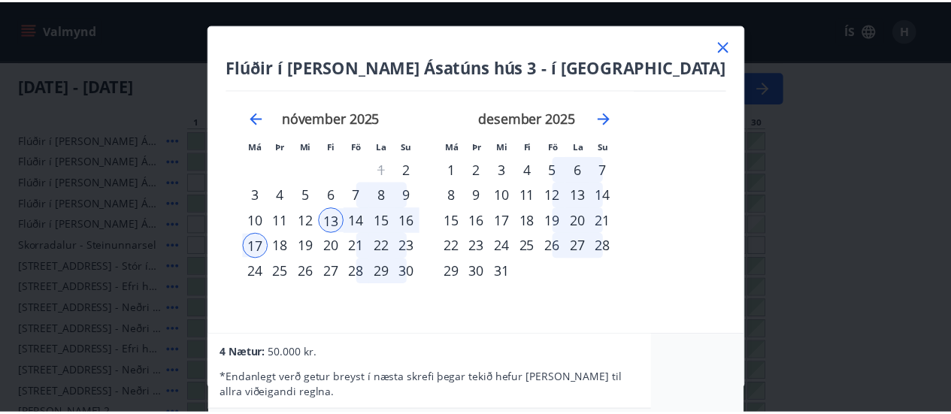
scroll to position [0, 0]
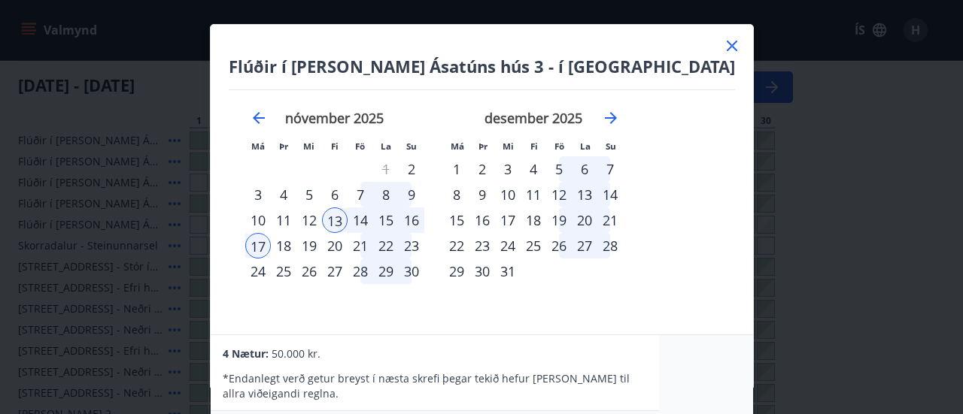
click at [723, 46] on icon at bounding box center [732, 46] width 18 height 18
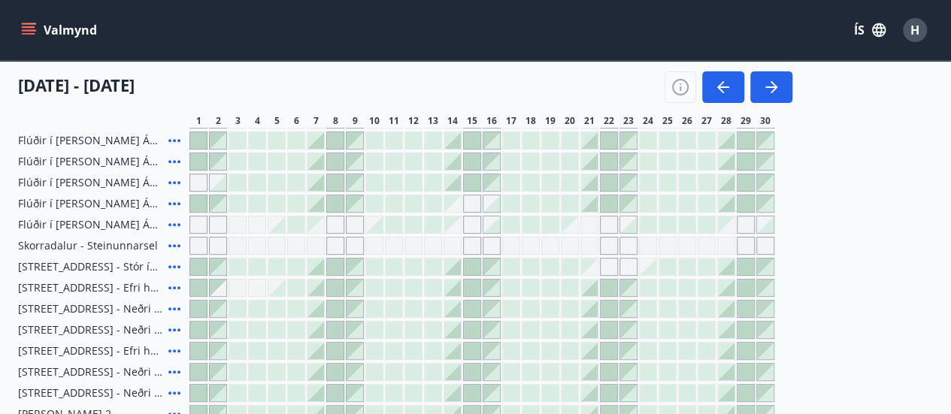
click at [687, 46] on div "Valmynd ÍS H" at bounding box center [475, 30] width 915 height 36
